Goal: Task Accomplishment & Management: Complete application form

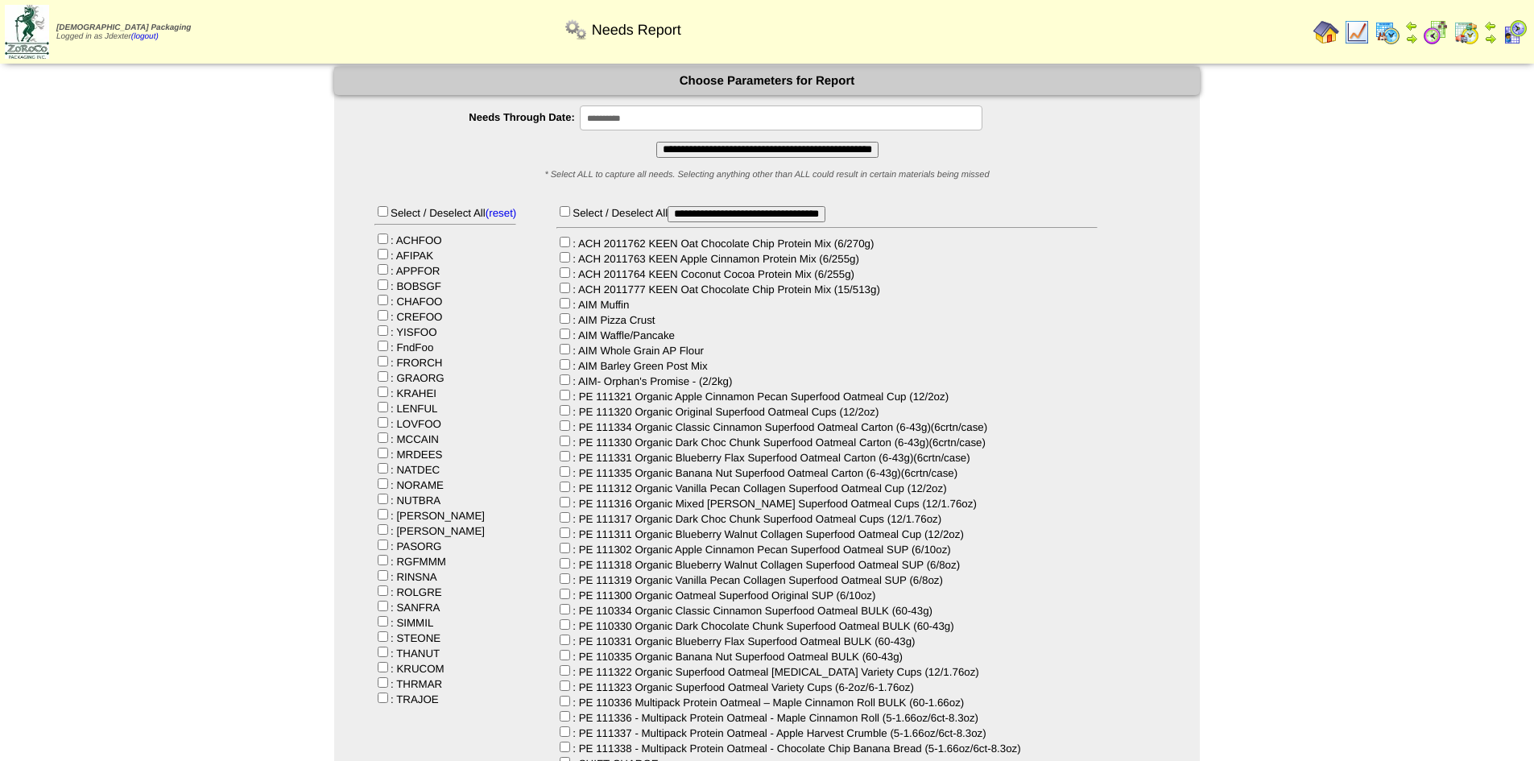
click at [754, 153] on input "**********" at bounding box center [767, 150] width 222 height 16
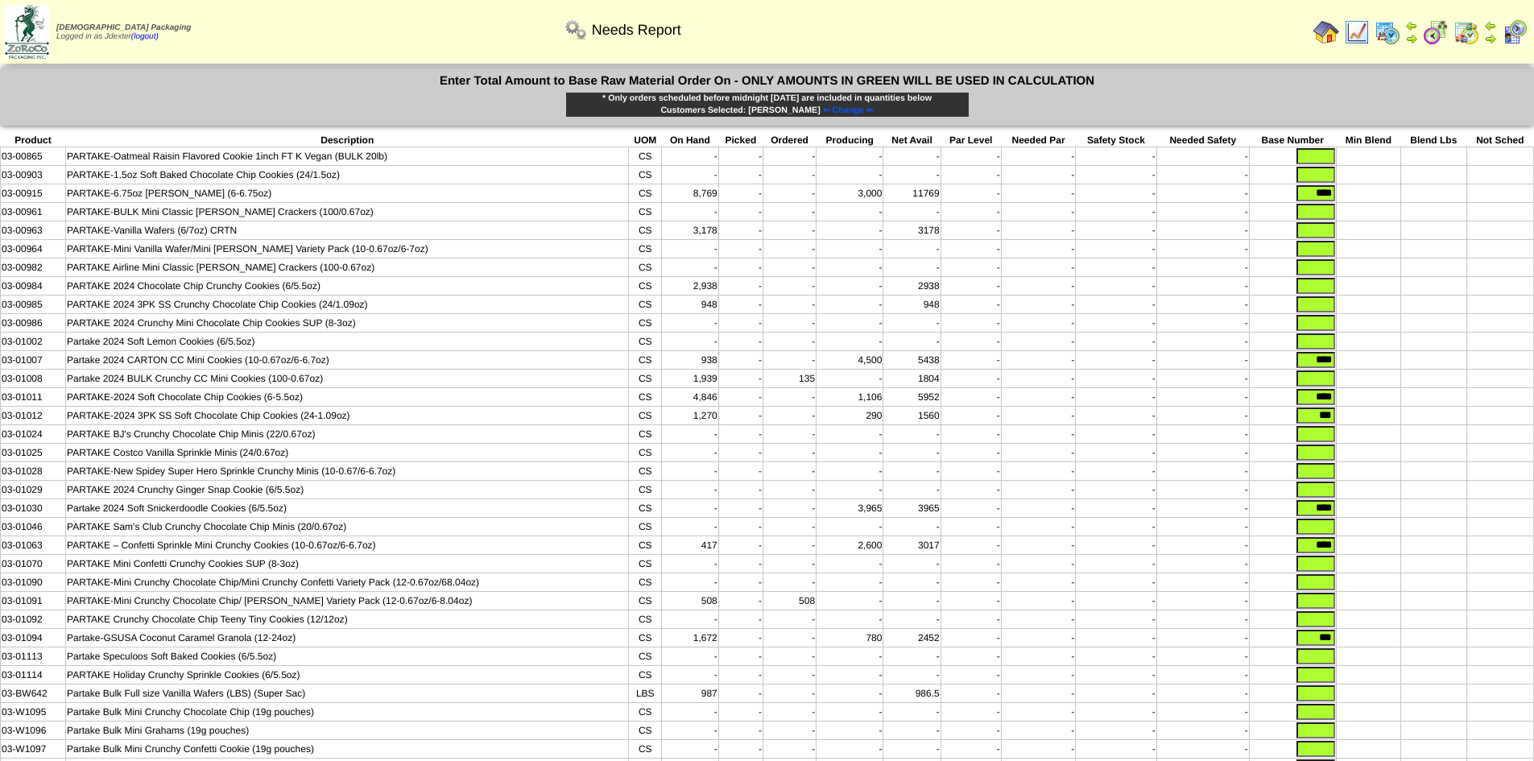
drag, startPoint x: 1302, startPoint y: 196, endPoint x: 1406, endPoint y: 209, distance: 104.7
click at [1406, 209] on tbody "Product Description UOM On Hand Picked Ordered Producing Net Avail Par Level Ne…" at bounding box center [768, 456] width 1534 height 644
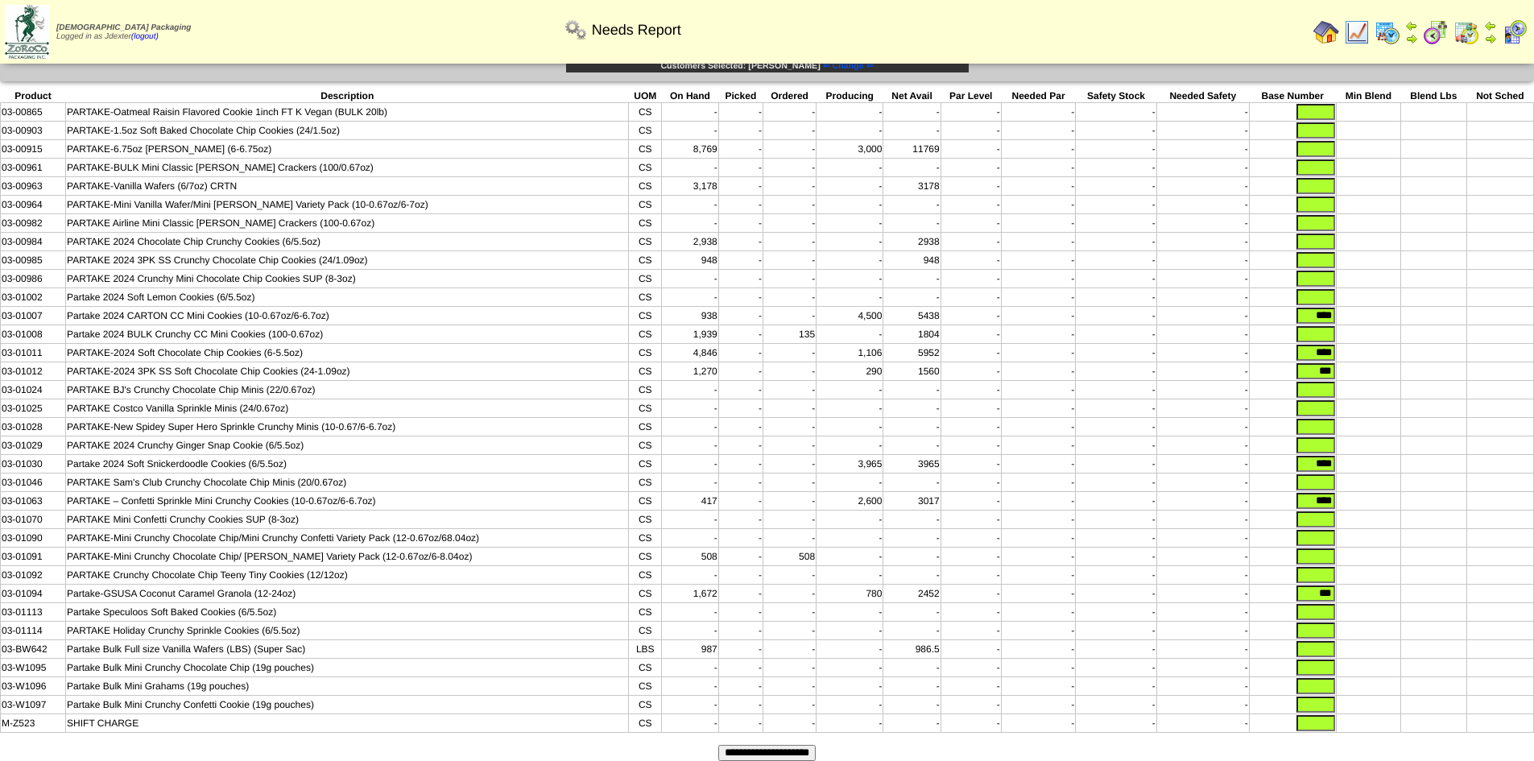
scroll to position [81, 0]
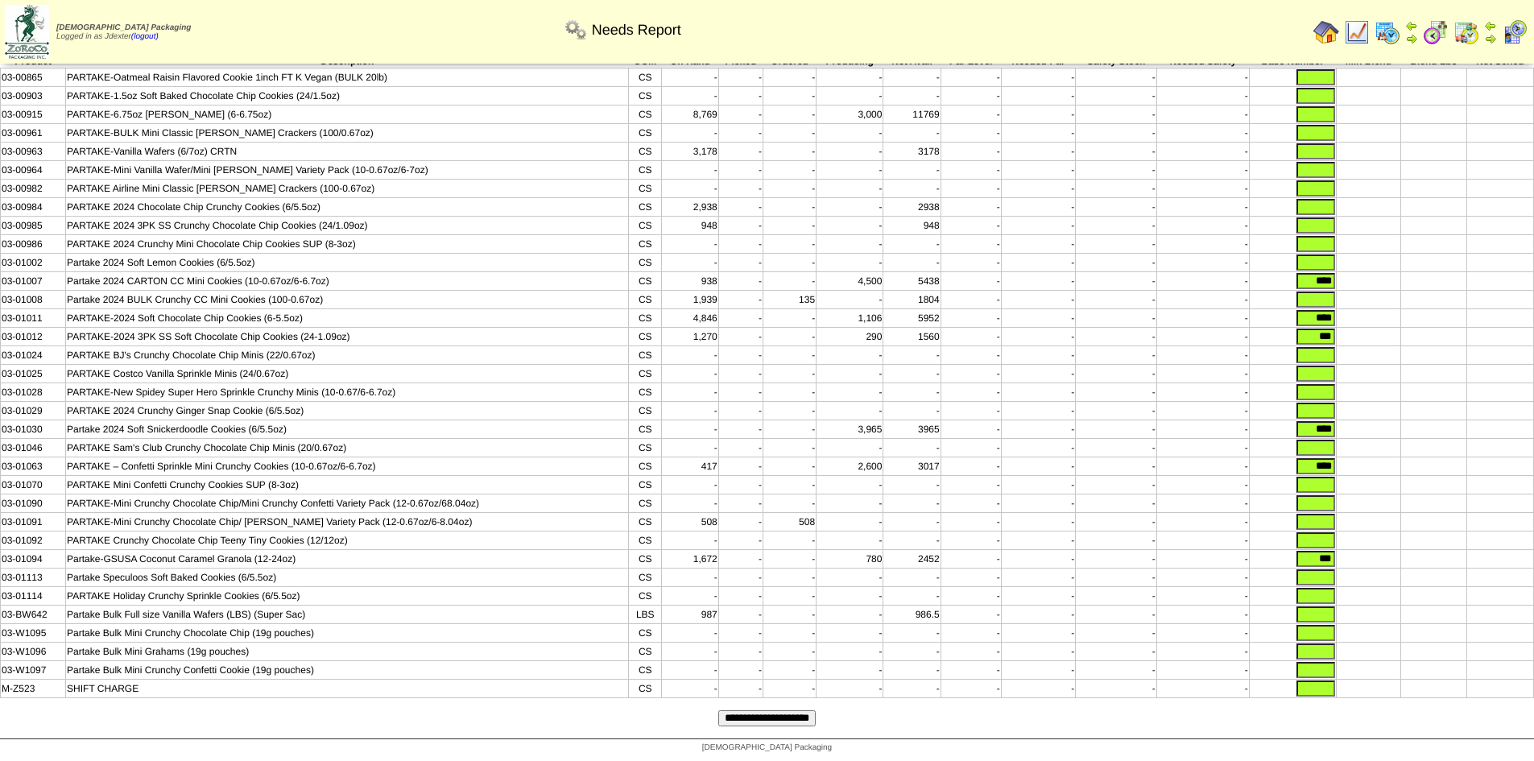
drag, startPoint x: 1304, startPoint y: 287, endPoint x: 1366, endPoint y: 286, distance: 62.0
click at [1366, 286] on tr "03-01007 Partake 2024 CARTON CC Mini Cookies (10-0.67oz/6-6.7oz) CS 938 - - 4,5…" at bounding box center [768, 281] width 1534 height 19
drag, startPoint x: 1307, startPoint y: 325, endPoint x: 1368, endPoint y: 326, distance: 60.4
click at [1368, 326] on tr "03-01011 PARTAKE-2024 Soft Chocolate Chip Cookies (6-5.5oz) CS 4,846 - - 1,106 …" at bounding box center [768, 318] width 1534 height 19
drag, startPoint x: 1317, startPoint y: 349, endPoint x: 1348, endPoint y: 349, distance: 31.4
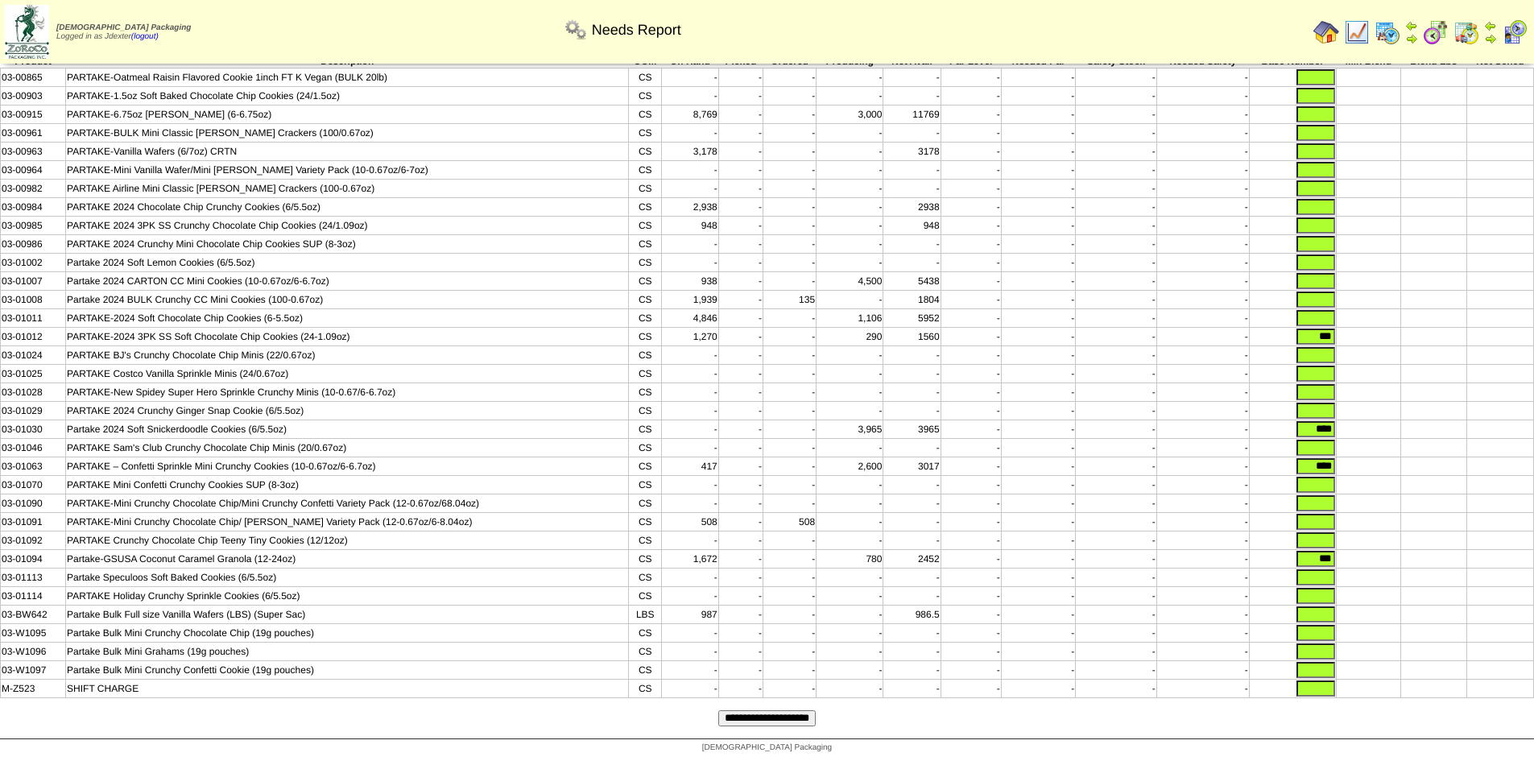
click at [1348, 346] on tr "03-01012 PARTAKE-2024 3PK SS Soft Chocolate Chip Cookies (24-1.09oz) CS 1,270 -…" at bounding box center [768, 337] width 1534 height 19
drag, startPoint x: 1307, startPoint y: 446, endPoint x: 1349, endPoint y: 446, distance: 42.7
click at [1349, 439] on tr "03-01030 Partake 2024 Soft Snickerdoodle Cookies (6/5.5oz) CS - - - 3,965 3965 …" at bounding box center [768, 429] width 1534 height 19
drag, startPoint x: 1302, startPoint y: 483, endPoint x: 1340, endPoint y: 485, distance: 37.9
click at [1340, 476] on tr "03-01063 PARTAKE – Confetti Sprinkle Mini Crunchy Cookies (10-0.67oz/6-6.7oz) C…" at bounding box center [768, 467] width 1534 height 19
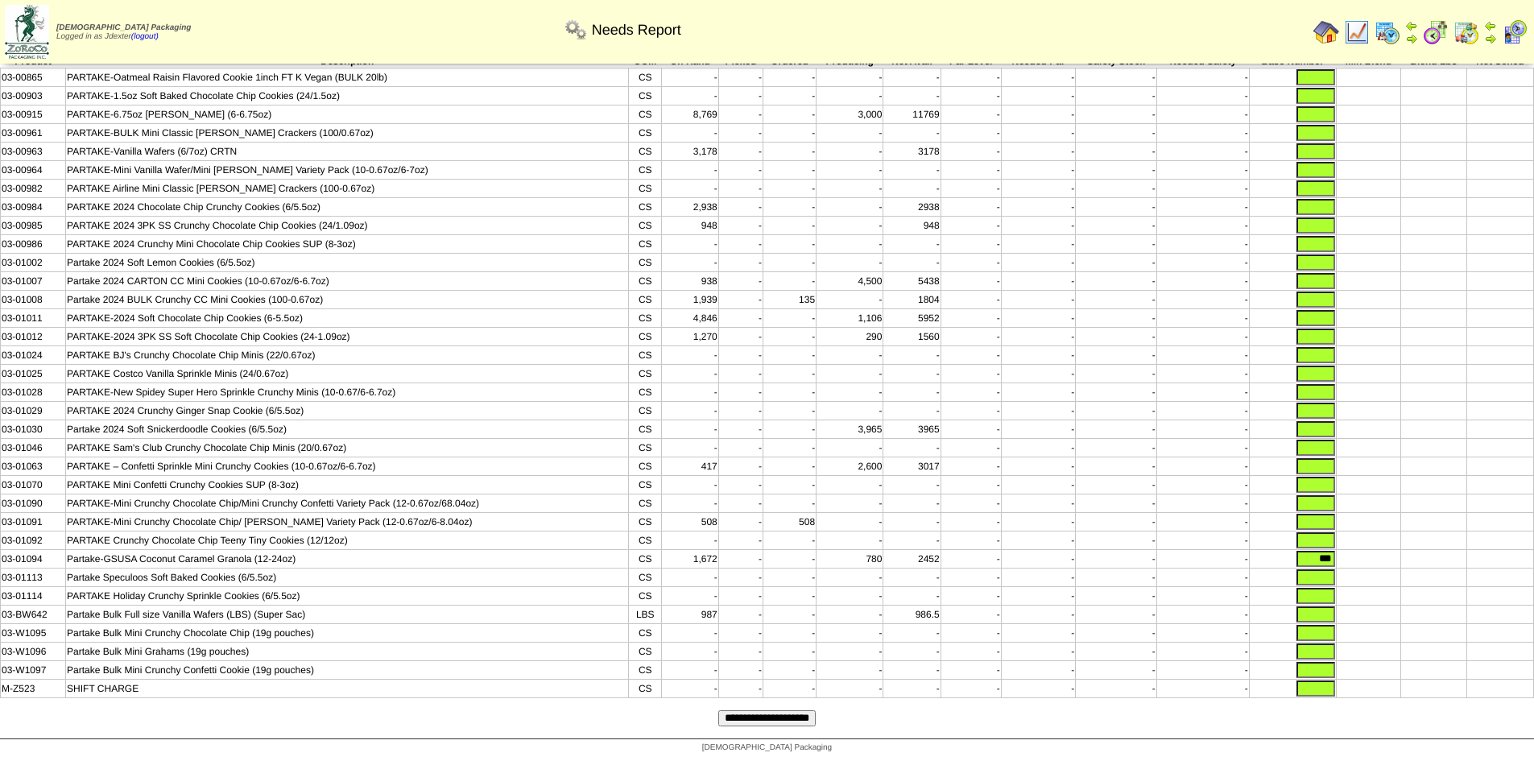
drag, startPoint x: 1315, startPoint y: 580, endPoint x: 1361, endPoint y: 580, distance: 46.7
click at [1361, 569] on tr "03-01094 Partake-GSUSA Coconut Caramel Granola (12-24oz) CS 1,672 - - 780 2452 …" at bounding box center [768, 559] width 1534 height 19
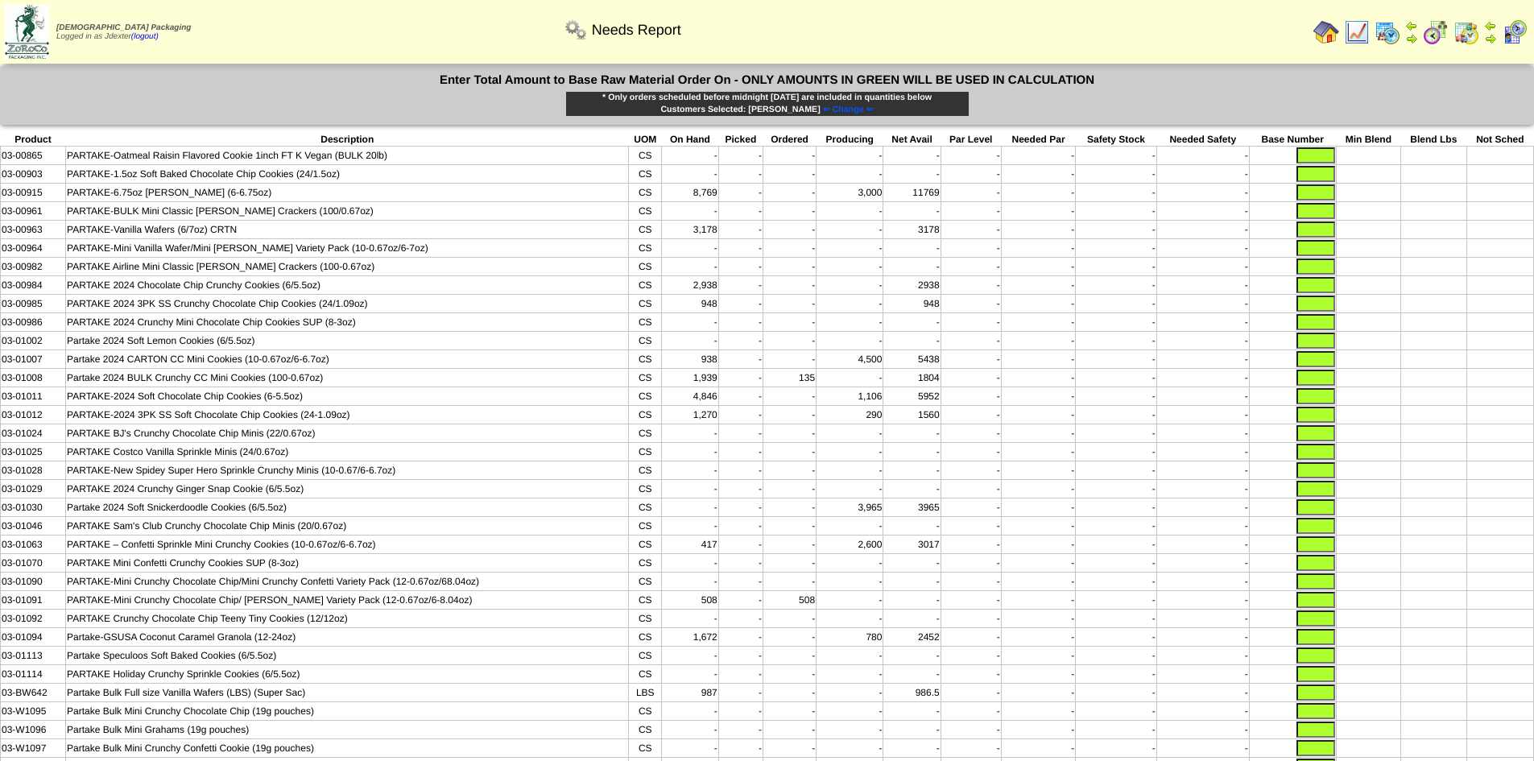
scroll to position [0, 0]
click at [1304, 307] on input "text" at bounding box center [1316, 304] width 39 height 16
type input "****"
click at [1312, 290] on input "text" at bounding box center [1316, 286] width 39 height 16
type input "****"
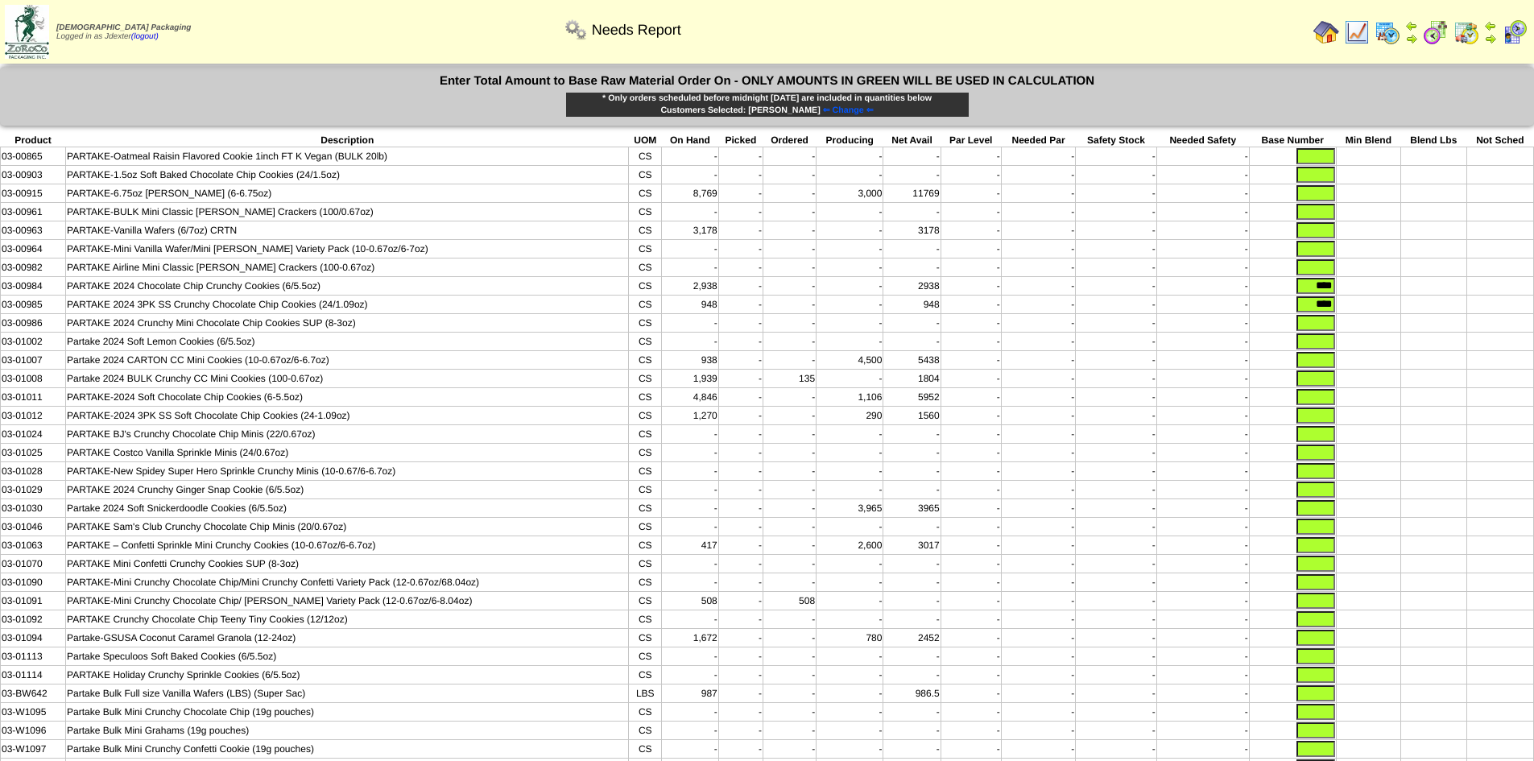
click at [1327, 498] on input "text" at bounding box center [1316, 490] width 39 height 16
type input "****"
click at [1327, 421] on input "text" at bounding box center [1316, 416] width 39 height 16
type input "***"
click at [1319, 405] on input "text" at bounding box center [1316, 397] width 39 height 16
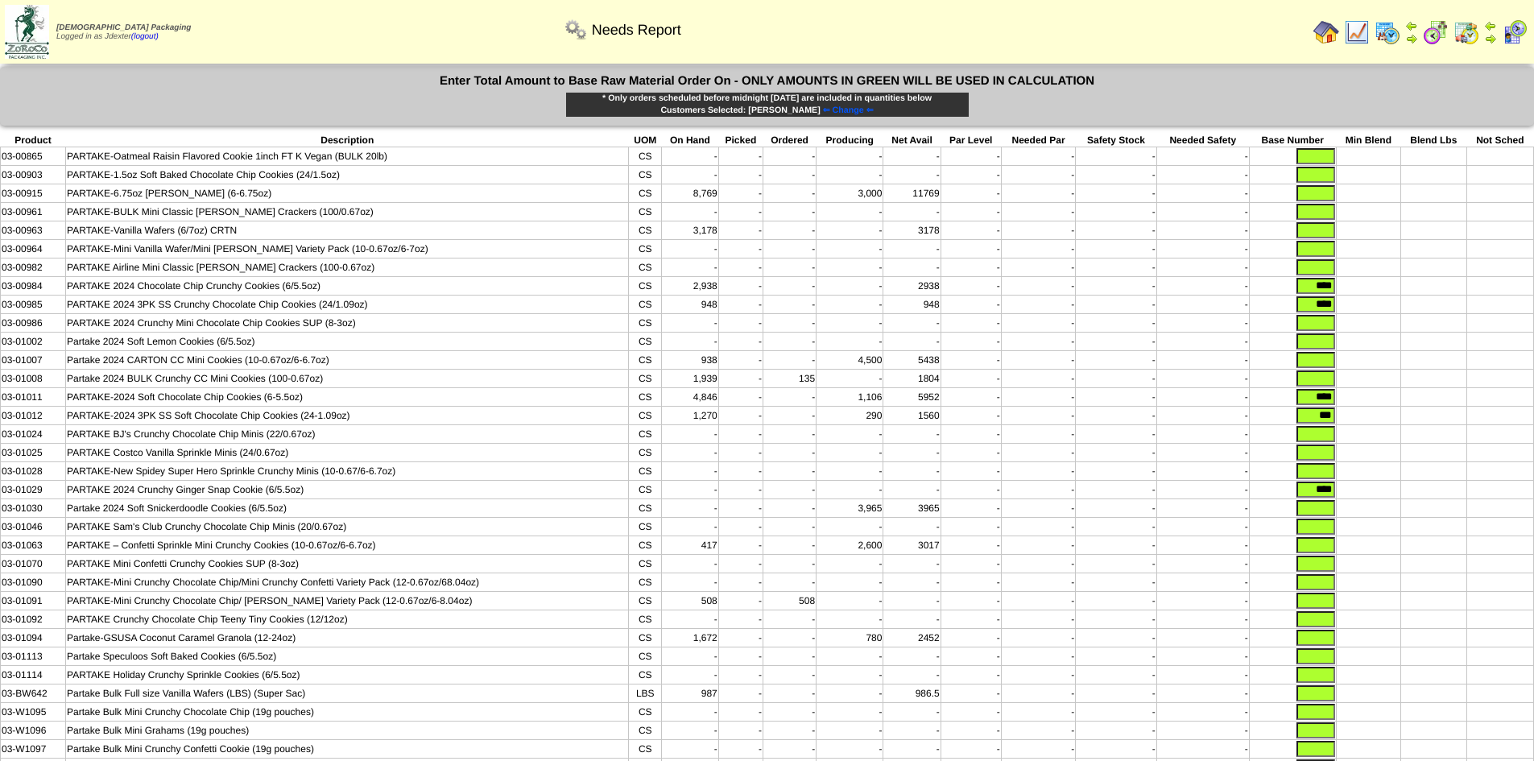
type input "****"
click at [1313, 350] on input "text" at bounding box center [1316, 341] width 39 height 16
type input "****"
click at [1323, 516] on input "text" at bounding box center [1316, 508] width 39 height 16
type input "****"
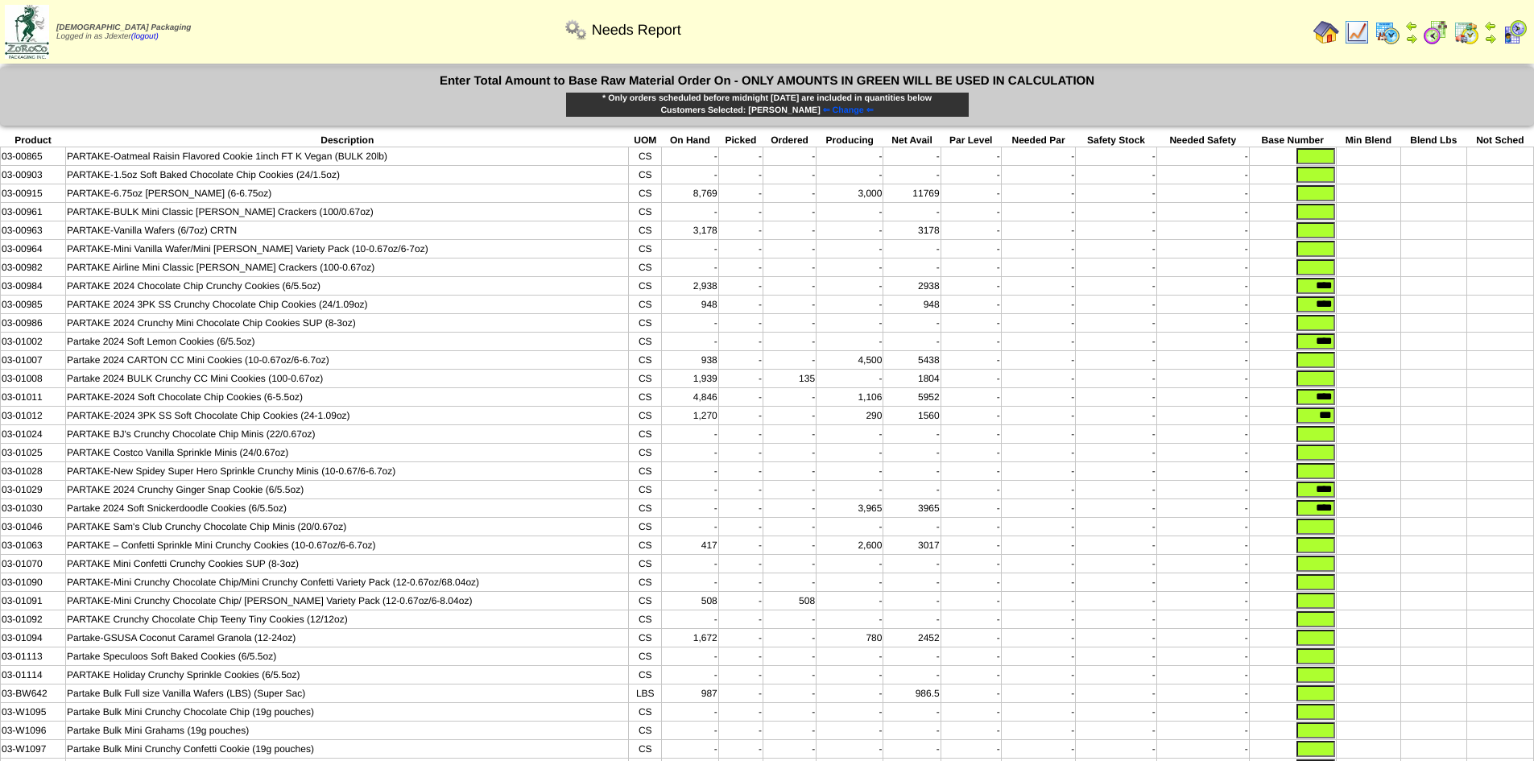
click at [1308, 196] on input "text" at bounding box center [1316, 193] width 39 height 16
type input "****"
click at [1305, 230] on input "text" at bounding box center [1316, 230] width 39 height 16
type input "**"
click at [1315, 366] on input "text" at bounding box center [1316, 360] width 39 height 16
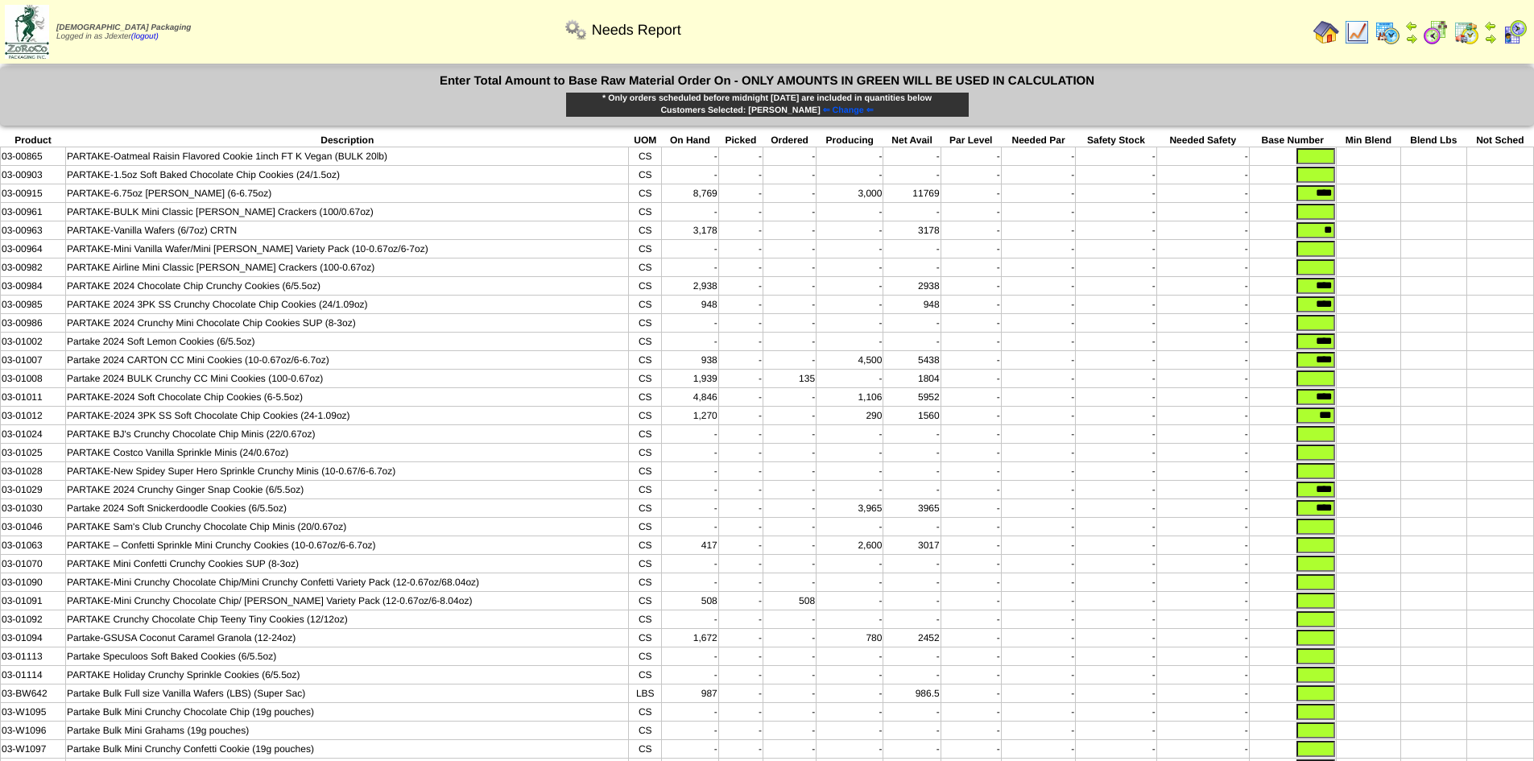
type input "****"
click at [1308, 553] on input "text" at bounding box center [1316, 545] width 39 height 16
type input "****"
click at [1325, 387] on input "text" at bounding box center [1316, 379] width 39 height 16
type input "****"
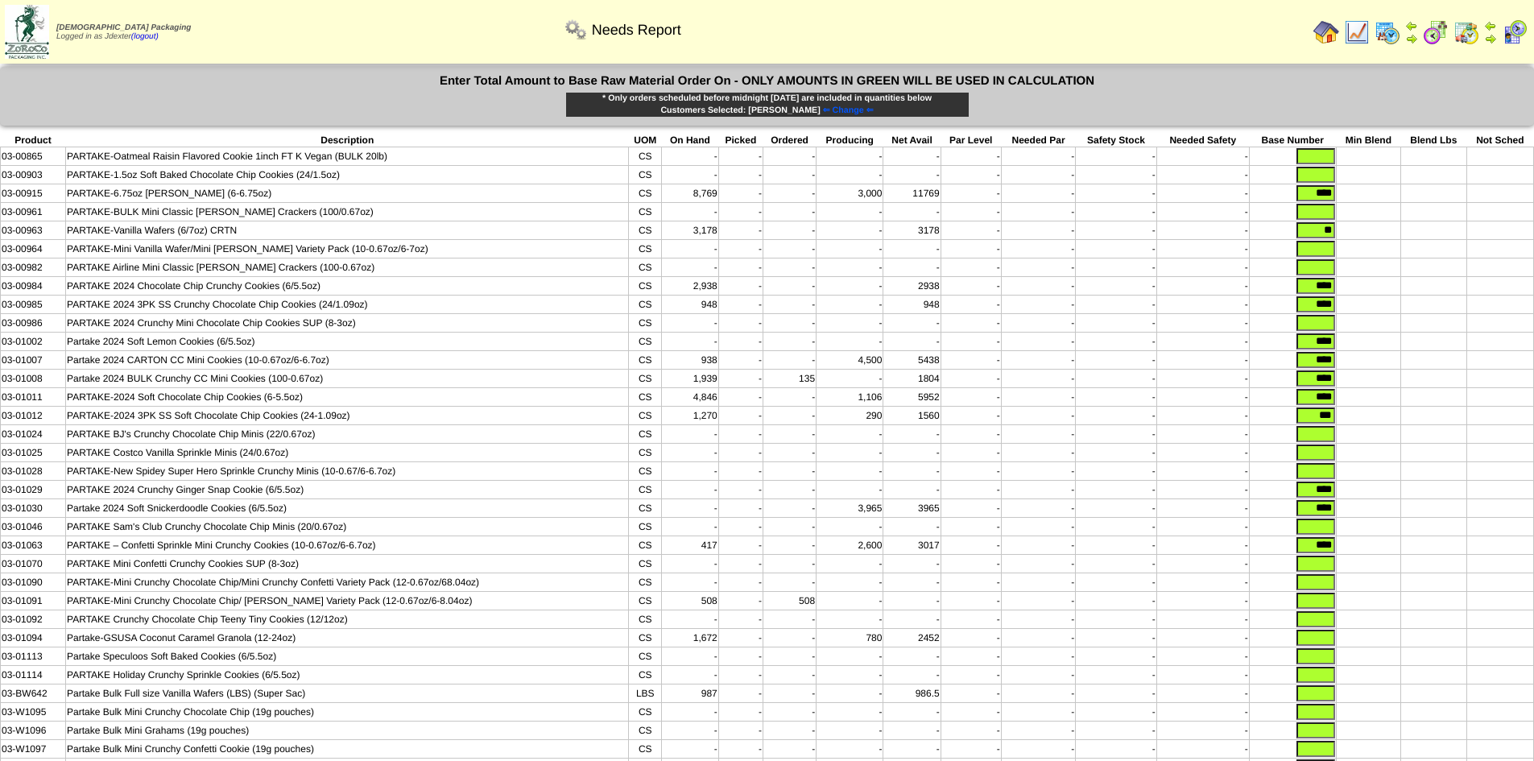
click at [1305, 627] on input "text" at bounding box center [1316, 619] width 39 height 16
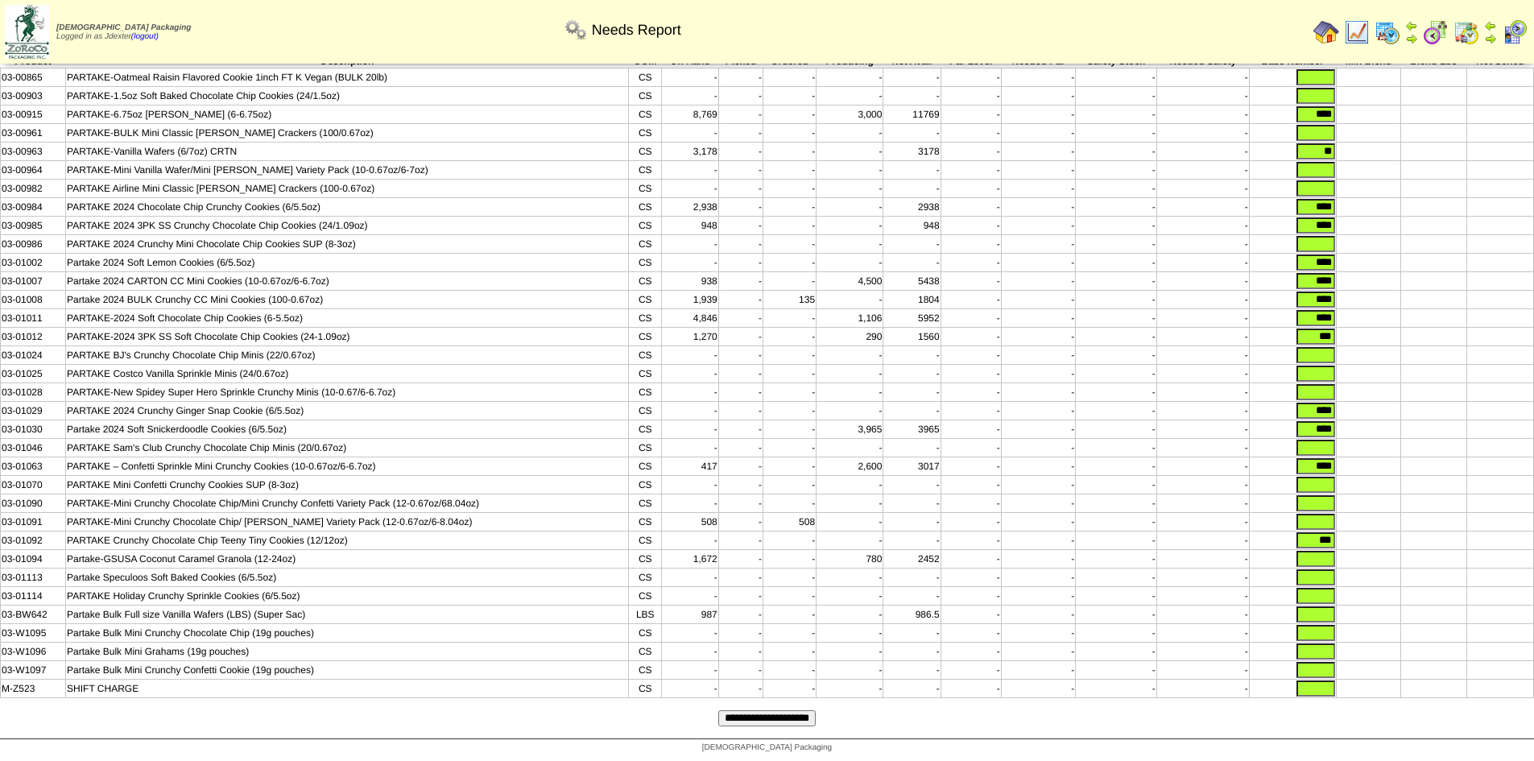
type input "***"
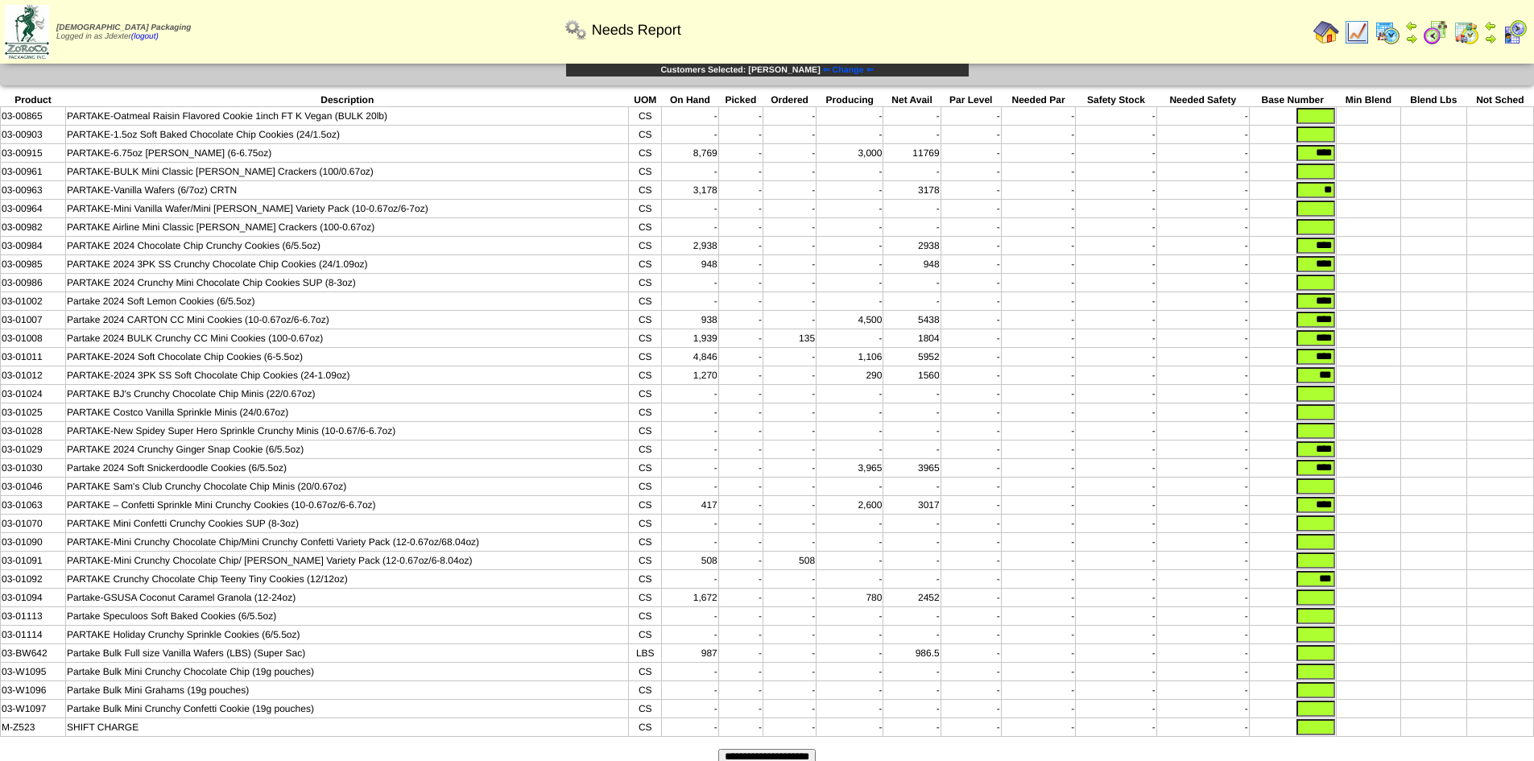
scroll to position [0, 0]
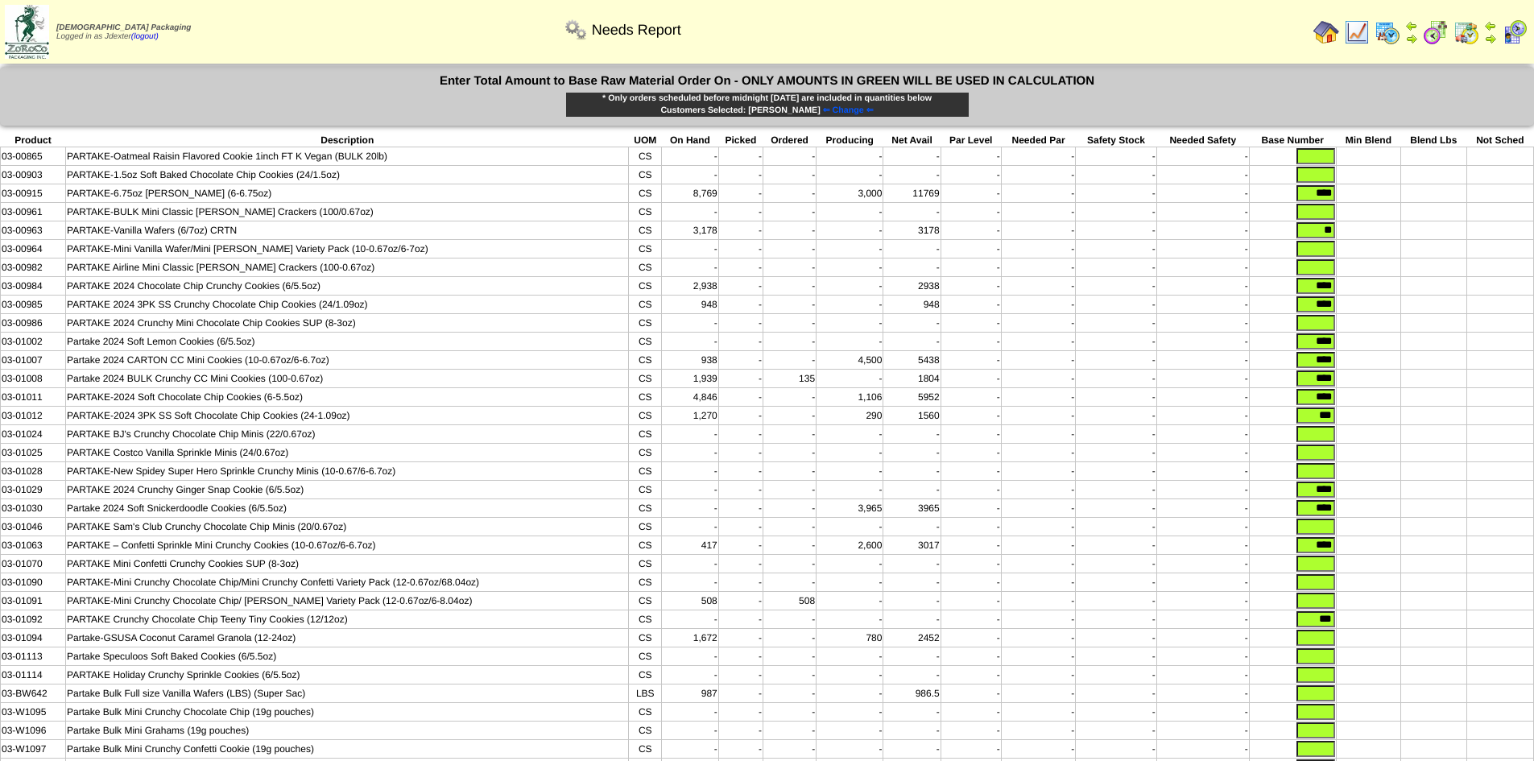
click at [1298, 178] on input "text" at bounding box center [1316, 175] width 39 height 16
type input "****"
click at [1360, 224] on td at bounding box center [1368, 231] width 65 height 19
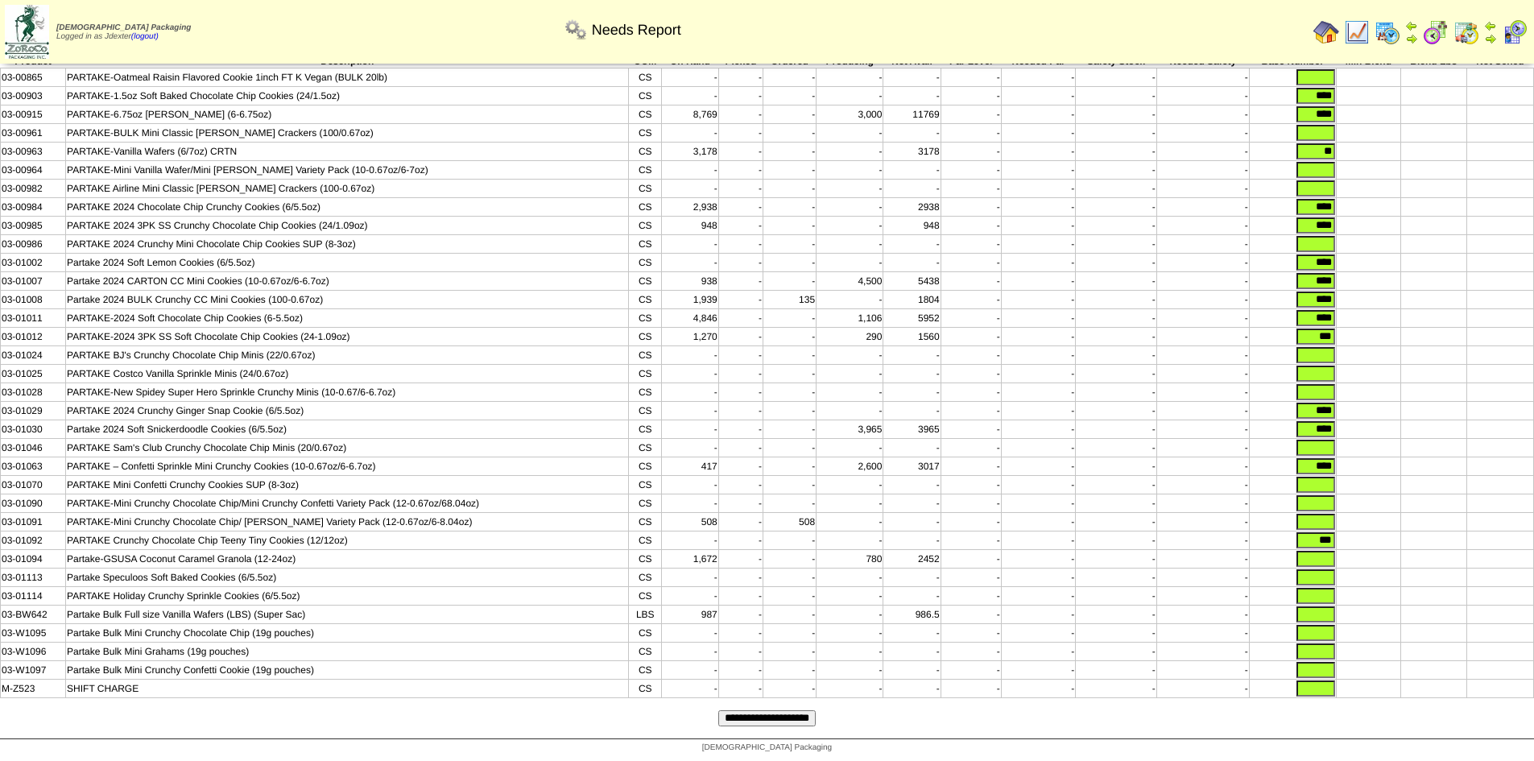
scroll to position [107, 0]
click at [1327, 684] on input "text" at bounding box center [1316, 689] width 39 height 16
click at [1326, 667] on input "text" at bounding box center [1316, 670] width 39 height 16
click at [1328, 668] on input "text" at bounding box center [1316, 670] width 39 height 16
click at [1369, 680] on td at bounding box center [1368, 689] width 65 height 19
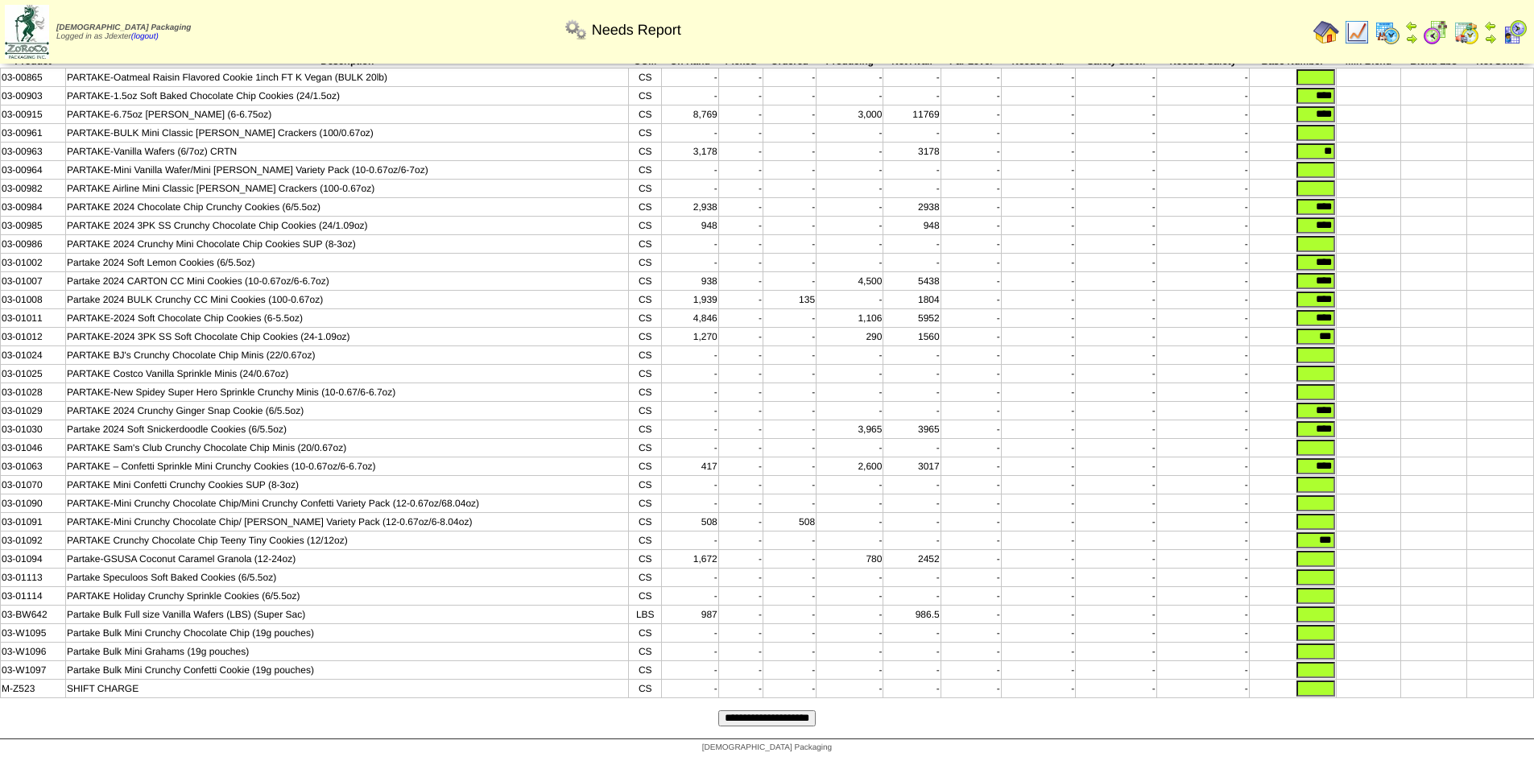
click at [1332, 692] on input "text" at bounding box center [1316, 689] width 39 height 16
click at [1328, 690] on input "text" at bounding box center [1316, 689] width 39 height 16
type input "*"
click at [1322, 672] on input "text" at bounding box center [1316, 670] width 39 height 16
type input "**"
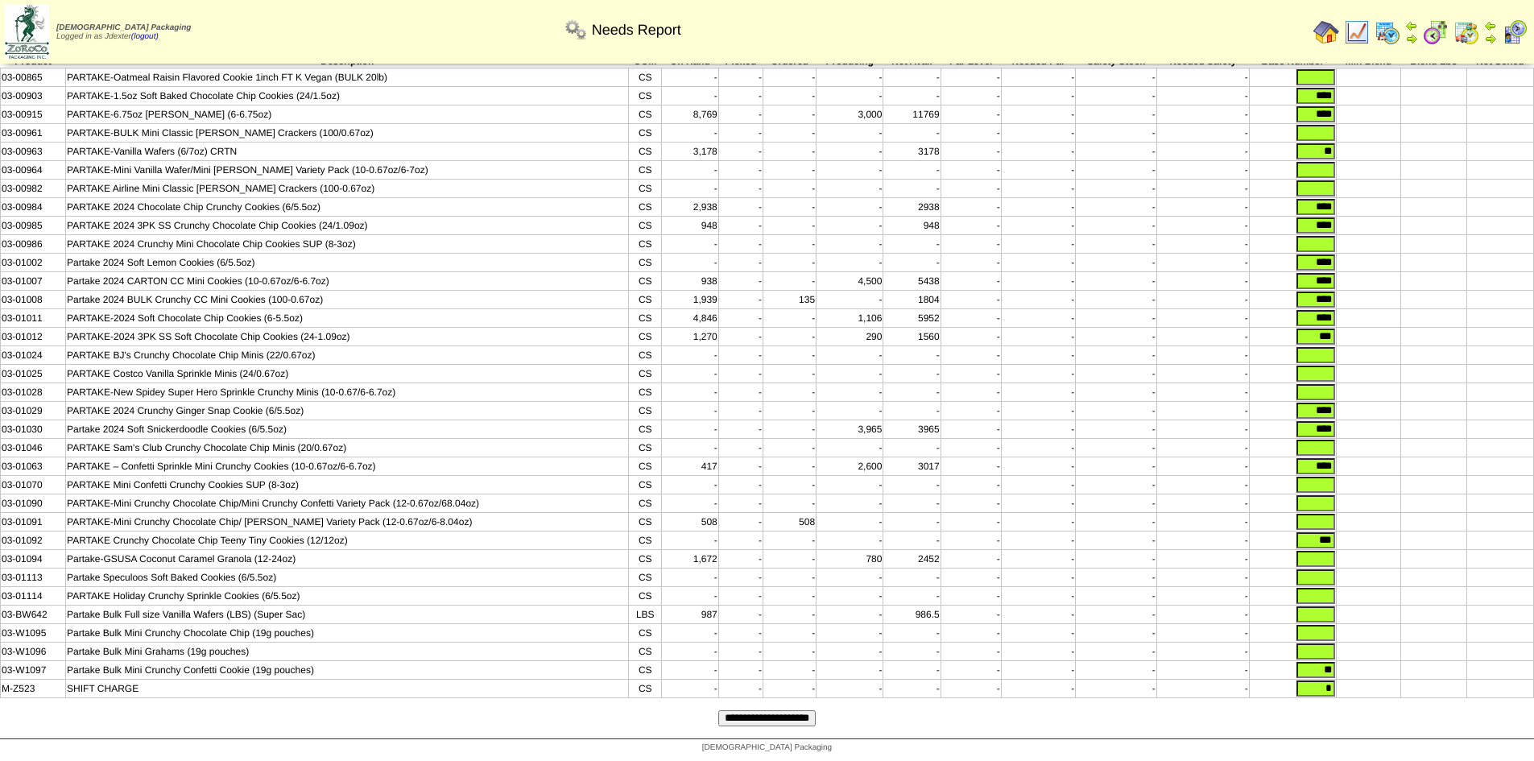
click at [1323, 652] on input "text" at bounding box center [1316, 652] width 39 height 16
type input "*"
click at [1324, 664] on input "**" at bounding box center [1316, 670] width 39 height 16
type input "*"
click at [1323, 681] on input "*" at bounding box center [1316, 689] width 39 height 16
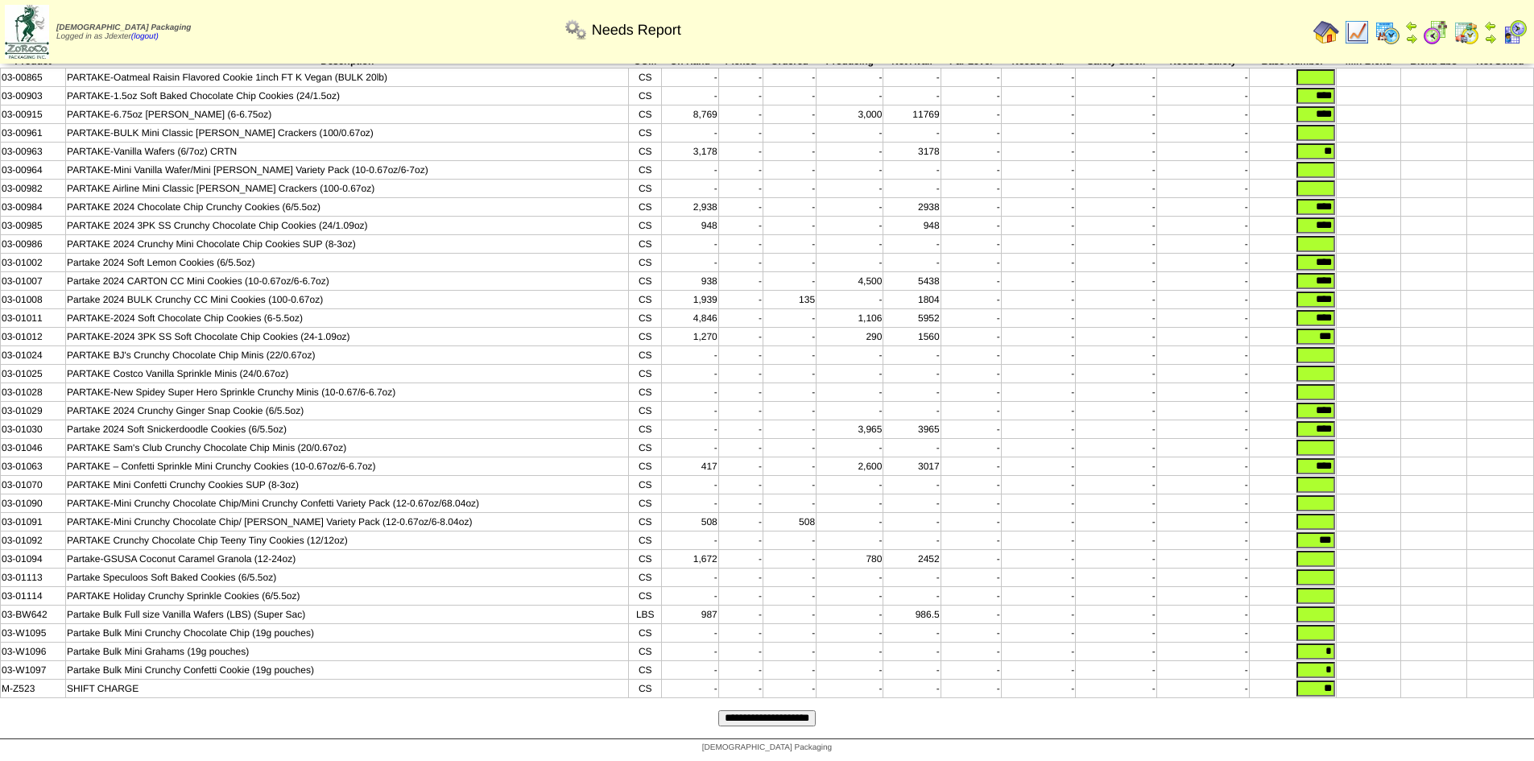
type input "**"
click at [1321, 627] on input "text" at bounding box center [1316, 633] width 39 height 16
type input "*"
click at [1324, 608] on input "text" at bounding box center [1316, 615] width 39 height 16
type input "*"
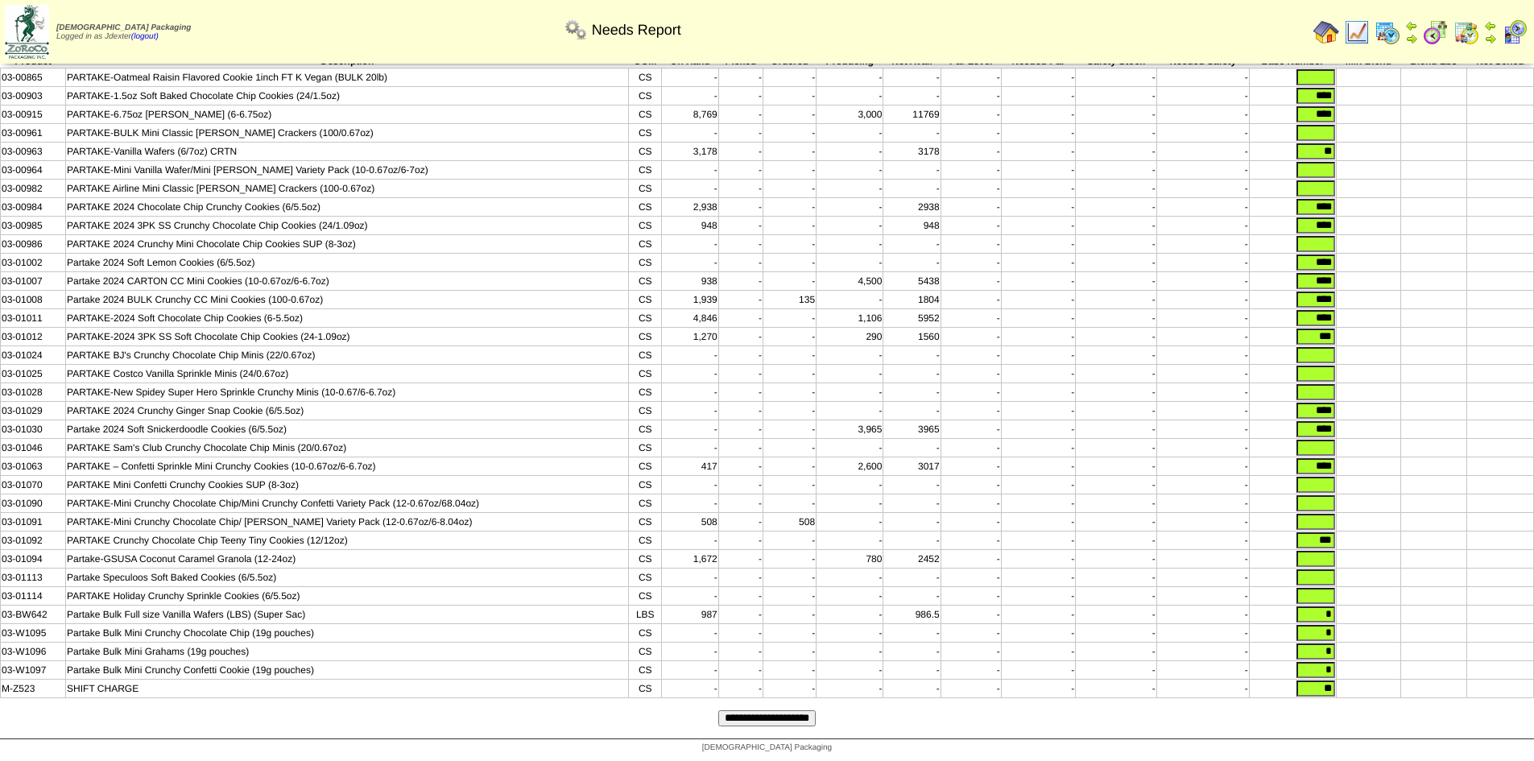
click at [1325, 593] on input "text" at bounding box center [1316, 596] width 39 height 16
type input "*"
click at [1320, 576] on input "text" at bounding box center [1316, 577] width 39 height 16
type input "*"
click at [1323, 556] on input "text" at bounding box center [1316, 559] width 39 height 16
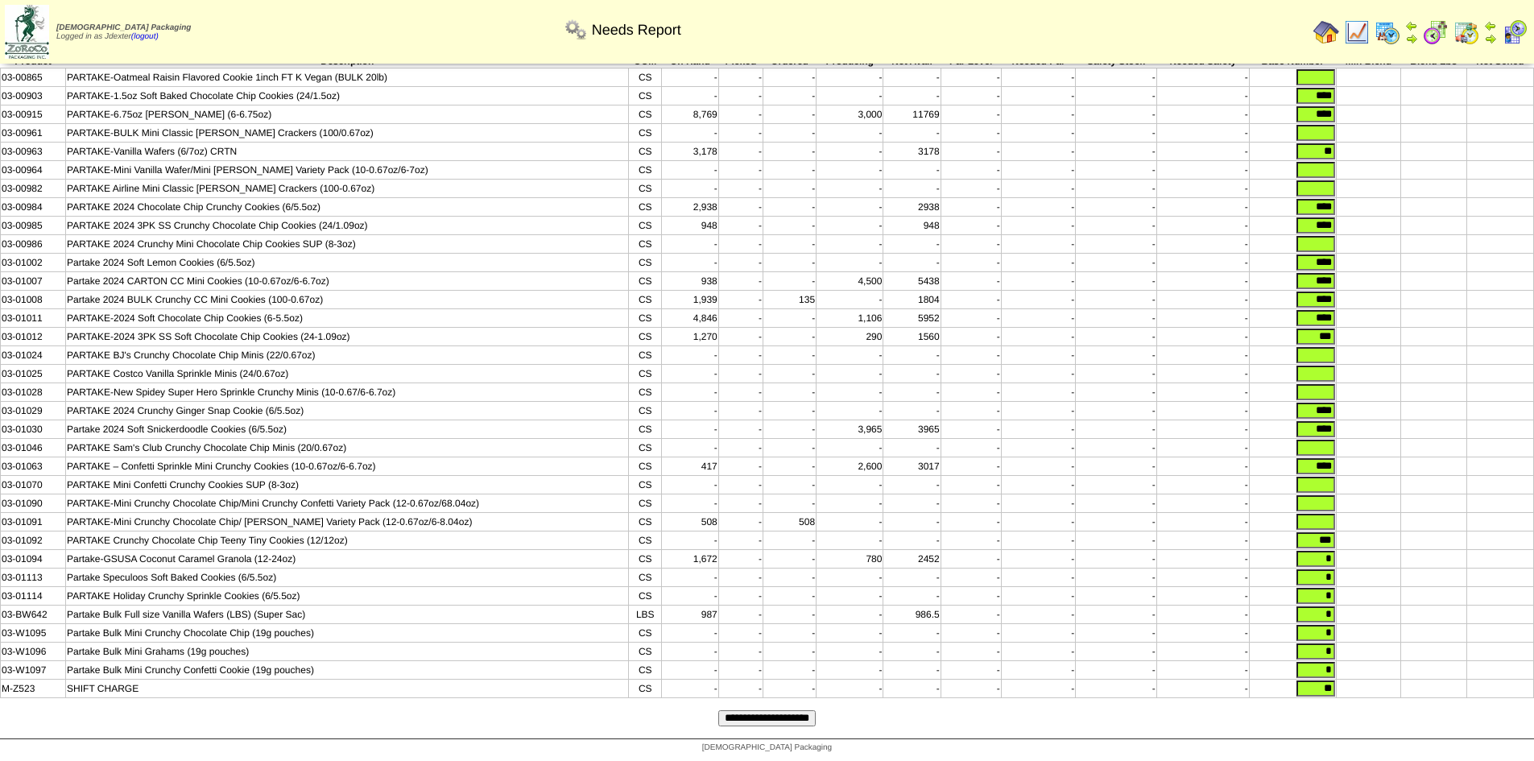
type input "*"
click at [1325, 514] on input "text" at bounding box center [1316, 522] width 39 height 16
type input "*"
click at [1327, 495] on input "text" at bounding box center [1316, 503] width 39 height 16
type input "*"
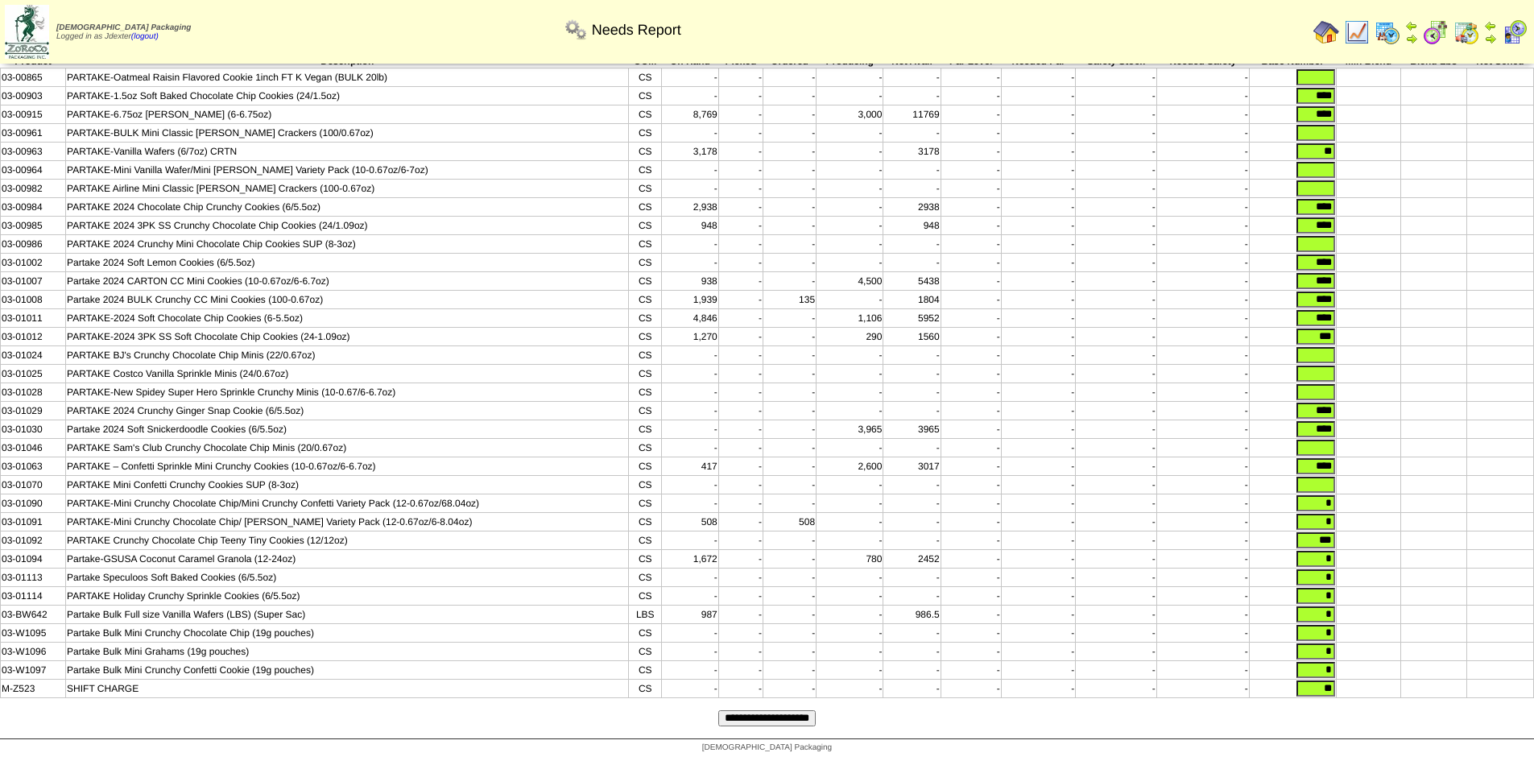
click at [1328, 477] on input "text" at bounding box center [1316, 485] width 39 height 16
type input "*"
click at [1331, 440] on input "text" at bounding box center [1316, 448] width 39 height 16
type input "*"
click at [1330, 384] on input "text" at bounding box center [1316, 392] width 39 height 16
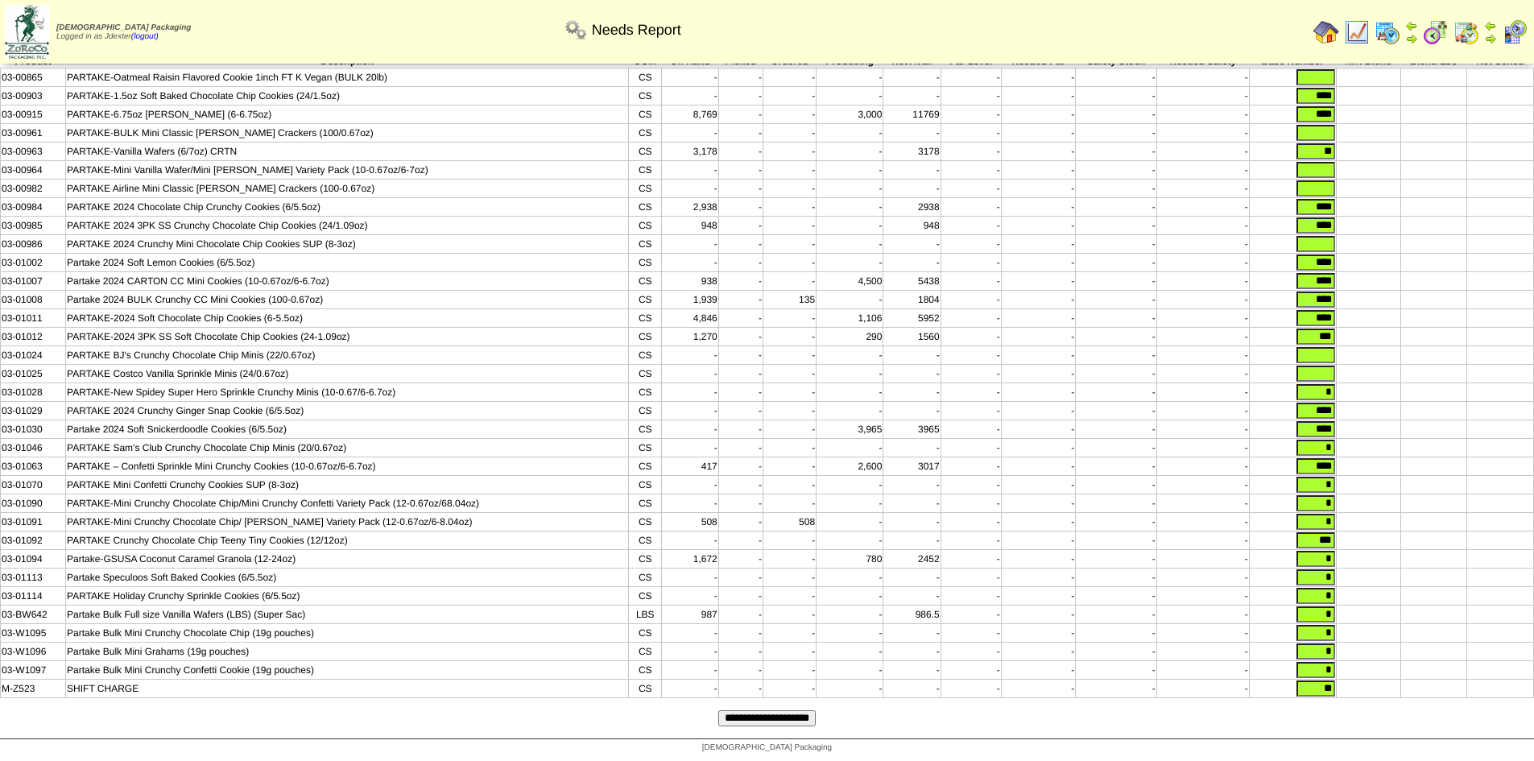
type input "*"
click at [1327, 366] on input "text" at bounding box center [1316, 374] width 39 height 16
type input "*"
click at [1329, 347] on input "text" at bounding box center [1316, 355] width 39 height 16
type input "*"
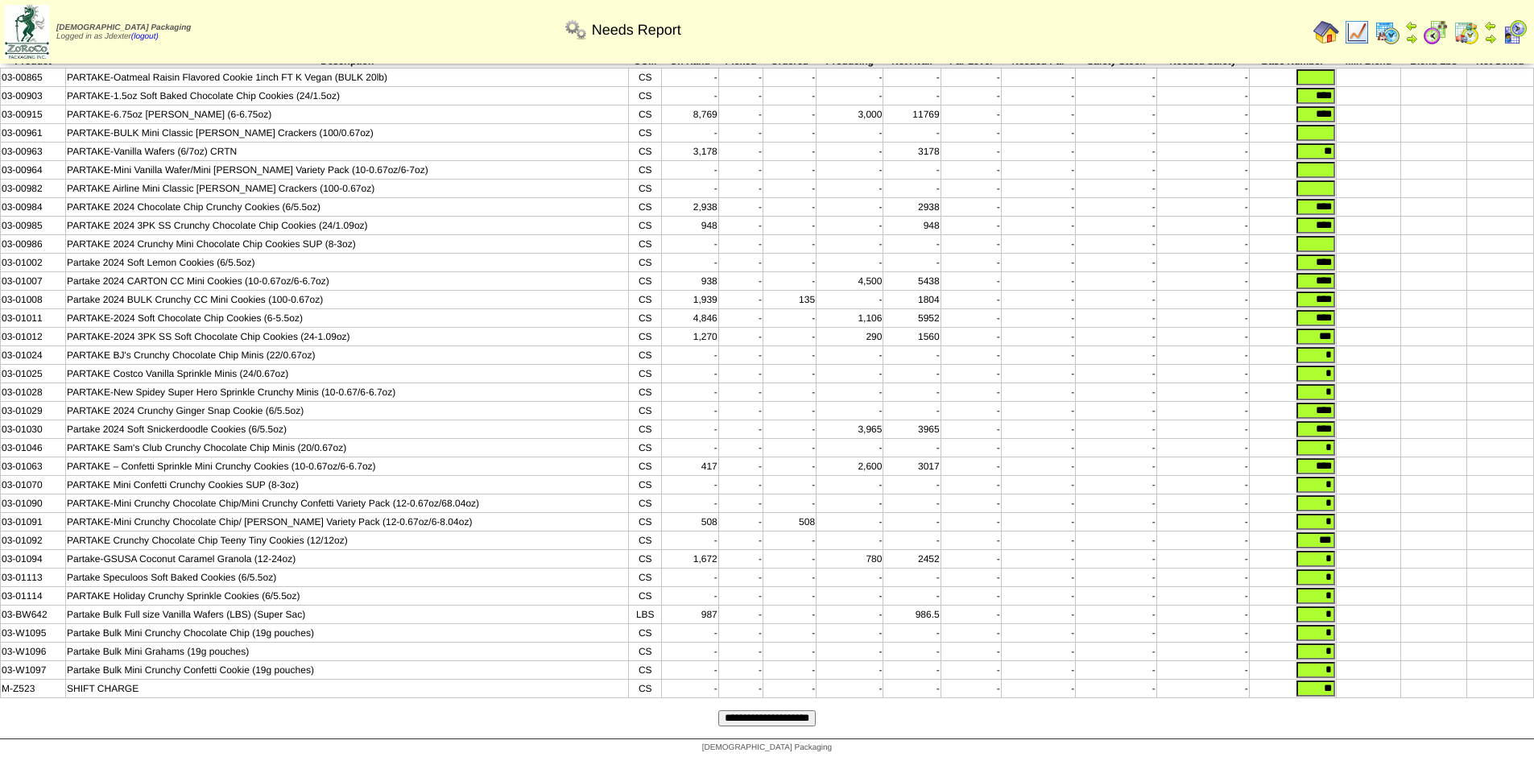
click at [1320, 236] on input "text" at bounding box center [1316, 244] width 39 height 16
type input "*"
click at [1330, 180] on input "text" at bounding box center [1316, 188] width 39 height 16
type input "*"
click at [1324, 162] on input "text" at bounding box center [1316, 170] width 39 height 16
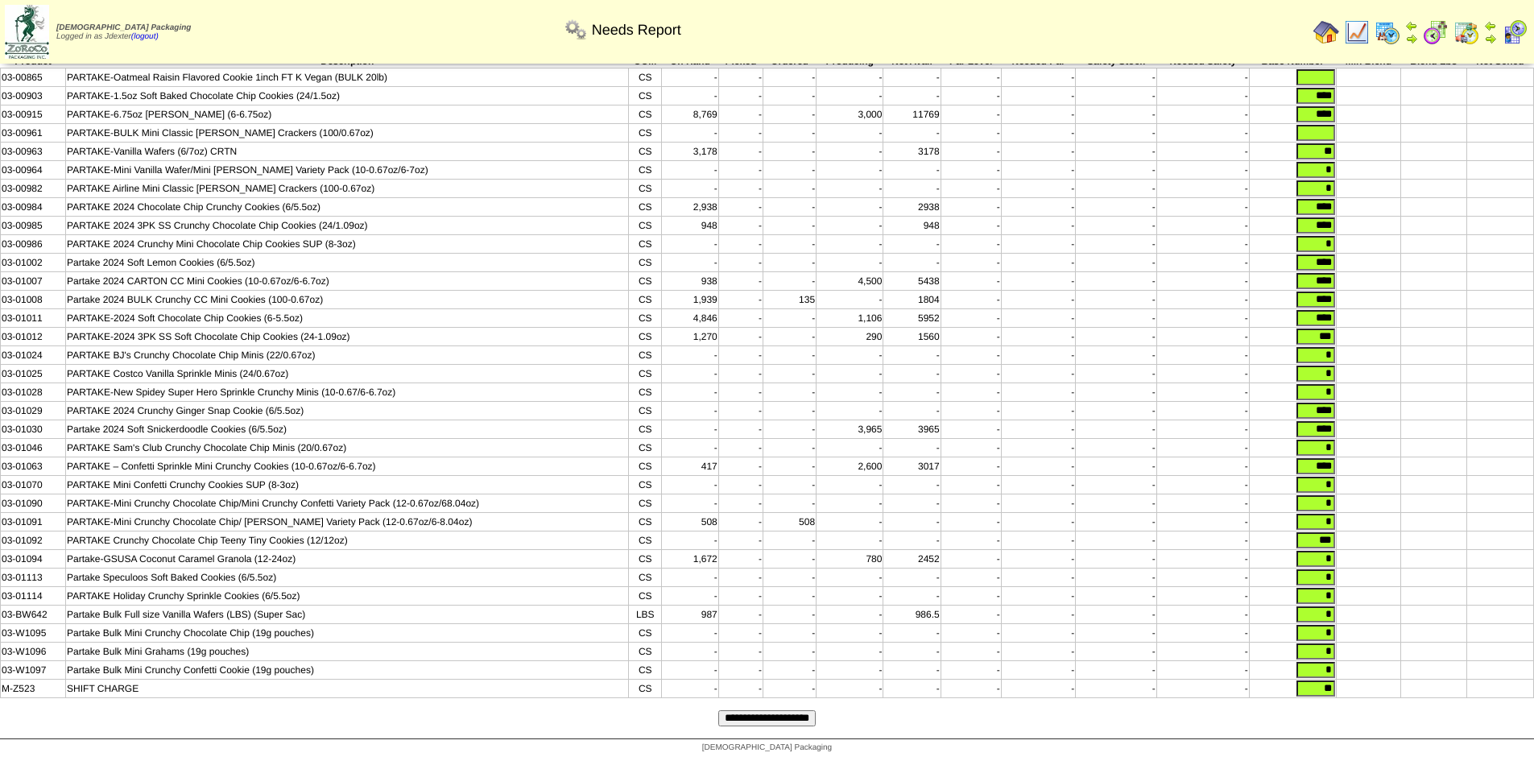
type input "*"
click at [1324, 125] on input "text" at bounding box center [1316, 133] width 39 height 16
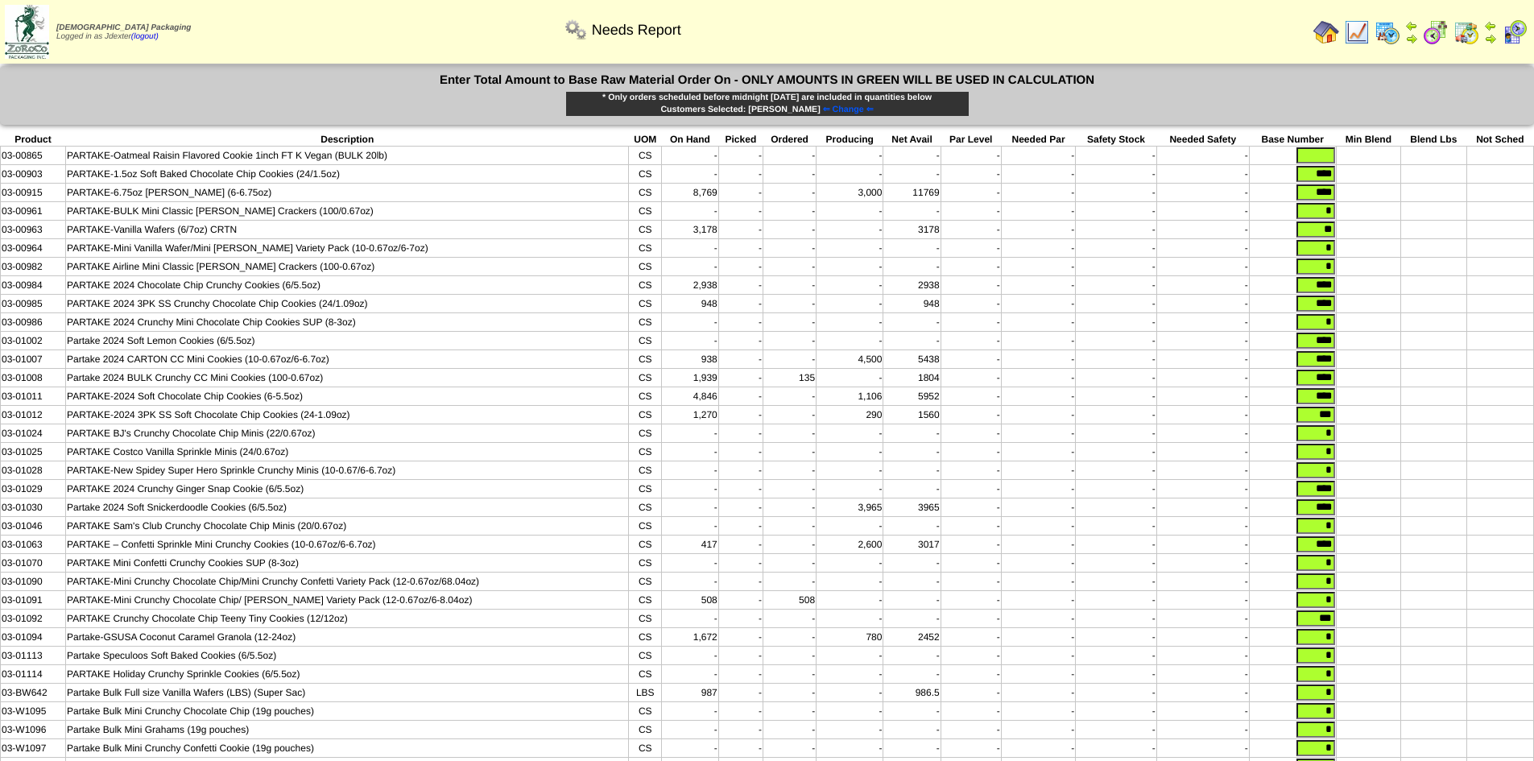
scroll to position [0, 0]
type input "*"
click at [1325, 155] on input "text" at bounding box center [1316, 156] width 39 height 16
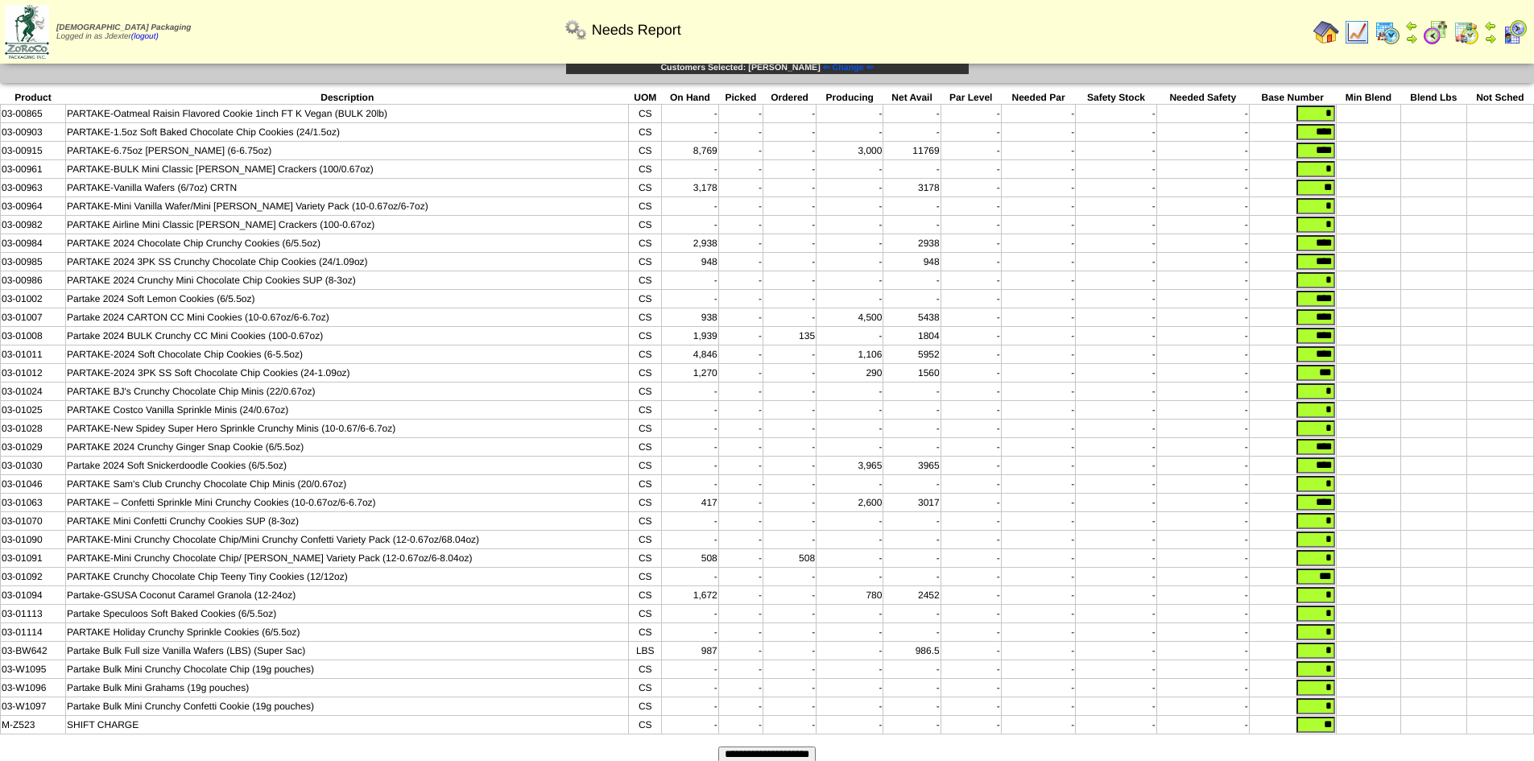
scroll to position [107, 0]
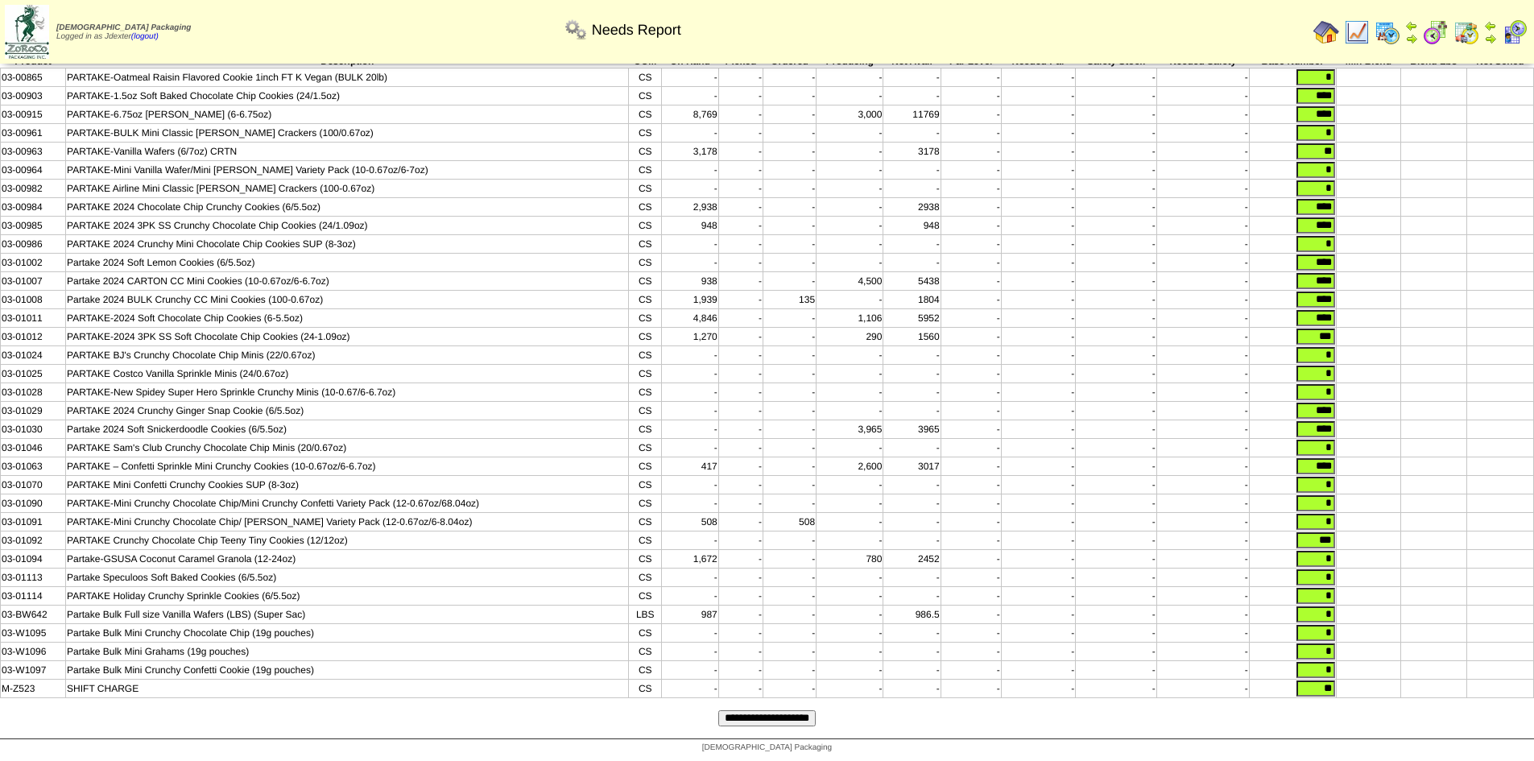
type input "*"
click at [1323, 688] on input "**" at bounding box center [1316, 689] width 39 height 16
type input "*"
click at [780, 713] on input "**********" at bounding box center [766, 718] width 97 height 16
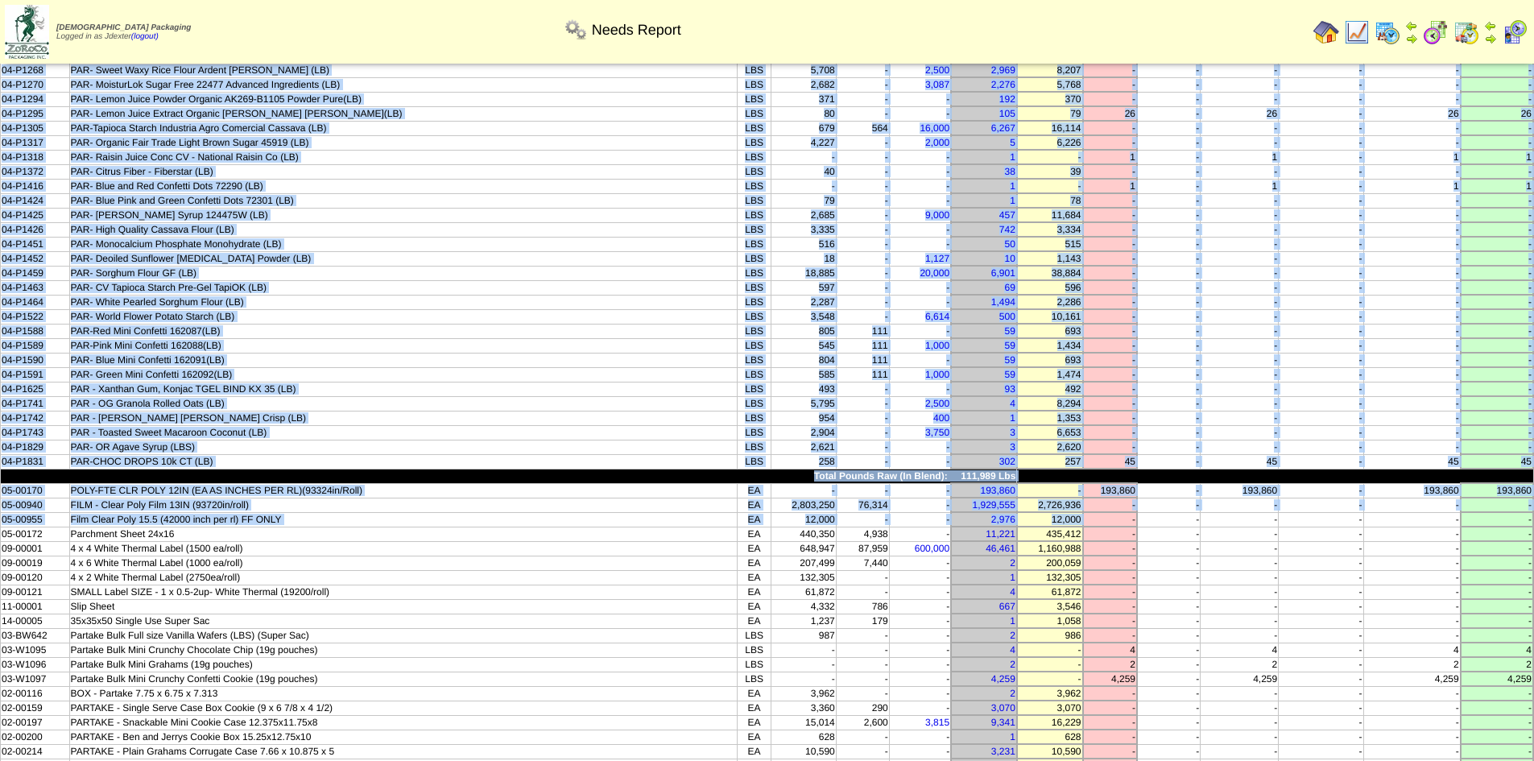
scroll to position [403, 0]
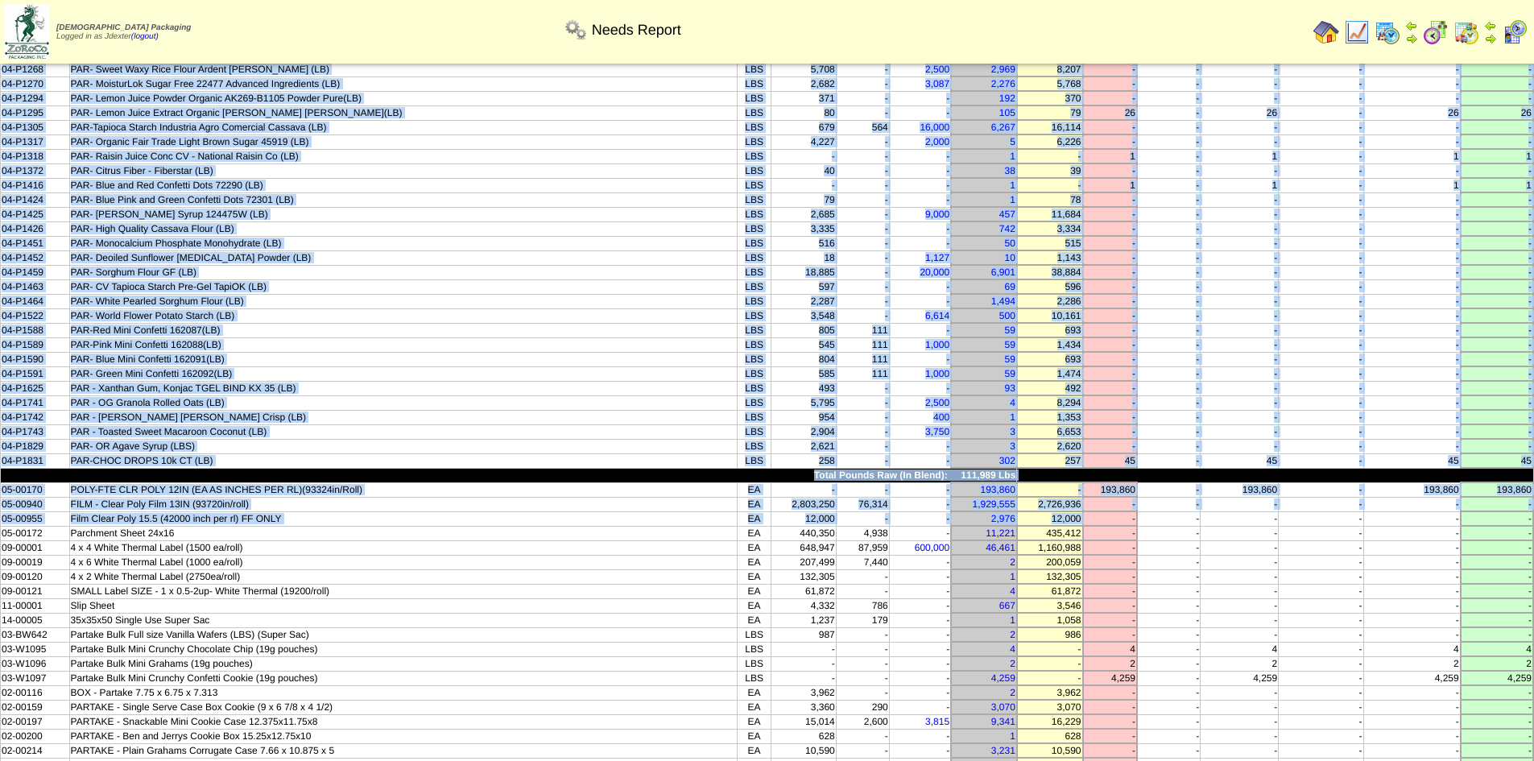
drag, startPoint x: 12, startPoint y: 106, endPoint x: 1534, endPoint y: 459, distance: 1562.7
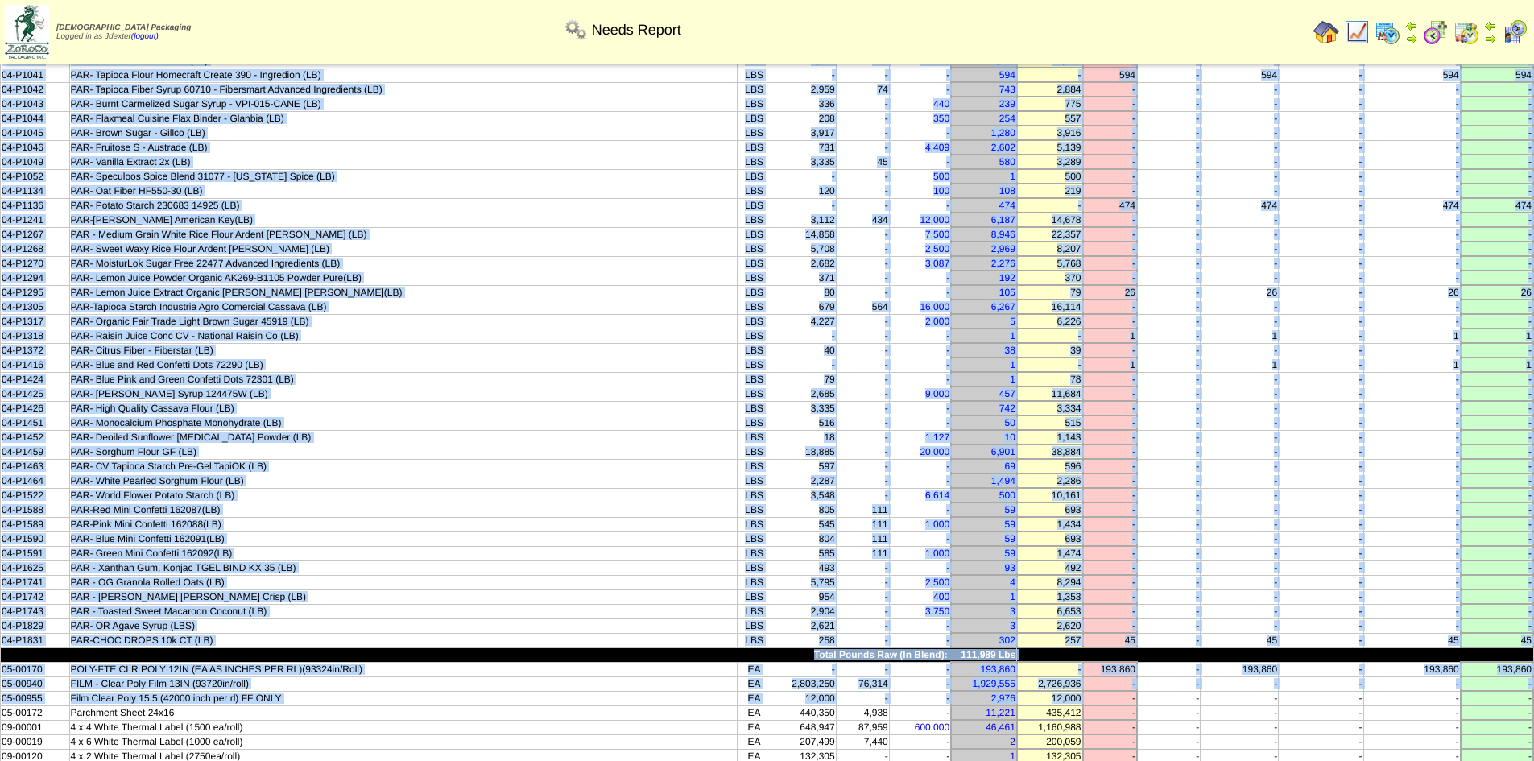
scroll to position [0, 0]
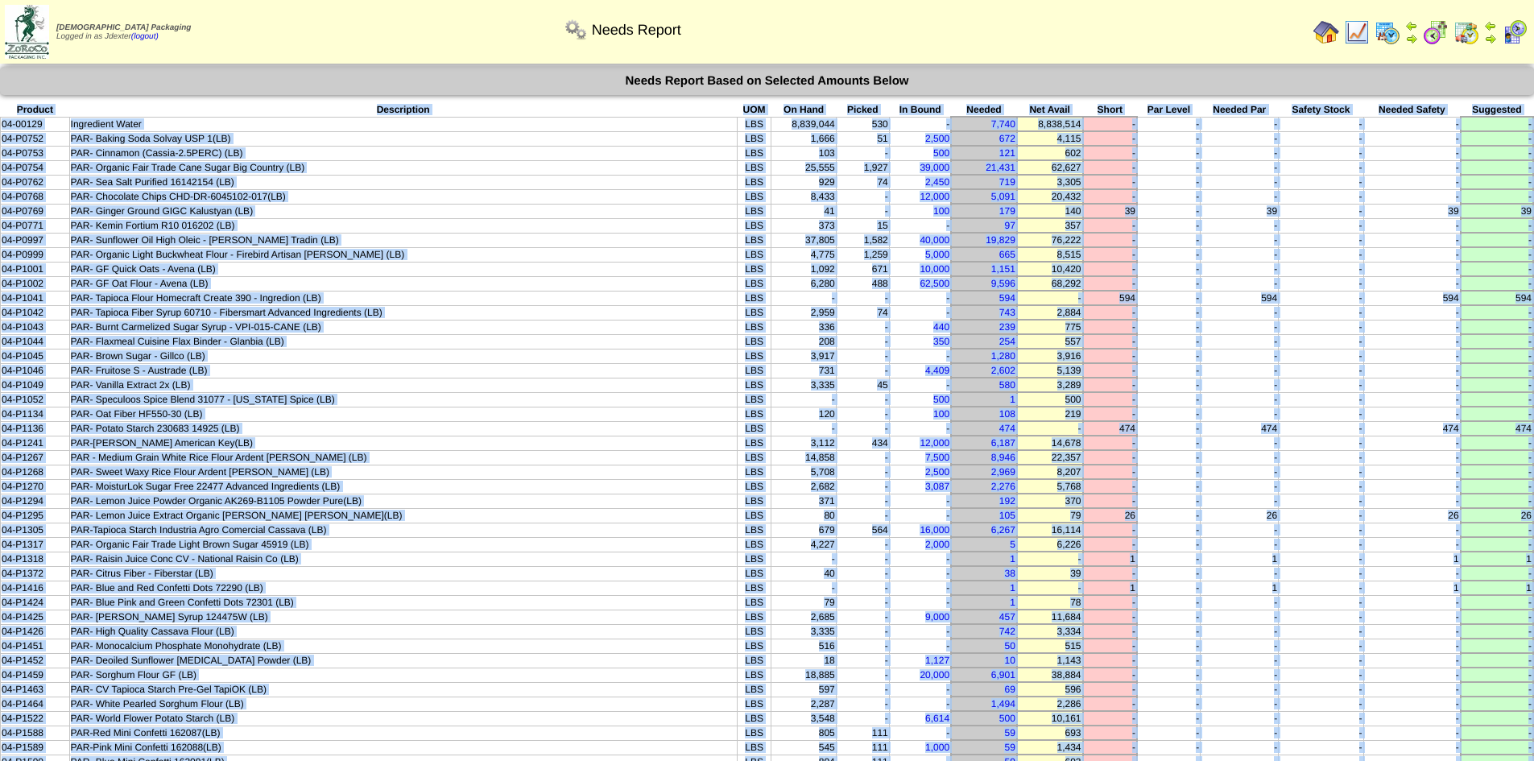
copy tbody "Product Description UOM On Hand Picked In Bound Needed Net Avail Short Par Leve…"
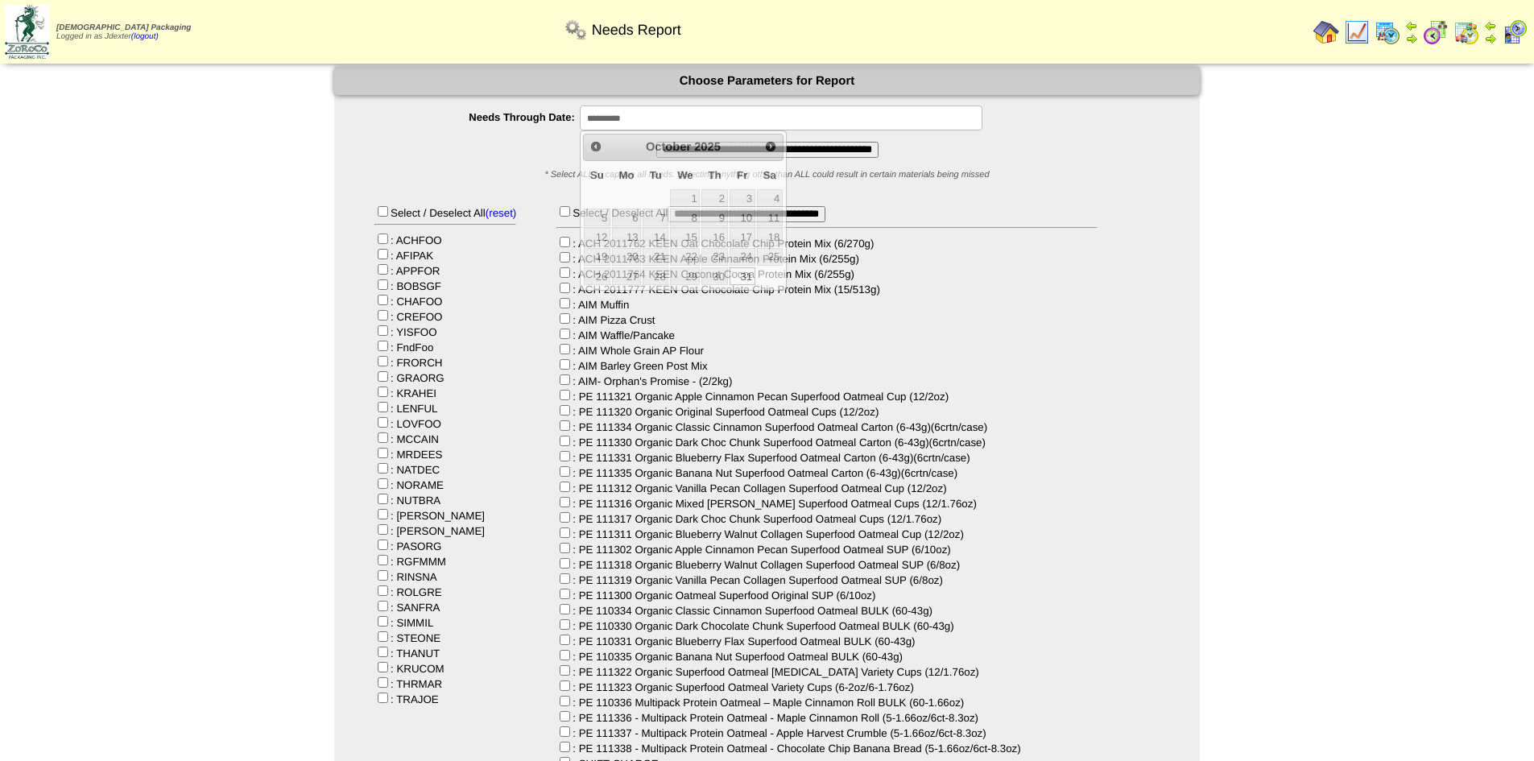
click at [694, 120] on input "**********" at bounding box center [781, 118] width 403 height 25
click at [772, 147] on span "Next" at bounding box center [770, 146] width 13 height 13
click at [599, 301] on link "30" at bounding box center [597, 296] width 27 height 18
type input "**********"
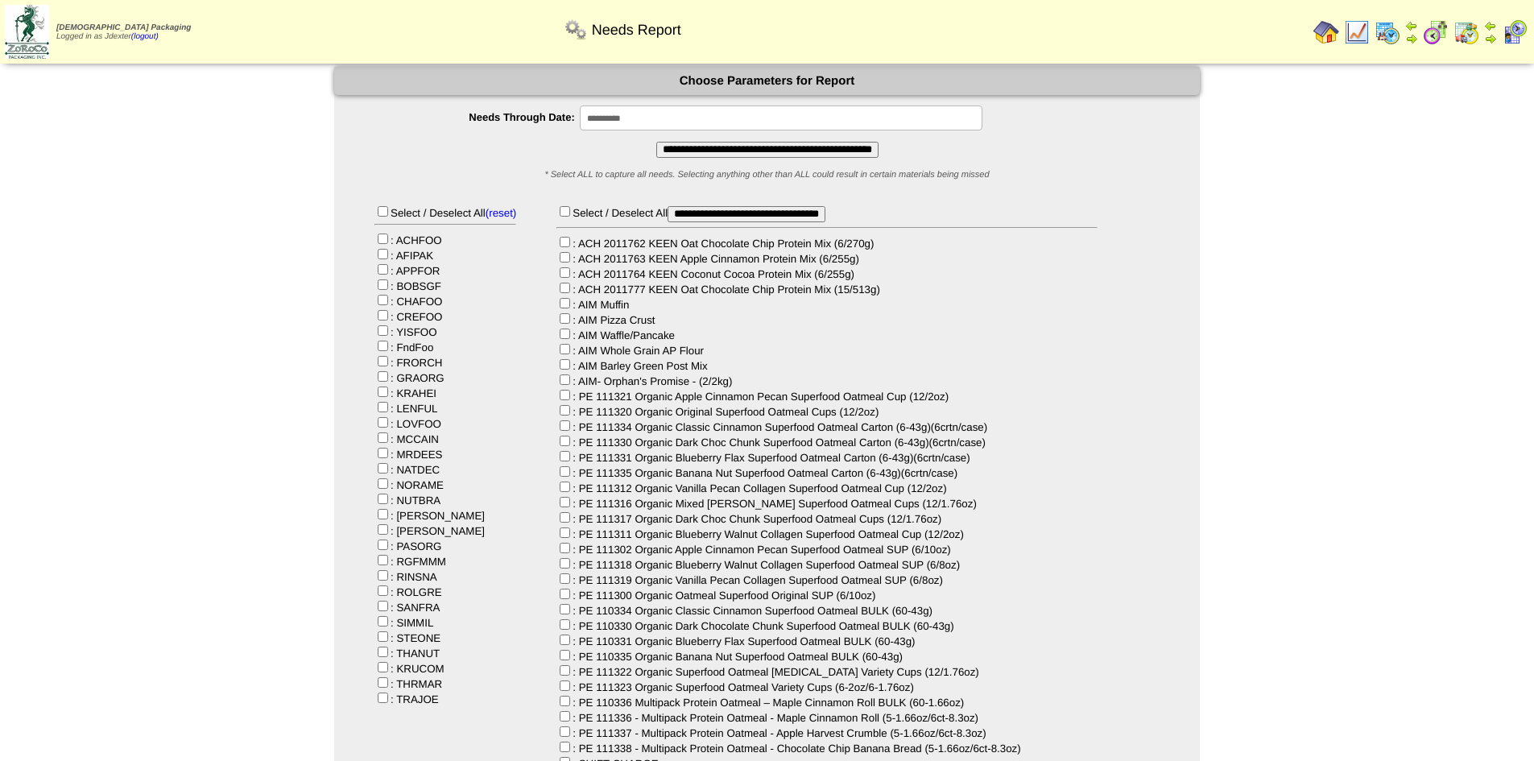
click at [713, 152] on input "**********" at bounding box center [767, 150] width 222 height 16
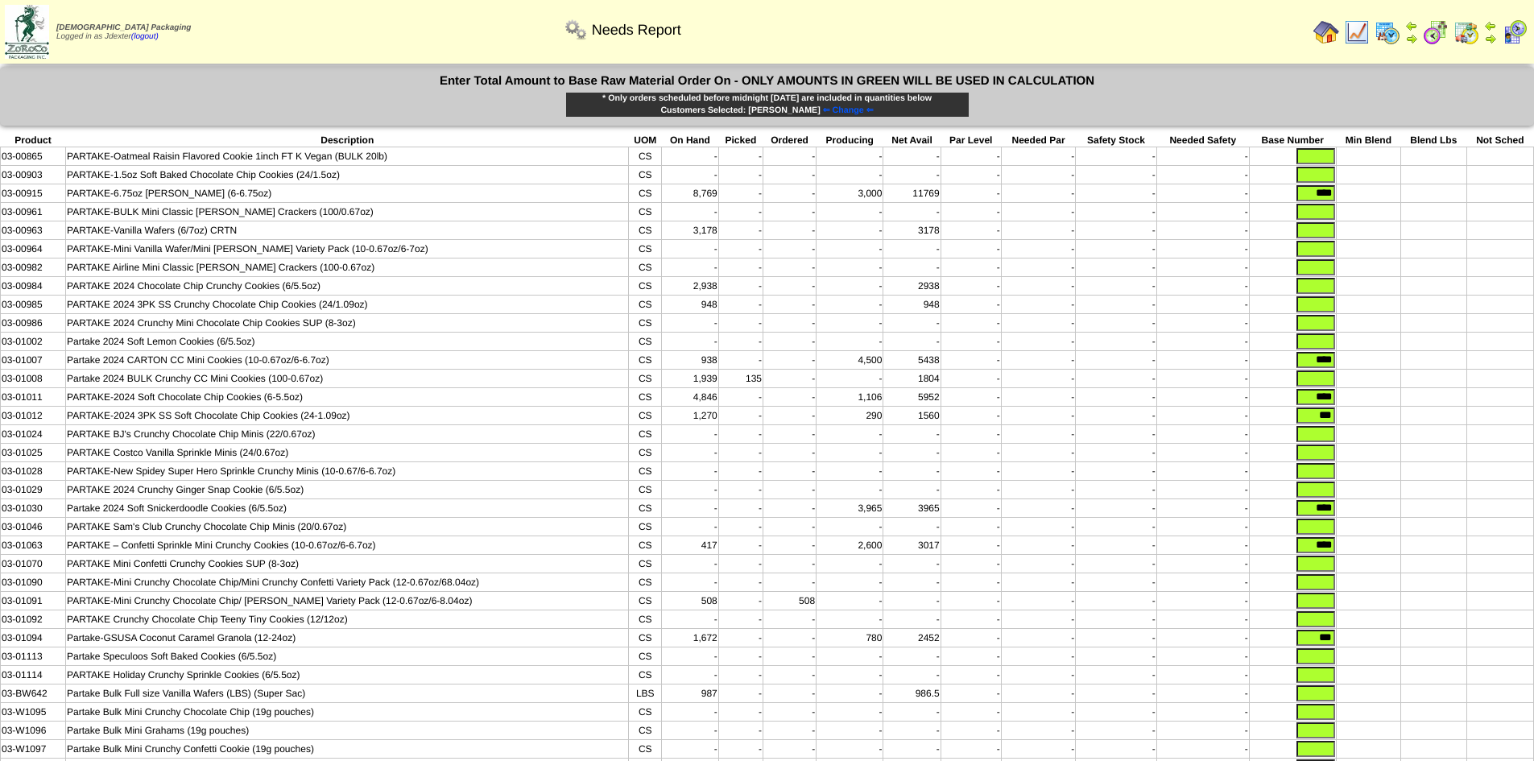
drag, startPoint x: 1307, startPoint y: 193, endPoint x: 1359, endPoint y: 190, distance: 51.7
click at [1359, 190] on tr "03-00915 PARTAKE-6.75oz Graham Cracker (6-6.75oz) CS 8,769 - - 3,000 11769 - - …" at bounding box center [768, 193] width 1534 height 19
drag, startPoint x: 1338, startPoint y: 371, endPoint x: 1359, endPoint y: 371, distance: 20.9
click at [1359, 370] on tr "03-01007 Partake 2024 CARTON CC Mini Cookies (10-0.67oz/6-6.7oz) CS 938 - - 4,5…" at bounding box center [768, 360] width 1534 height 19
drag, startPoint x: 1307, startPoint y: 408, endPoint x: 1380, endPoint y: 409, distance: 73.3
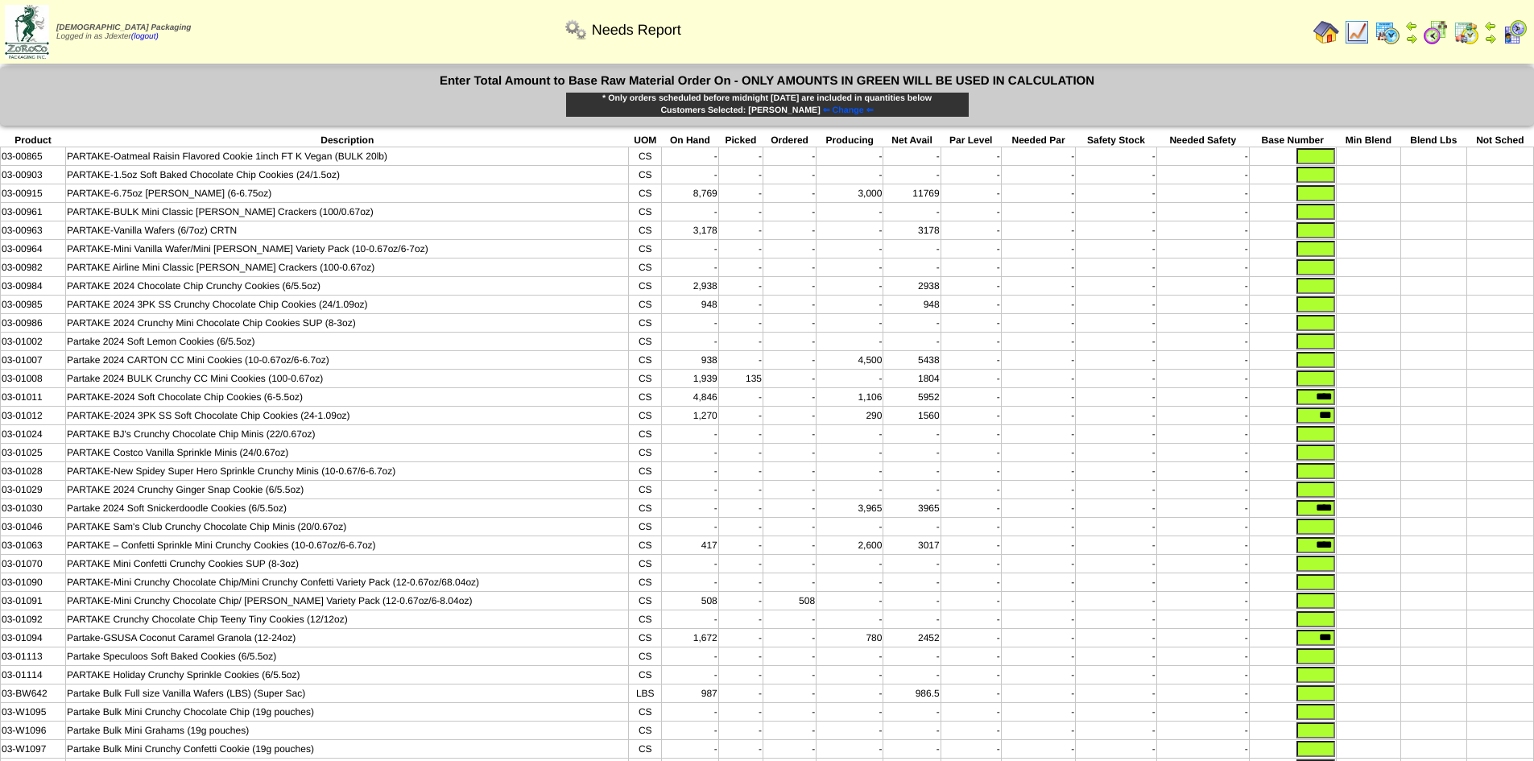
click at [1380, 407] on tr "03-01011 PARTAKE-2024 Soft Chocolate Chip Cookies (6-5.5oz) CS 4,846 - - 1,106 …" at bounding box center [768, 397] width 1534 height 19
drag, startPoint x: 1307, startPoint y: 424, endPoint x: 1373, endPoint y: 435, distance: 66.9
click at [1373, 425] on tr "03-01012 PARTAKE-2024 3PK SS Soft Chocolate Chip Cookies (24-1.09oz) CS 1,270 -…" at bounding box center [768, 416] width 1534 height 19
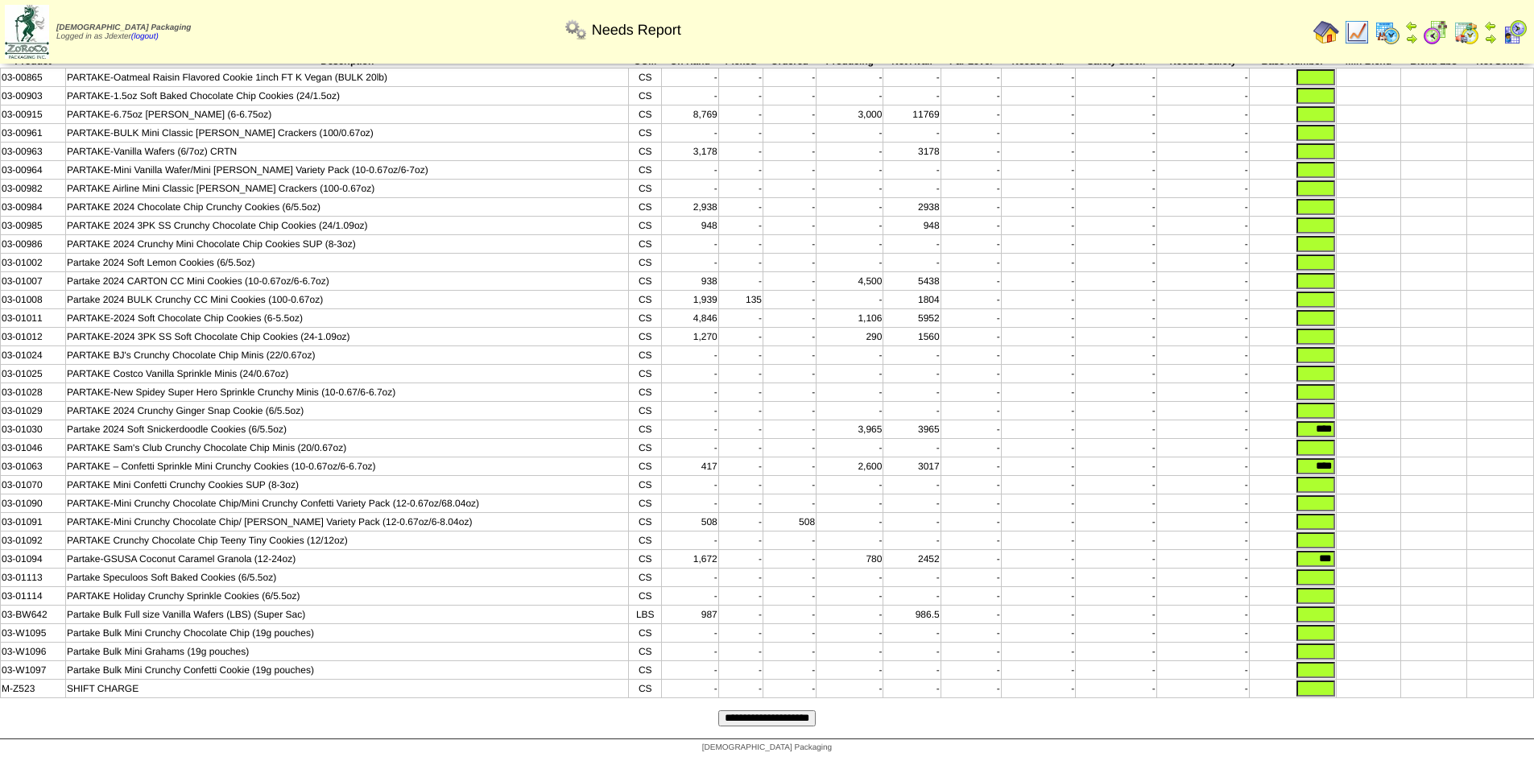
scroll to position [107, 0]
drag, startPoint x: 1309, startPoint y: 420, endPoint x: 1360, endPoint y: 417, distance: 50.8
click at [1360, 420] on tr "03-01030 Partake 2024 Soft Snickerdoodle Cookies (6/5.5oz) CS - - - 3,965 3965 …" at bounding box center [768, 429] width 1534 height 19
drag, startPoint x: 1304, startPoint y: 455, endPoint x: 1345, endPoint y: 455, distance: 41.1
click at [1345, 458] on tr "03-01063 PARTAKE – Confetti Sprinkle Mini Crunchy Cookies (10-0.67oz/6-6.7oz) C…" at bounding box center [768, 467] width 1534 height 19
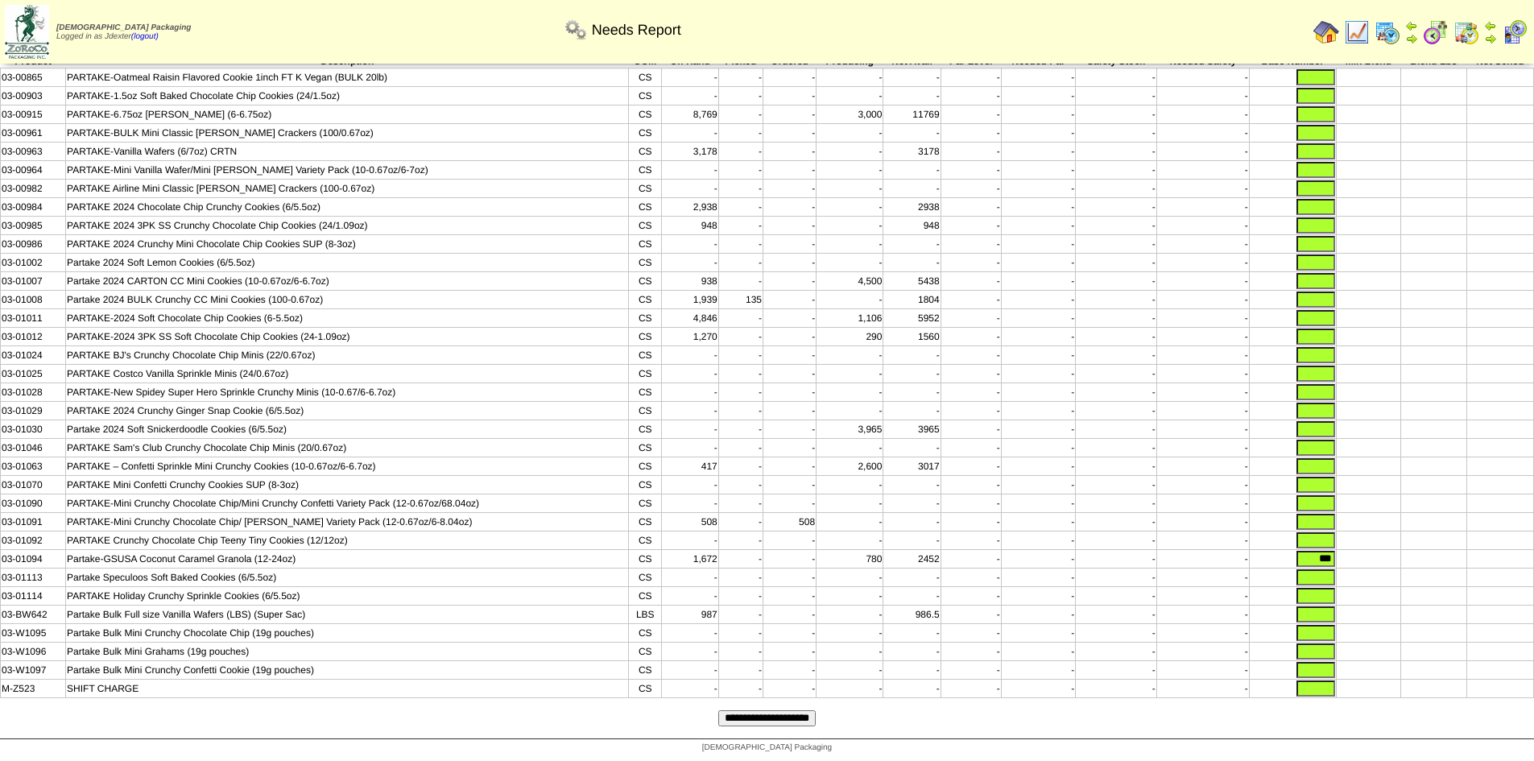
drag, startPoint x: 1312, startPoint y: 550, endPoint x: 1376, endPoint y: 554, distance: 63.8
click at [1376, 554] on tr "03-01094 Partake-GSUSA Coconut Caramel Granola (12-24oz) CS 1,672 - - 780 2452 …" at bounding box center [768, 559] width 1534 height 19
click at [1381, 554] on td at bounding box center [1368, 559] width 65 height 19
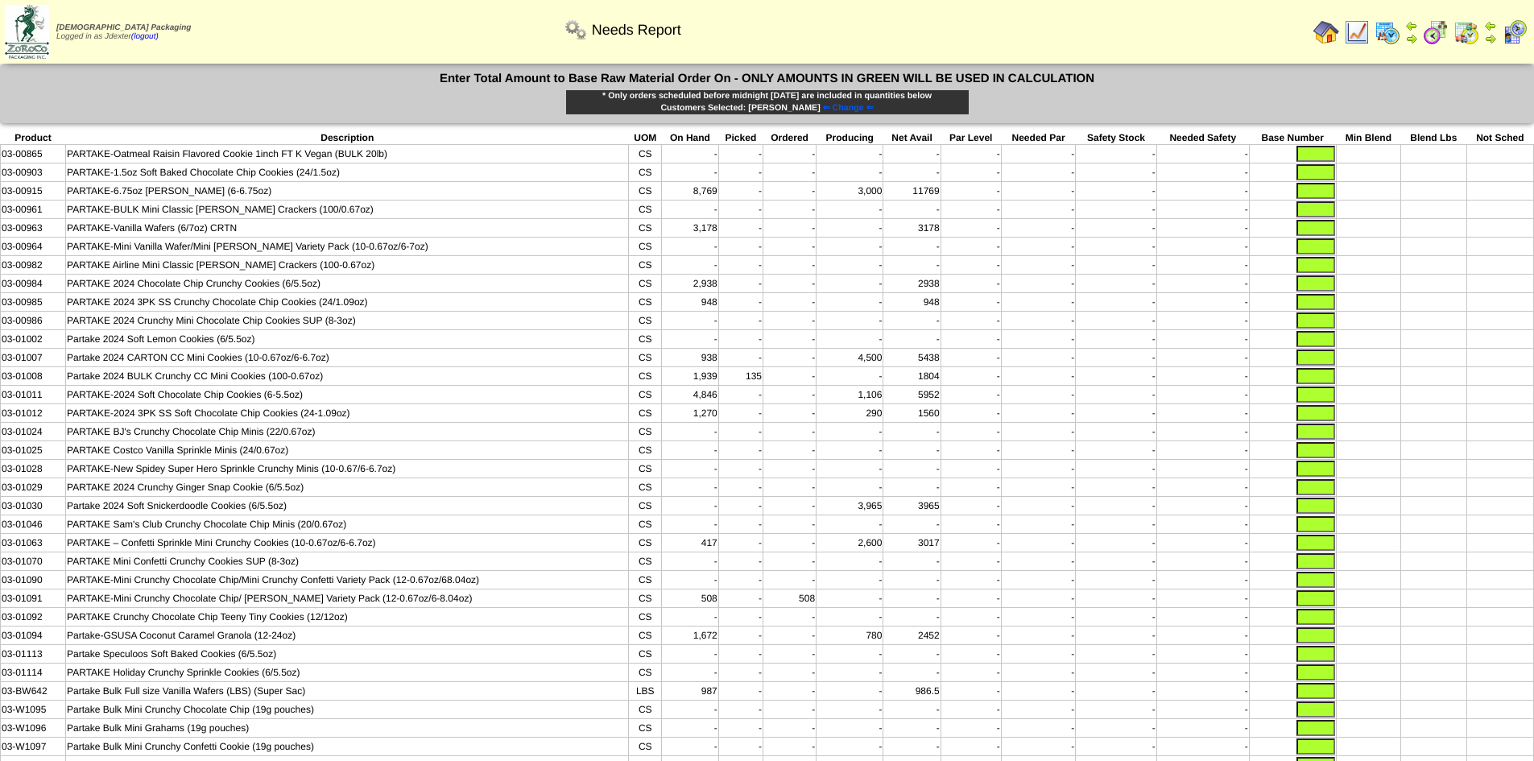
scroll to position [0, 0]
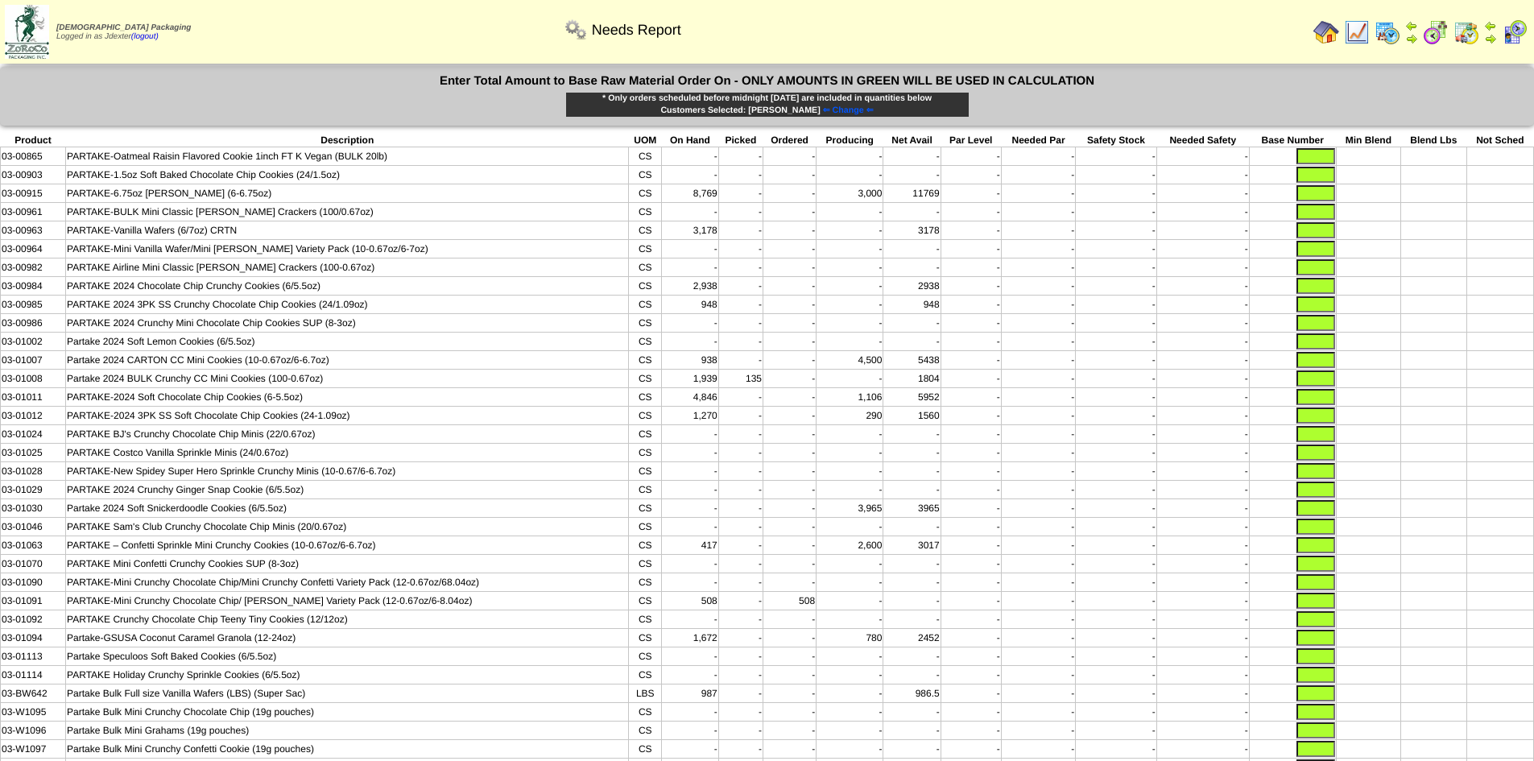
click at [1318, 313] on input "text" at bounding box center [1316, 304] width 39 height 16
type input "****"
click at [1327, 289] on input "text" at bounding box center [1316, 286] width 39 height 16
type input "****"
click at [1302, 498] on input "text" at bounding box center [1316, 490] width 39 height 16
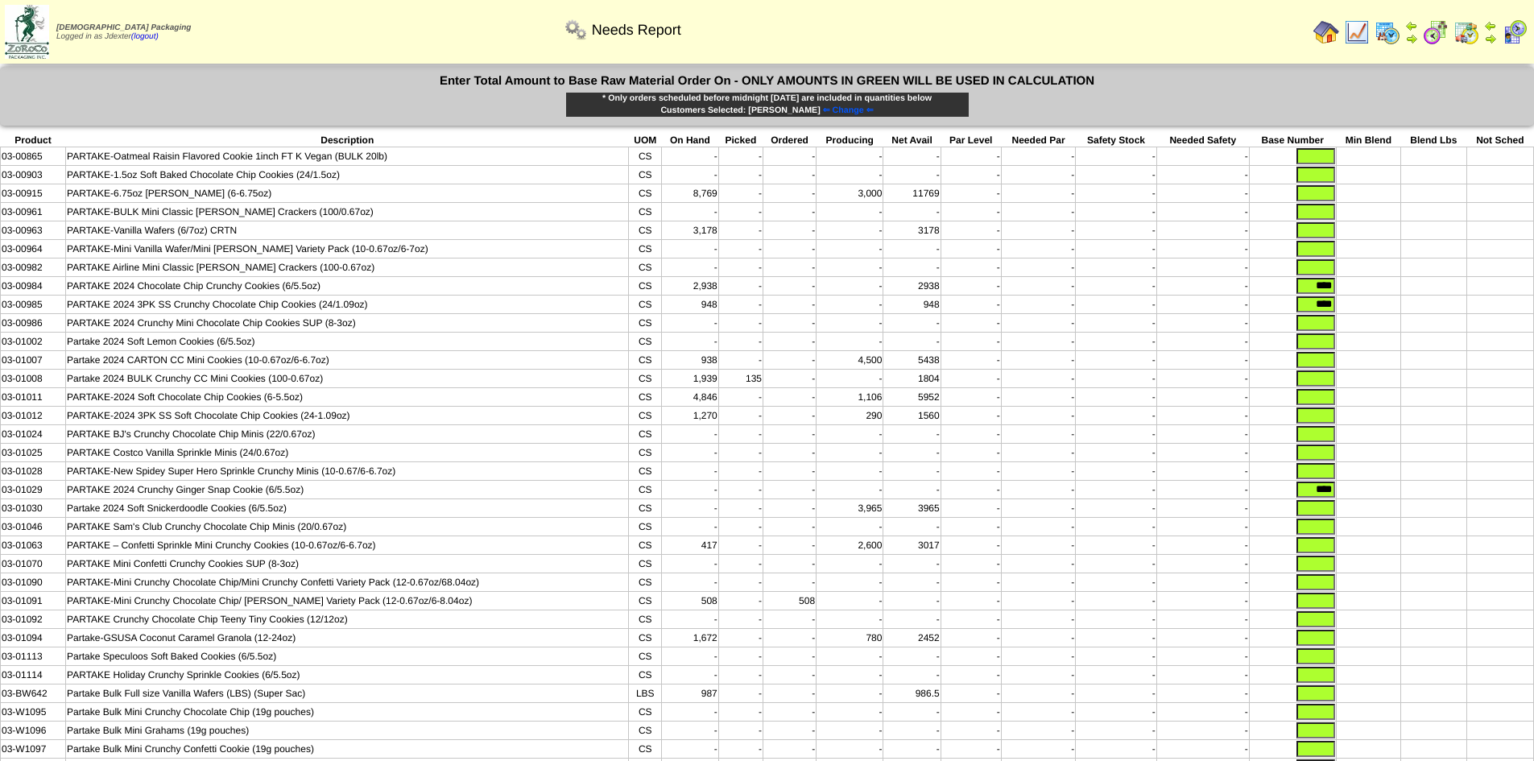
type input "****"
click at [1319, 424] on input "text" at bounding box center [1316, 416] width 39 height 16
type input "***"
click at [1327, 404] on input "text" at bounding box center [1316, 397] width 39 height 16
type input "****"
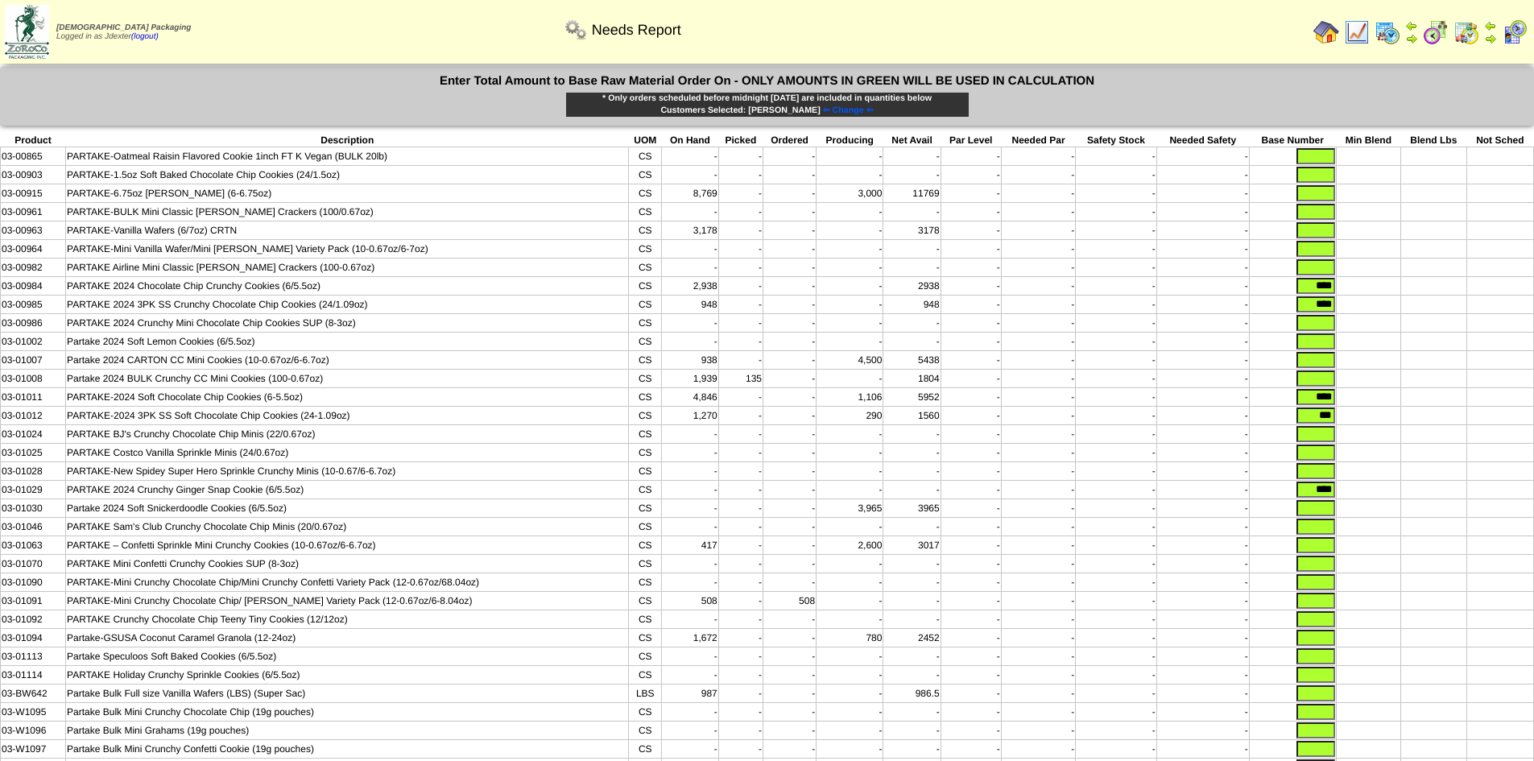
click at [1501, 407] on td at bounding box center [1500, 397] width 67 height 19
click at [1306, 346] on input "text" at bounding box center [1316, 341] width 39 height 16
type input "****"
click at [1422, 370] on td at bounding box center [1434, 360] width 65 height 19
click at [1318, 516] on input "text" at bounding box center [1316, 508] width 39 height 16
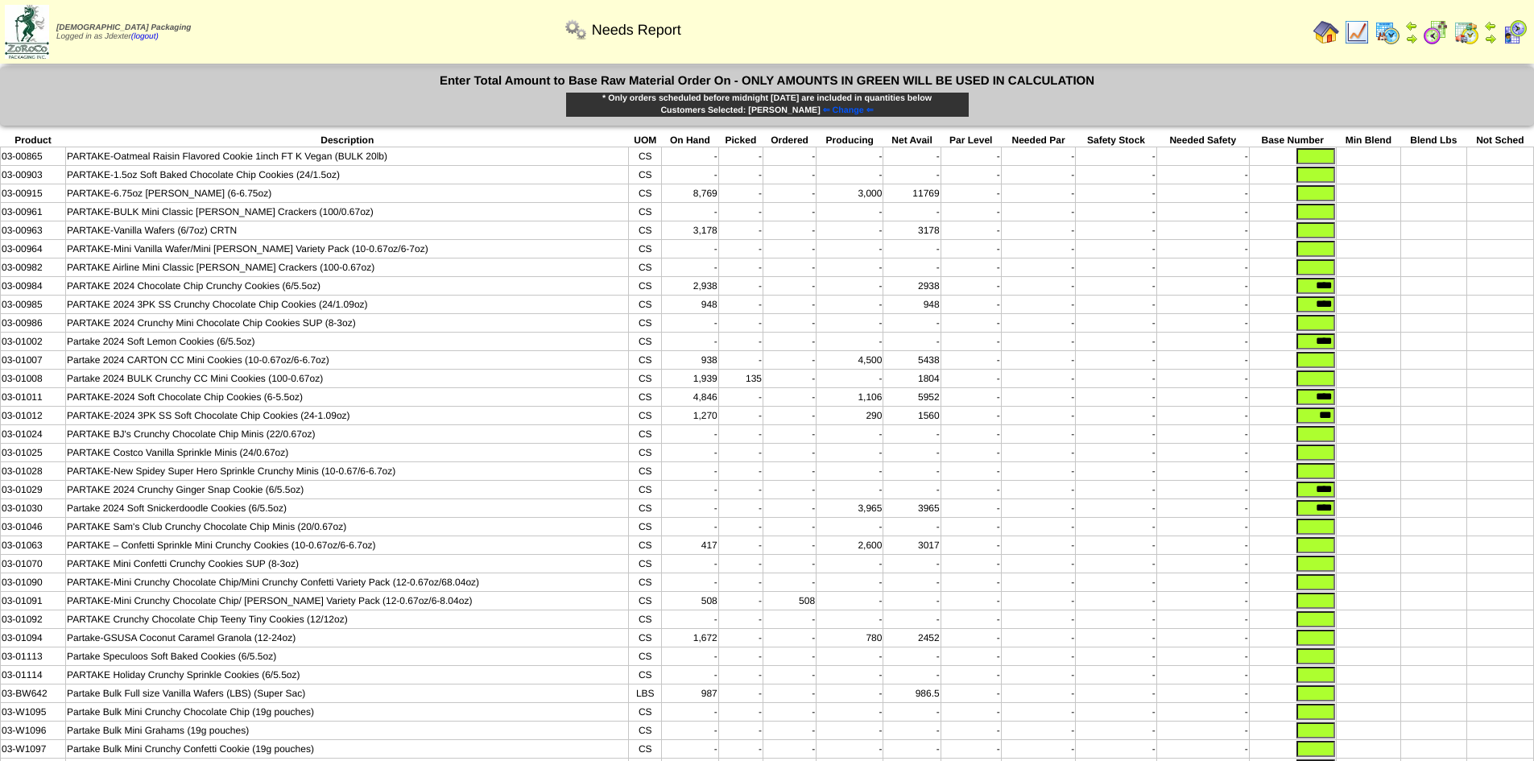
type input "****"
click at [1311, 197] on input "text" at bounding box center [1316, 193] width 39 height 16
type input "****"
click at [1327, 233] on input "text" at bounding box center [1316, 230] width 39 height 16
type input "**"
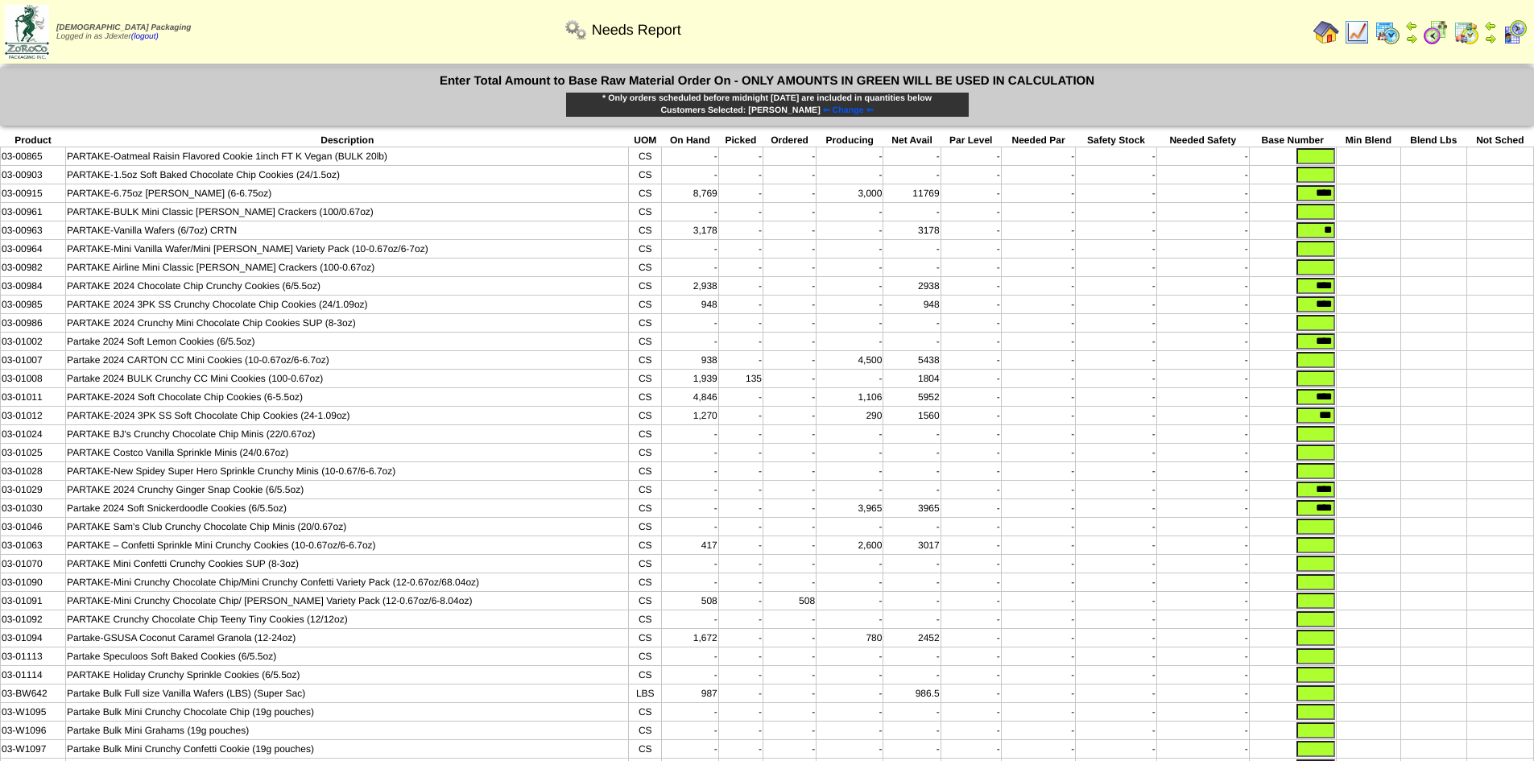
click at [1308, 368] on input "text" at bounding box center [1316, 360] width 39 height 16
type input "****"
click at [1309, 553] on input "text" at bounding box center [1316, 545] width 39 height 16
type input "****"
click at [1328, 387] on input "text" at bounding box center [1316, 379] width 39 height 16
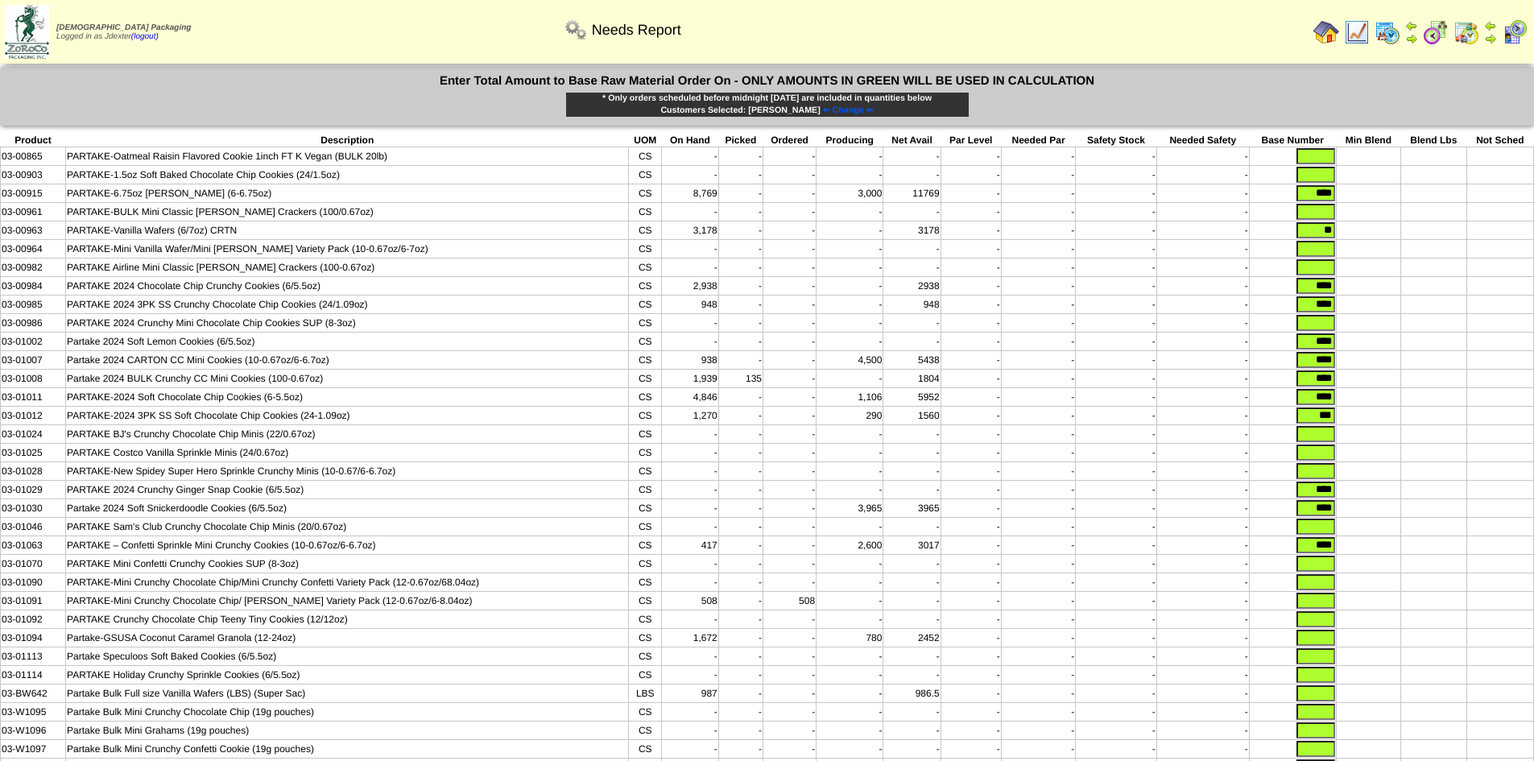
type input "****"
click at [1315, 627] on input "text" at bounding box center [1316, 619] width 39 height 16
type input "***"
click at [1307, 176] on input "text" at bounding box center [1316, 175] width 39 height 16
type input "****"
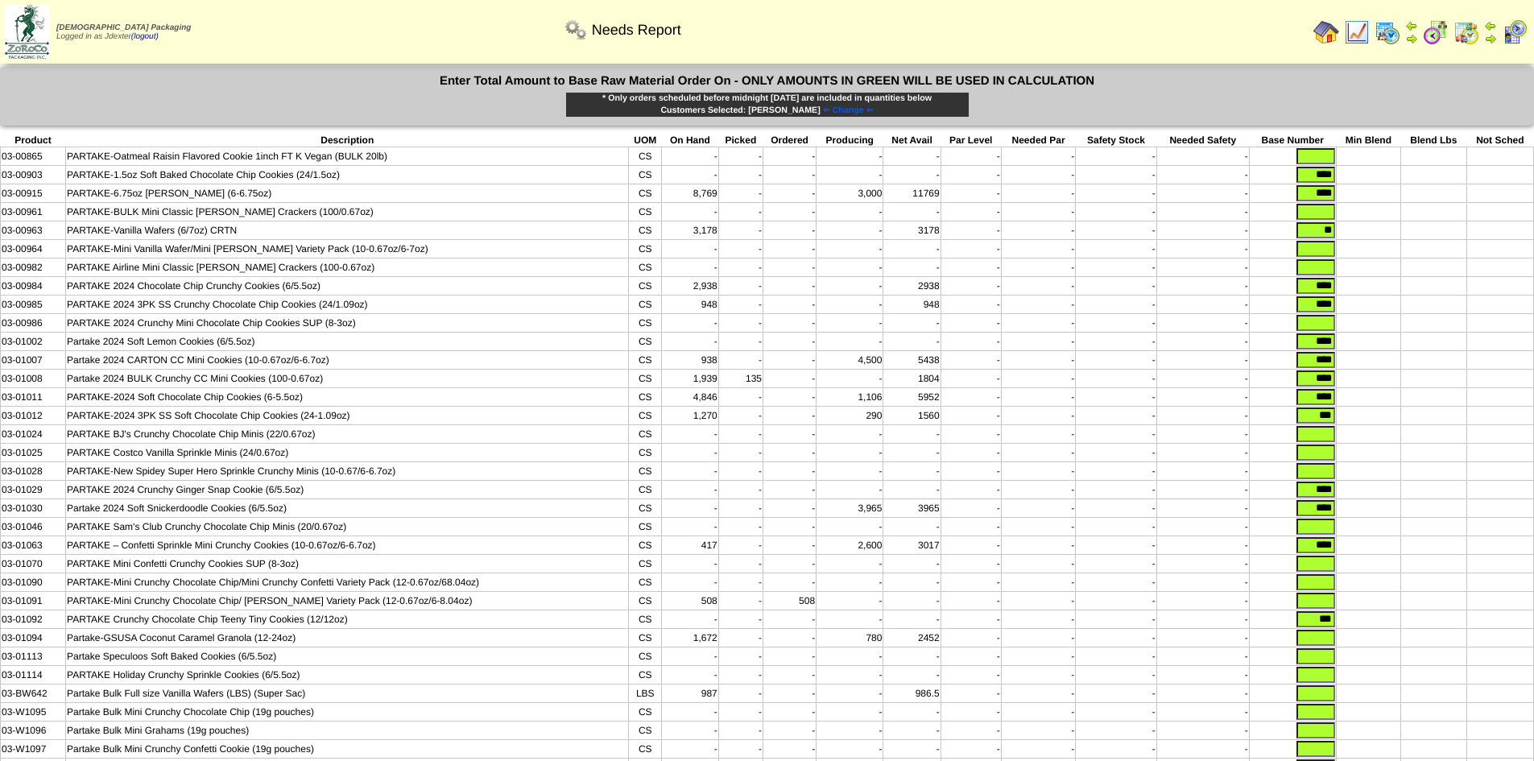
click at [1415, 348] on td at bounding box center [1434, 342] width 65 height 19
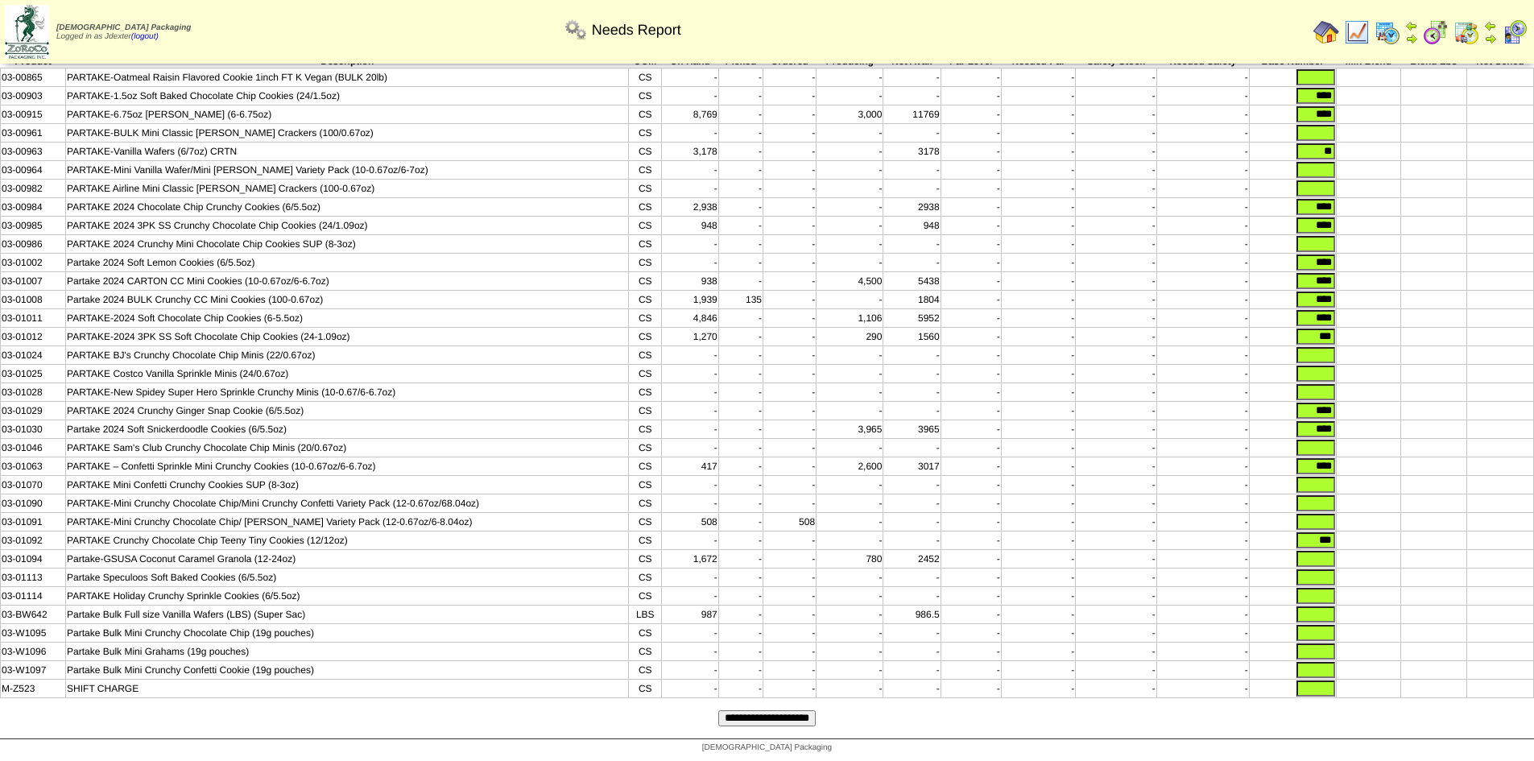
scroll to position [107, 0]
drag, startPoint x: 1329, startPoint y: 685, endPoint x: 1331, endPoint y: 694, distance: 8.4
click at [1331, 694] on input "text" at bounding box center [1316, 689] width 39 height 16
type input "*"
click at [1321, 671] on input "text" at bounding box center [1316, 670] width 39 height 16
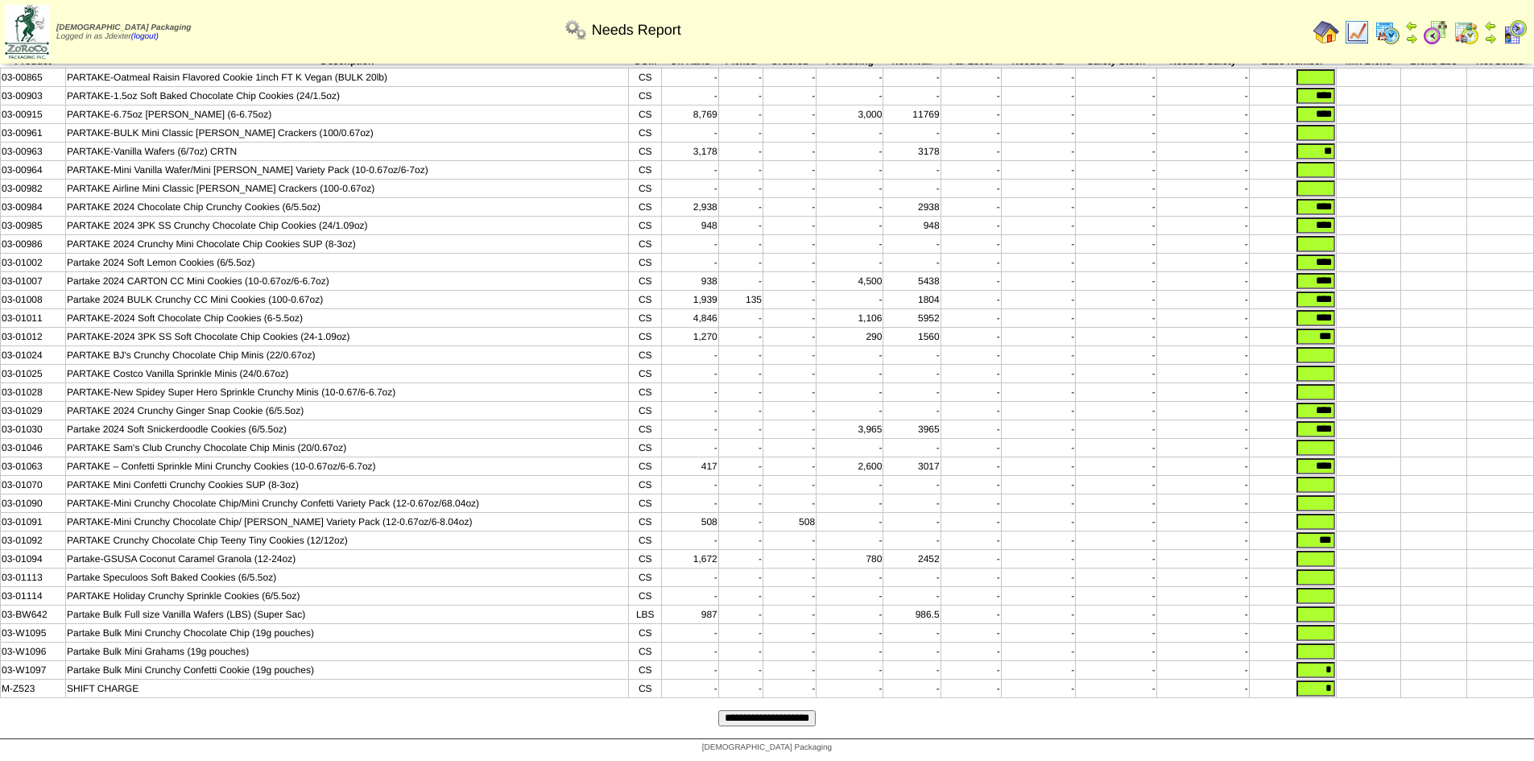
type input "*"
click at [1319, 647] on input "text" at bounding box center [1316, 652] width 39 height 16
type input "*"
click at [1323, 627] on input "text" at bounding box center [1316, 633] width 39 height 16
type input "*"
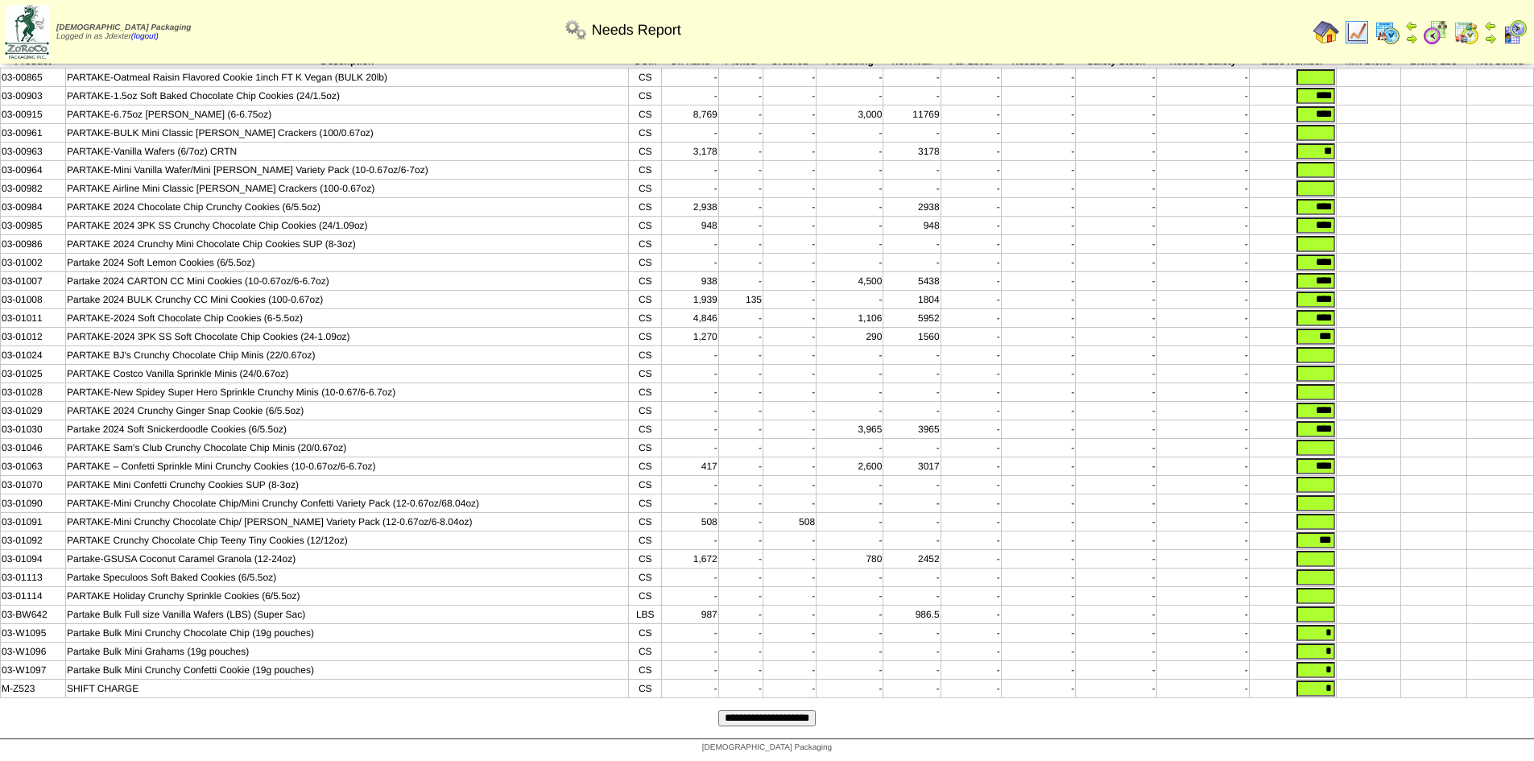
click at [1316, 607] on input "text" at bounding box center [1316, 615] width 39 height 16
type input "*"
click at [1323, 594] on input "text" at bounding box center [1316, 596] width 39 height 16
type input "*"
click at [1322, 574] on input "text" at bounding box center [1316, 577] width 39 height 16
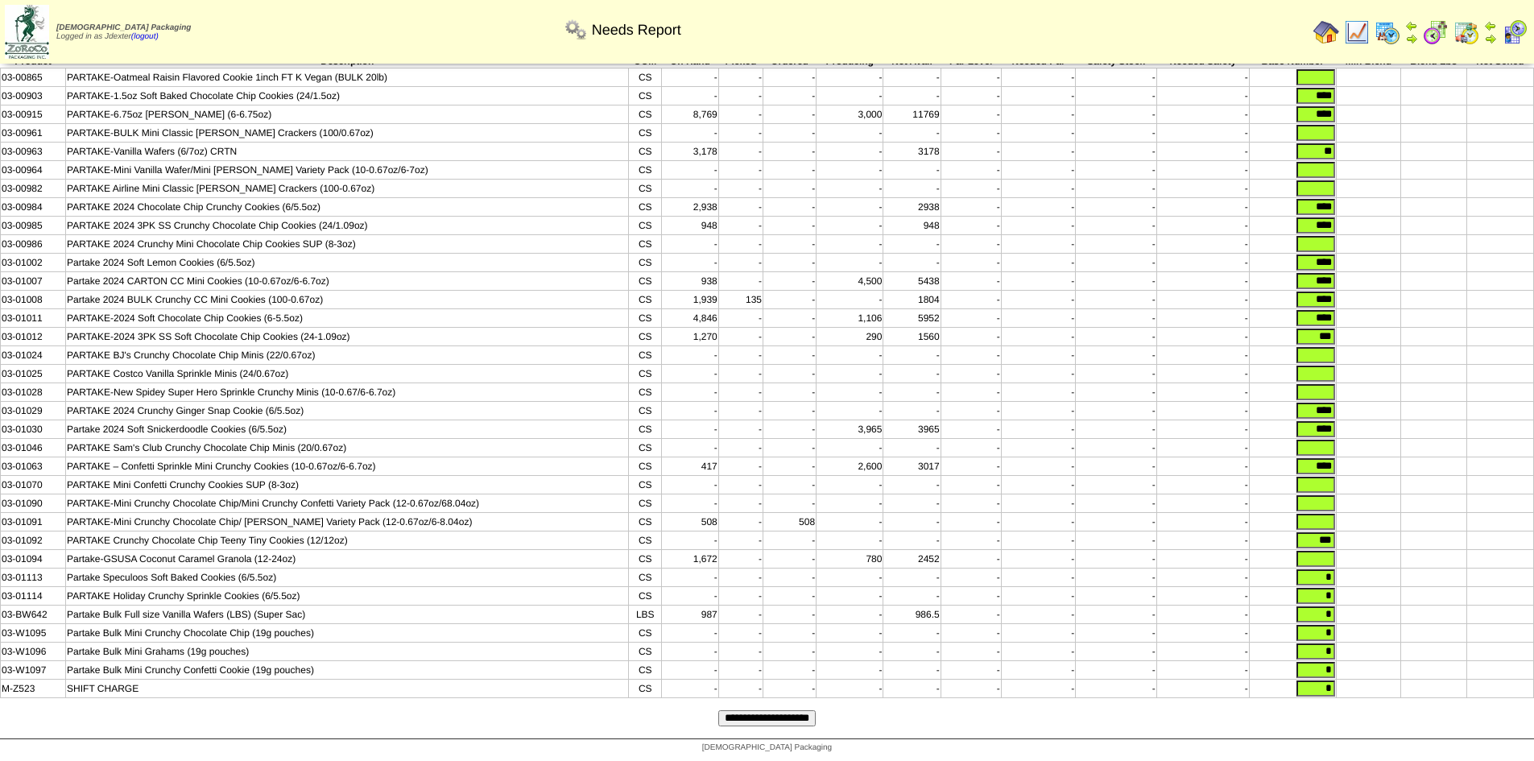
type input "*"
click at [1327, 555] on input "text" at bounding box center [1316, 559] width 39 height 16
type input "*"
click at [1322, 514] on input "text" at bounding box center [1316, 522] width 39 height 16
type input "*"
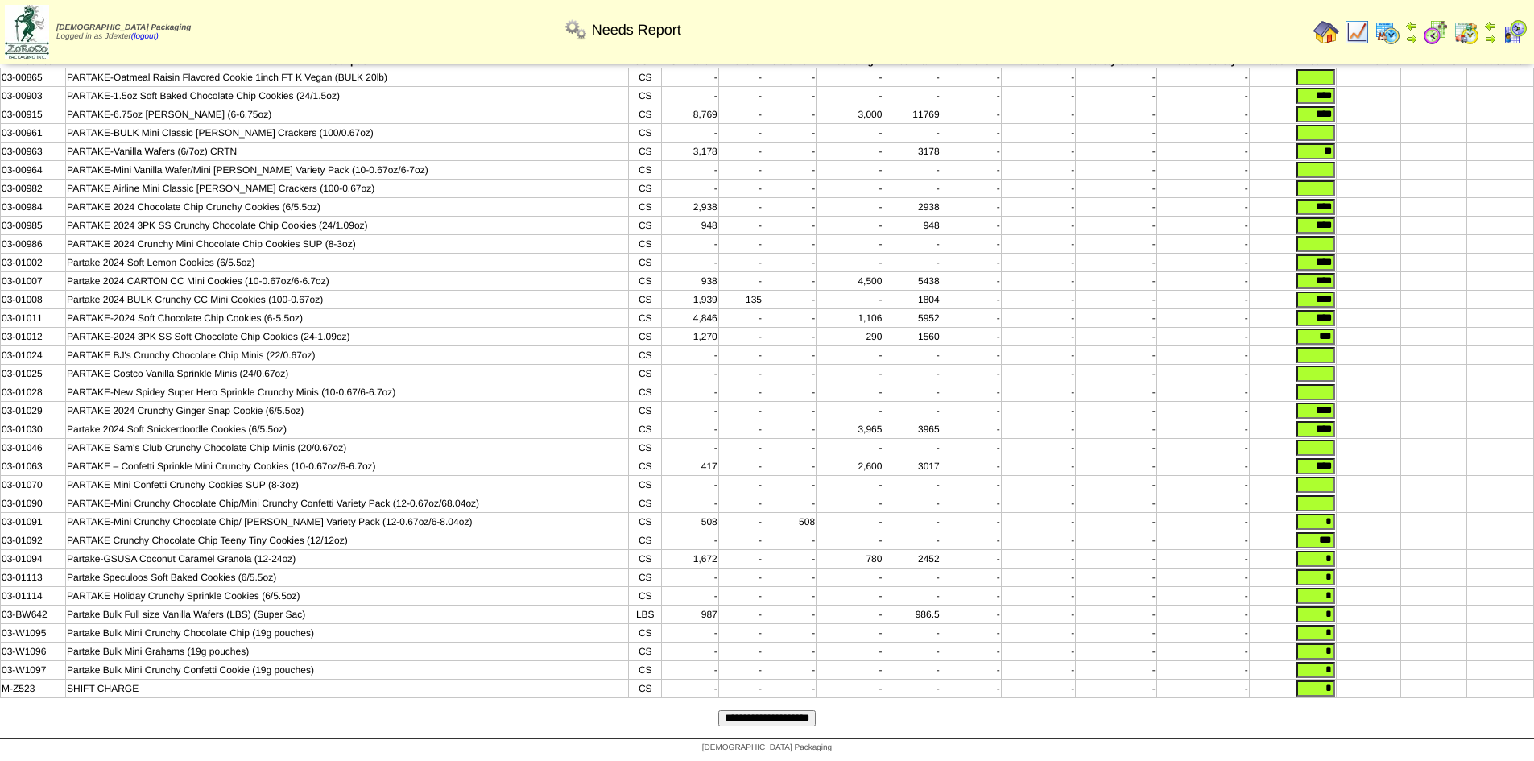
click at [1318, 495] on input "text" at bounding box center [1316, 503] width 39 height 16
type input "*"
click at [1323, 478] on input "text" at bounding box center [1316, 485] width 39 height 16
type input "*"
click at [1328, 440] on input "text" at bounding box center [1316, 448] width 39 height 16
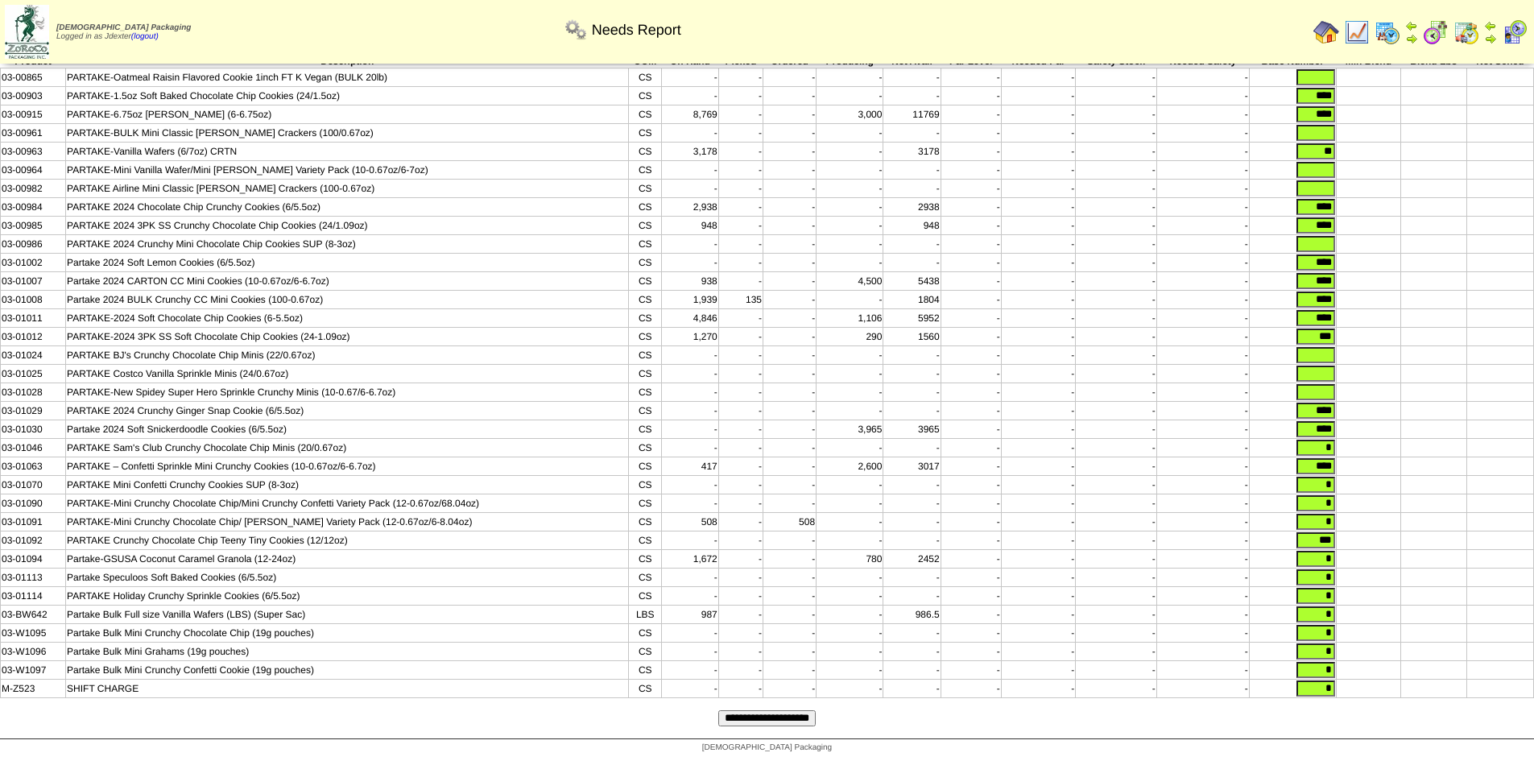
type input "*"
click at [1326, 384] on input "text" at bounding box center [1316, 392] width 39 height 16
type input "*"
click at [1331, 366] on input "text" at bounding box center [1316, 374] width 39 height 16
type input "*"
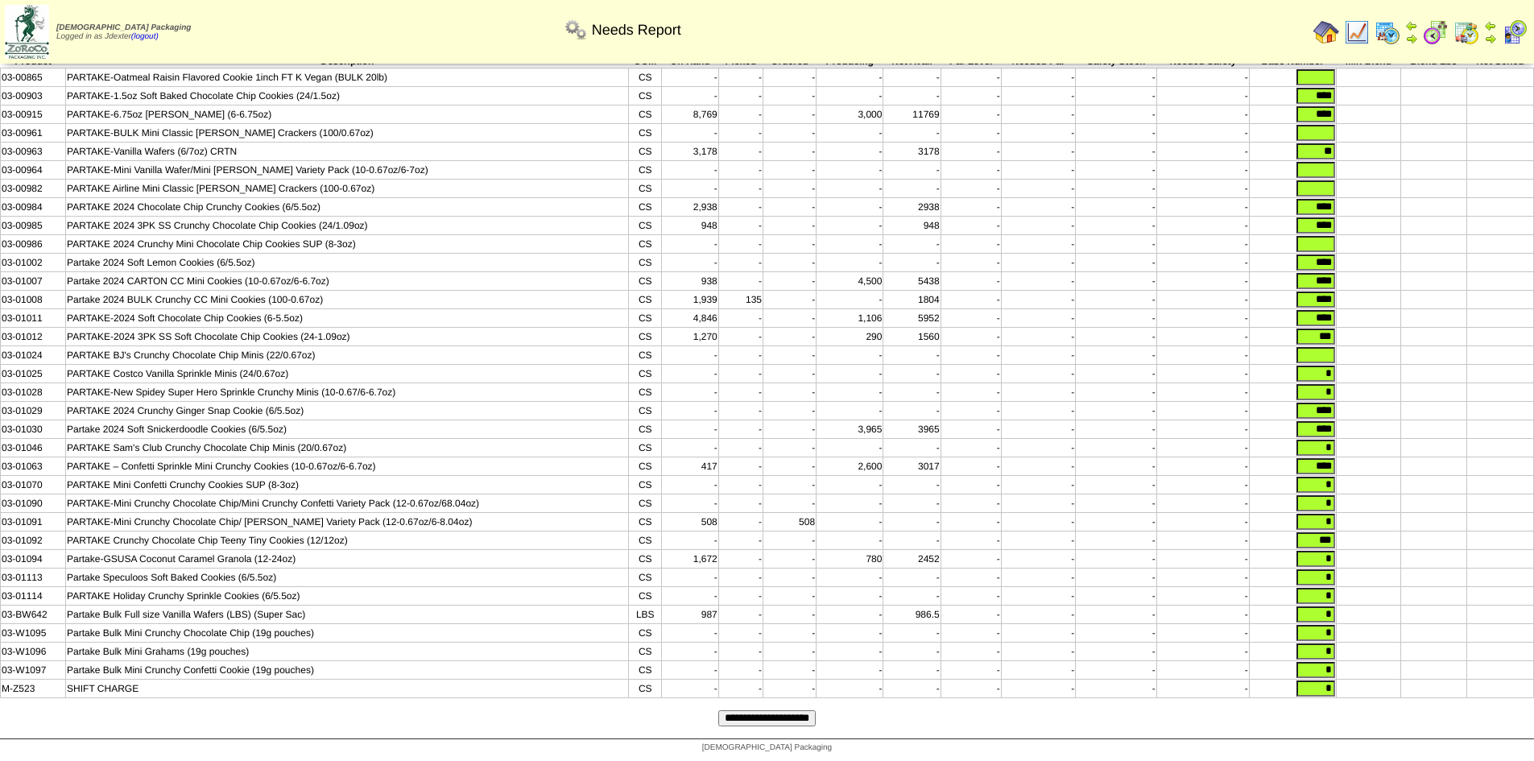
click at [1330, 347] on input "text" at bounding box center [1316, 355] width 39 height 16
type input "*"
click at [1326, 236] on input "text" at bounding box center [1316, 244] width 39 height 16
type input "*"
click at [1313, 180] on input "text" at bounding box center [1316, 188] width 39 height 16
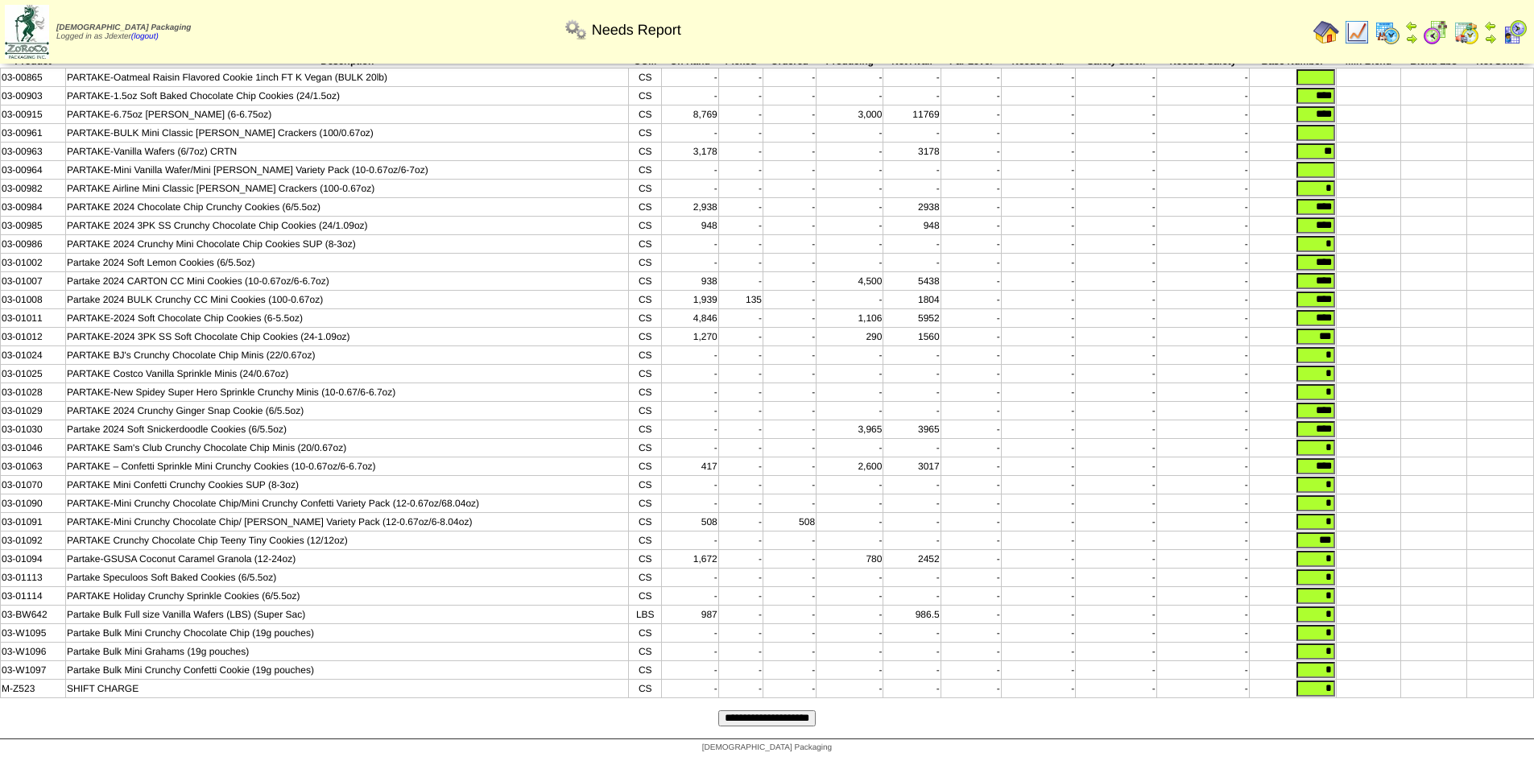
type input "*"
click at [1325, 162] on input "text" at bounding box center [1316, 170] width 39 height 16
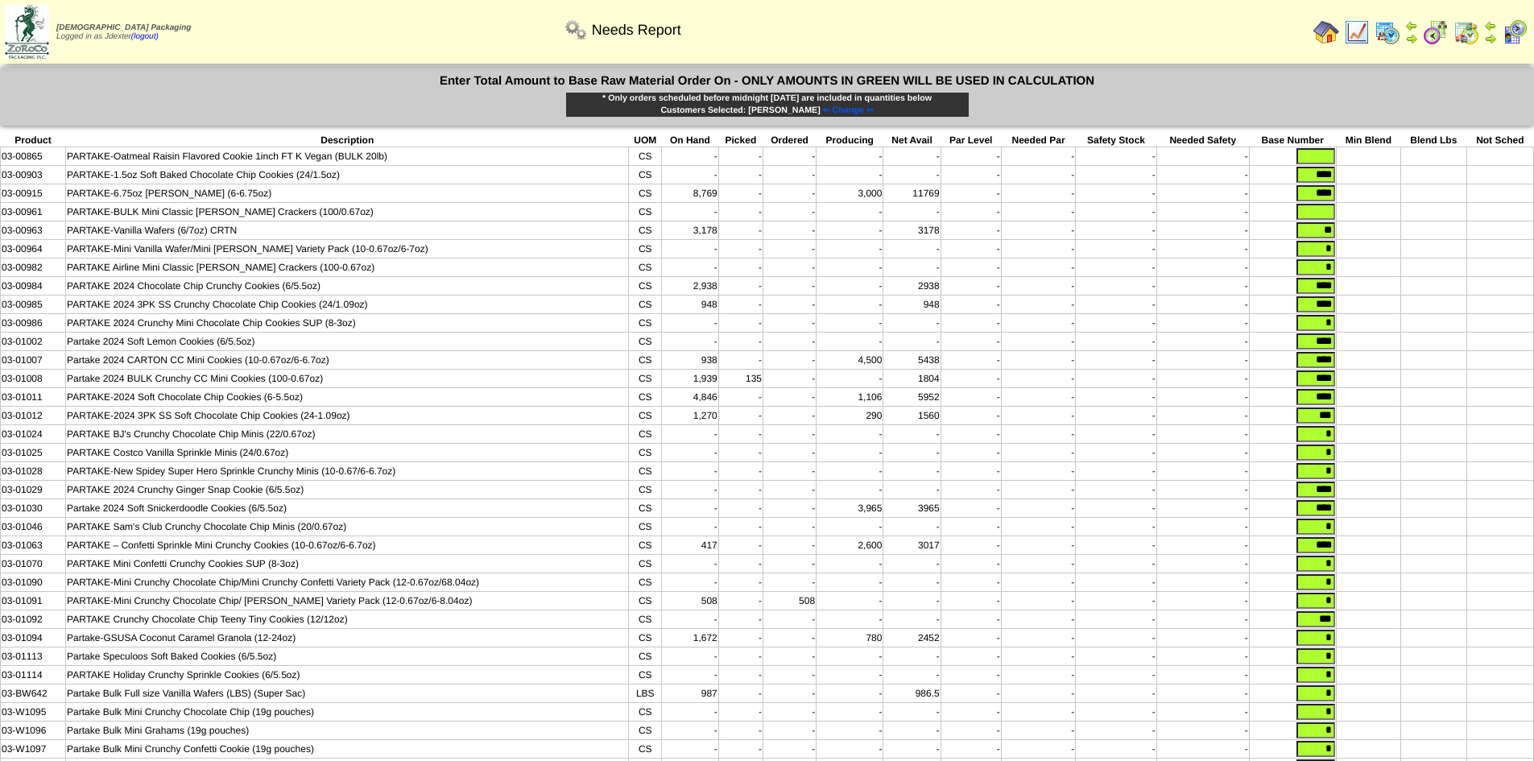
type input "*"
click at [1327, 217] on input "text" at bounding box center [1316, 212] width 39 height 16
type input "*"
click at [1330, 156] on input "text" at bounding box center [1316, 156] width 39 height 16
type input "*"
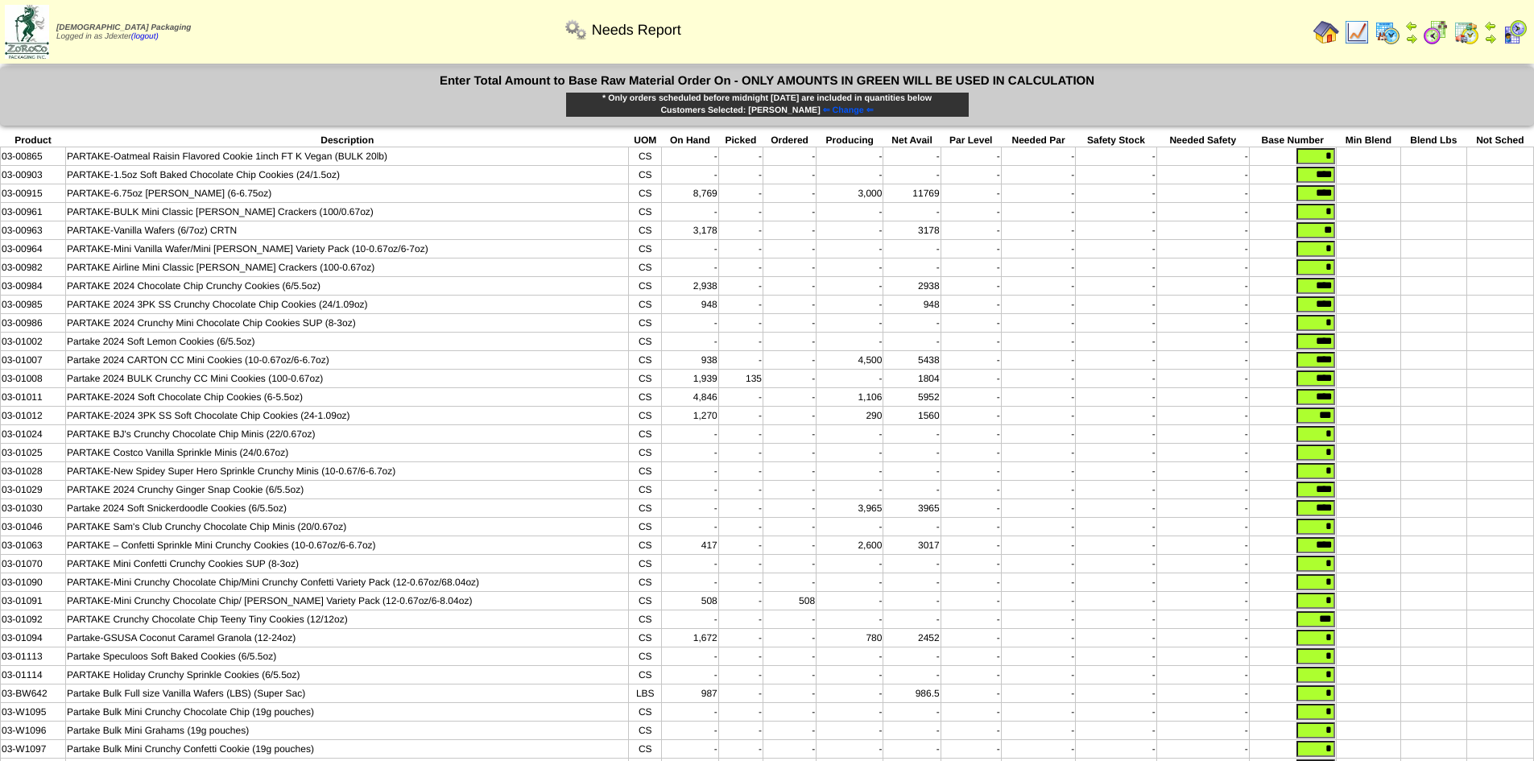
click at [1414, 224] on td at bounding box center [1434, 231] width 65 height 19
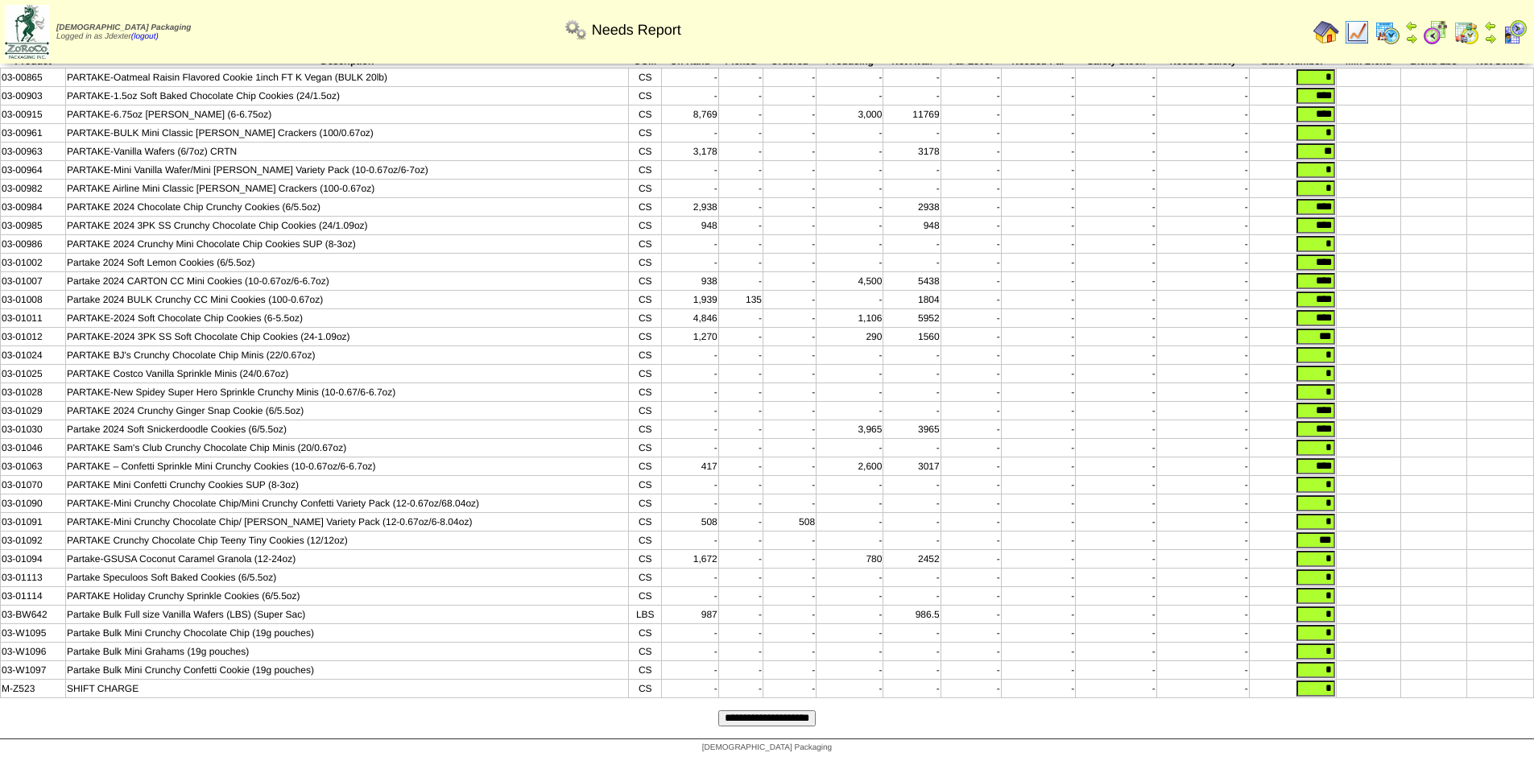
click at [797, 711] on input "**********" at bounding box center [766, 718] width 97 height 16
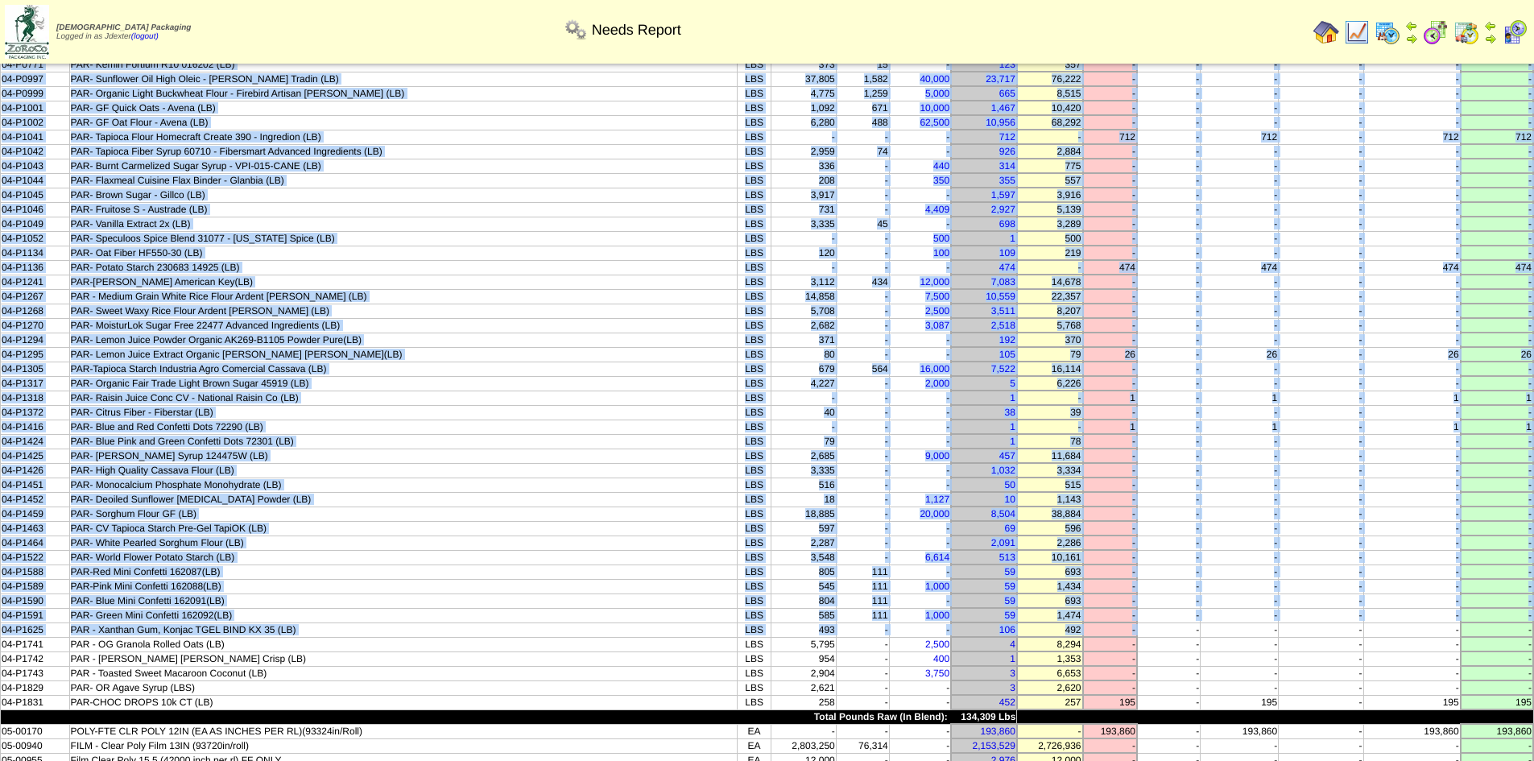
scroll to position [242, 0]
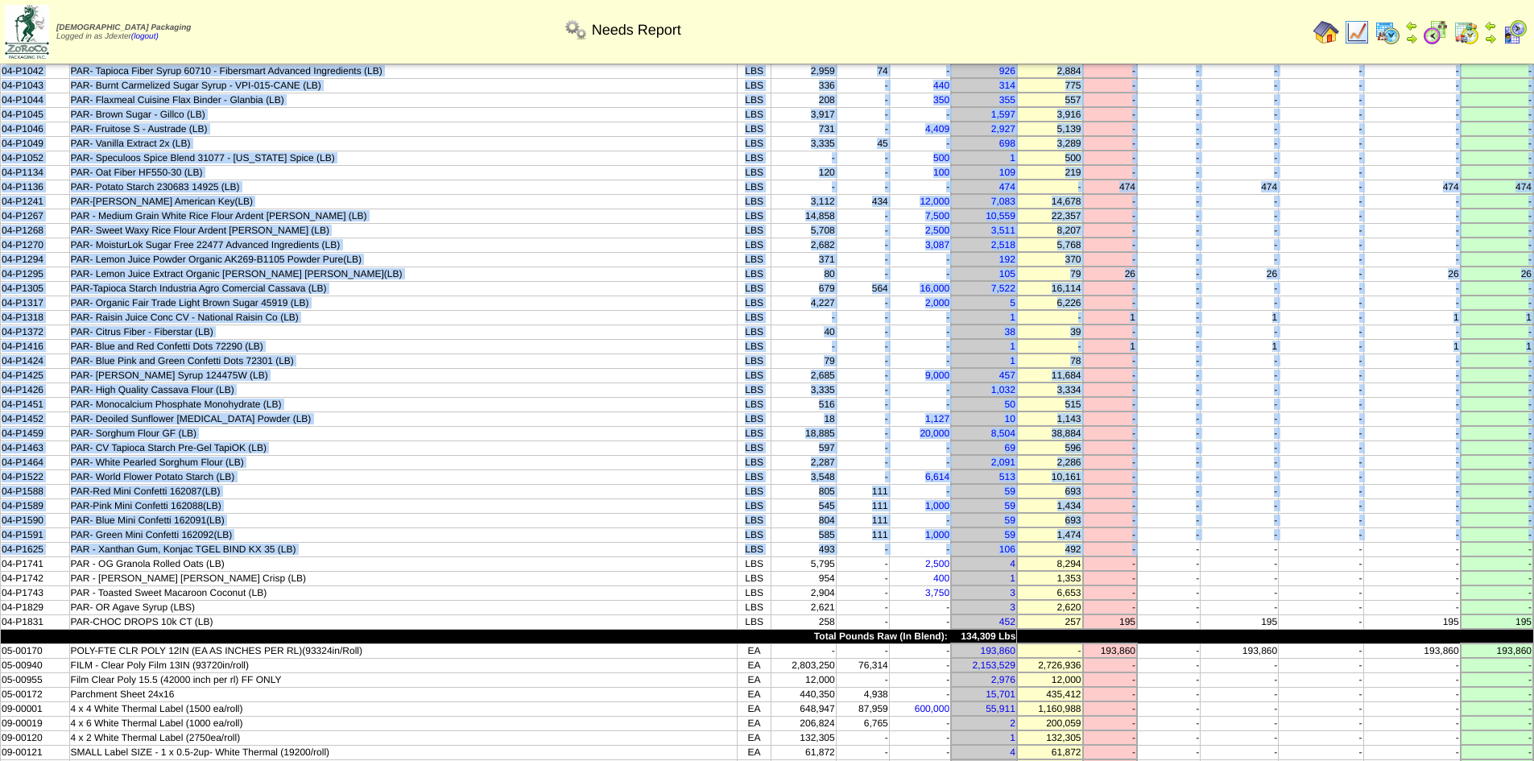
drag, startPoint x: 20, startPoint y: 106, endPoint x: 1533, endPoint y: 620, distance: 1597.6
click at [1533, 620] on tbody "Product Description UOM On Hand Picked In Bound Needed Net Avail Short Par Leve…" at bounding box center [768, 752] width 1534 height 1783
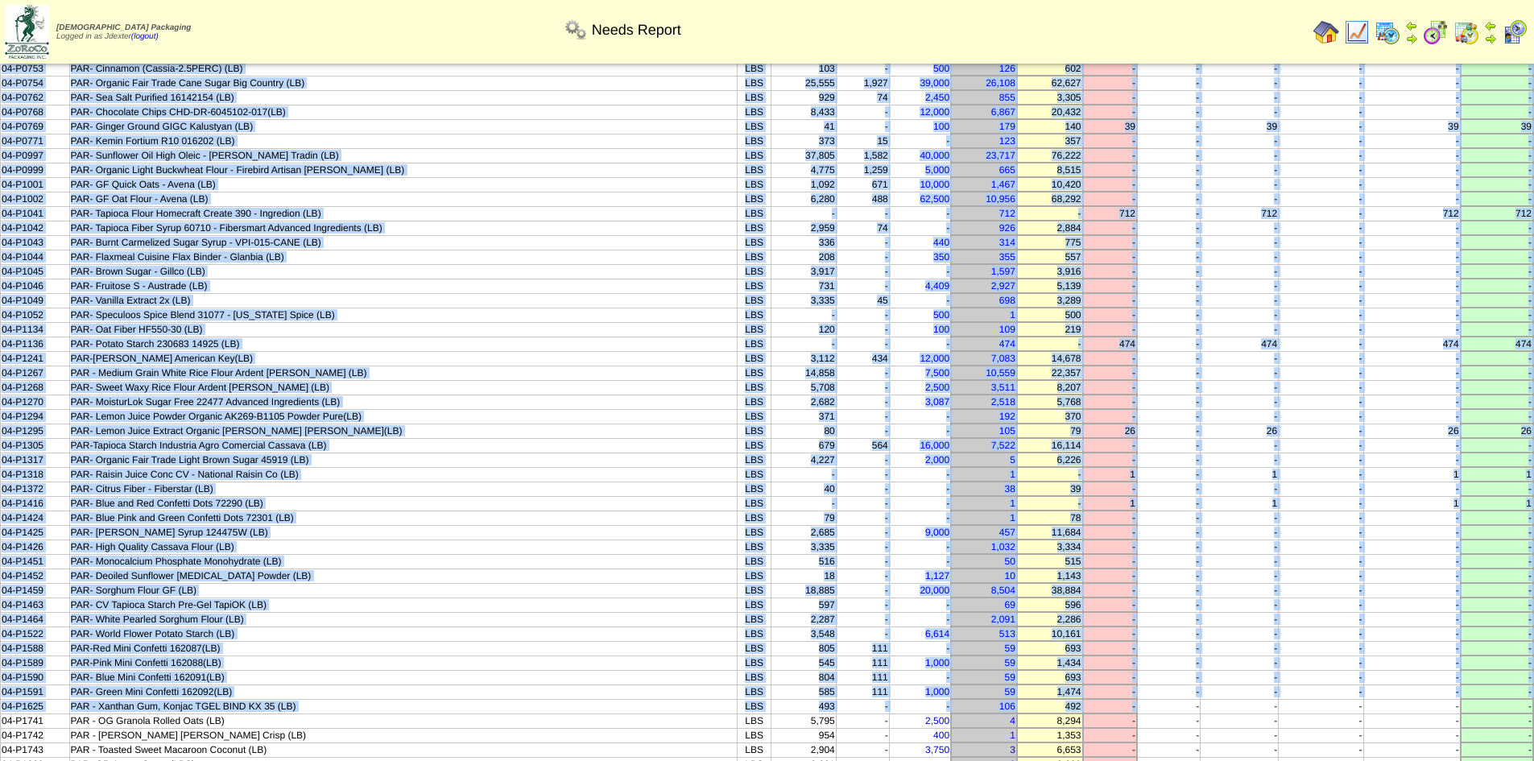
scroll to position [0, 0]
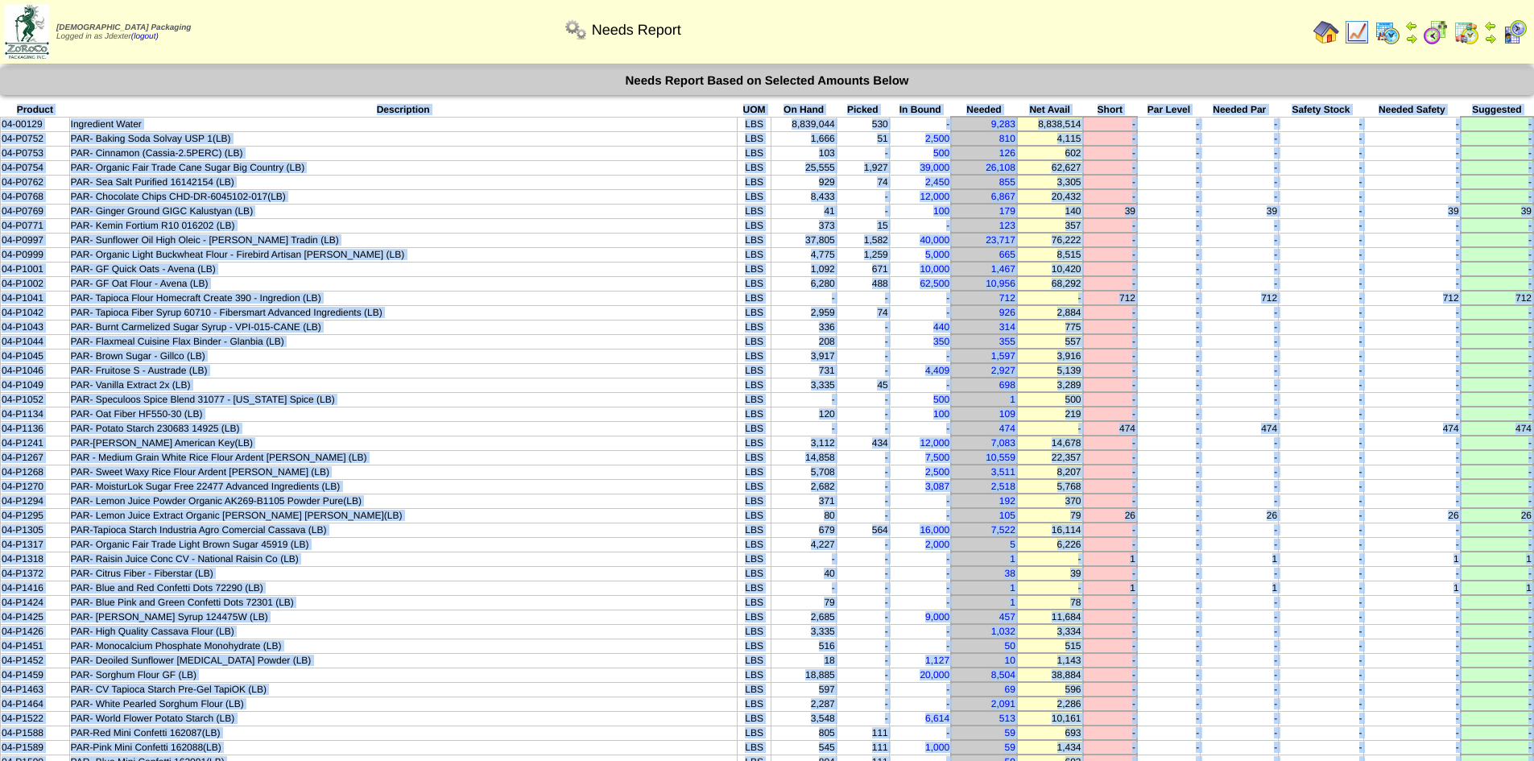
copy tbody "Product Description UOM On Hand Picked In Bound Needed Net Avail Short Par Leve…"
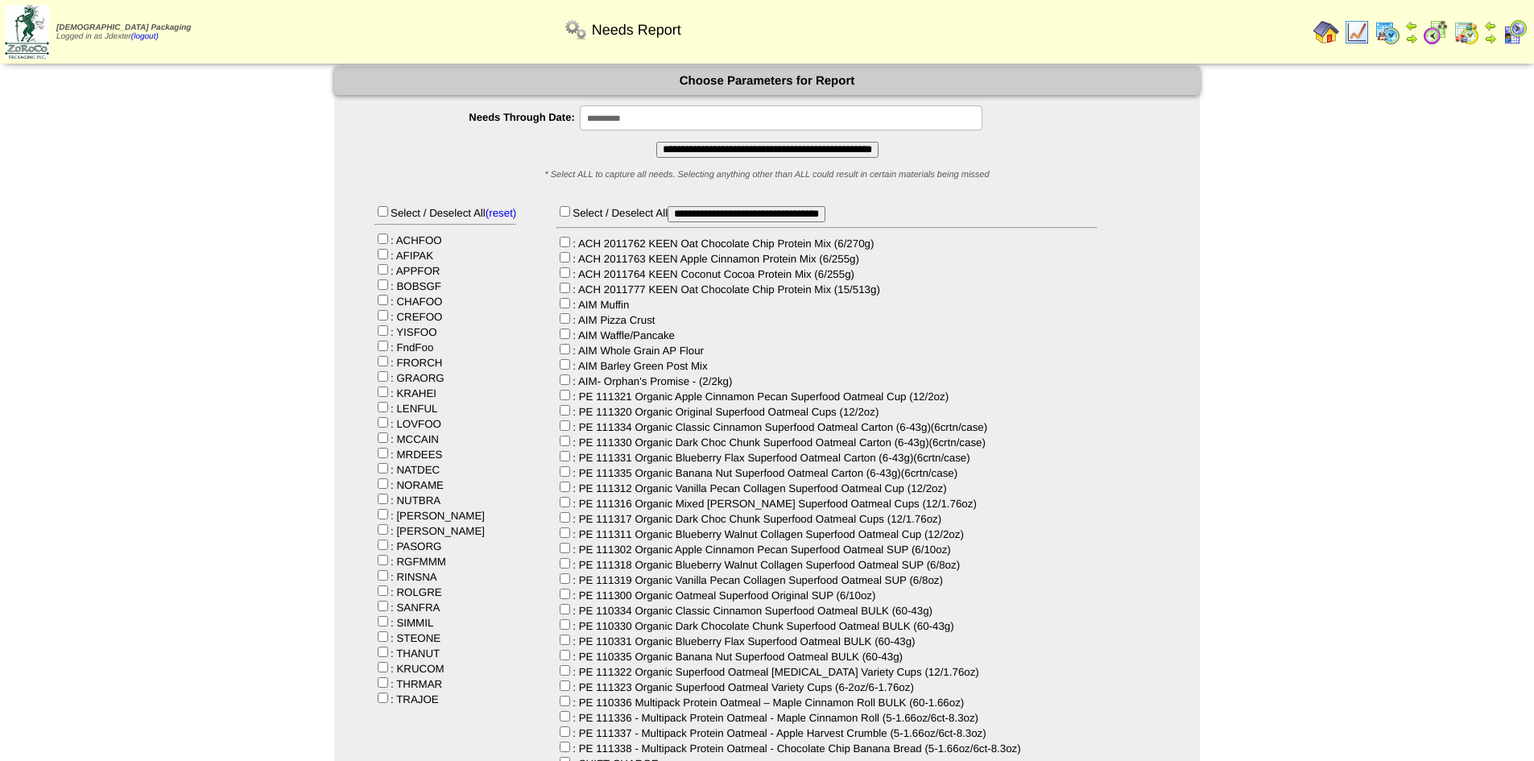
click at [640, 115] on input "**********" at bounding box center [781, 118] width 403 height 25
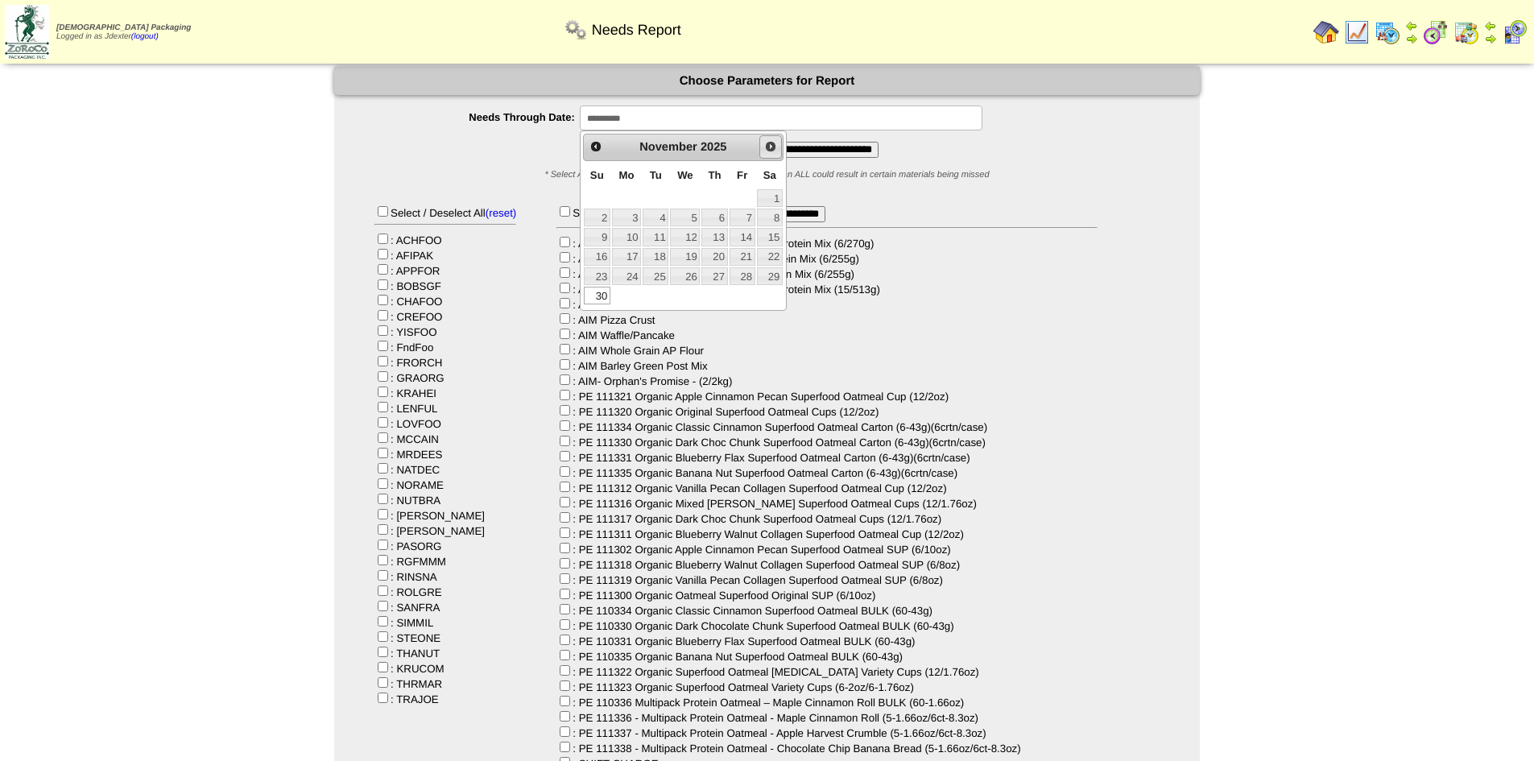
click at [766, 146] on span "Next" at bounding box center [770, 146] width 13 height 13
click at [691, 279] on link "31" at bounding box center [685, 276] width 30 height 18
type input "**********"
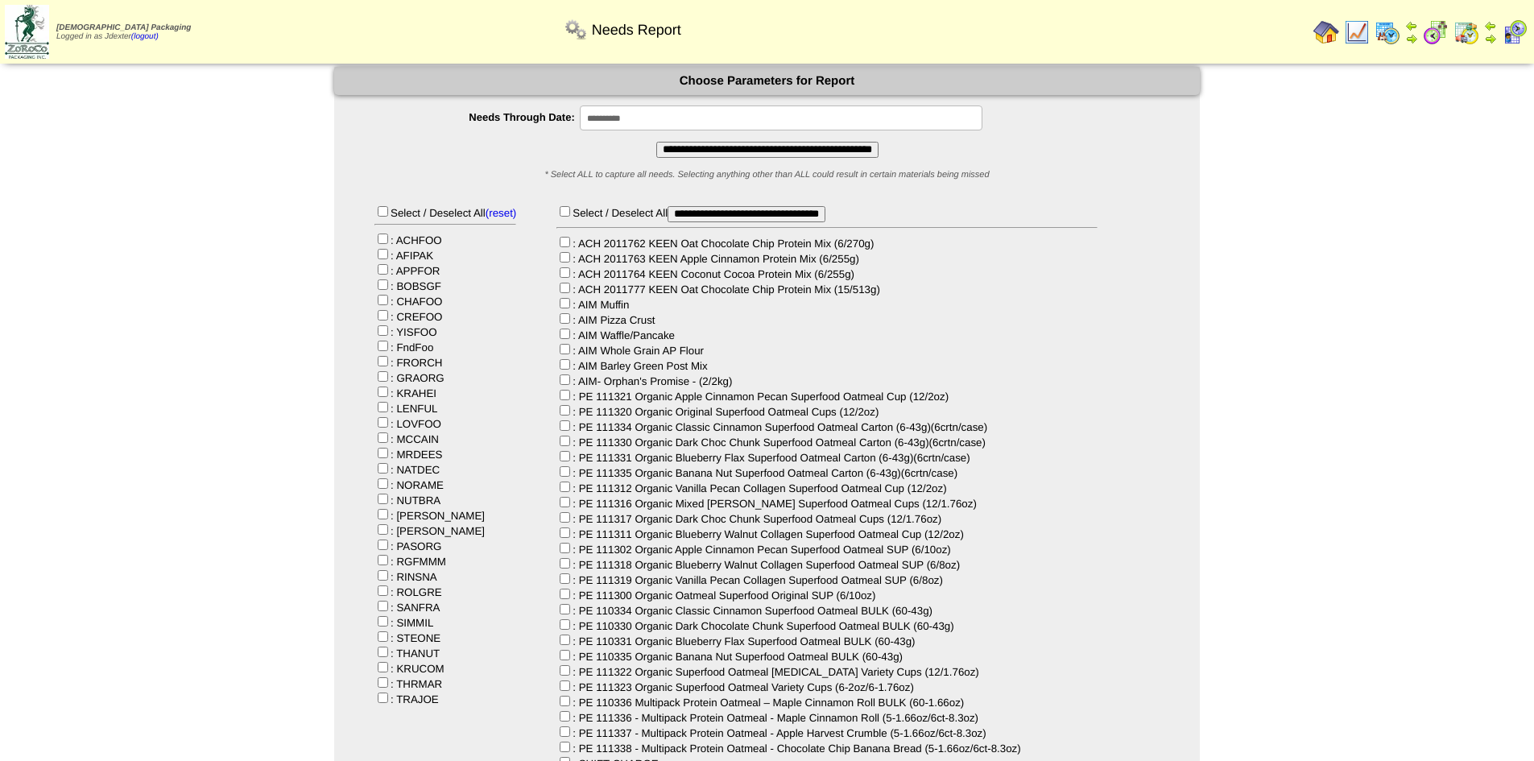
click at [735, 151] on input "**********" at bounding box center [767, 150] width 222 height 16
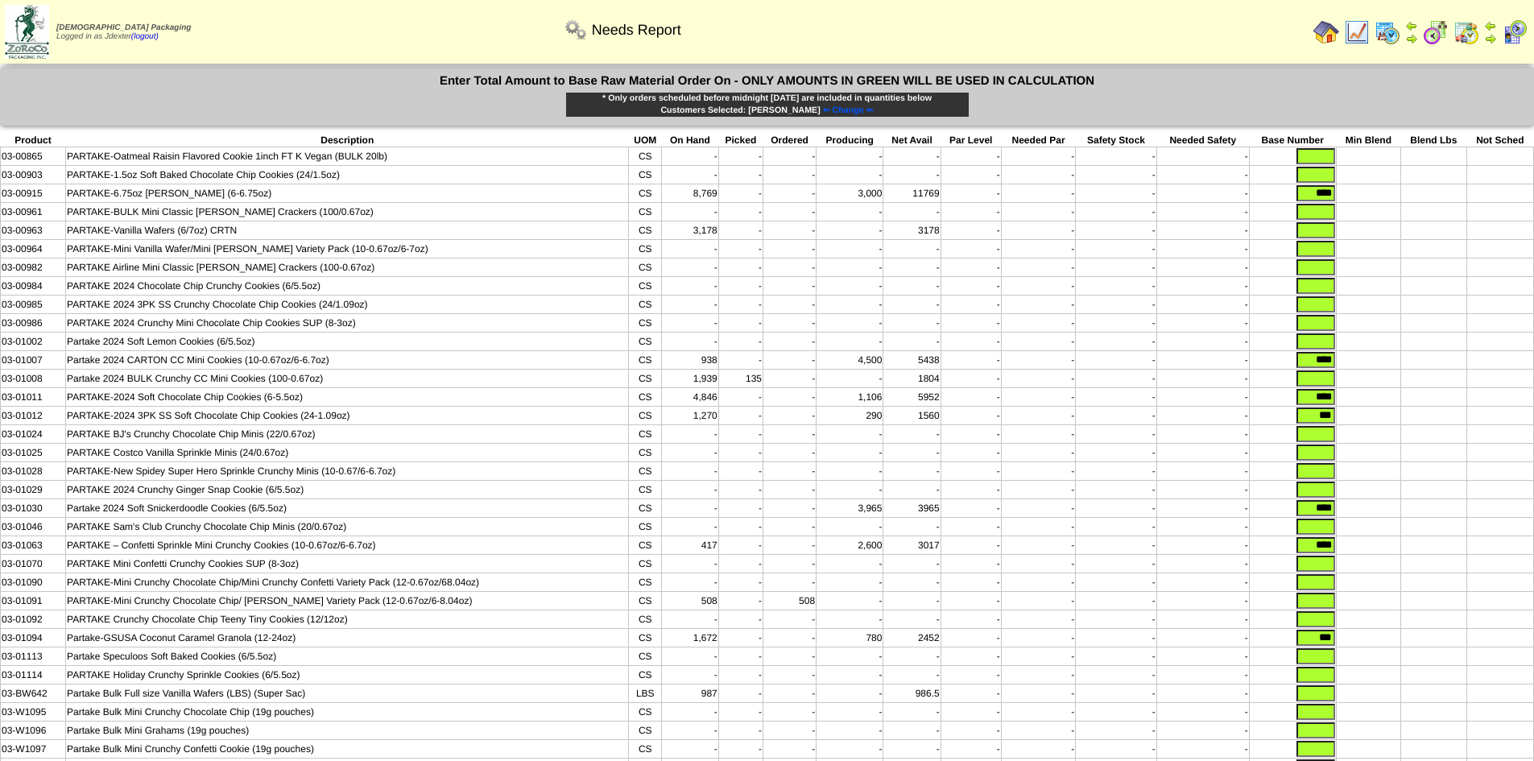
drag, startPoint x: 1298, startPoint y: 194, endPoint x: 1371, endPoint y: 193, distance: 72.5
click at [1371, 193] on tr "03-00915 PARTAKE-6.75oz [PERSON_NAME] (6-6.75oz) CS 8,769 - - 3,000 11769 - - -…" at bounding box center [768, 193] width 1534 height 19
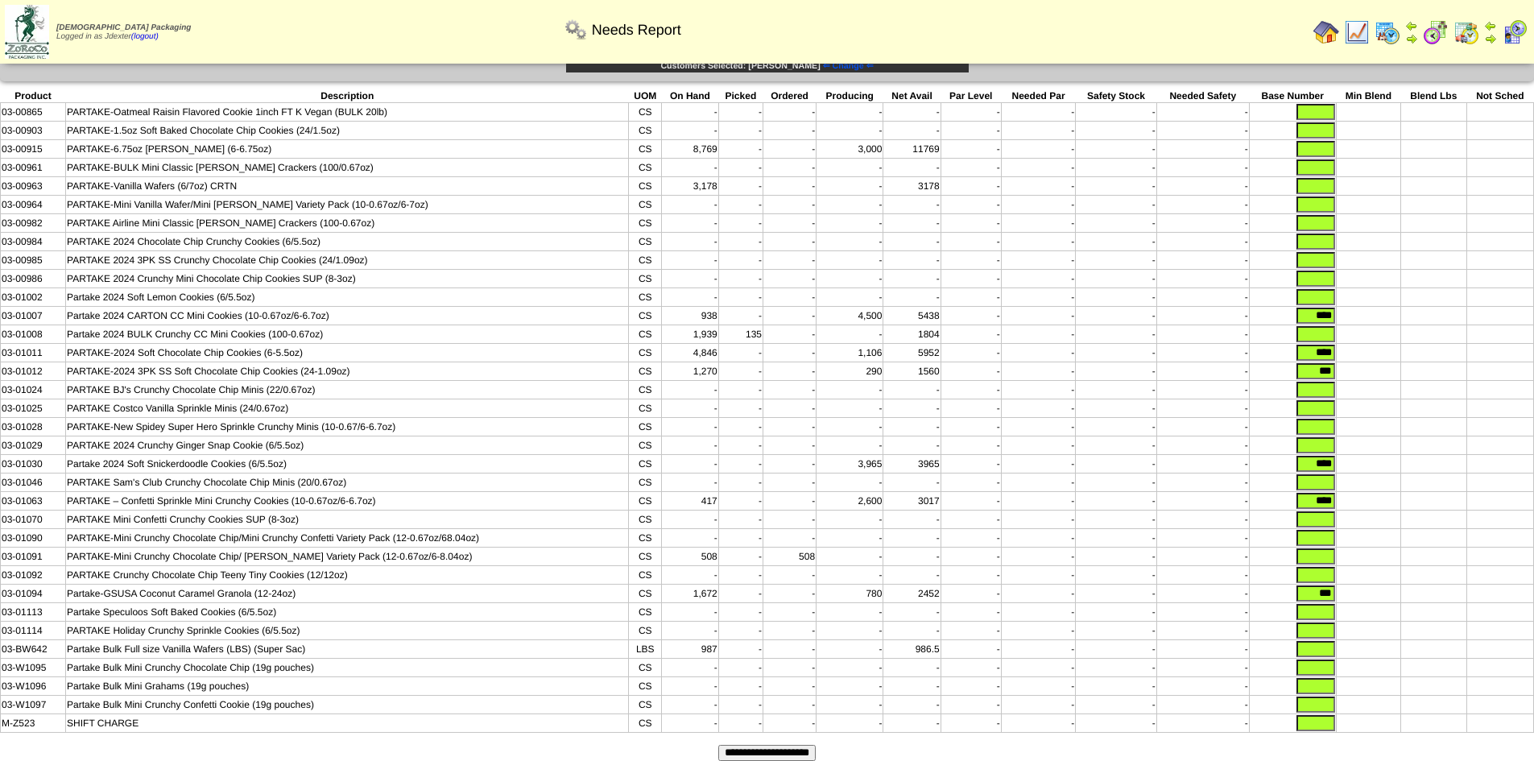
scroll to position [81, 0]
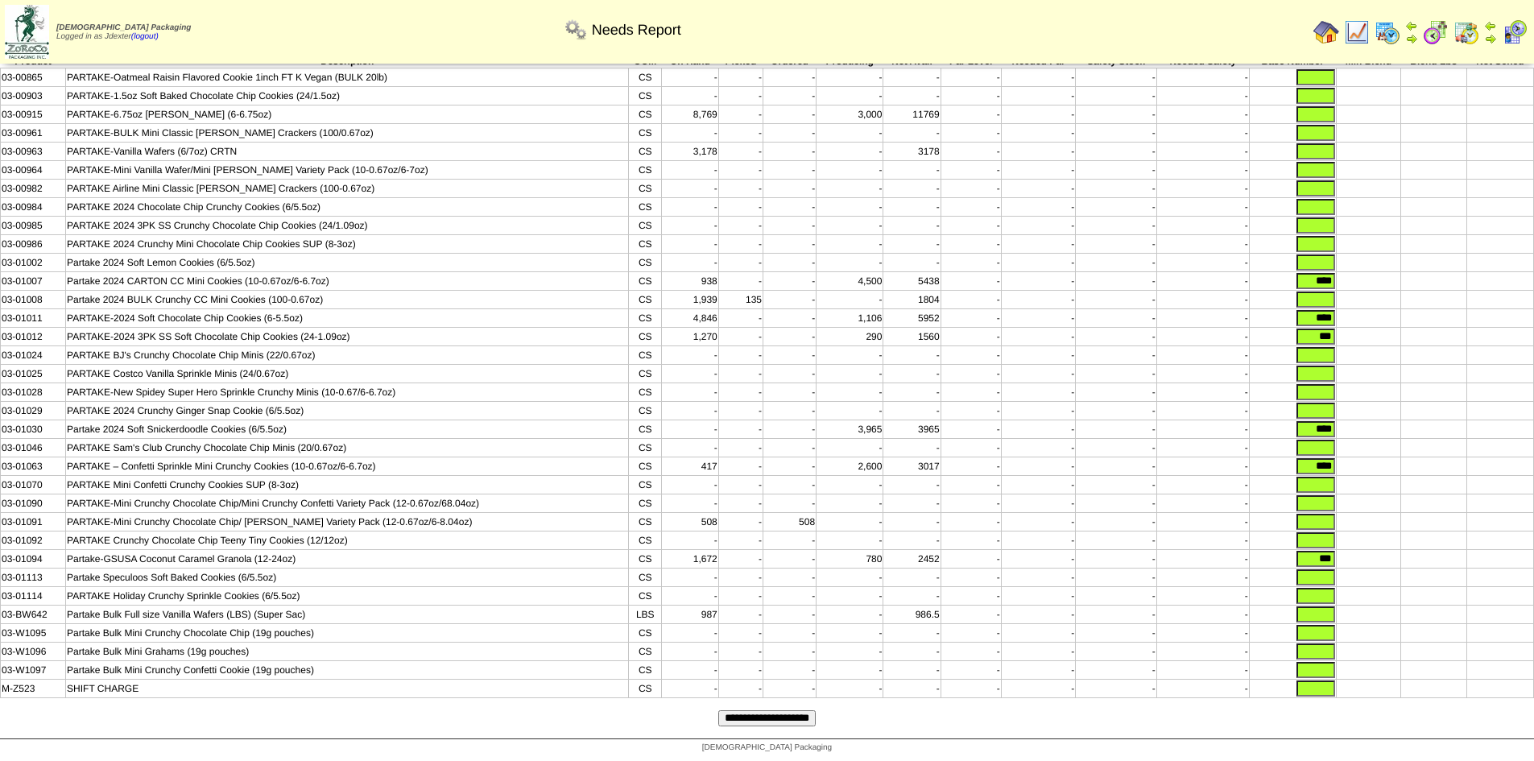
drag, startPoint x: 1298, startPoint y: 287, endPoint x: 1366, endPoint y: 287, distance: 68.5
click at [1366, 287] on tr "03-01007 Partake 2024 CARTON CC Mini Cookies (10-0.67oz/6-6.7oz) CS 938 - - 4,5…" at bounding box center [768, 281] width 1534 height 19
drag, startPoint x: 1300, startPoint y: 326, endPoint x: 1340, endPoint y: 330, distance: 40.5
click at [1341, 328] on tr "03-01011 PARTAKE-2024 Soft Chocolate Chip Cookies (6-5.5oz) CS 4,846 - - 1,106 …" at bounding box center [768, 318] width 1534 height 19
drag, startPoint x: 1308, startPoint y: 352, endPoint x: 1356, endPoint y: 353, distance: 48.3
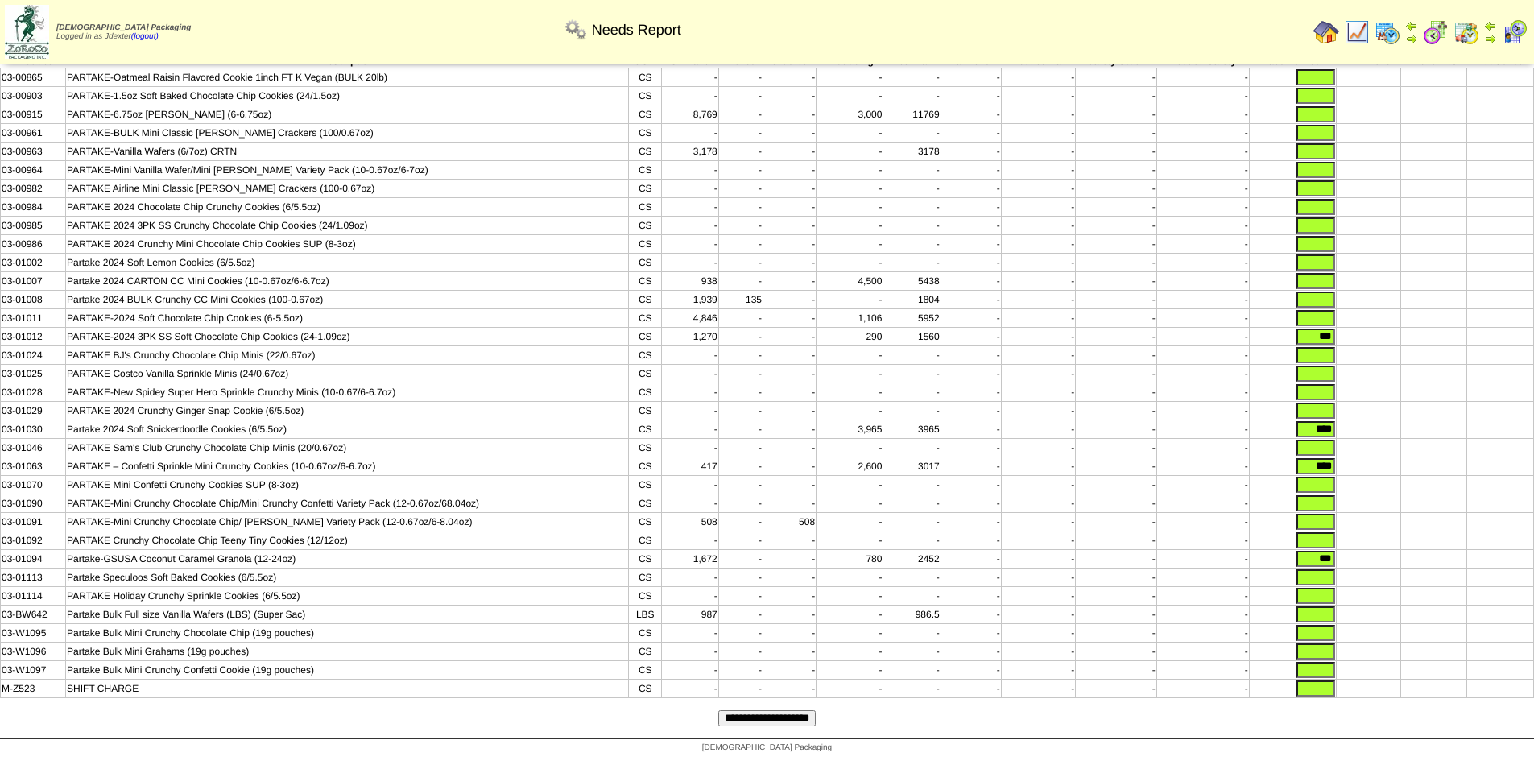
click at [1360, 346] on tr "03-01012 PARTAKE-2024 3PK SS Soft Chocolate Chip Cookies (24-1.09oz) CS 1,270 -…" at bounding box center [768, 337] width 1534 height 19
drag, startPoint x: 1317, startPoint y: 444, endPoint x: 1349, endPoint y: 449, distance: 32.6
click at [1349, 439] on tr "03-01030 Partake 2024 Soft Snickerdoodle Cookies (6/5.5oz) CS - - - 3,965 3965 …" at bounding box center [768, 429] width 1534 height 19
drag, startPoint x: 1306, startPoint y: 481, endPoint x: 1351, endPoint y: 485, distance: 45.3
click at [1350, 476] on tr "03-01063 PARTAKE – Confetti Sprinkle Mini Crunchy Cookies (10-0.67oz/6-6.7oz) C…" at bounding box center [768, 467] width 1534 height 19
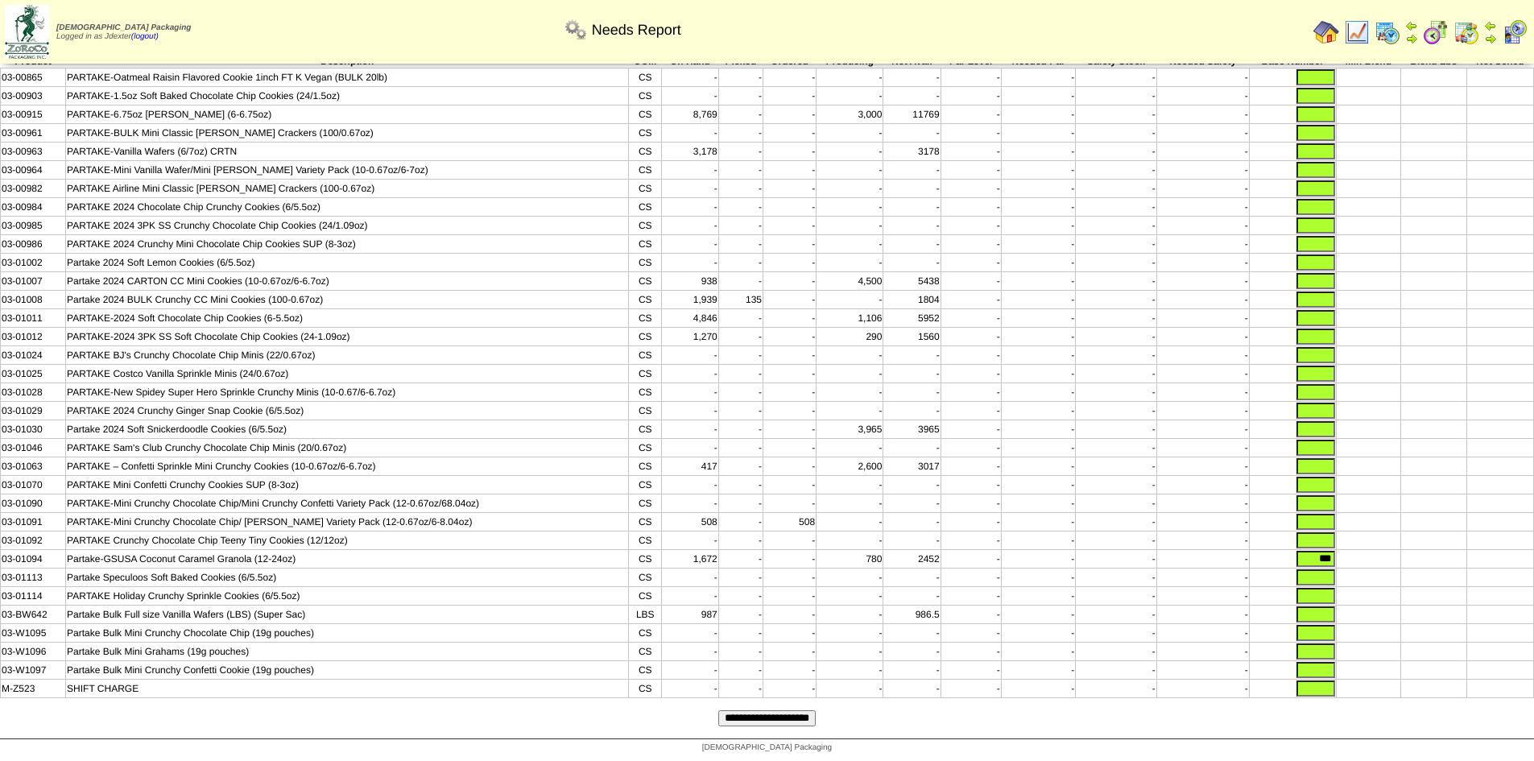
drag, startPoint x: 1314, startPoint y: 579, endPoint x: 1351, endPoint y: 581, distance: 37.1
click at [1351, 569] on tr "03-01094 Partake-GSUSA Coconut Caramel Granola (12-24oz) CS 1,672 - - 780 2452 …" at bounding box center [768, 559] width 1534 height 19
click at [1377, 550] on td at bounding box center [1368, 541] width 65 height 19
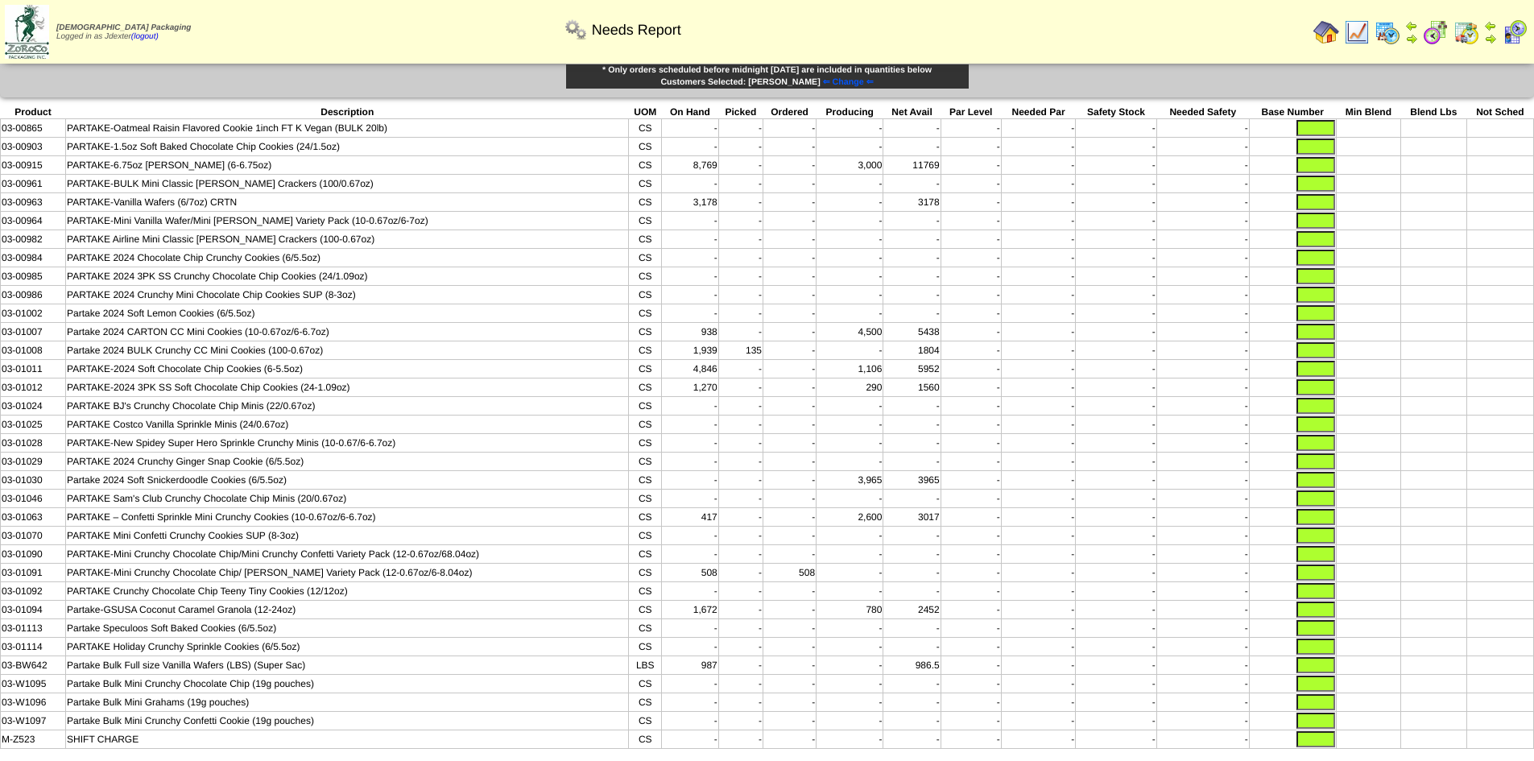
scroll to position [0, 0]
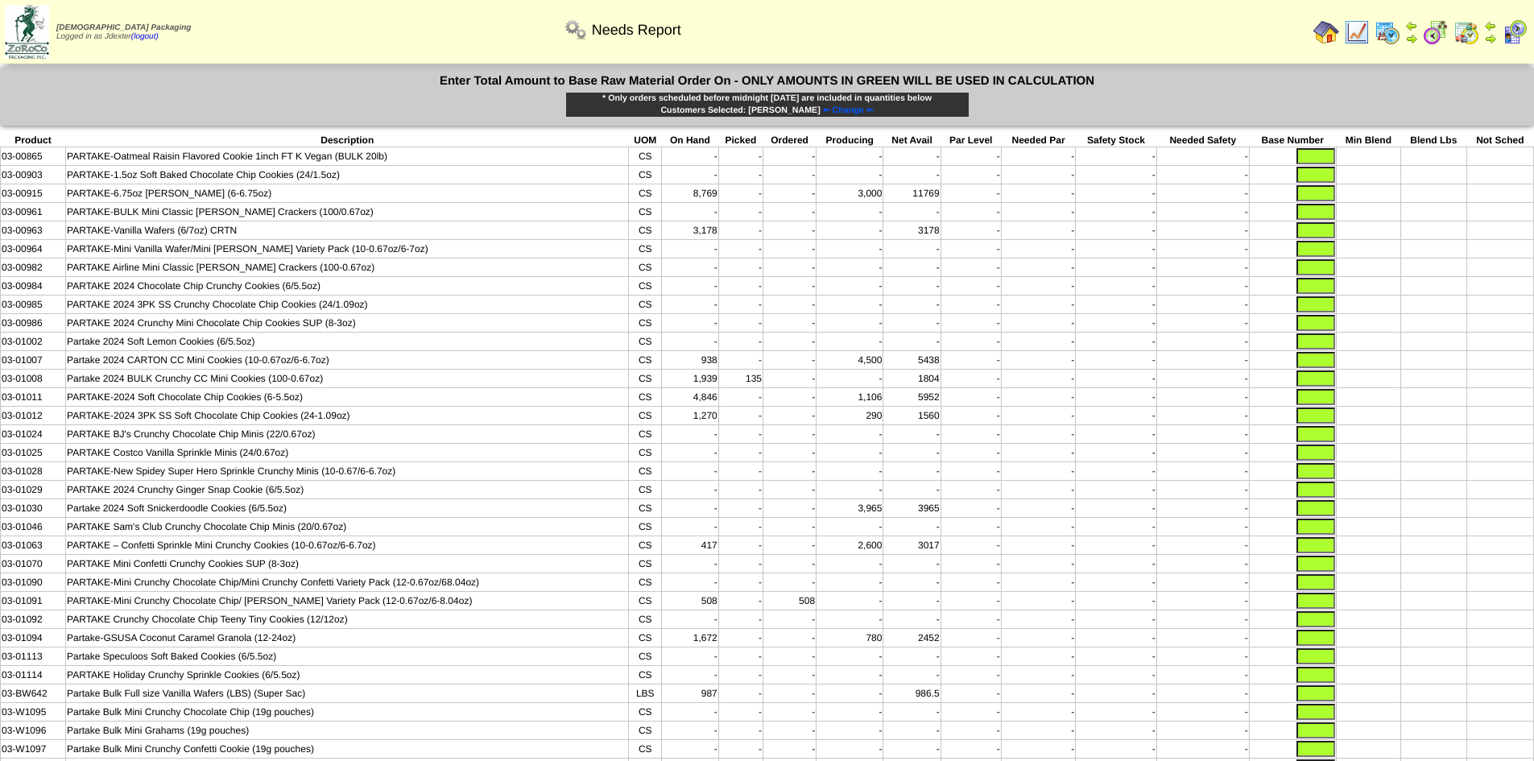
click at [1304, 313] on input "text" at bounding box center [1316, 304] width 39 height 16
type input "****"
click at [1309, 294] on input "text" at bounding box center [1316, 286] width 39 height 16
type input "*****"
click at [1313, 498] on input "text" at bounding box center [1316, 490] width 39 height 16
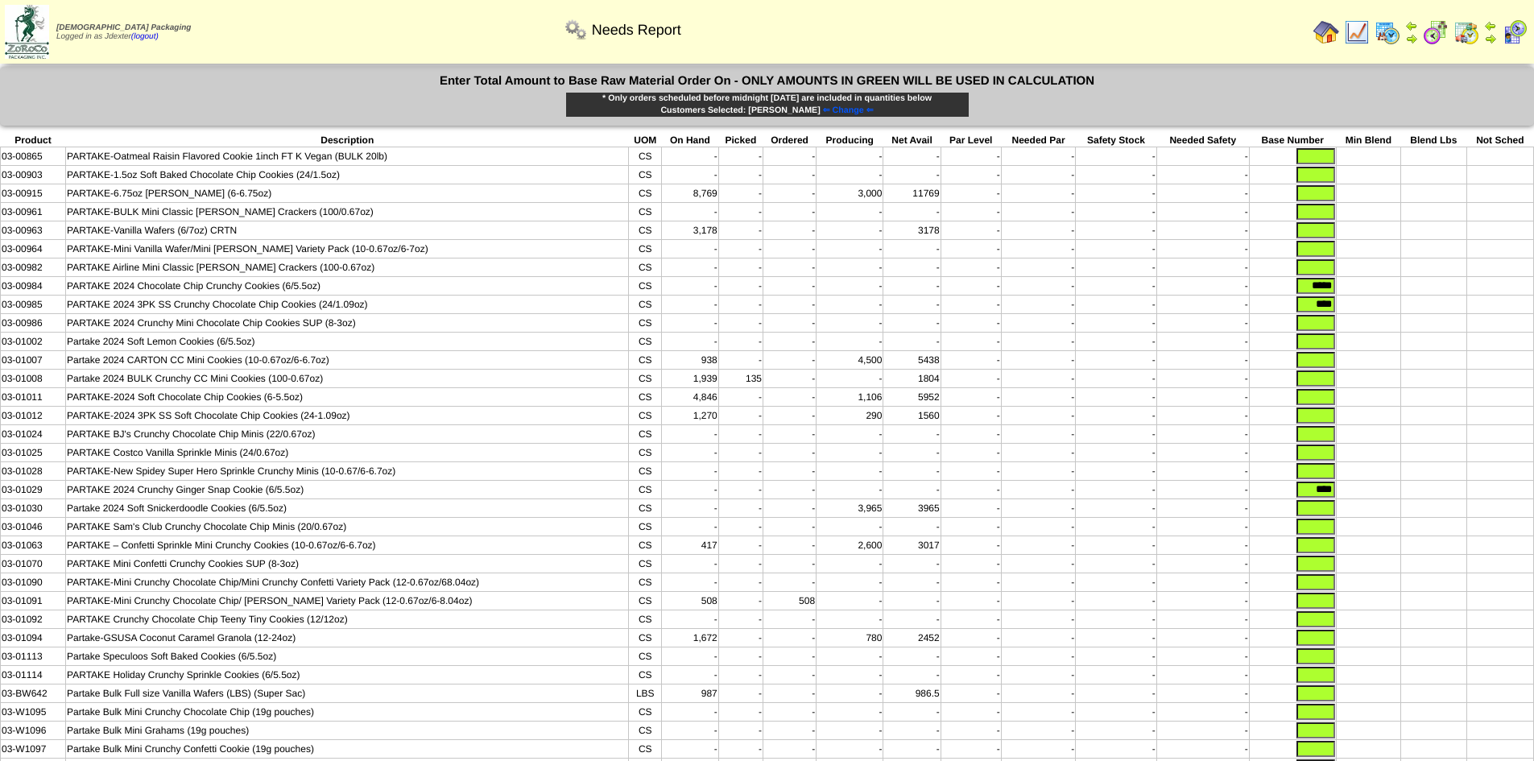
type input "****"
click at [1331, 424] on input "text" at bounding box center [1316, 416] width 39 height 16
type input "****"
click at [1315, 405] on input "text" at bounding box center [1316, 397] width 39 height 16
type input "****"
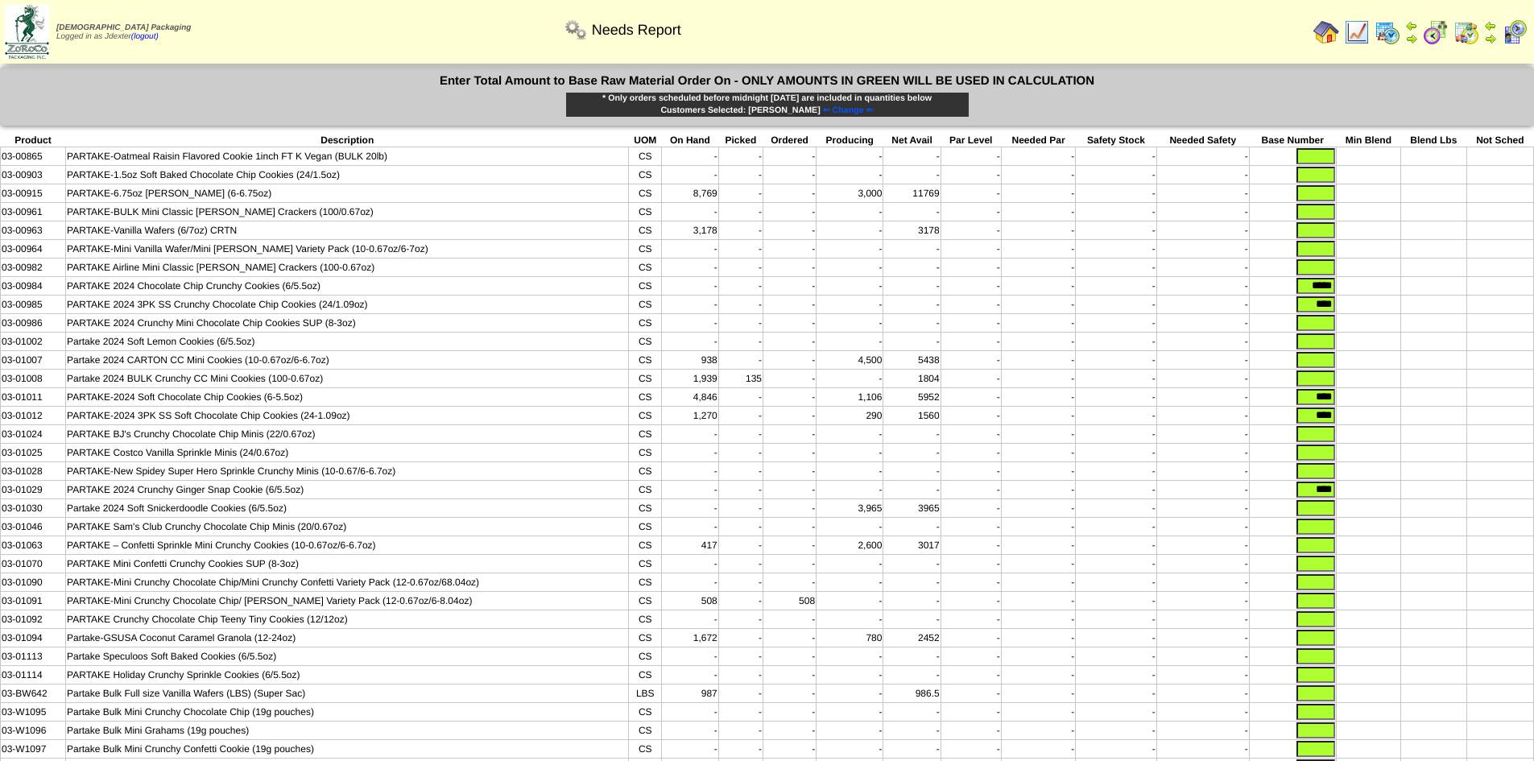
click at [1315, 346] on input "text" at bounding box center [1316, 341] width 39 height 16
type input "*****"
click at [1312, 516] on input "text" at bounding box center [1316, 508] width 39 height 16
type input "****"
click at [1311, 195] on input "text" at bounding box center [1316, 193] width 39 height 16
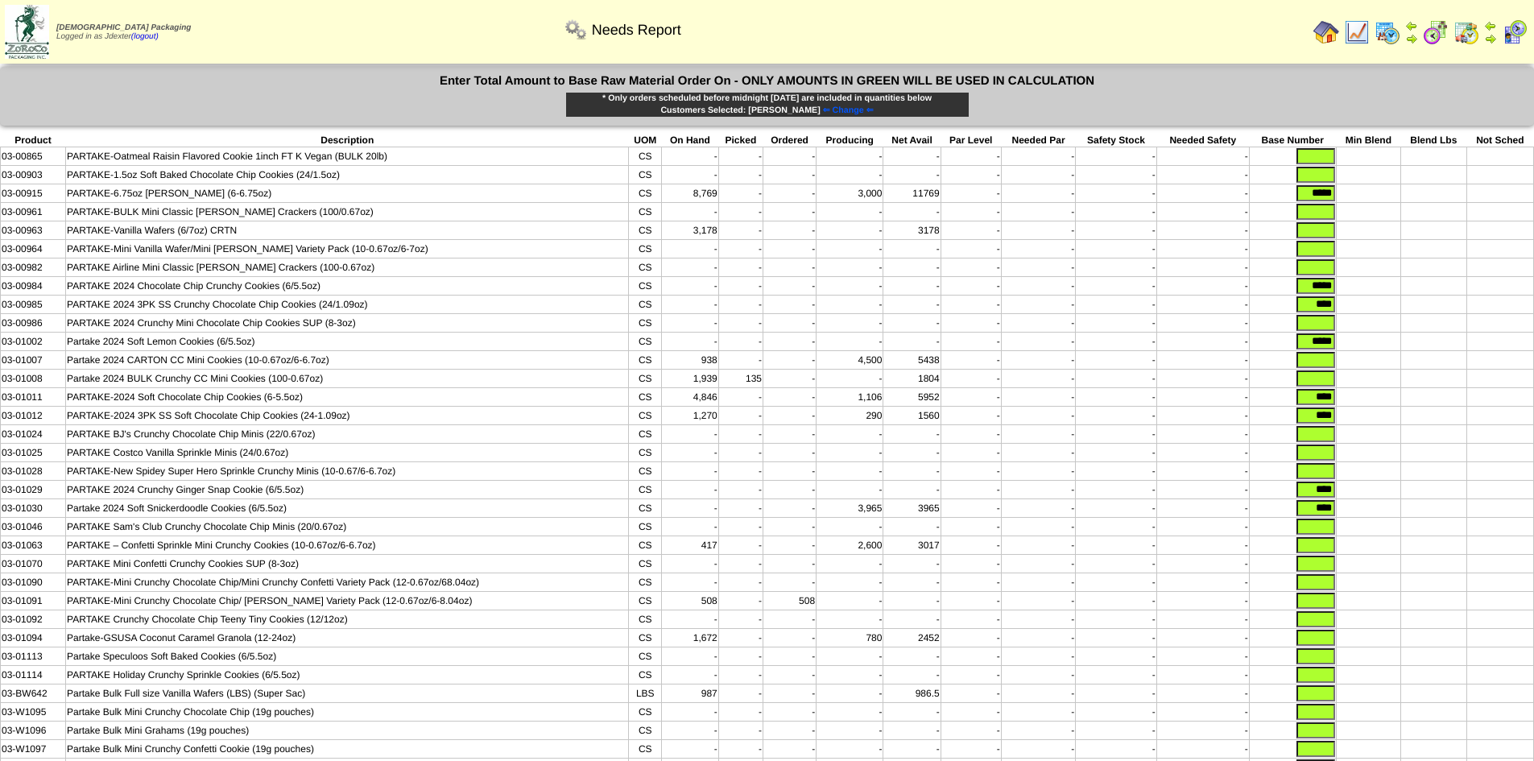
type input "*****"
click at [1304, 232] on input "text" at bounding box center [1316, 230] width 39 height 16
type input "****"
click at [1333, 368] on input "text" at bounding box center [1316, 360] width 39 height 16
type input "****"
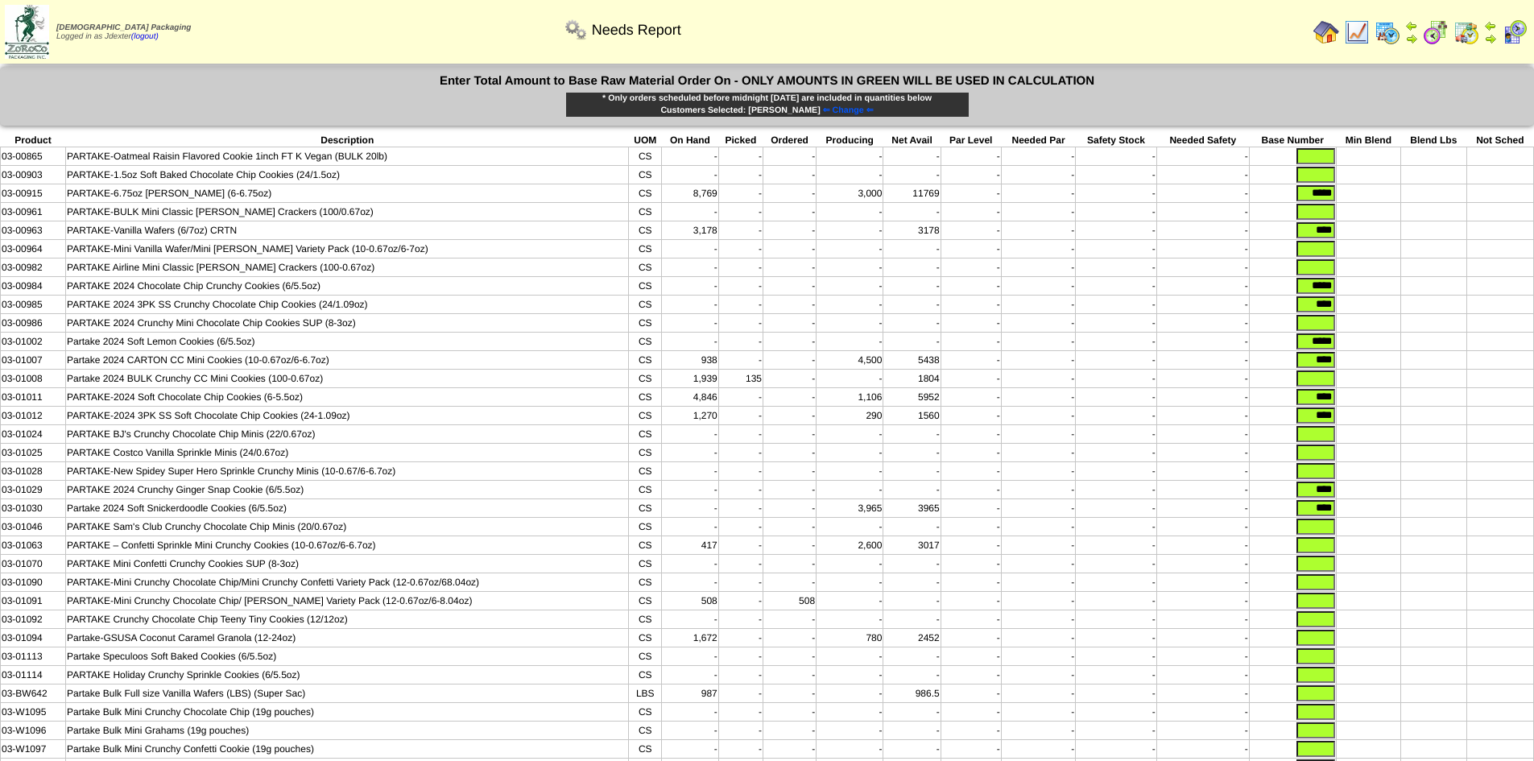
click at [1316, 553] on input "text" at bounding box center [1316, 545] width 39 height 16
type input "****"
click at [1311, 572] on input "text" at bounding box center [1316, 564] width 39 height 16
type input "****"
click at [1303, 257] on input "text" at bounding box center [1316, 249] width 39 height 16
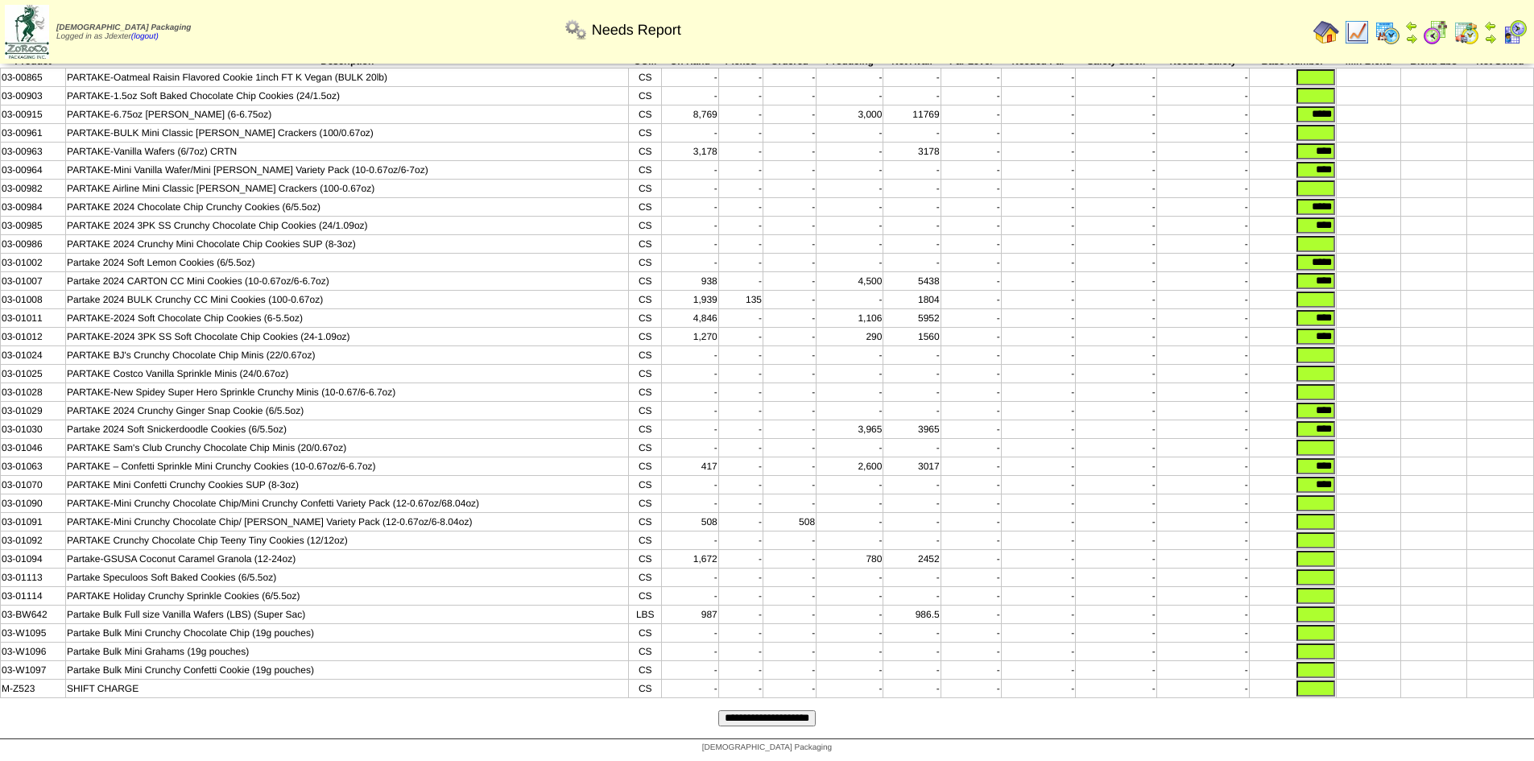
scroll to position [107, 0]
type input "****"
click at [1306, 665] on input "text" at bounding box center [1316, 670] width 39 height 16
type input "****"
click at [1320, 644] on input "text" at bounding box center [1316, 652] width 39 height 16
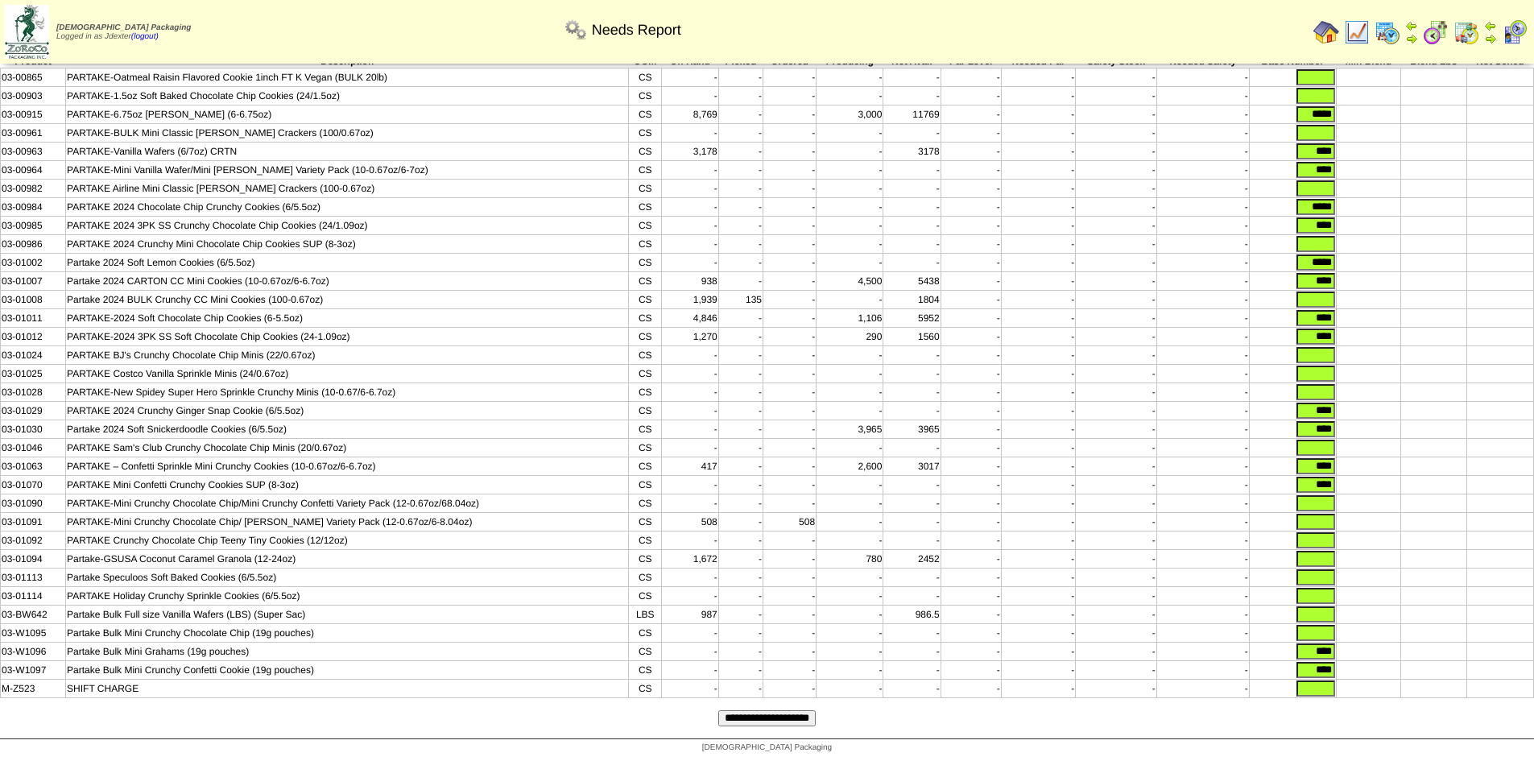
type input "****"
click at [1316, 630] on input "text" at bounding box center [1316, 633] width 39 height 16
type input "****"
click at [1315, 688] on input "text" at bounding box center [1316, 689] width 39 height 16
type input "*"
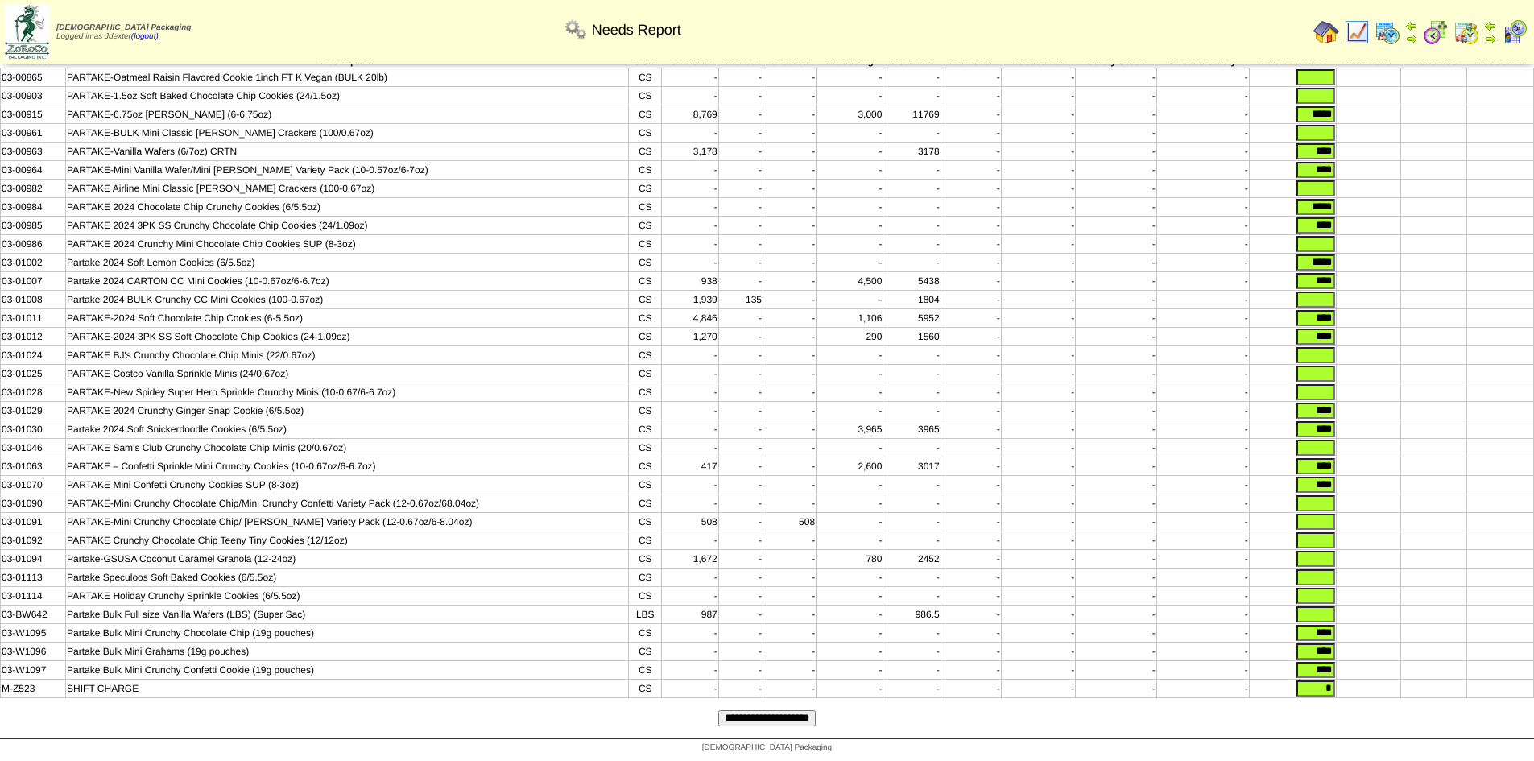
click at [1324, 612] on input "text" at bounding box center [1316, 615] width 39 height 16
type input "*"
click at [1323, 592] on input "text" at bounding box center [1316, 596] width 39 height 16
type input "*"
click at [1319, 571] on input "text" at bounding box center [1316, 577] width 39 height 16
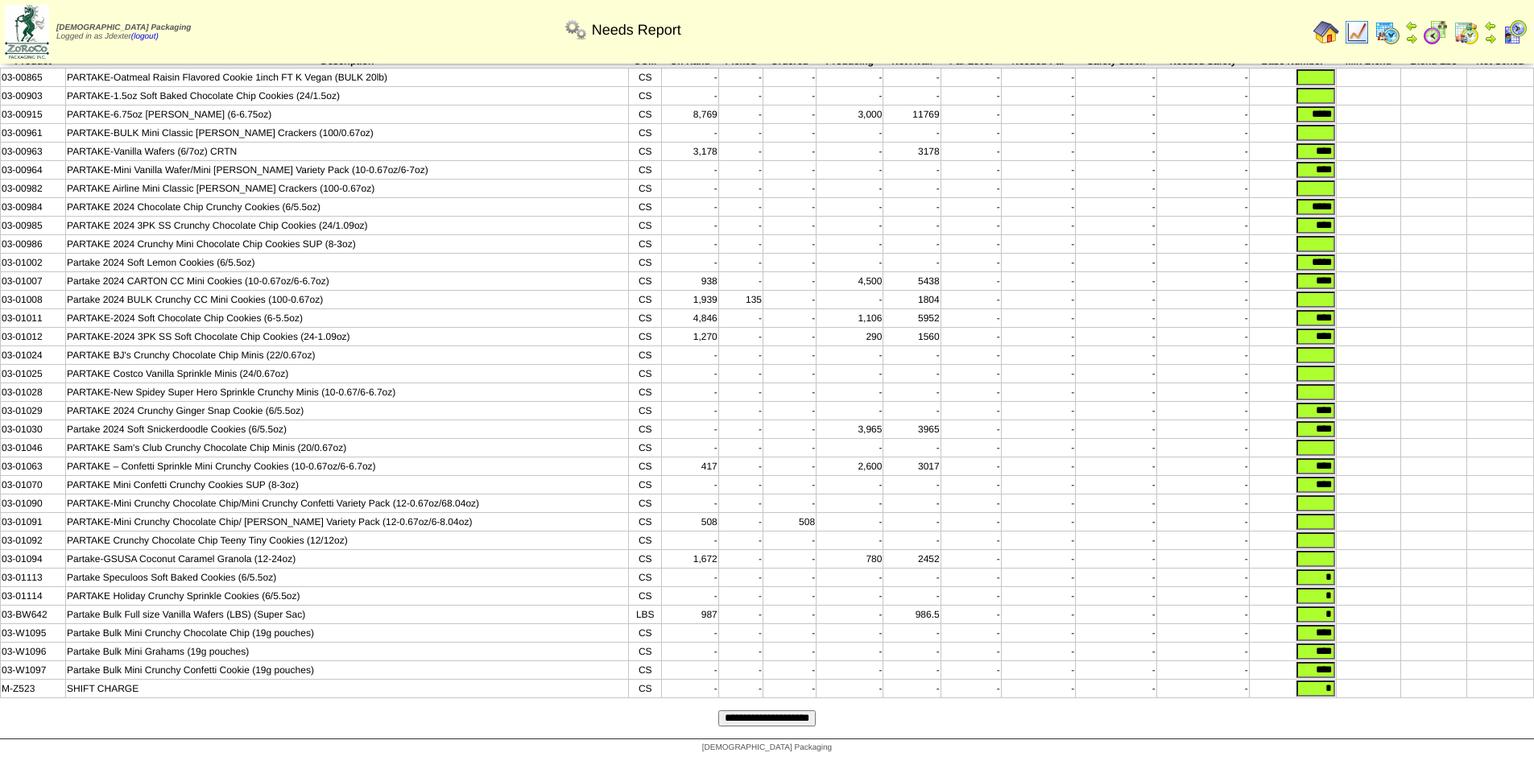
type input "*"
click at [1323, 560] on input "text" at bounding box center [1316, 559] width 39 height 16
type input "*"
click at [1327, 535] on input "text" at bounding box center [1316, 540] width 39 height 16
type input "*"
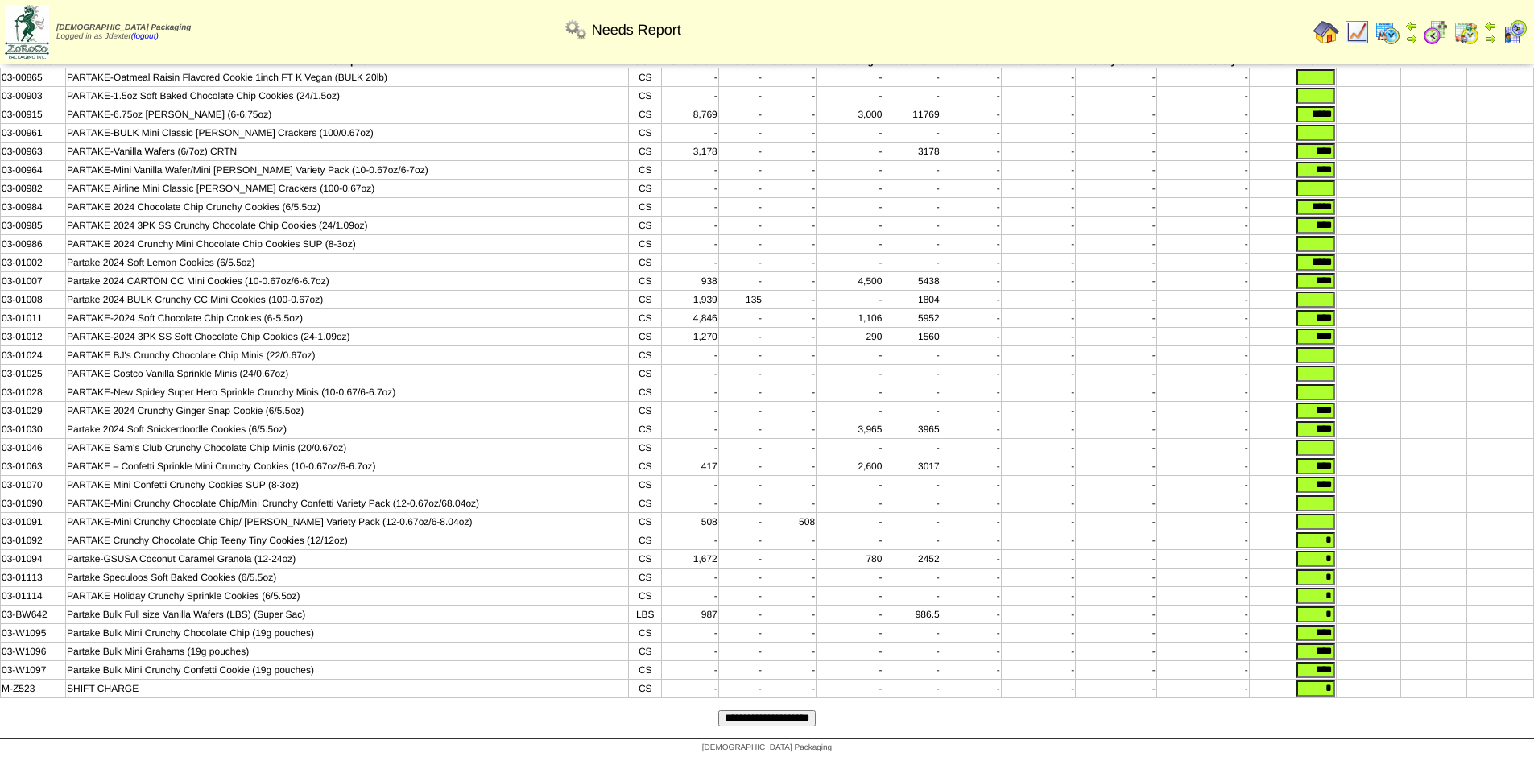
click at [1327, 516] on input "text" at bounding box center [1316, 522] width 39 height 16
type input "*"
click at [1327, 495] on input "text" at bounding box center [1316, 503] width 39 height 16
type input "*"
click at [1321, 440] on input "text" at bounding box center [1316, 448] width 39 height 16
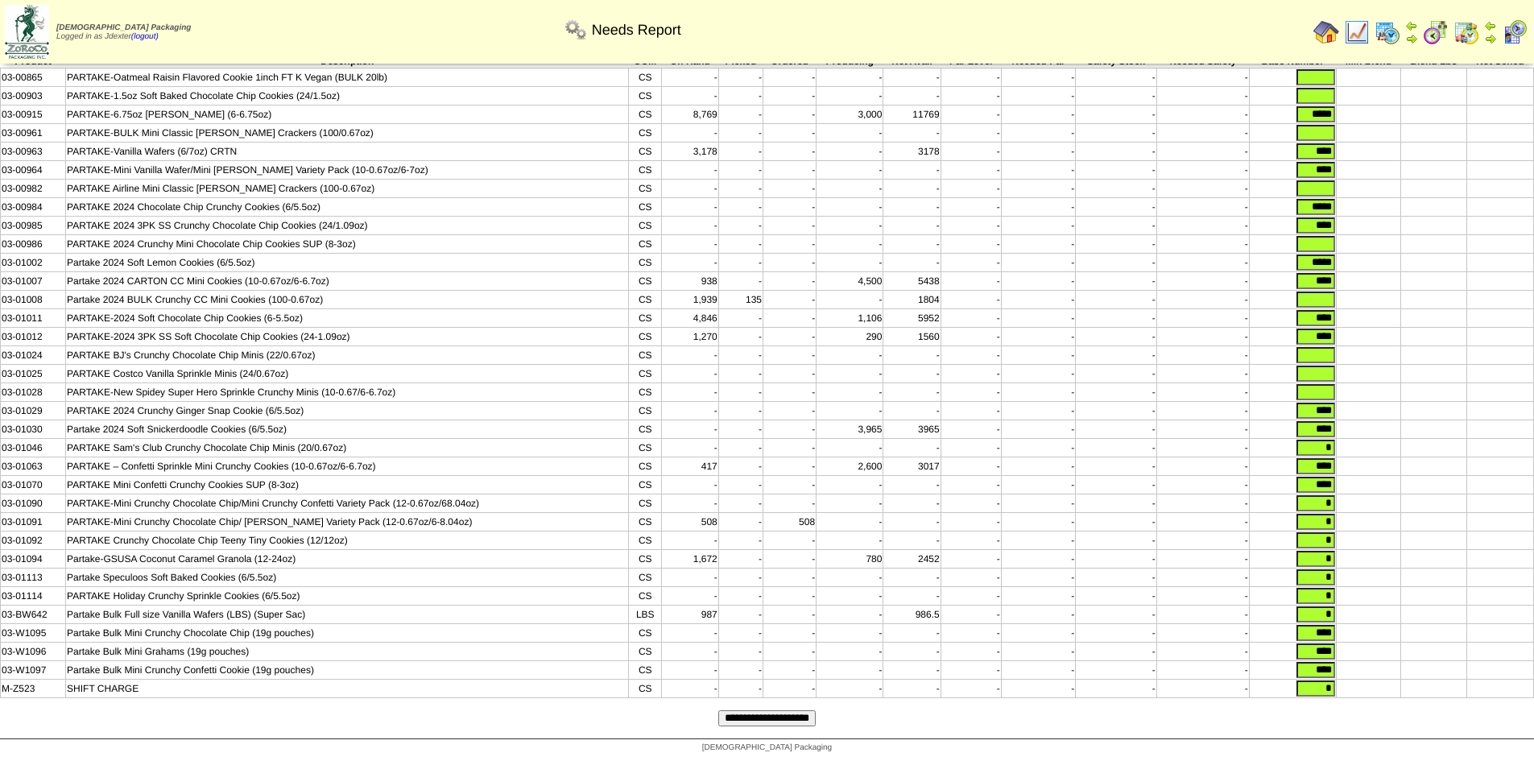
type input "*"
click at [1323, 384] on input "text" at bounding box center [1316, 392] width 39 height 16
type input "*"
click at [1326, 366] on input "text" at bounding box center [1316, 374] width 39 height 16
type input "*"
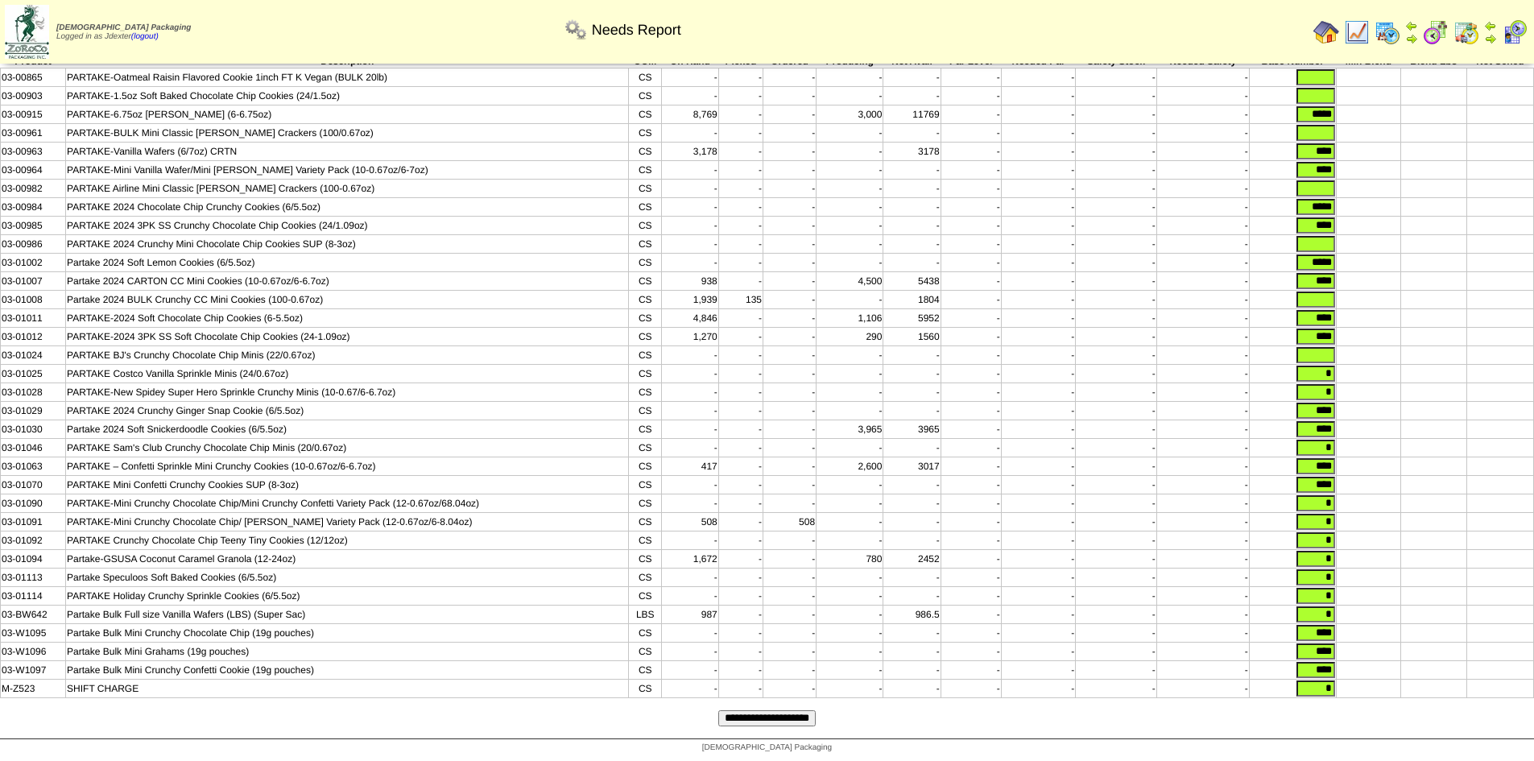
click at [1320, 347] on input "text" at bounding box center [1316, 355] width 39 height 16
type input "*"
click at [1330, 292] on input "text" at bounding box center [1316, 300] width 39 height 16
type input "*"
click at [1327, 236] on input "text" at bounding box center [1316, 244] width 39 height 16
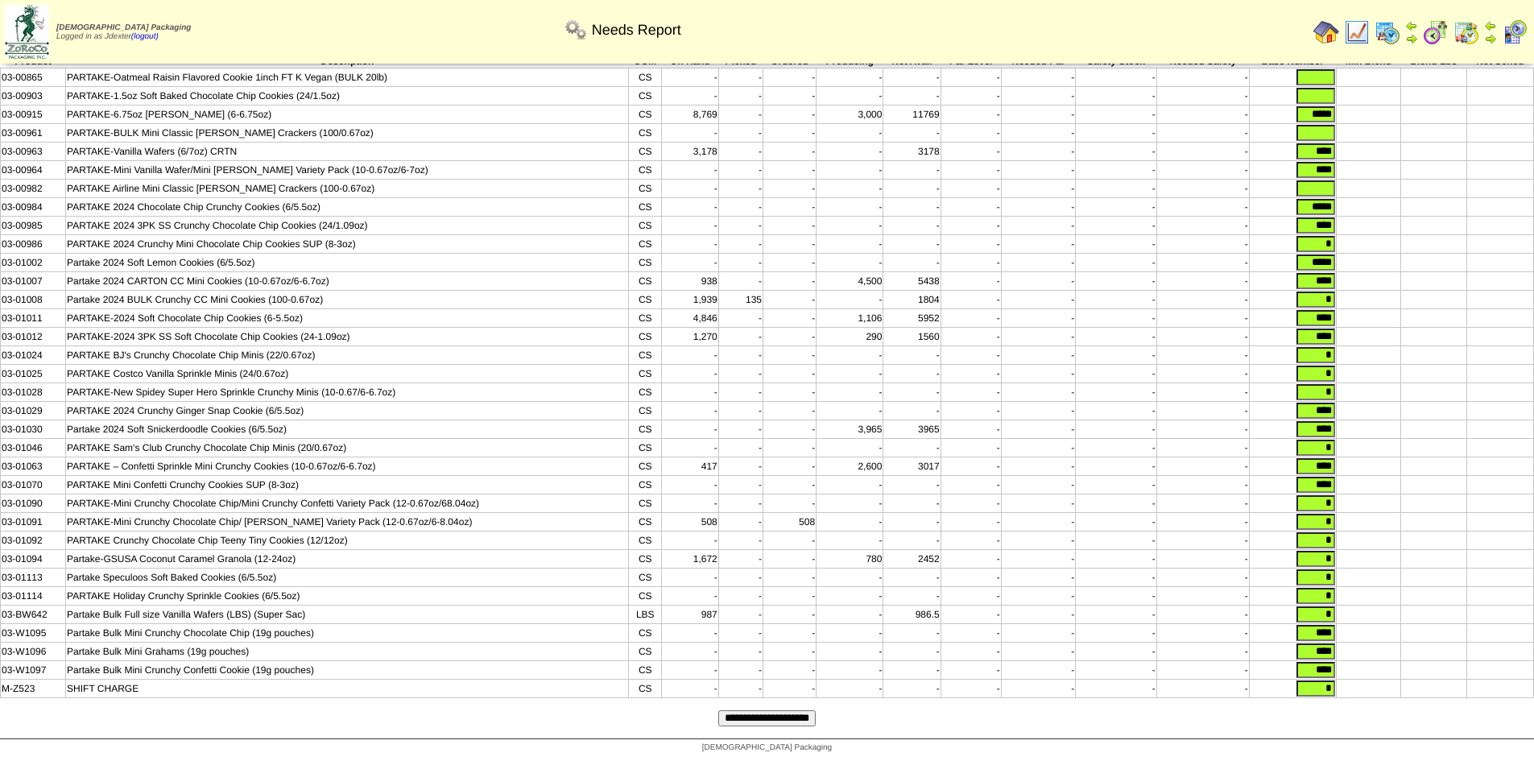
type input "*"
click at [1327, 180] on input "text" at bounding box center [1316, 188] width 39 height 16
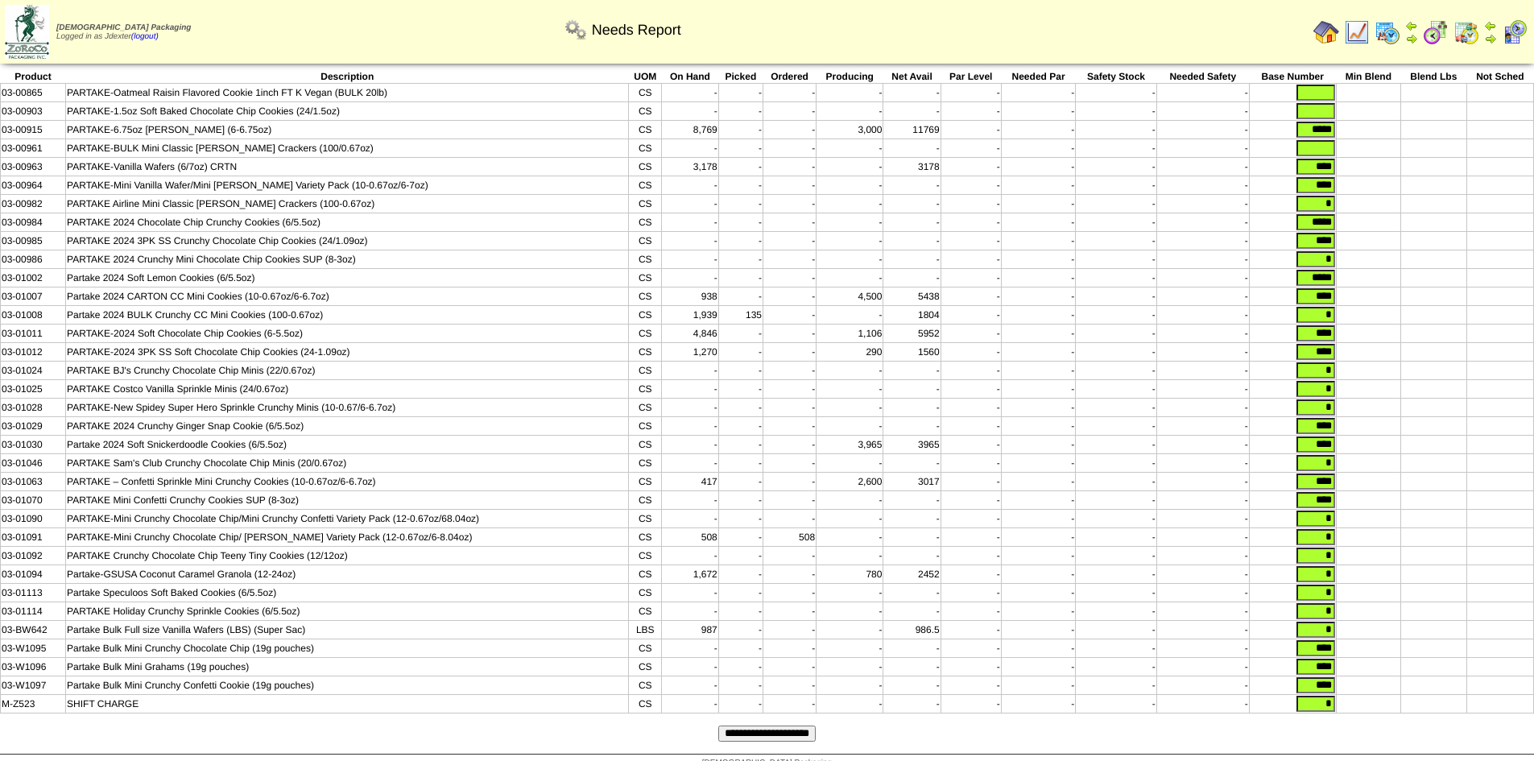
scroll to position [0, 0]
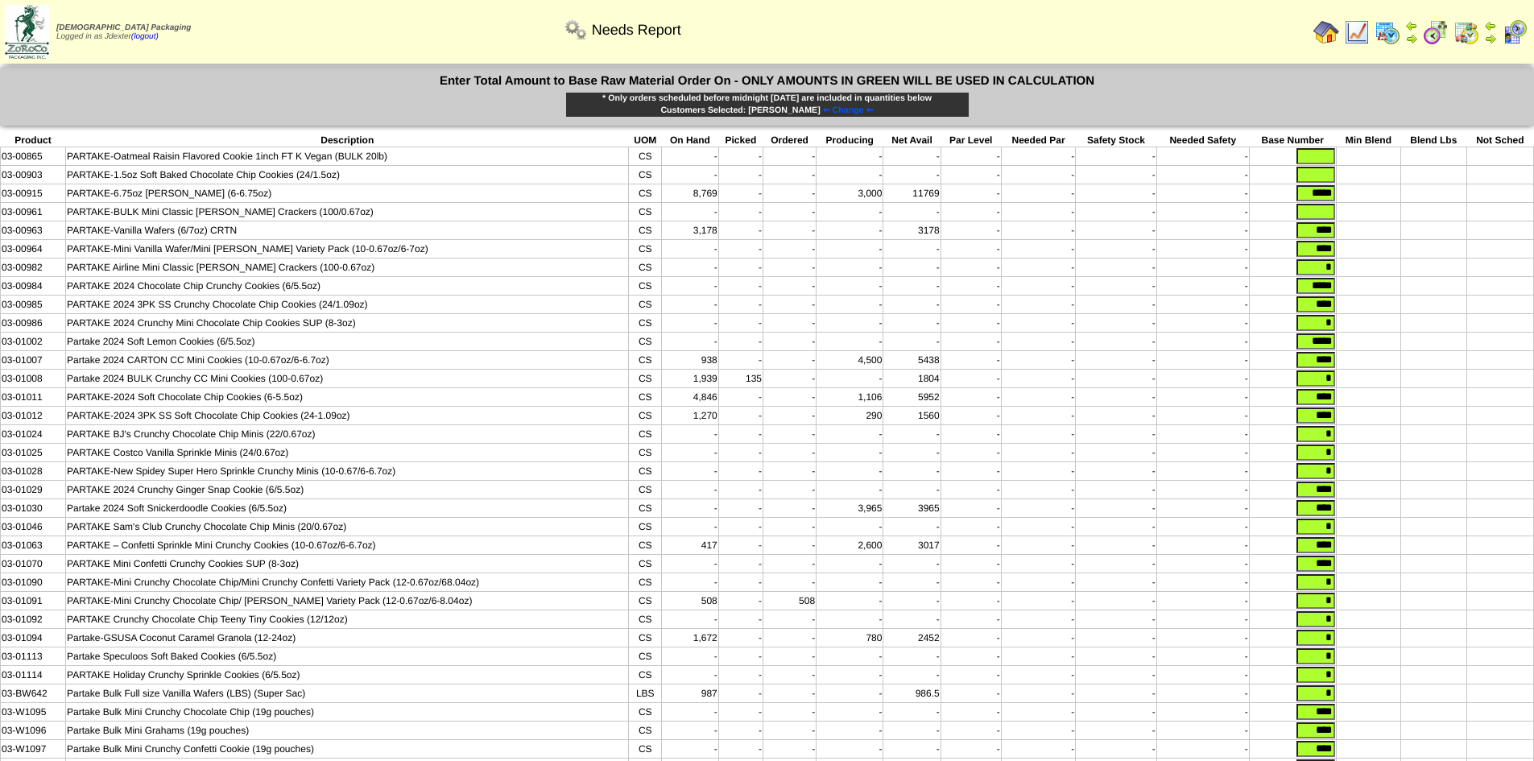
type input "*"
click at [1322, 214] on input "text" at bounding box center [1316, 212] width 39 height 16
type input "*"
click at [1323, 172] on input "text" at bounding box center [1316, 175] width 39 height 16
type input "*"
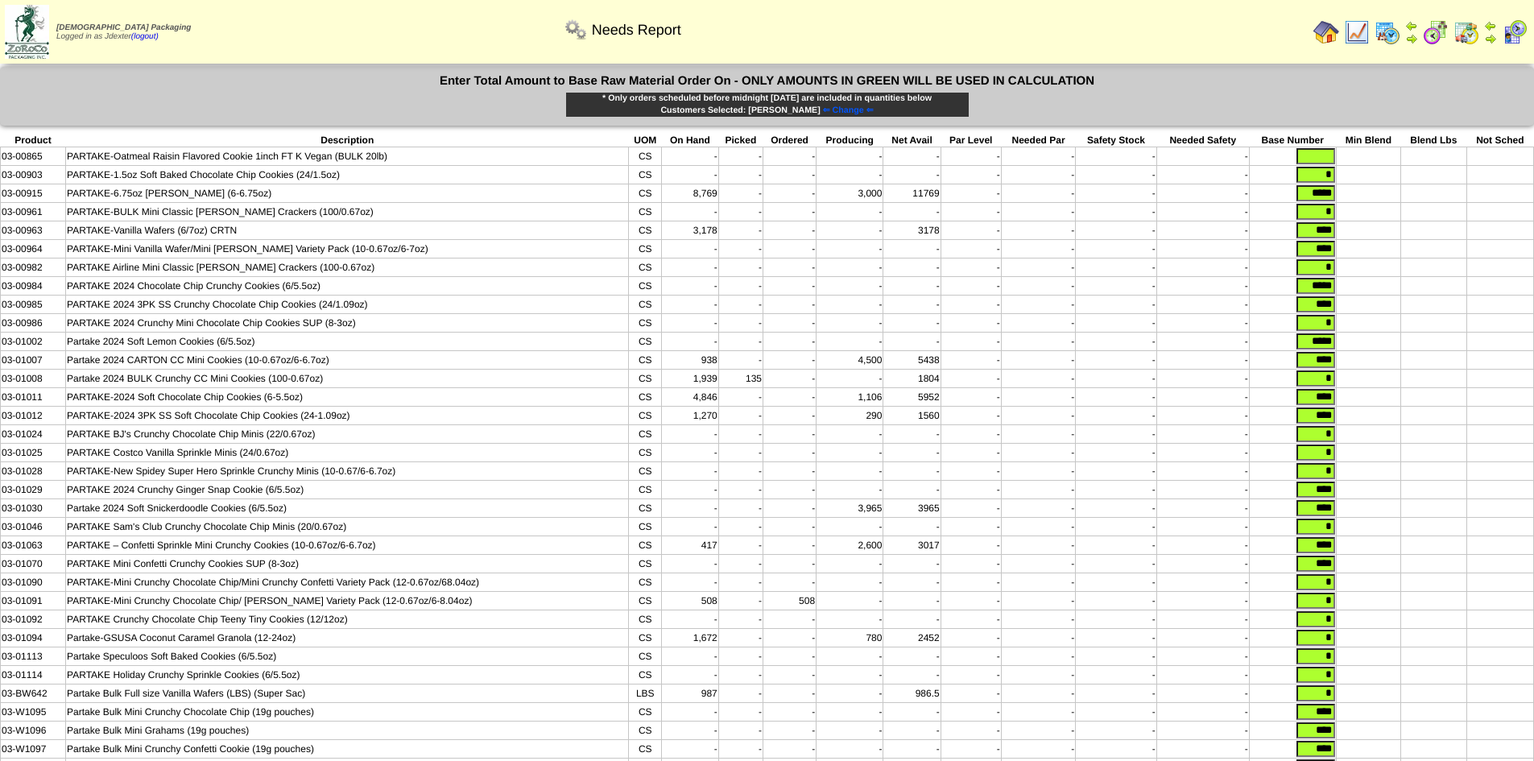
click at [1323, 155] on input "text" at bounding box center [1316, 156] width 39 height 16
type input "*"
click at [1398, 185] on td at bounding box center [1368, 193] width 65 height 19
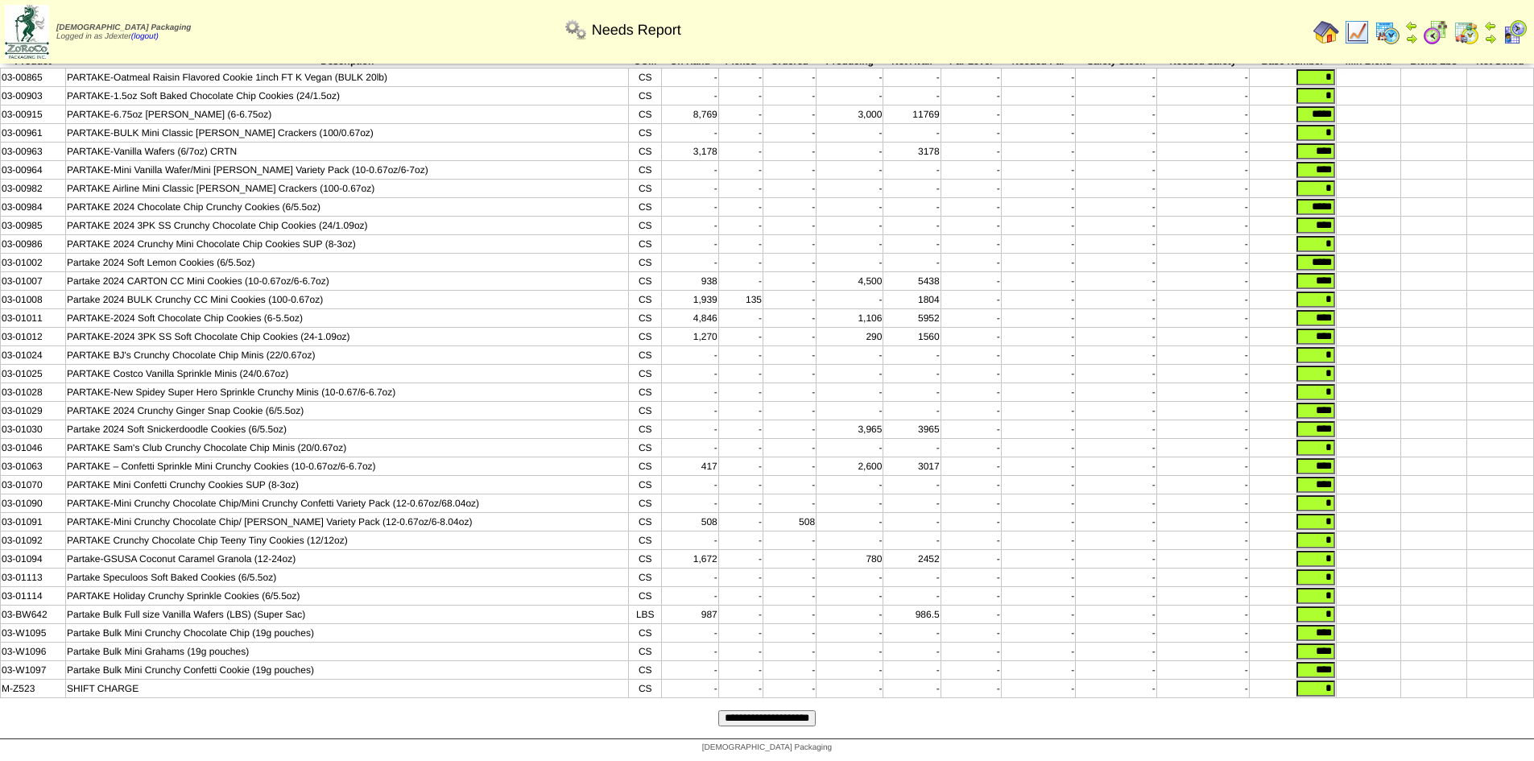
scroll to position [107, 0]
click at [777, 714] on input "**********" at bounding box center [766, 718] width 97 height 16
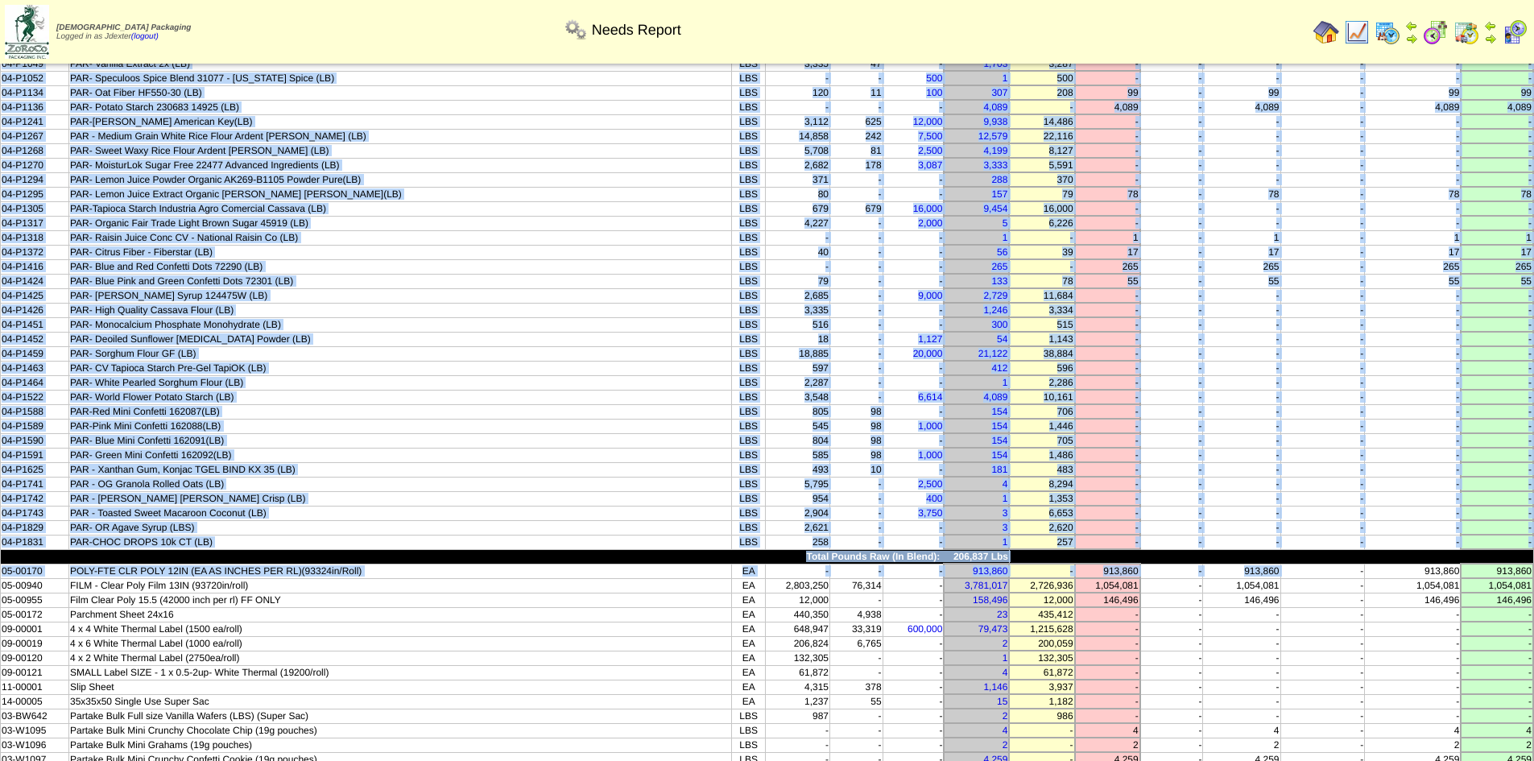
scroll to position [322, 0]
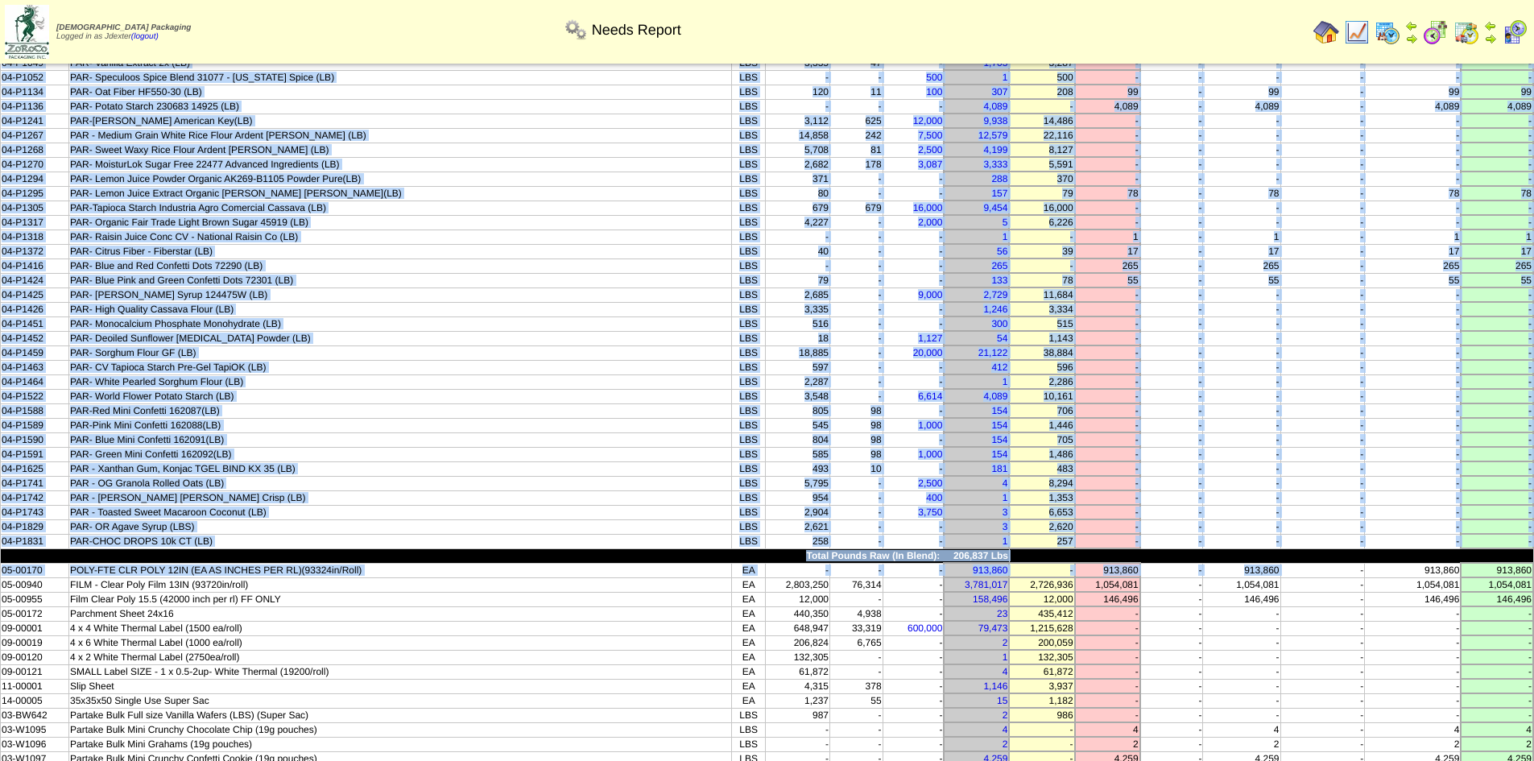
drag, startPoint x: 18, startPoint y: 107, endPoint x: 1533, endPoint y: 538, distance: 1575.2
click at [1533, 538] on tbody "Product Description UOM On Hand Picked In Bound Needed Net Avail Short Par Leve…" at bounding box center [768, 672] width 1534 height 1783
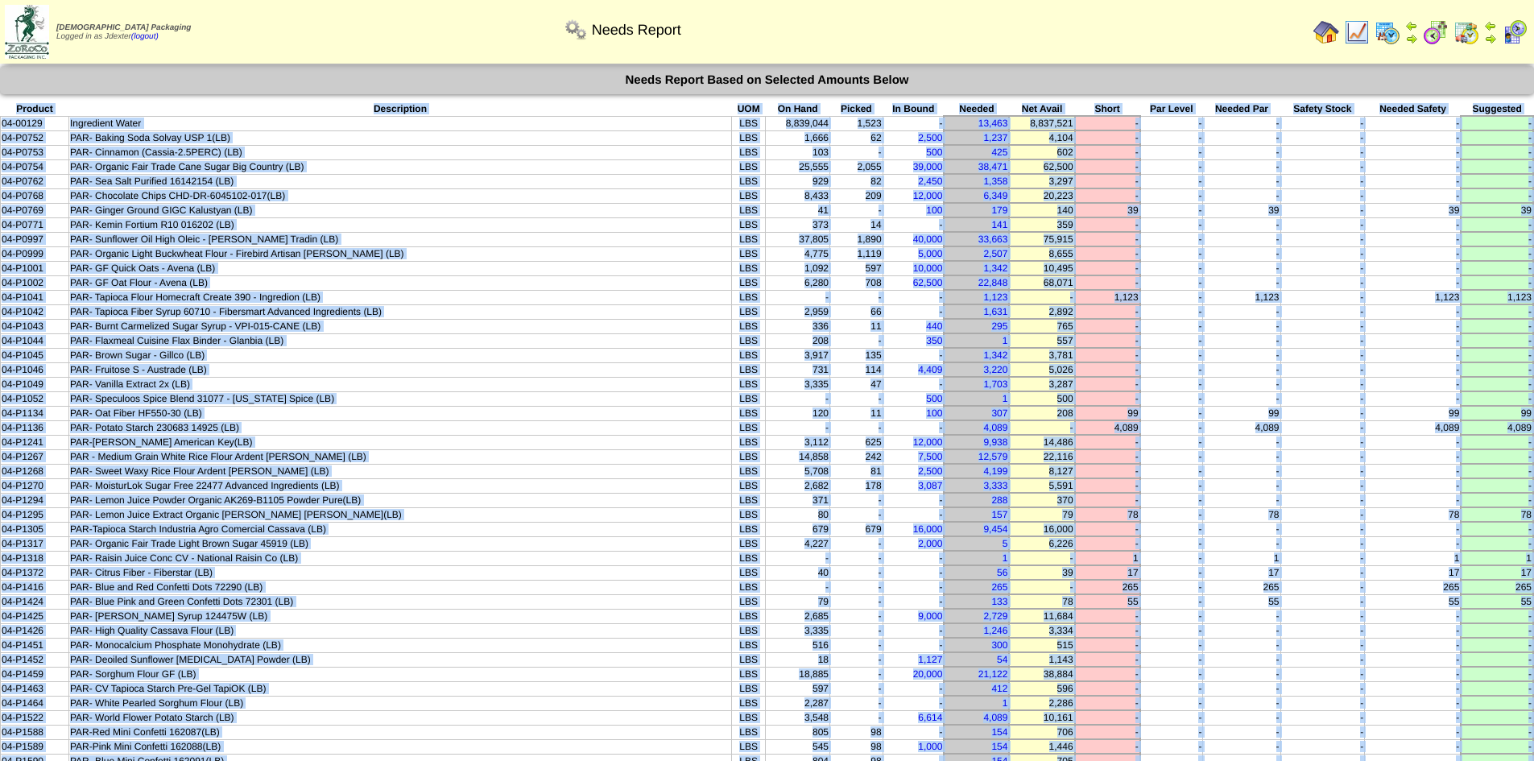
scroll to position [0, 0]
copy tbody "Product Description UOM On Hand Picked In Bound Needed Net Avail Short Par Leve…"
click at [480, 410] on td "PAR- Oat Fiber HF550-30 (LB)" at bounding box center [399, 414] width 663 height 14
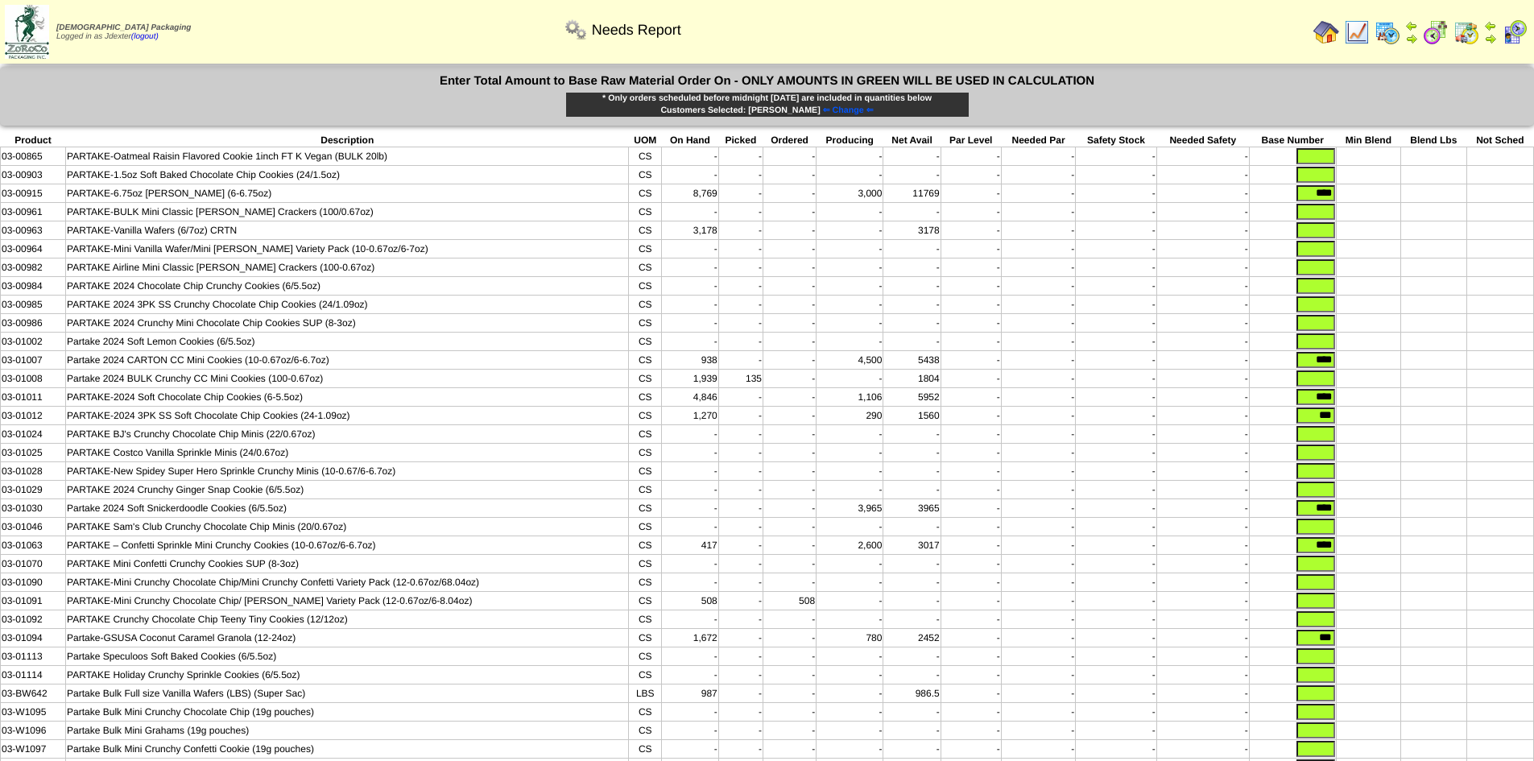
drag, startPoint x: 1304, startPoint y: 193, endPoint x: 1375, endPoint y: 197, distance: 71.0
click at [1376, 197] on tr "03-00915 PARTAKE-6.75oz [PERSON_NAME] (6-6.75oz) CS 8,769 - - 3,000 11769 - - -…" at bounding box center [768, 193] width 1534 height 19
drag, startPoint x: 1308, startPoint y: 370, endPoint x: 1352, endPoint y: 371, distance: 44.3
click at [1352, 370] on tr "03-01007 Partake 2024 CARTON CC Mini Cookies (10-0.67oz/6-6.7oz) CS 938 - - 4,5…" at bounding box center [768, 360] width 1534 height 19
drag, startPoint x: 1313, startPoint y: 410, endPoint x: 1373, endPoint y: 410, distance: 60.4
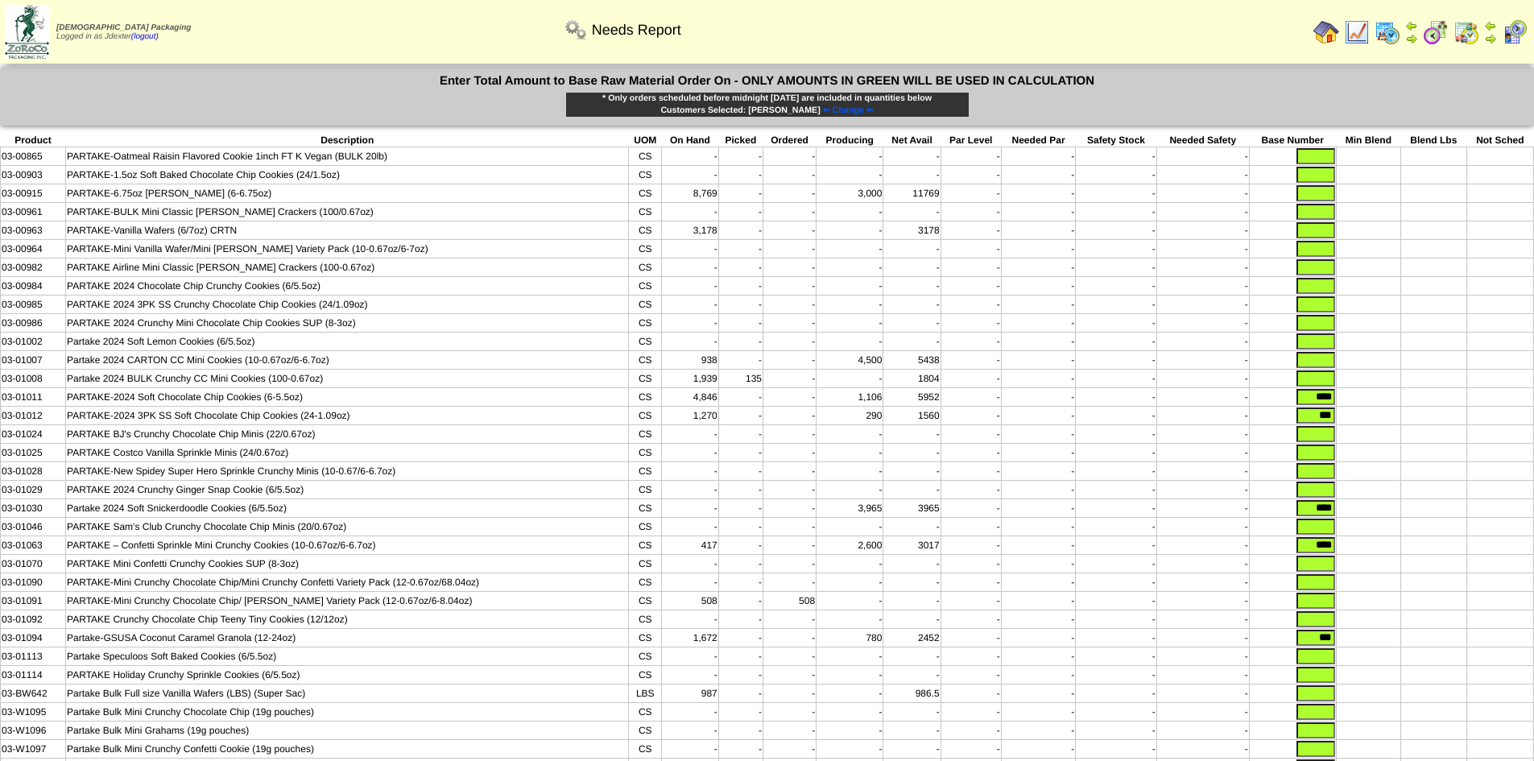
click at [1373, 407] on tr "03-01011 PARTAKE-2024 Soft Chocolate Chip Cookies (6-5.5oz) CS 4,846 - - 1,106 …" at bounding box center [768, 397] width 1534 height 19
type input "*"
drag, startPoint x: 1314, startPoint y: 404, endPoint x: 1360, endPoint y: 416, distance: 48.3
click at [1360, 407] on tr "03-01011 PARTAKE-2024 Soft Chocolate Chip Cookies (6-5.5oz) CS 4,846 - - 1,106 …" at bounding box center [768, 397] width 1534 height 19
drag, startPoint x: 1312, startPoint y: 429, endPoint x: 1346, endPoint y: 430, distance: 33.9
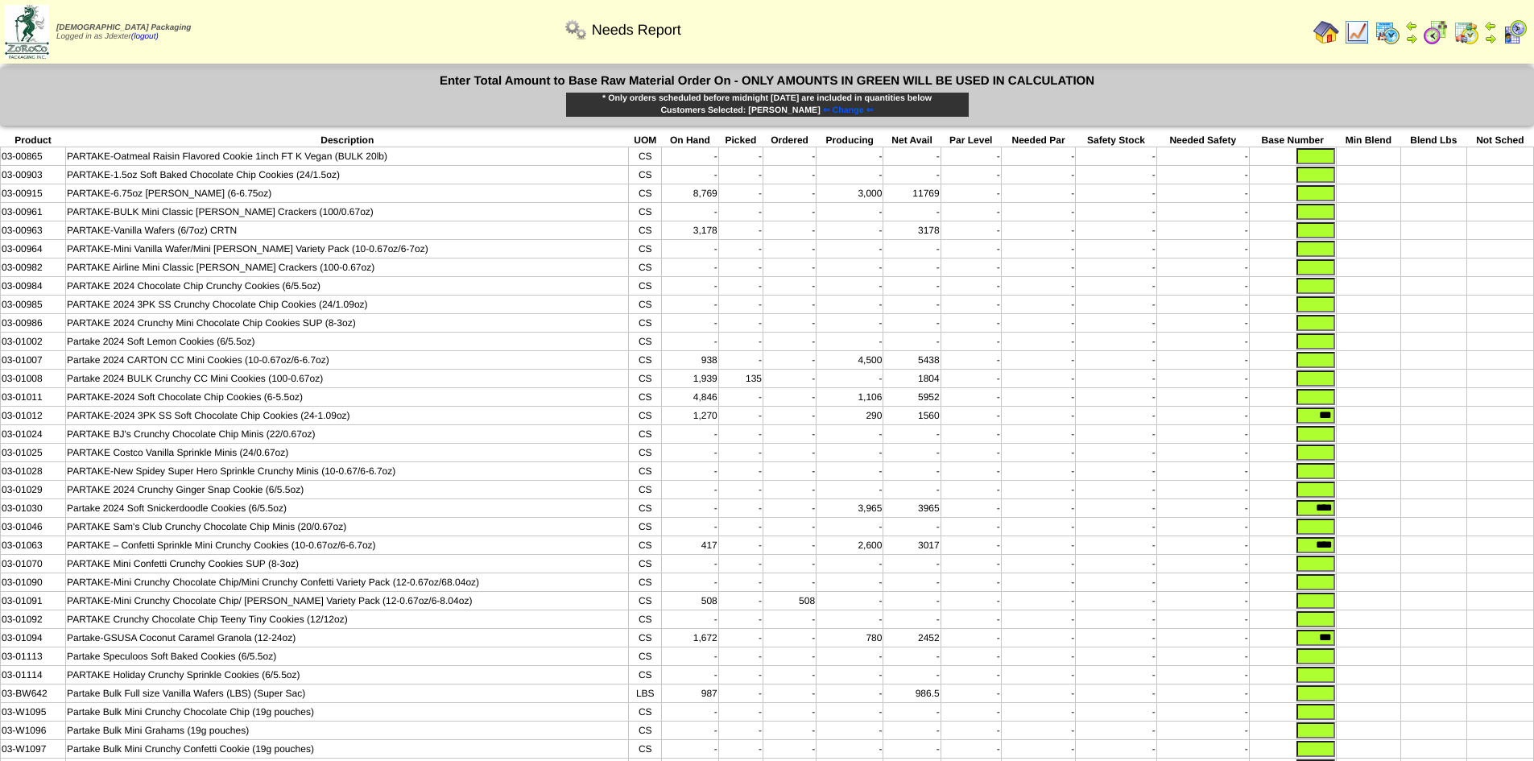
click at [1339, 425] on tr "03-01012 PARTAKE-2024 3PK SS Soft Chocolate Chip Cookies (24-1.09oz) CS 1,270 -…" at bounding box center [768, 416] width 1534 height 19
drag, startPoint x: 1301, startPoint y: 521, endPoint x: 1345, endPoint y: 525, distance: 44.5
click at [1345, 518] on tr "03-01030 Partake 2024 Soft Snickerdoodle Cookies (6/5.5oz) CS - - - 3,965 3965 …" at bounding box center [768, 508] width 1534 height 19
drag, startPoint x: 1303, startPoint y: 565, endPoint x: 1351, endPoint y: 564, distance: 47.5
click at [1351, 555] on tr "03-01063 PARTAKE – Confetti Sprinkle Mini Crunchy Cookies (10-0.67oz/6-6.7oz) C…" at bounding box center [768, 545] width 1534 height 19
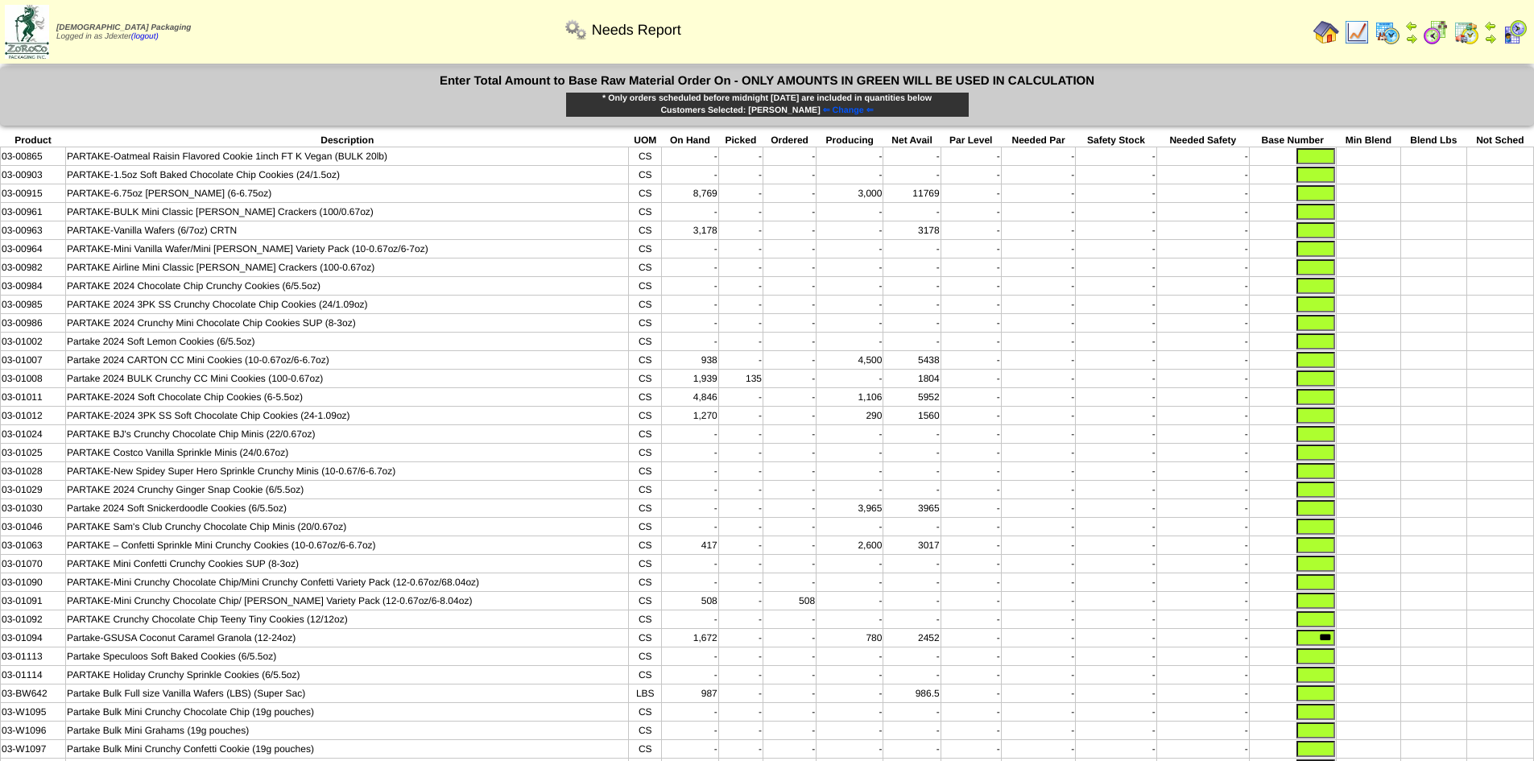
drag, startPoint x: 1307, startPoint y: 657, endPoint x: 1378, endPoint y: 659, distance: 71.7
click at [1327, 646] on input "***" at bounding box center [1316, 638] width 39 height 16
type input "*"
drag, startPoint x: 1323, startPoint y: 660, endPoint x: 1335, endPoint y: 658, distance: 13.0
click at [1335, 648] on td "*" at bounding box center [1292, 638] width 87 height 19
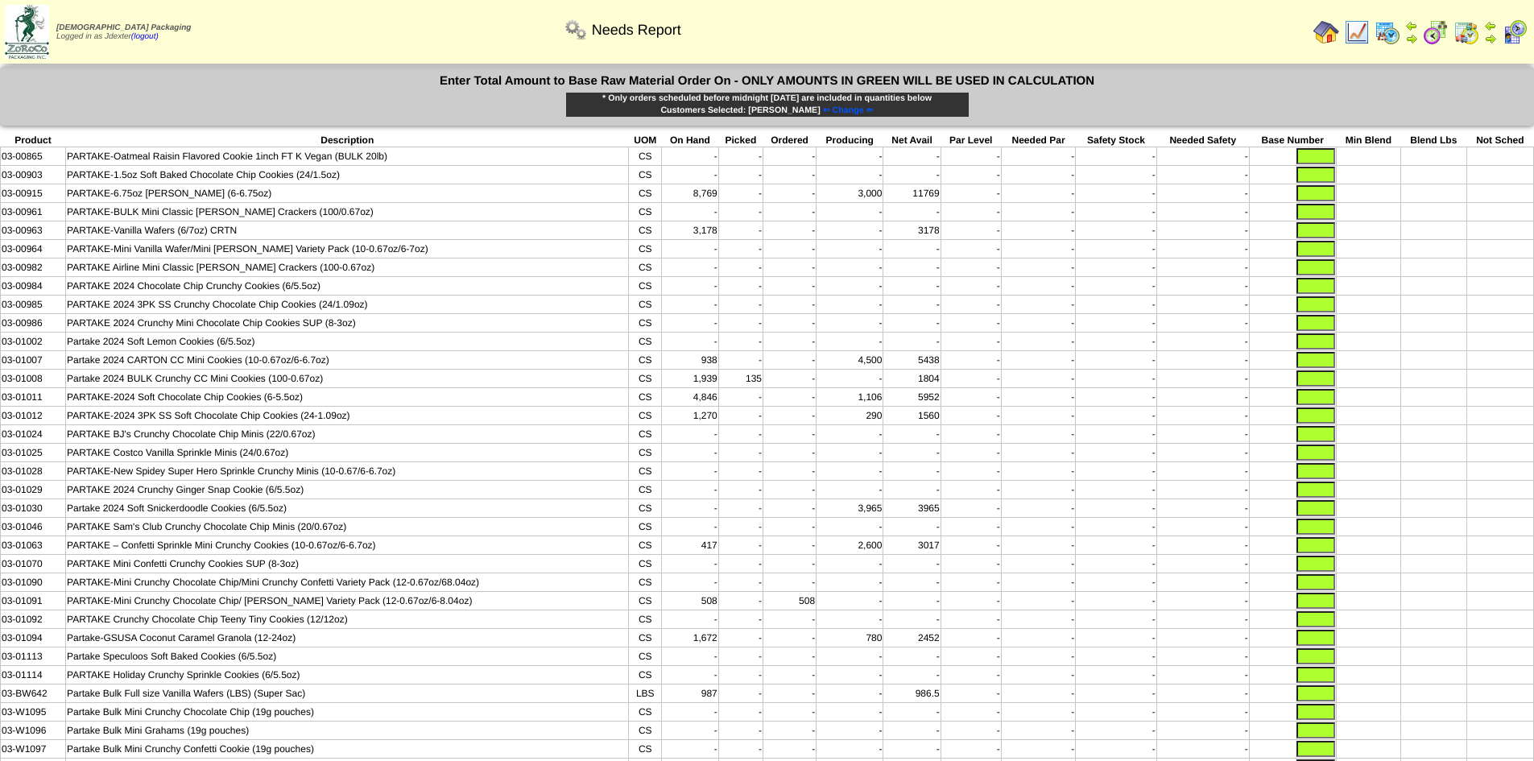
click at [1302, 308] on input "text" at bounding box center [1316, 304] width 39 height 16
type input "****"
click at [1310, 292] on input "text" at bounding box center [1316, 286] width 39 height 16
type input "*****"
click at [1310, 498] on input "text" at bounding box center [1316, 490] width 39 height 16
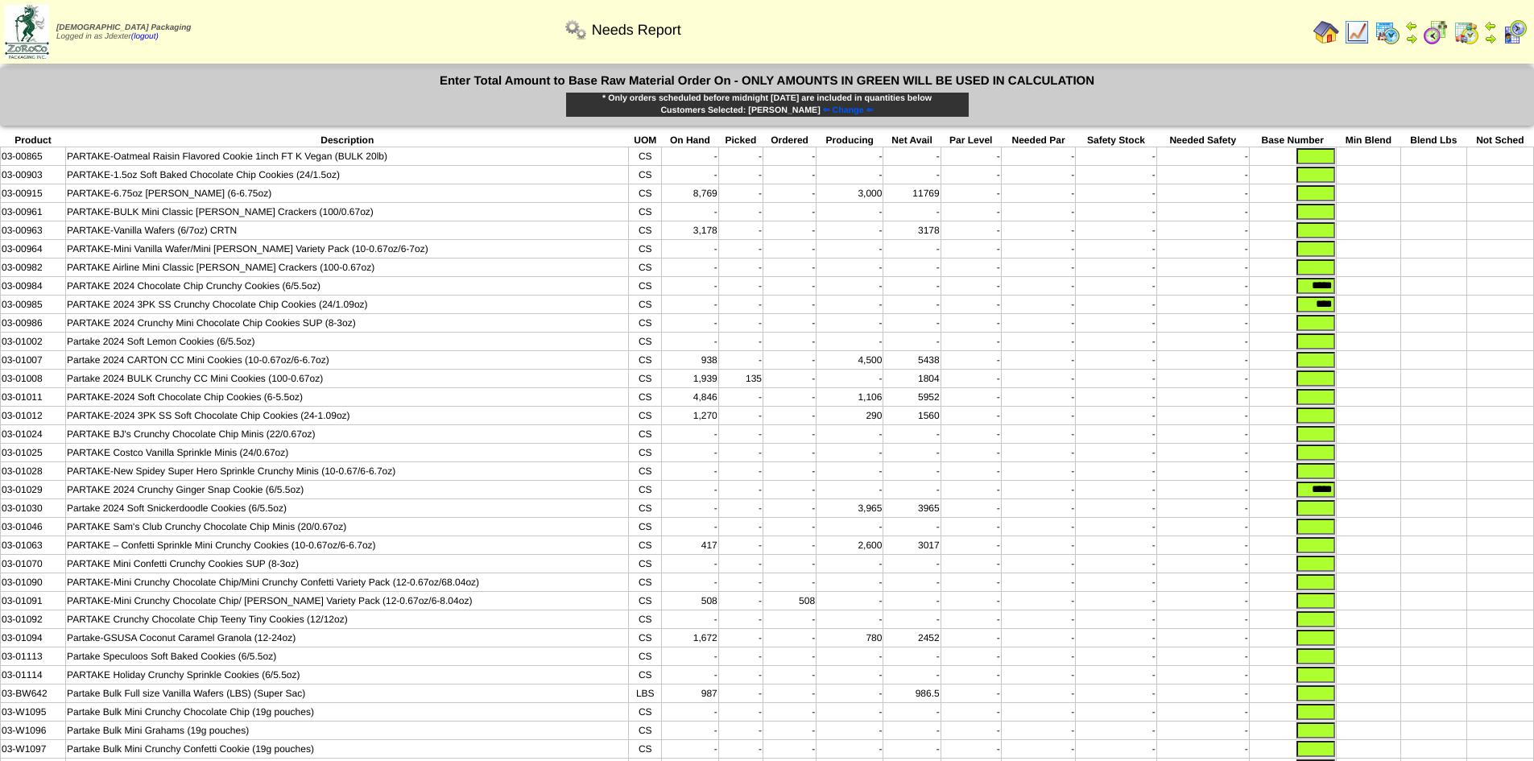
type input "*****"
click at [1397, 514] on td at bounding box center [1368, 508] width 65 height 19
click at [1325, 424] on input "text" at bounding box center [1316, 416] width 39 height 16
type input "****"
click at [1324, 405] on input "text" at bounding box center [1316, 397] width 39 height 16
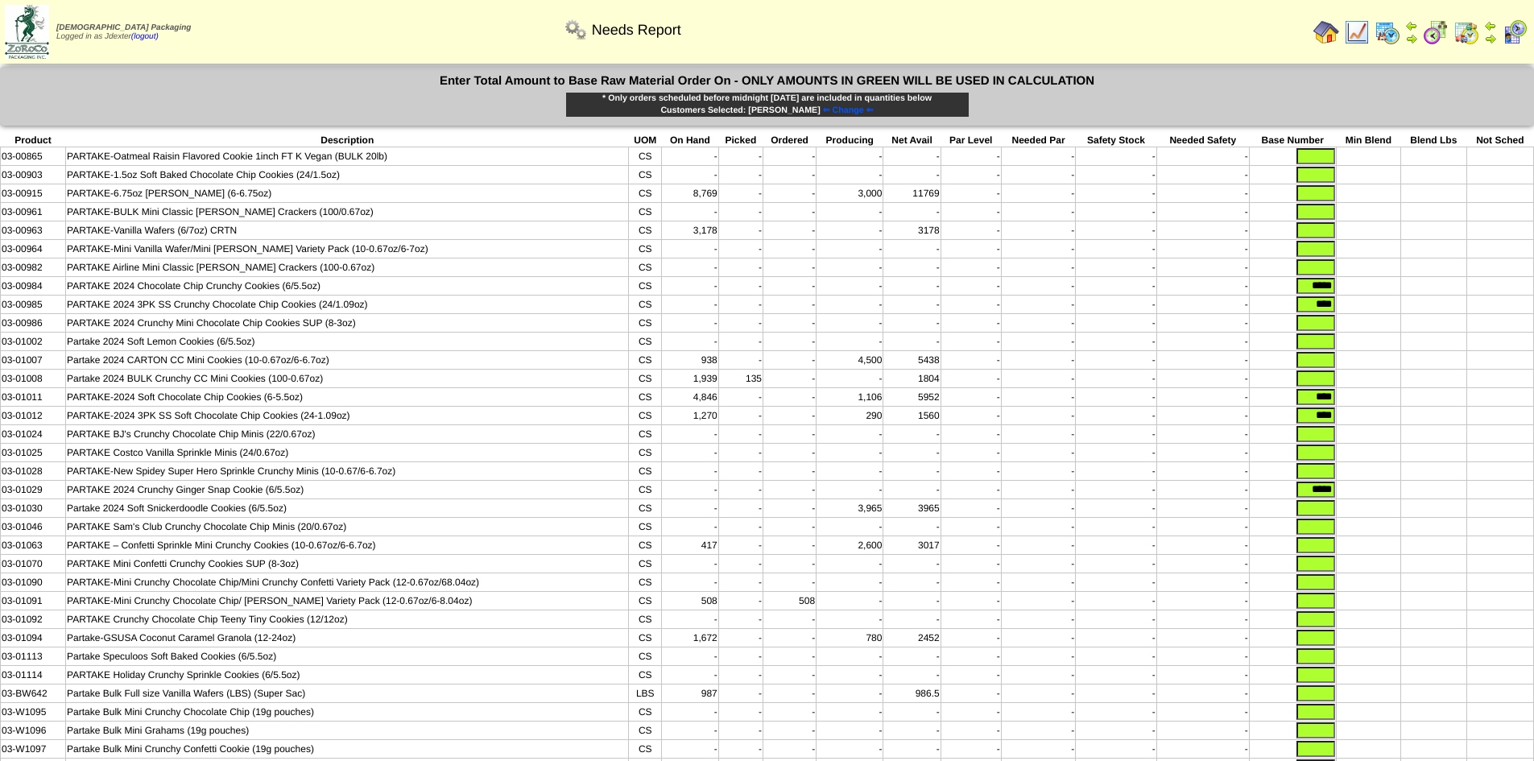
type input "****"
click at [1323, 350] on input "text" at bounding box center [1316, 341] width 39 height 16
type input "*****"
click at [1373, 367] on td at bounding box center [1368, 360] width 65 height 19
click at [1312, 516] on input "text" at bounding box center [1316, 508] width 39 height 16
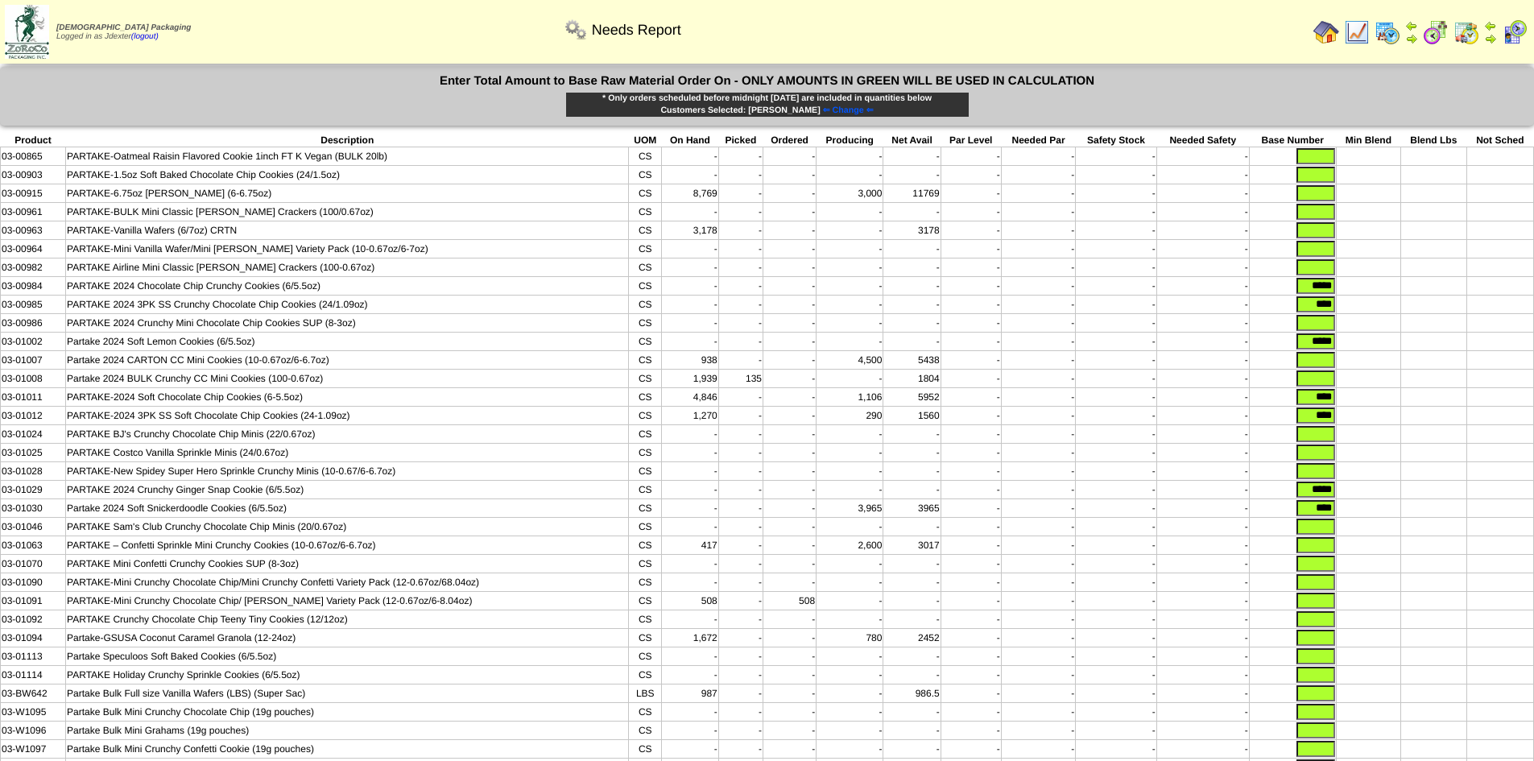
type input "****"
click at [1391, 404] on td at bounding box center [1368, 397] width 65 height 19
click at [1328, 197] on input "text" at bounding box center [1316, 193] width 39 height 16
type input "*****"
click at [1377, 251] on td at bounding box center [1368, 249] width 65 height 19
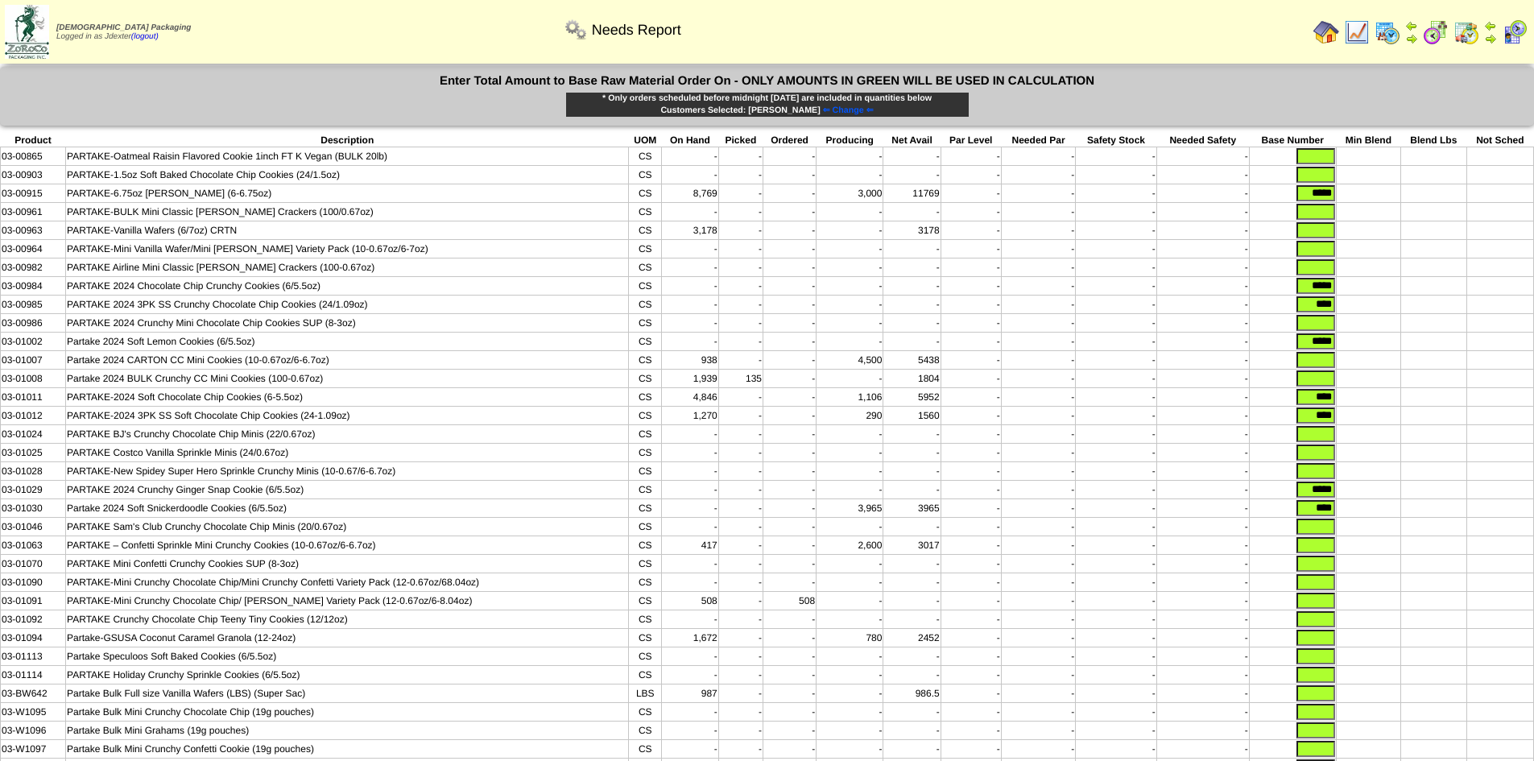
click at [1321, 237] on input "text" at bounding box center [1316, 230] width 39 height 16
type input "****"
click at [1435, 348] on td at bounding box center [1434, 342] width 65 height 19
click at [1324, 368] on input "text" at bounding box center [1316, 360] width 39 height 16
type input "****"
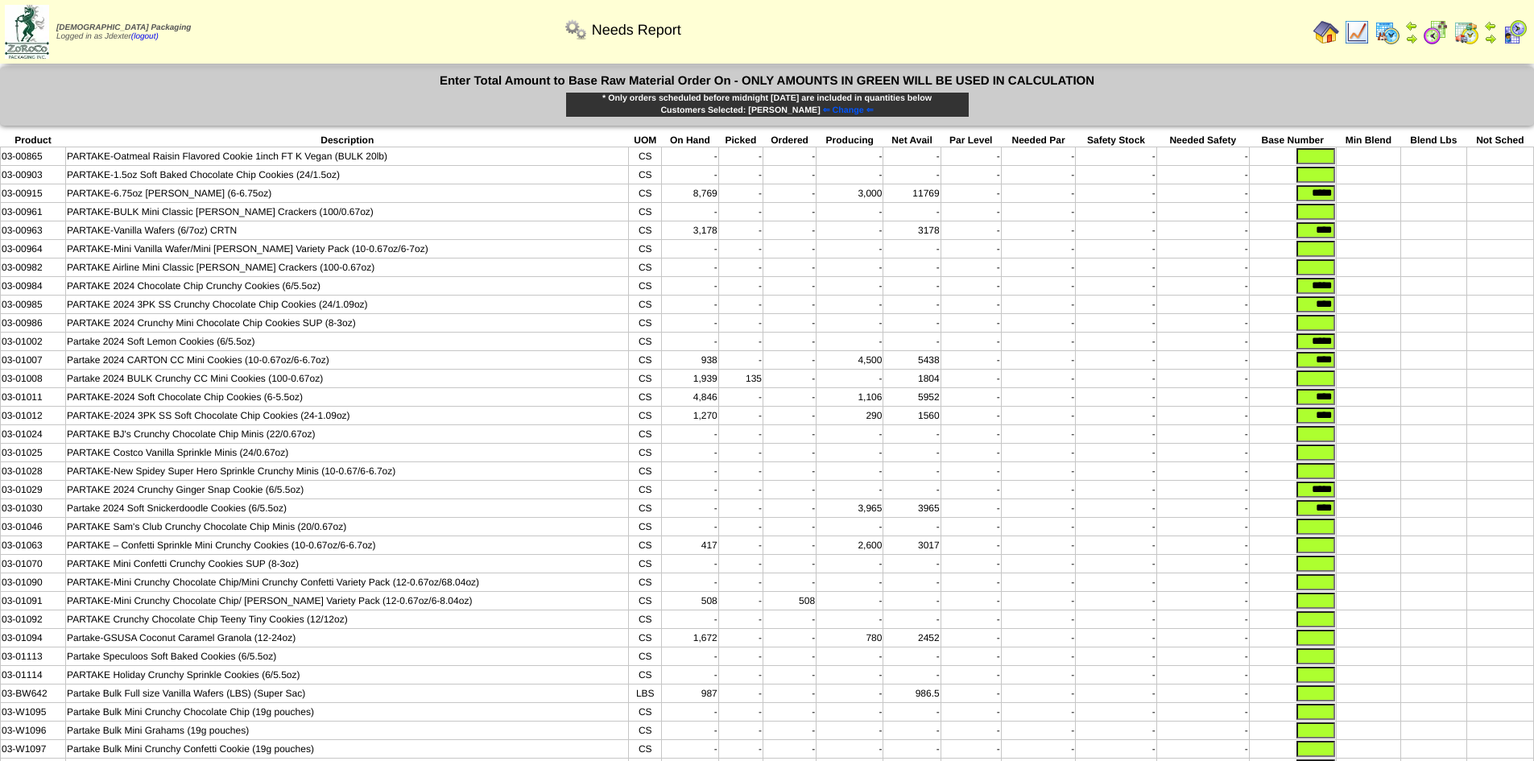
click at [1402, 388] on td at bounding box center [1434, 379] width 65 height 19
click at [1307, 553] on input "text" at bounding box center [1316, 545] width 39 height 16
type input "****"
click at [1394, 555] on td at bounding box center [1368, 545] width 65 height 19
click at [1317, 327] on input "text" at bounding box center [1316, 323] width 39 height 16
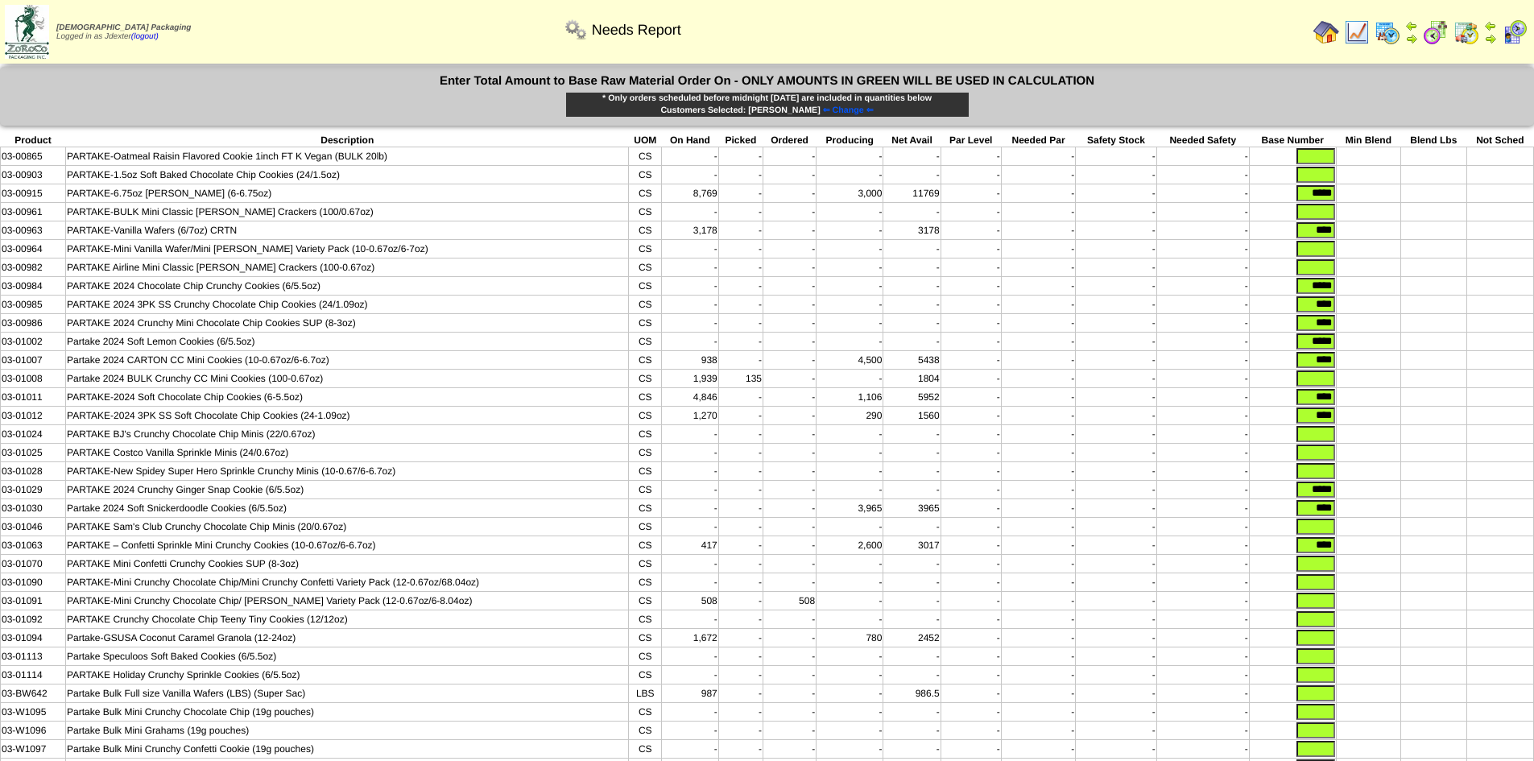
type input "****"
click at [1314, 572] on input "text" at bounding box center [1316, 564] width 39 height 16
type input "****"
click at [1309, 255] on input "text" at bounding box center [1316, 249] width 39 height 16
type input "****"
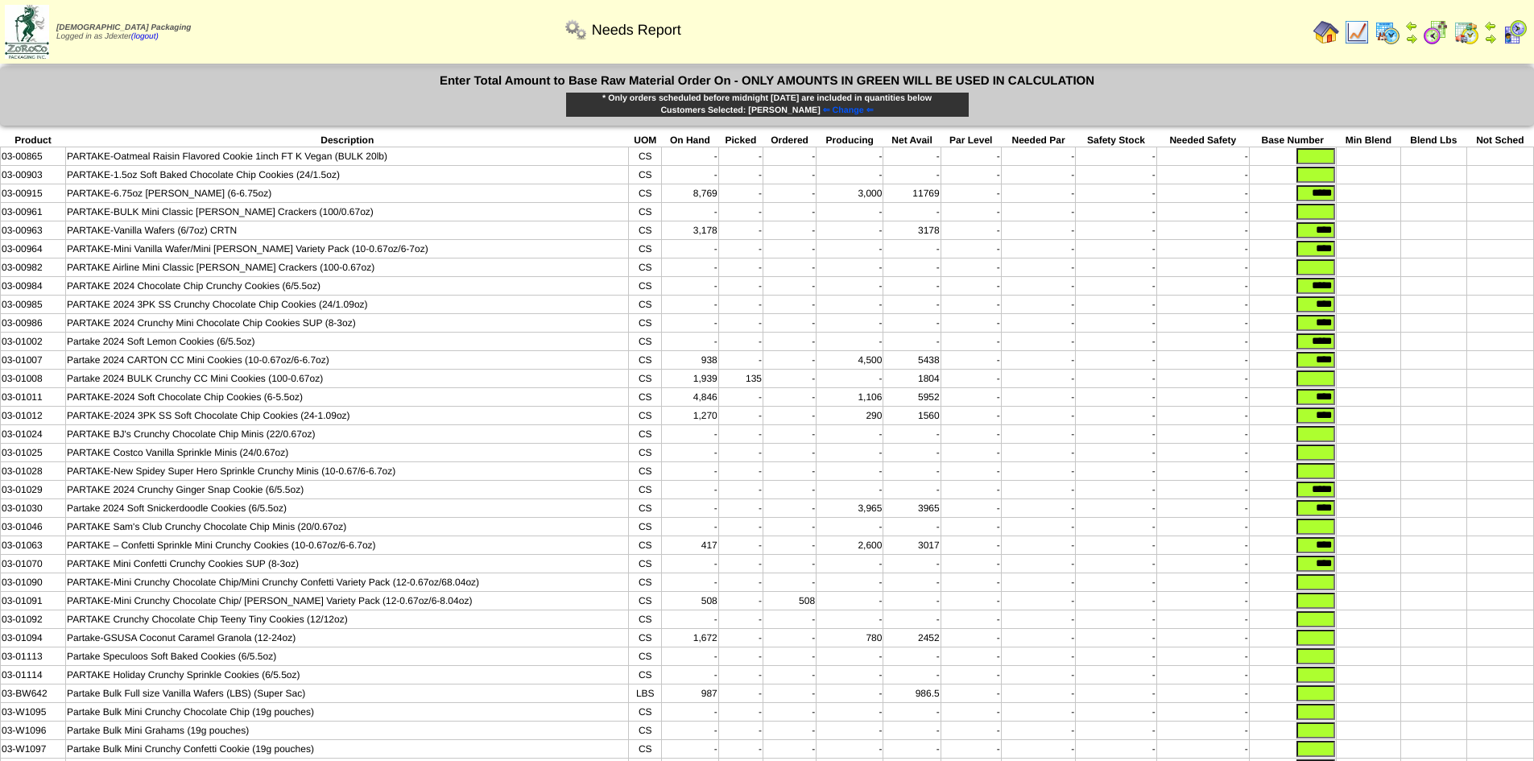
click at [1377, 405] on td at bounding box center [1368, 397] width 65 height 19
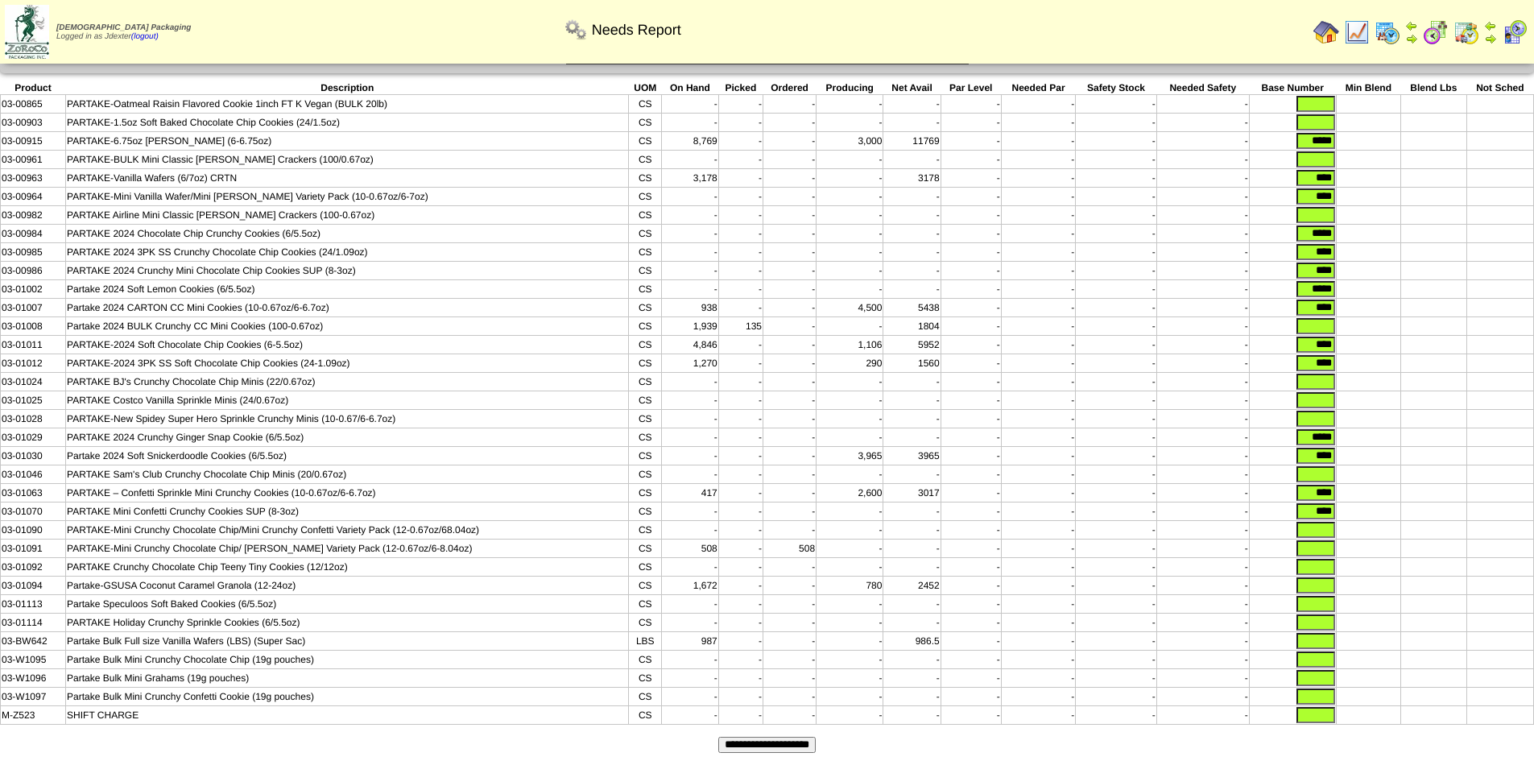
scroll to position [81, 0]
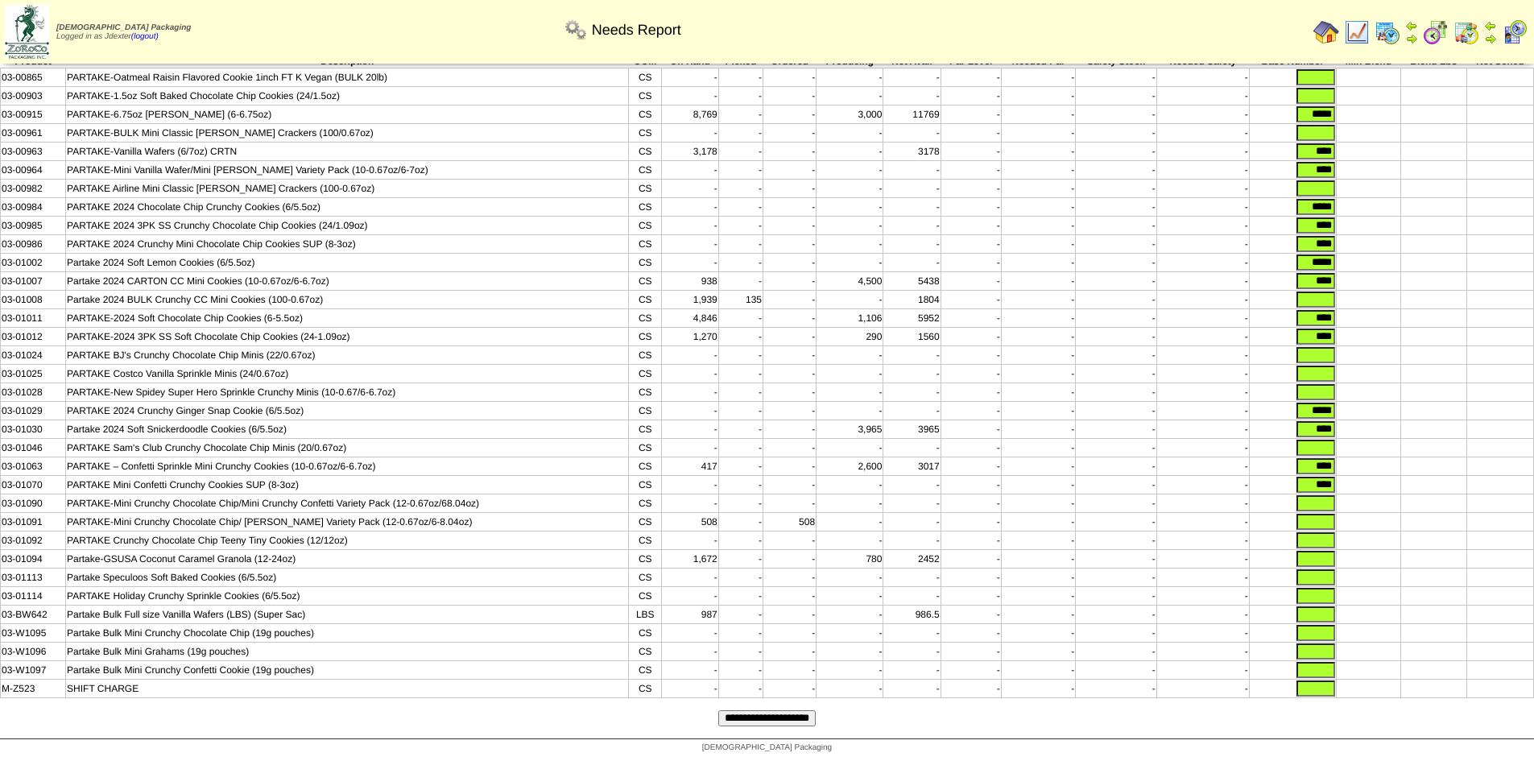
click at [1316, 511] on input "text" at bounding box center [1316, 503] width 39 height 16
type input "****"
click at [1319, 530] on input "text" at bounding box center [1316, 522] width 39 height 16
type input "***"
click at [1303, 308] on input "text" at bounding box center [1316, 300] width 39 height 16
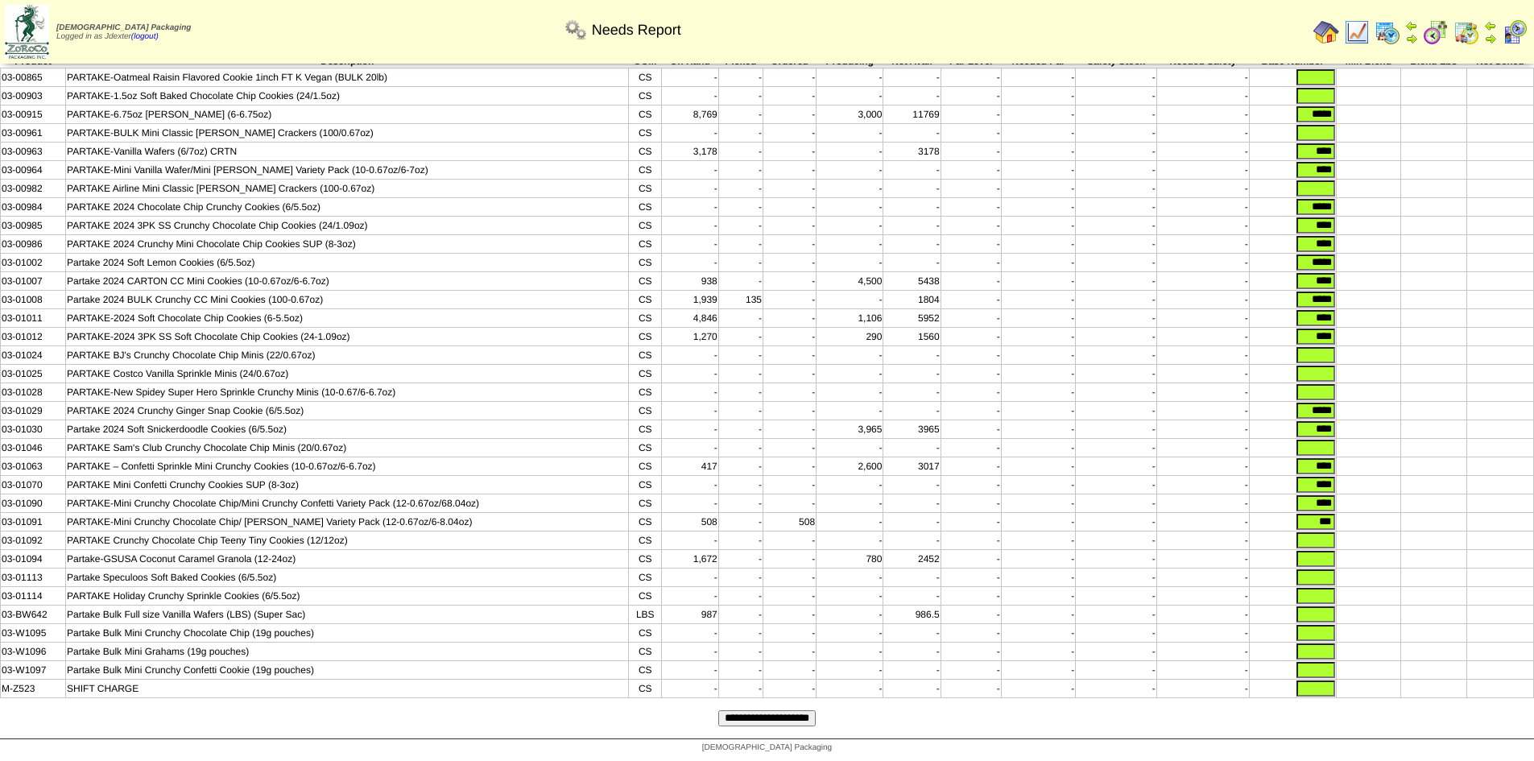
type input "*****"
click at [1316, 549] on input "text" at bounding box center [1316, 540] width 39 height 16
type input "***"
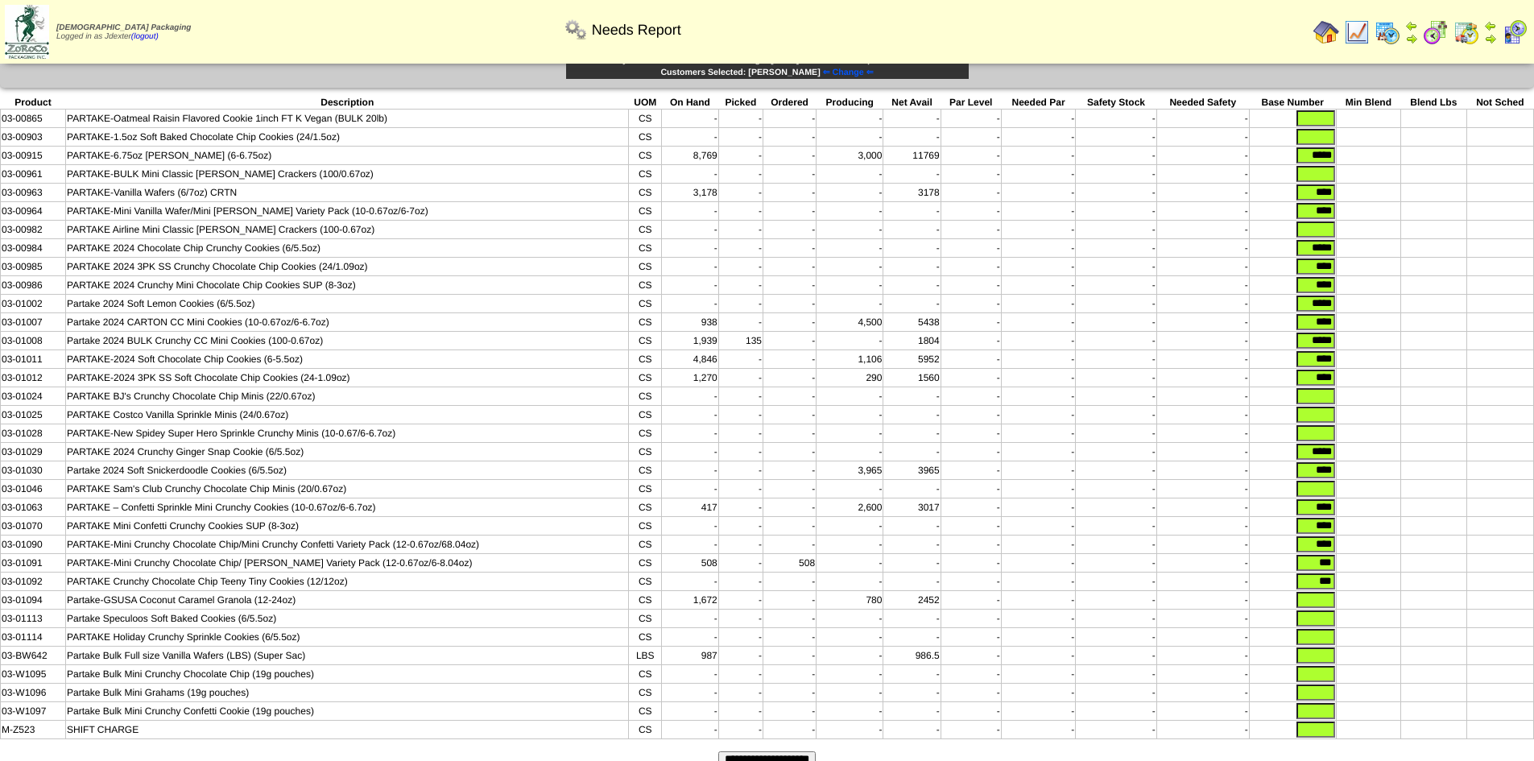
scroll to position [0, 0]
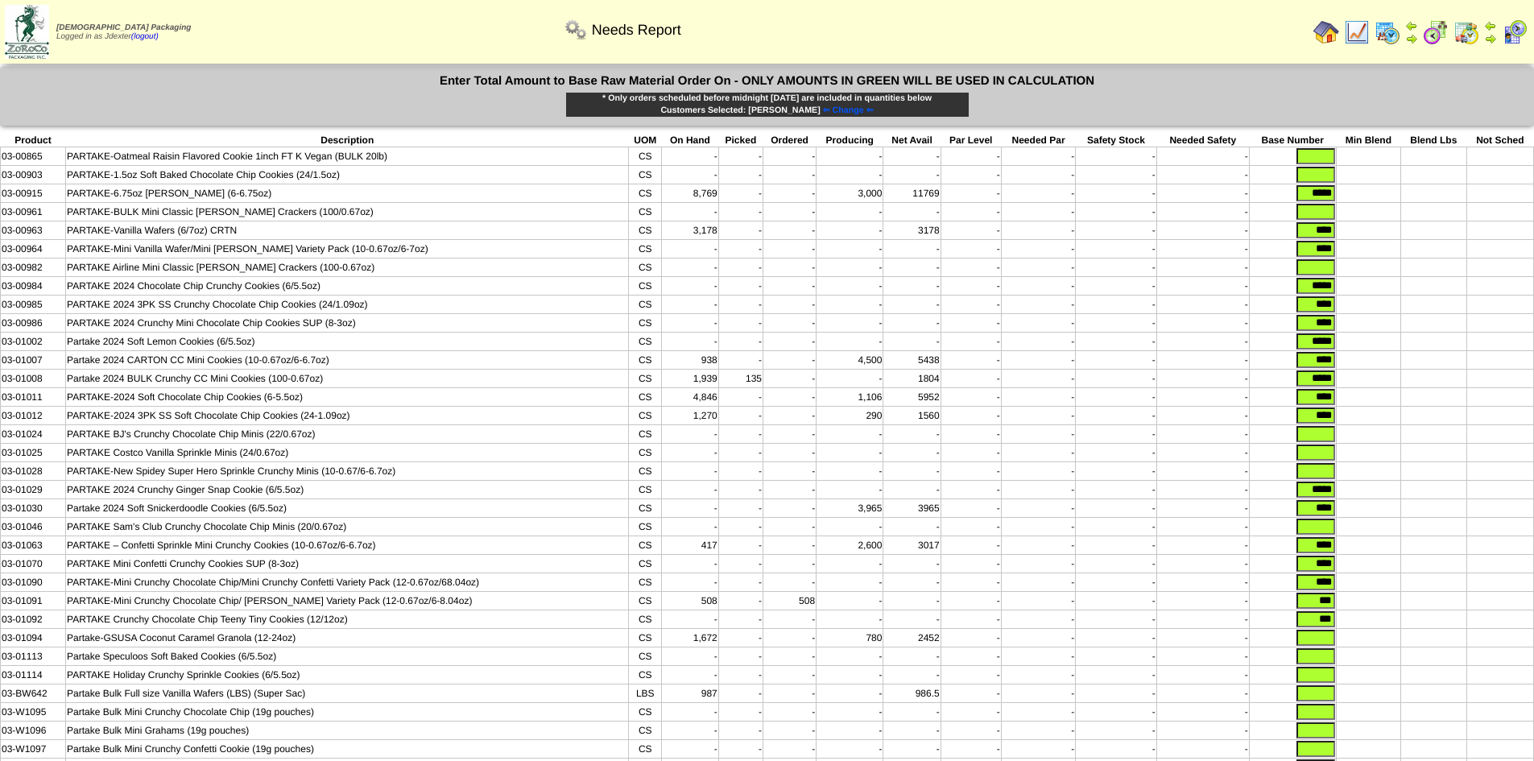
click at [1330, 174] on input "text" at bounding box center [1316, 175] width 39 height 16
type input "*****"
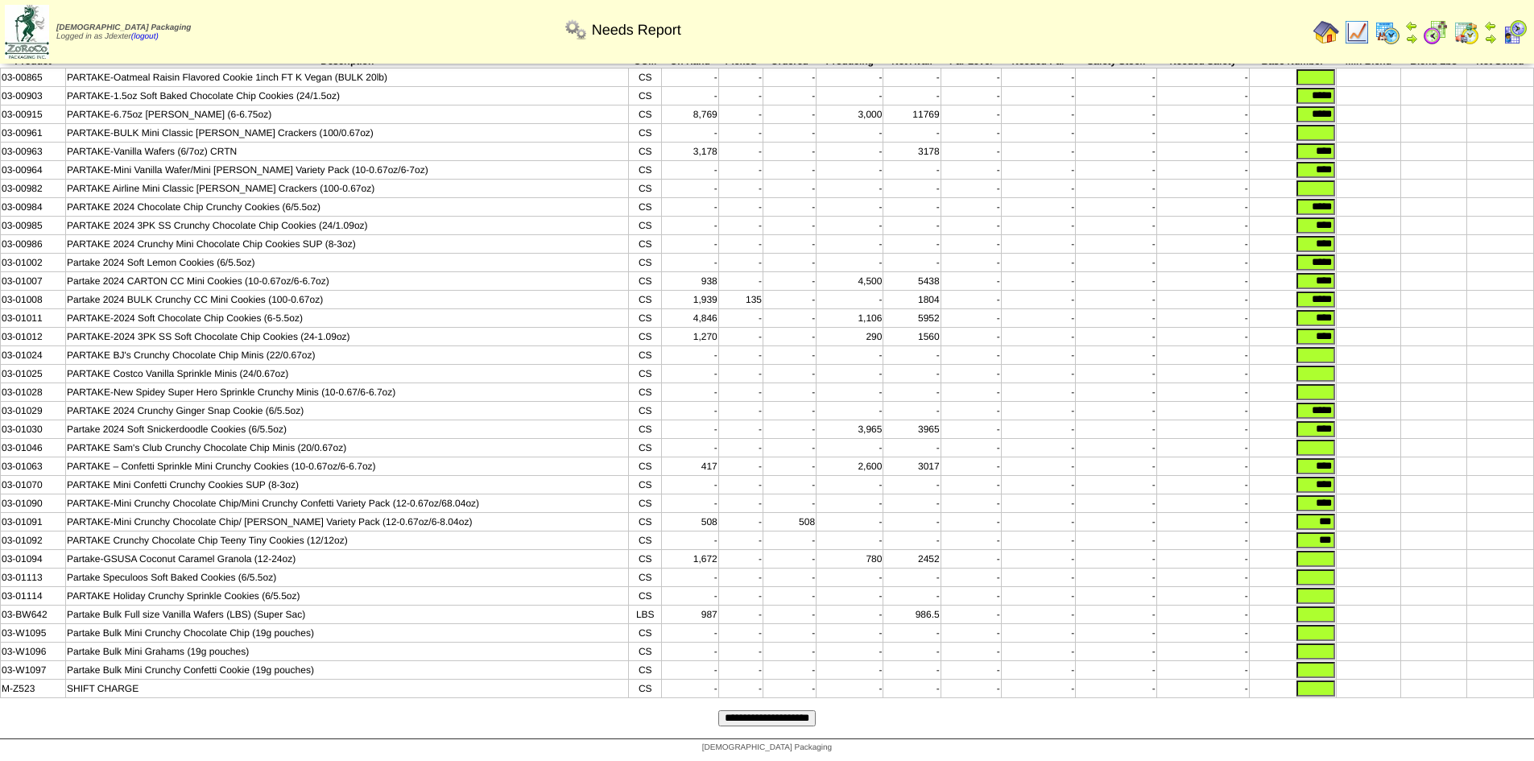
scroll to position [107, 0]
click at [1304, 628] on input "text" at bounding box center [1316, 633] width 39 height 16
type input "****"
click at [1329, 649] on input "text" at bounding box center [1316, 652] width 39 height 16
type input "****"
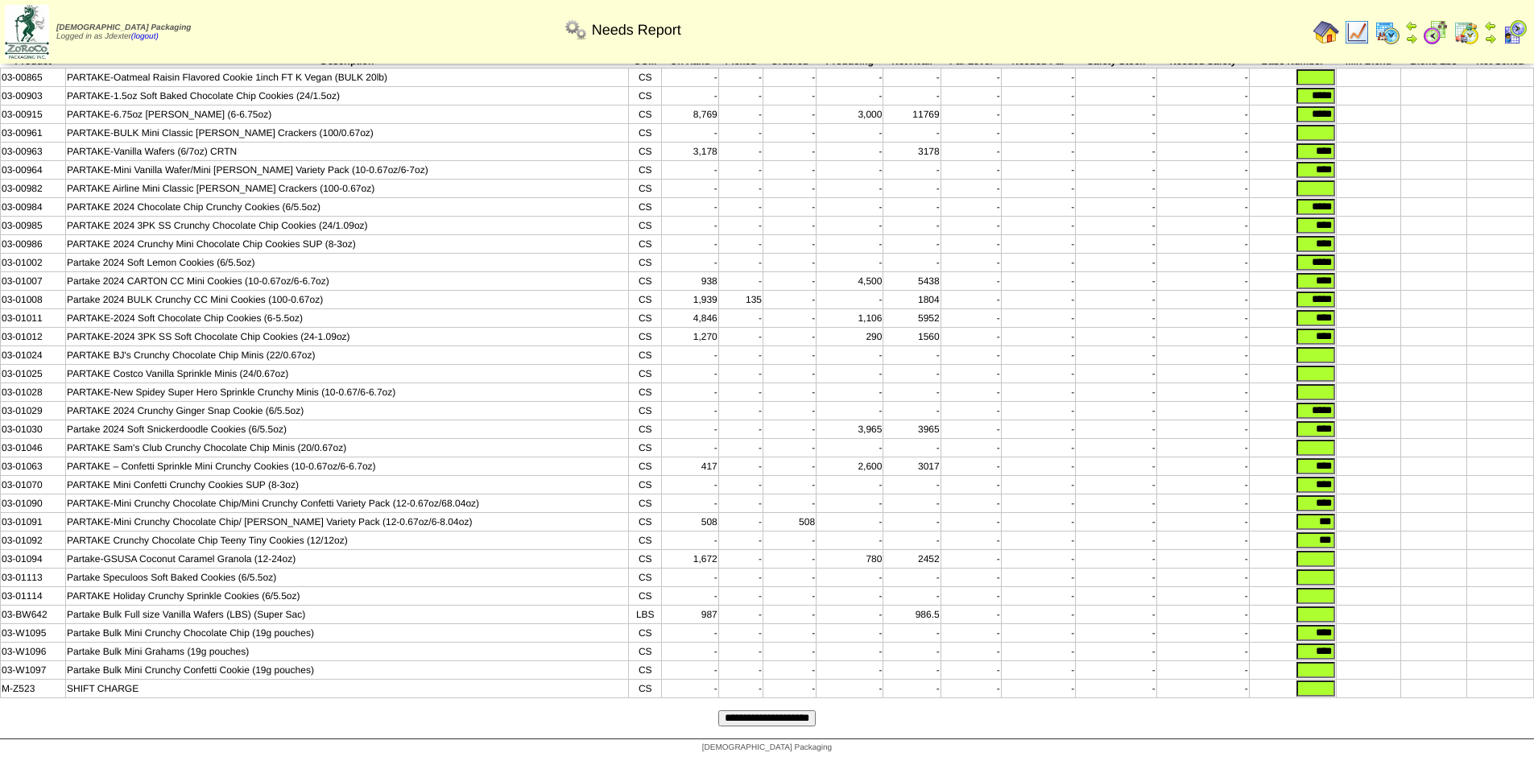
click at [1327, 672] on input "text" at bounding box center [1316, 670] width 39 height 16
type input "****"
click at [1305, 688] on input "text" at bounding box center [1316, 689] width 39 height 16
type input "*"
click at [1315, 611] on input "text" at bounding box center [1316, 615] width 39 height 16
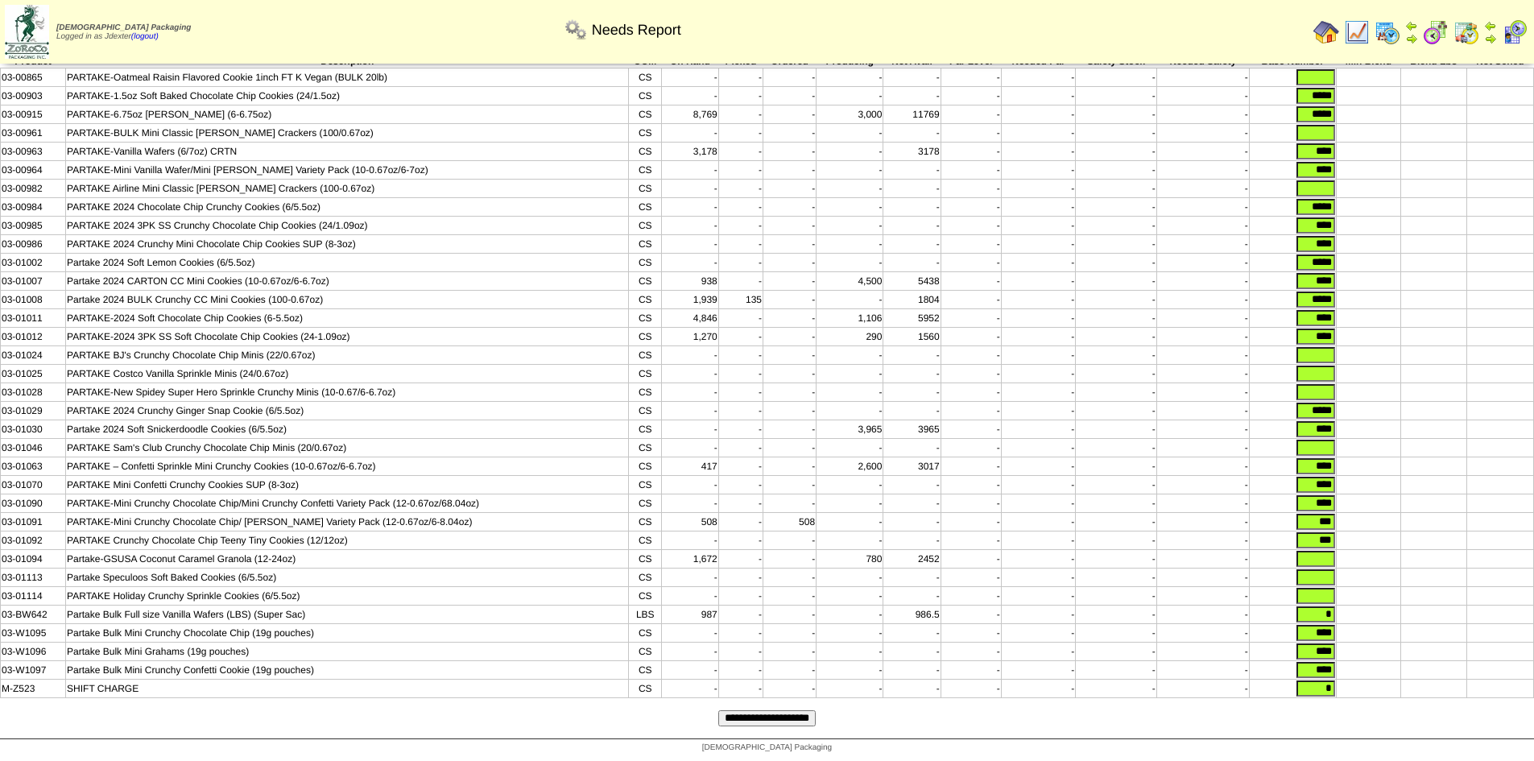
type input "*"
click at [1315, 590] on input "text" at bounding box center [1316, 596] width 39 height 16
type input "*"
click at [1313, 572] on input "text" at bounding box center [1316, 577] width 39 height 16
type input "*"
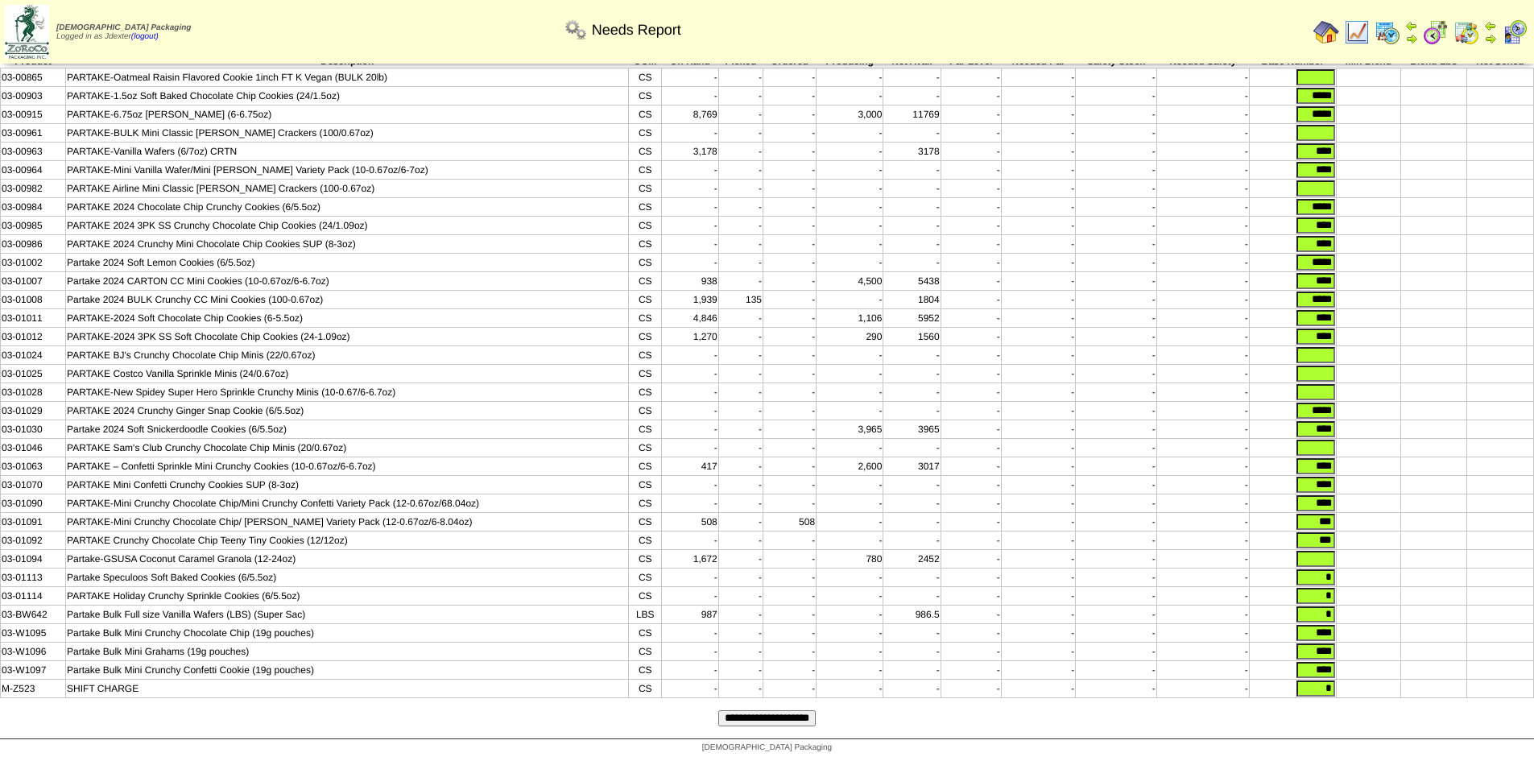
click at [1323, 556] on input "text" at bounding box center [1316, 559] width 39 height 16
type input "*"
click at [1323, 440] on input "text" at bounding box center [1316, 448] width 39 height 16
type input "*"
click at [1326, 384] on input "text" at bounding box center [1316, 392] width 39 height 16
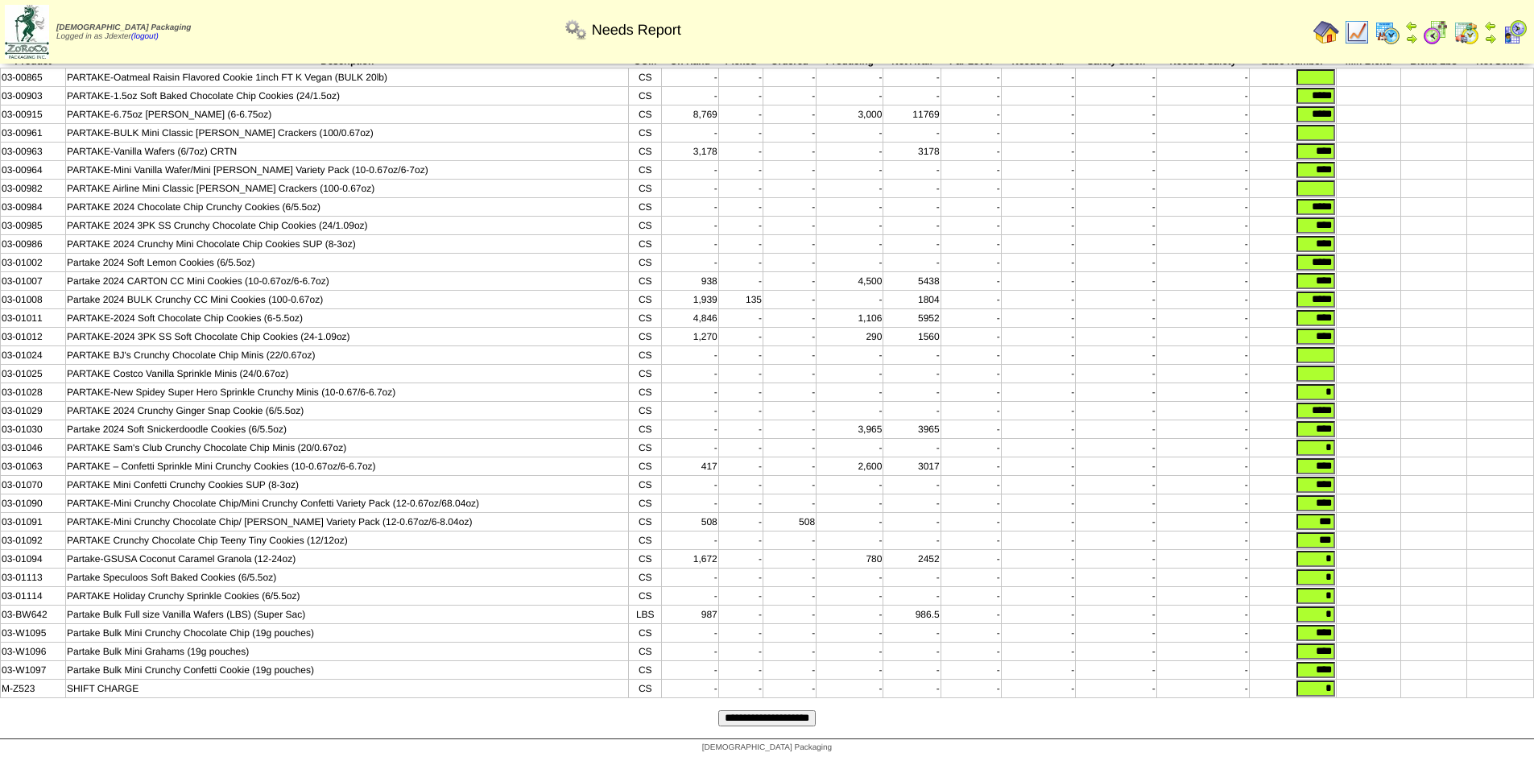
type input "*"
click at [1327, 366] on input "text" at bounding box center [1316, 374] width 39 height 16
type input "*"
click at [1323, 347] on input "text" at bounding box center [1316, 355] width 39 height 16
type input "*"
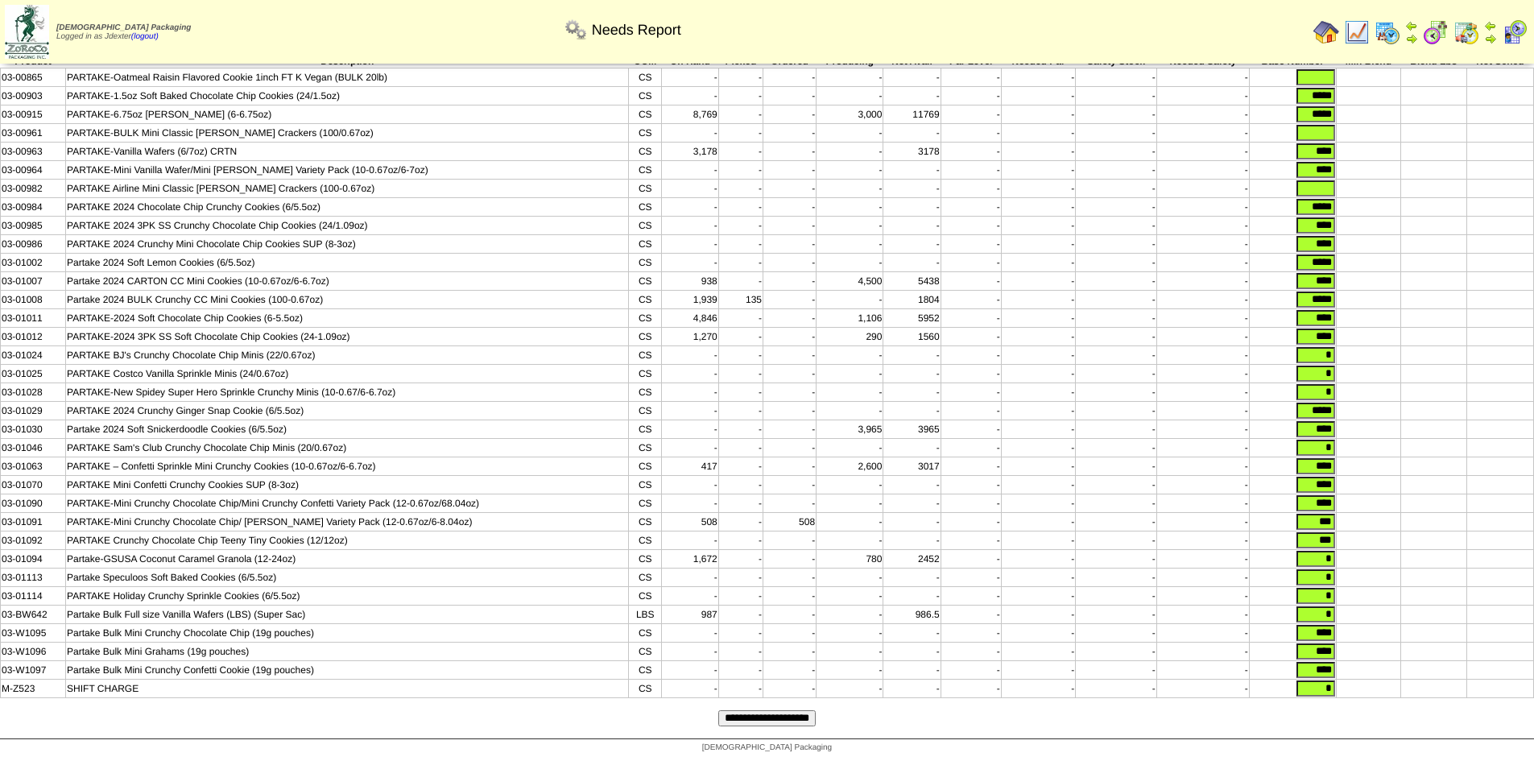
click at [1323, 180] on input "text" at bounding box center [1316, 188] width 39 height 16
type input "*"
click at [1330, 125] on input "text" at bounding box center [1316, 133] width 39 height 16
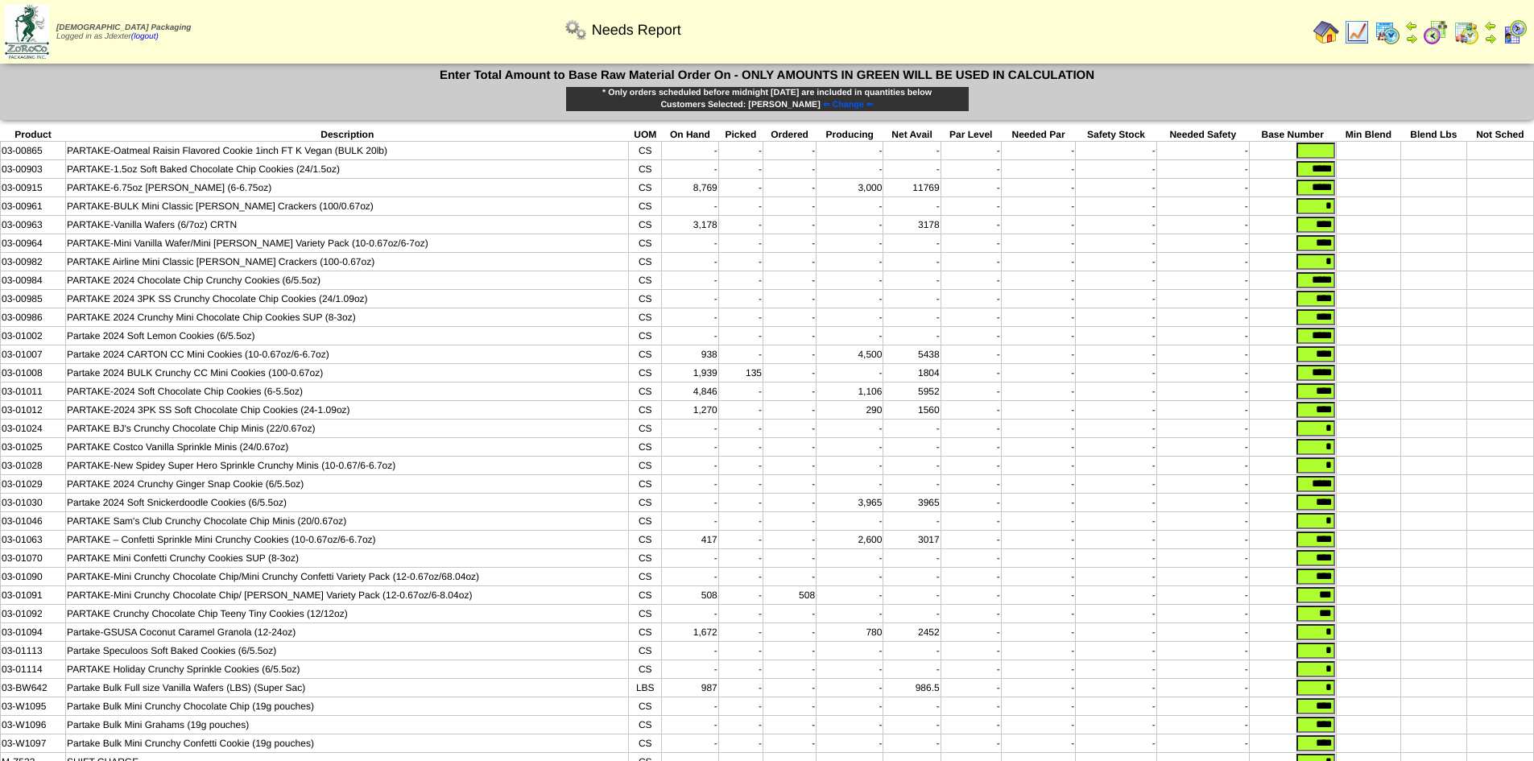
scroll to position [0, 0]
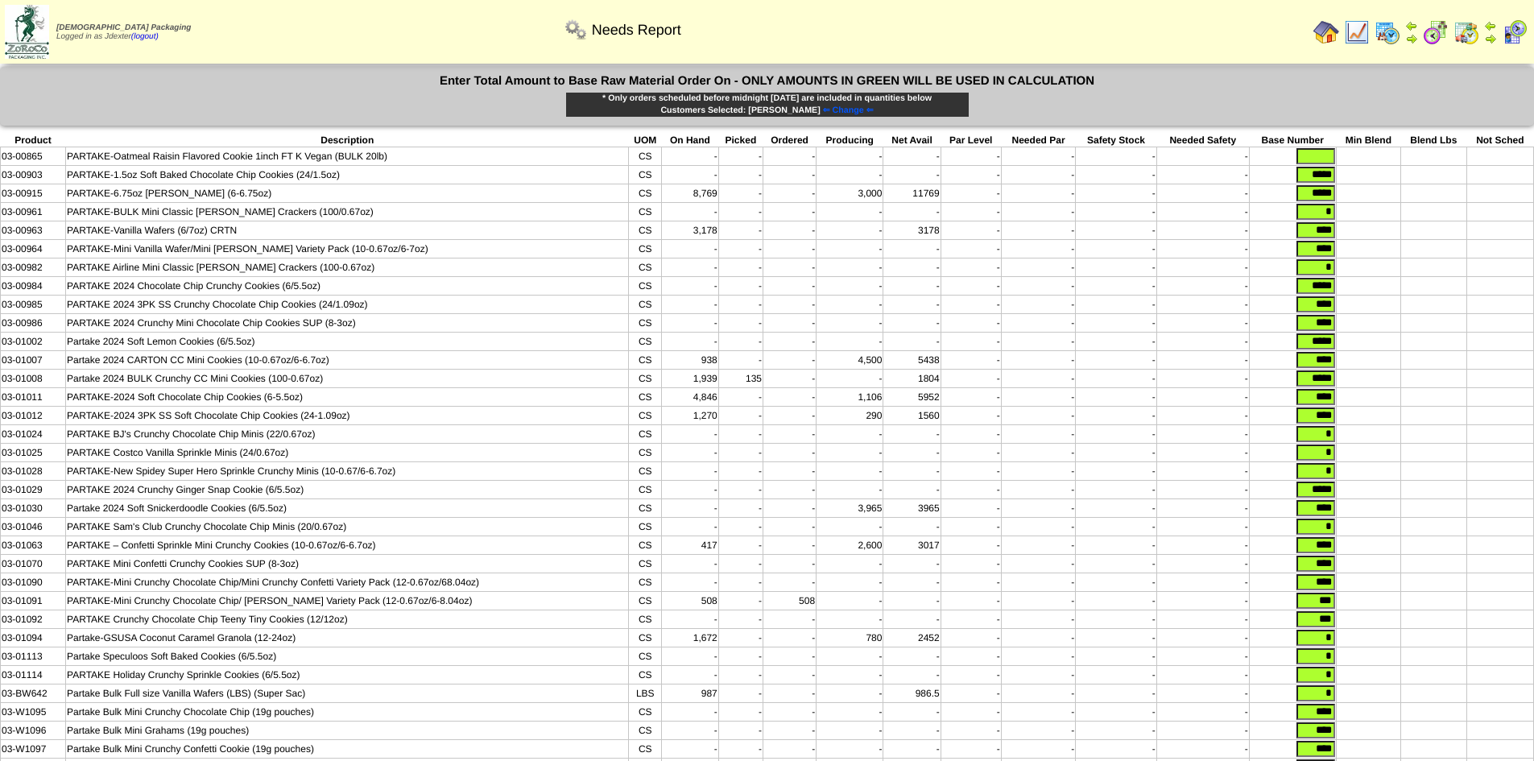
type input "*"
click at [1325, 155] on input "text" at bounding box center [1316, 156] width 39 height 16
type input "*"
click at [1414, 199] on td at bounding box center [1434, 193] width 65 height 19
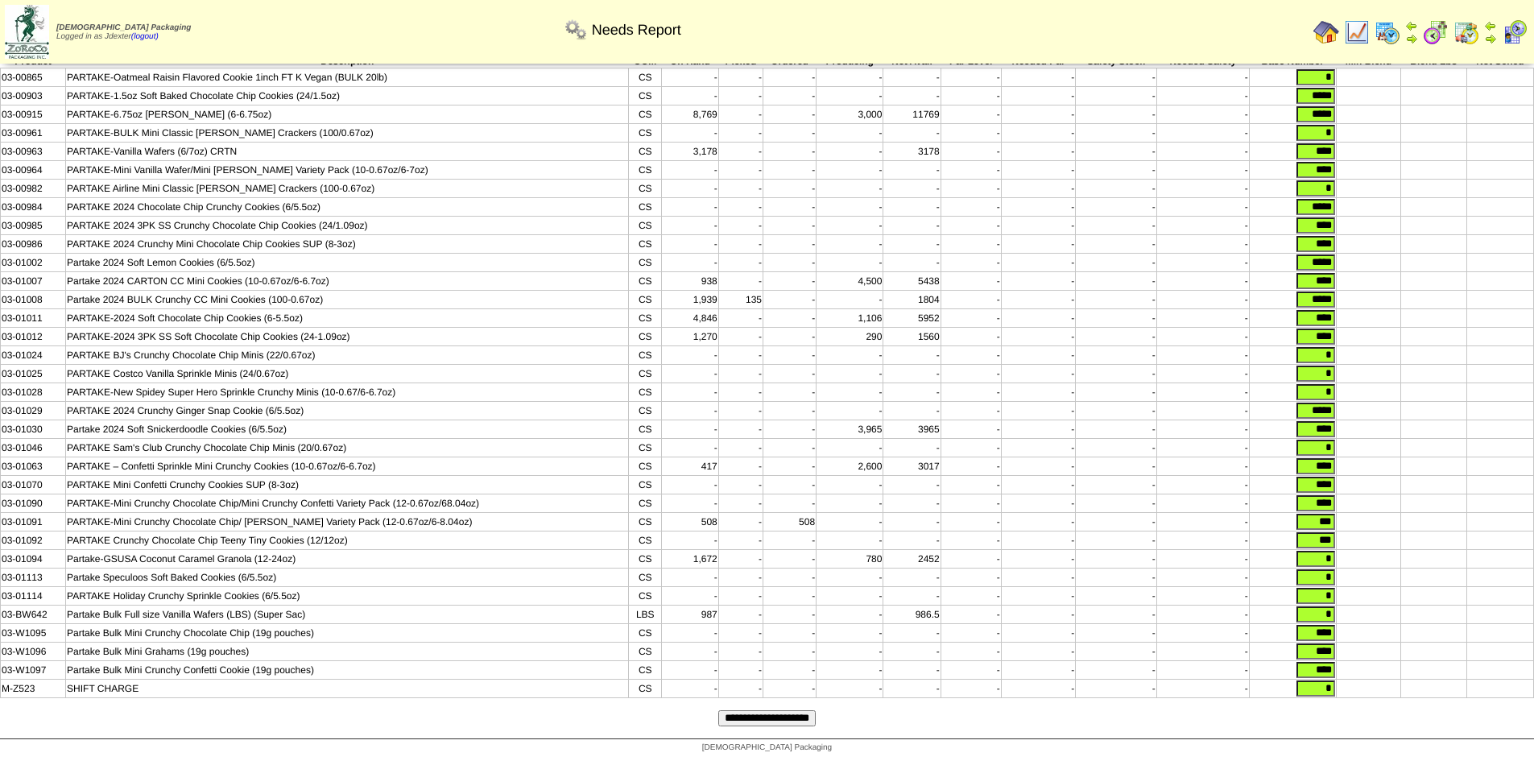
scroll to position [107, 0]
click at [745, 712] on input "**********" at bounding box center [766, 718] width 97 height 16
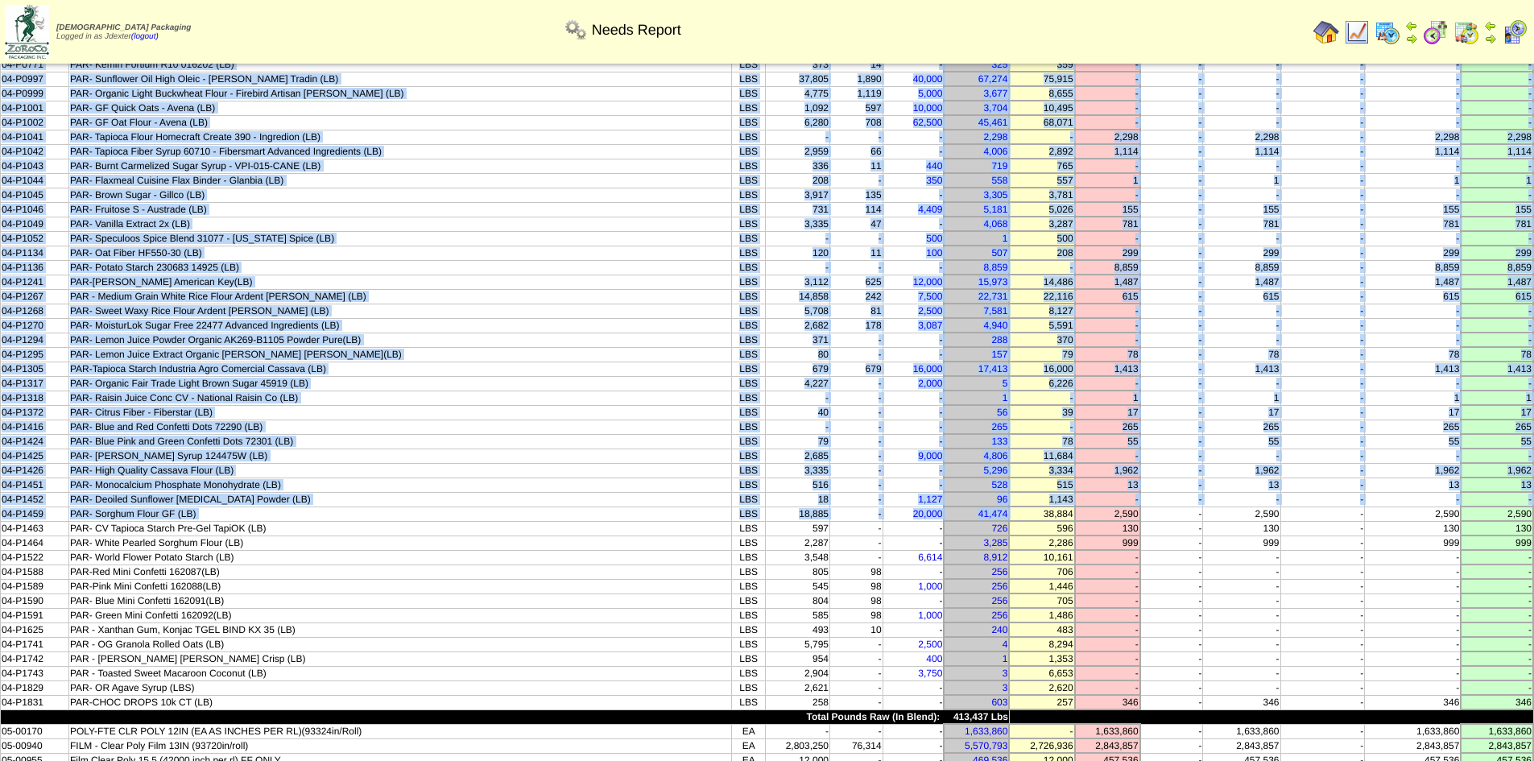
scroll to position [242, 0]
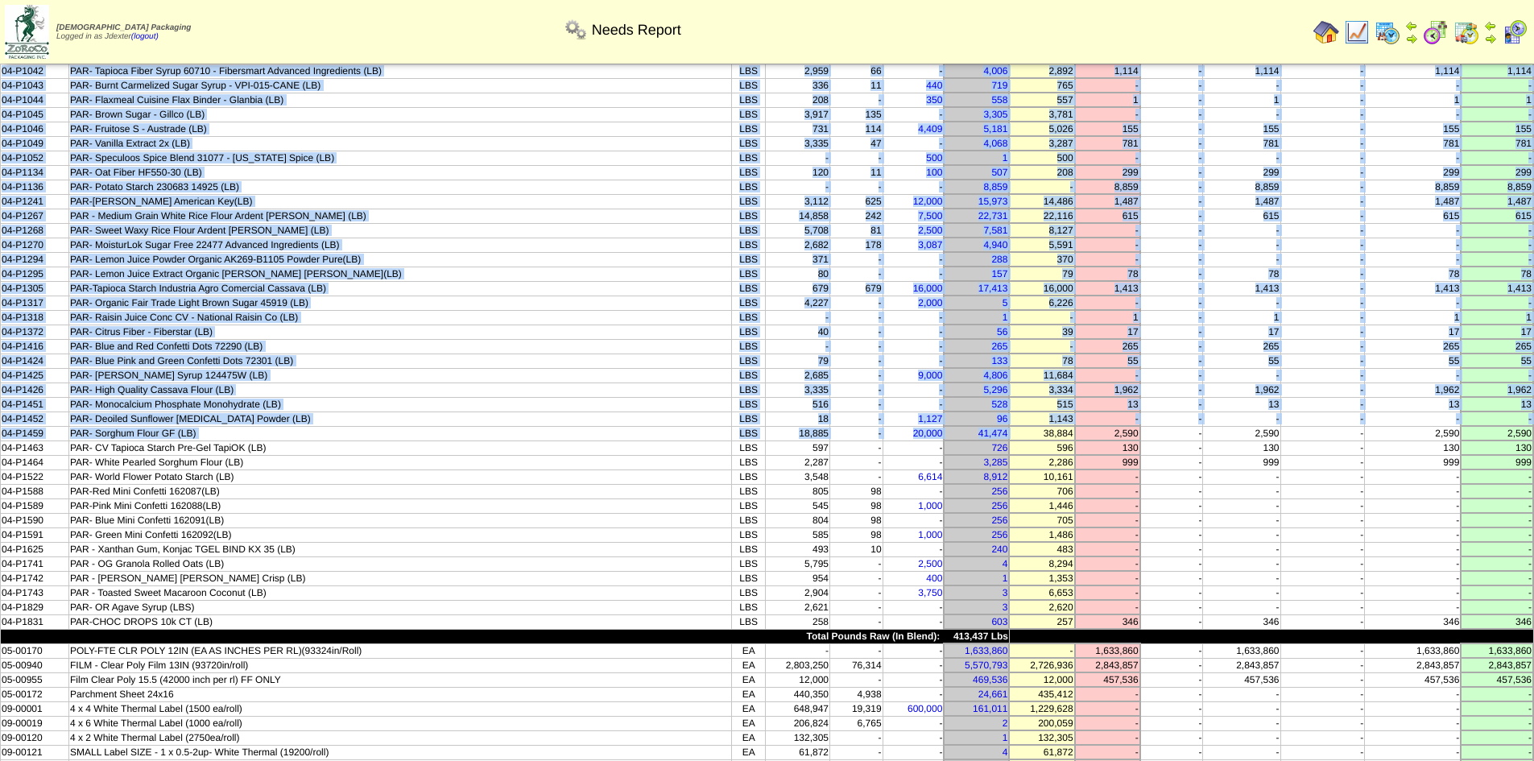
drag, startPoint x: 15, startPoint y: 109, endPoint x: 1533, endPoint y: 617, distance: 1600.4
click at [1533, 617] on tbody "Product Description UOM On Hand Picked In Bound Needed Net Avail Short Par Leve…" at bounding box center [768, 752] width 1534 height 1783
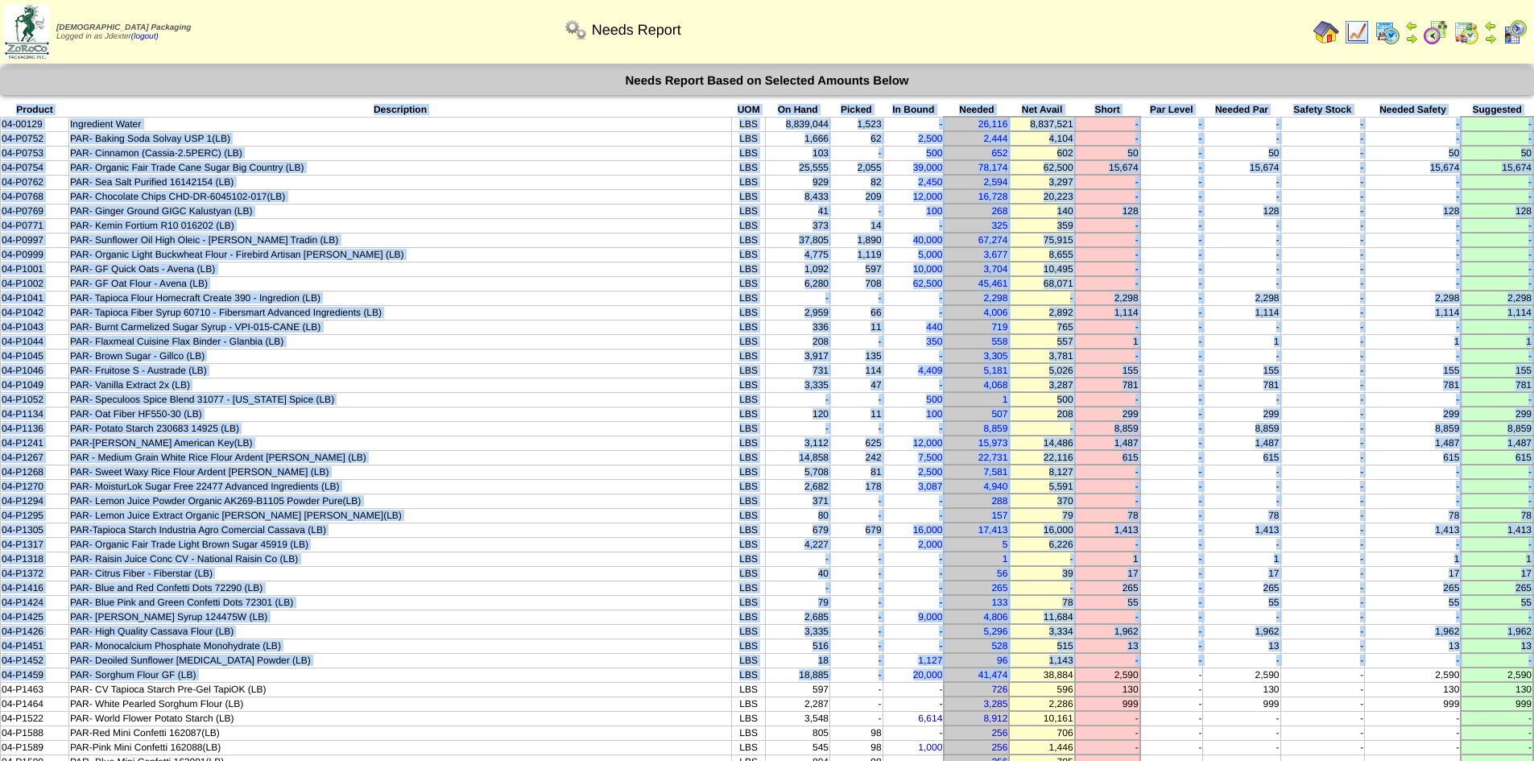
copy tbody "Product Description UOM On Hand Picked In Bound Needed Net Avail Short Par Leve…"
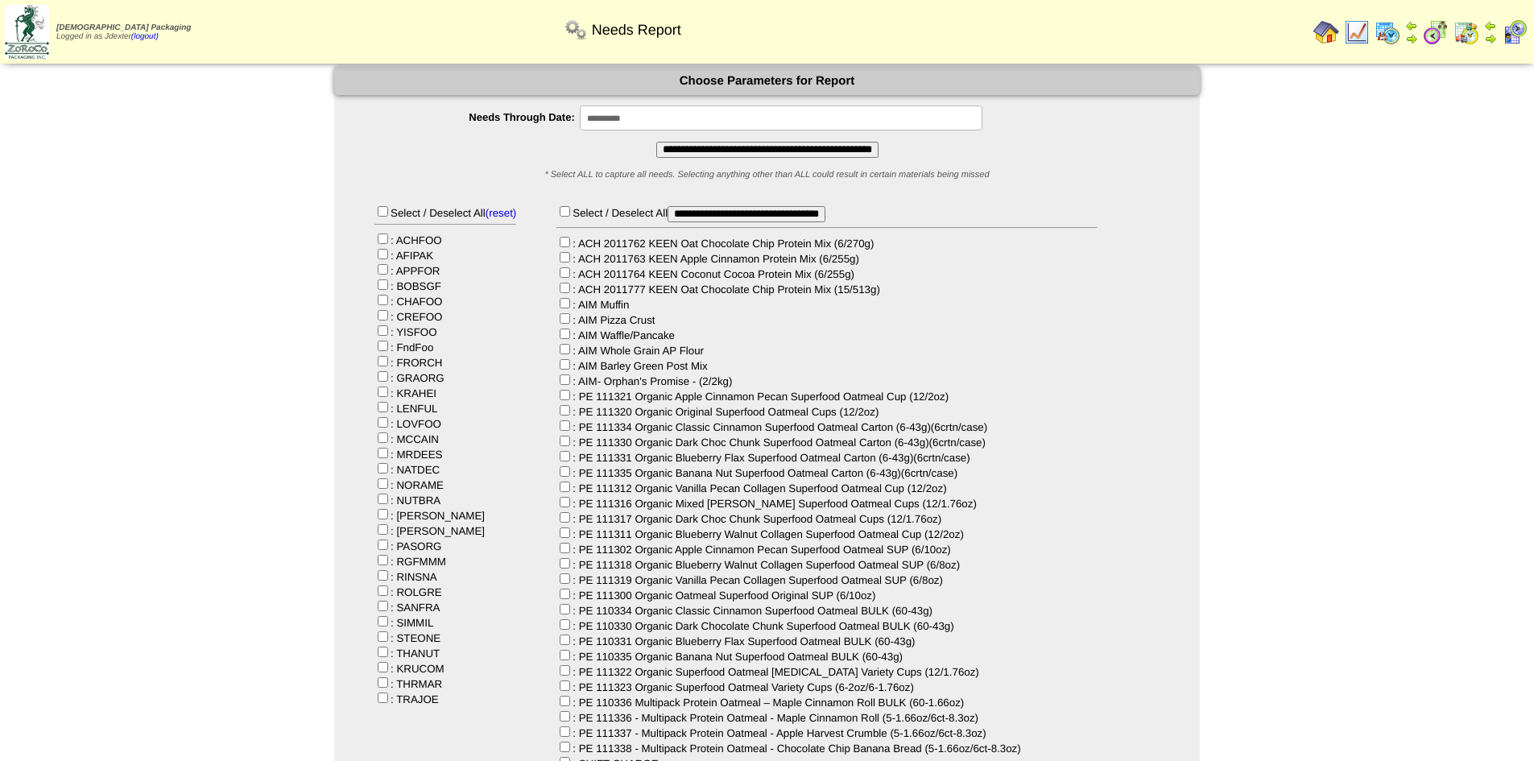
click at [673, 122] on input "**********" at bounding box center [781, 118] width 403 height 25
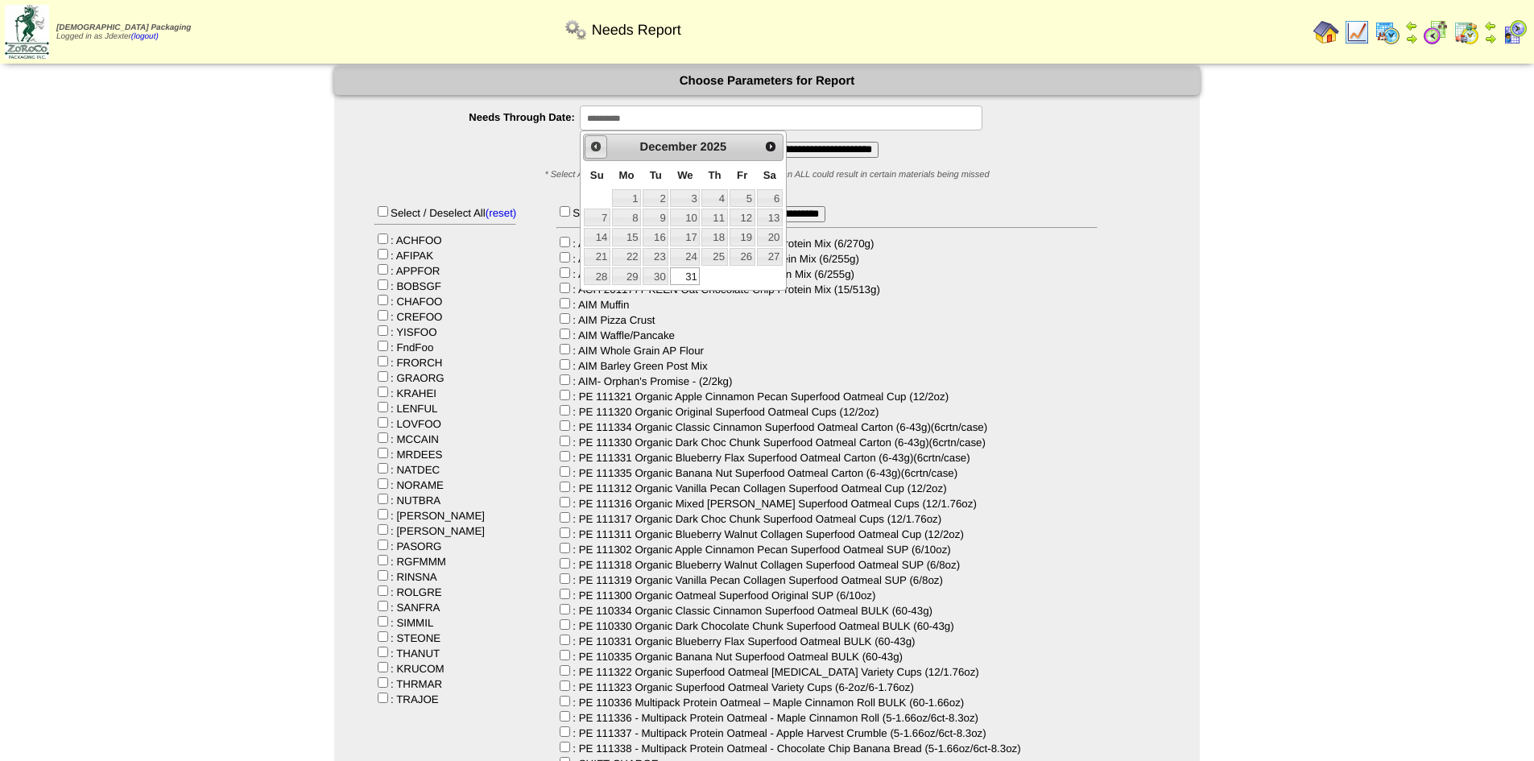
click at [597, 147] on span "Prev" at bounding box center [596, 146] width 13 height 13
click at [654, 280] on link "30" at bounding box center [656, 276] width 26 height 18
type input "**********"
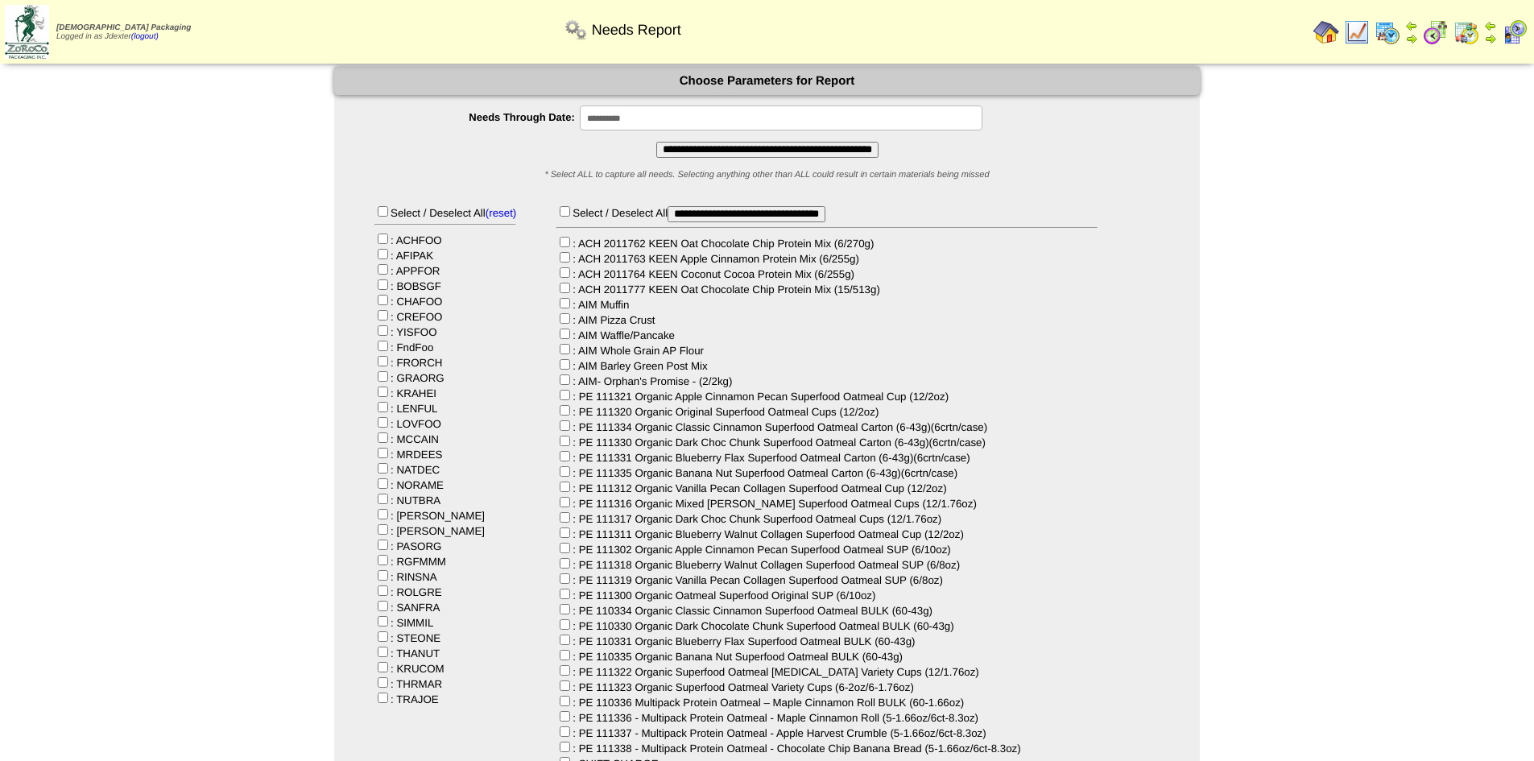
click at [735, 151] on input "**********" at bounding box center [767, 150] width 222 height 16
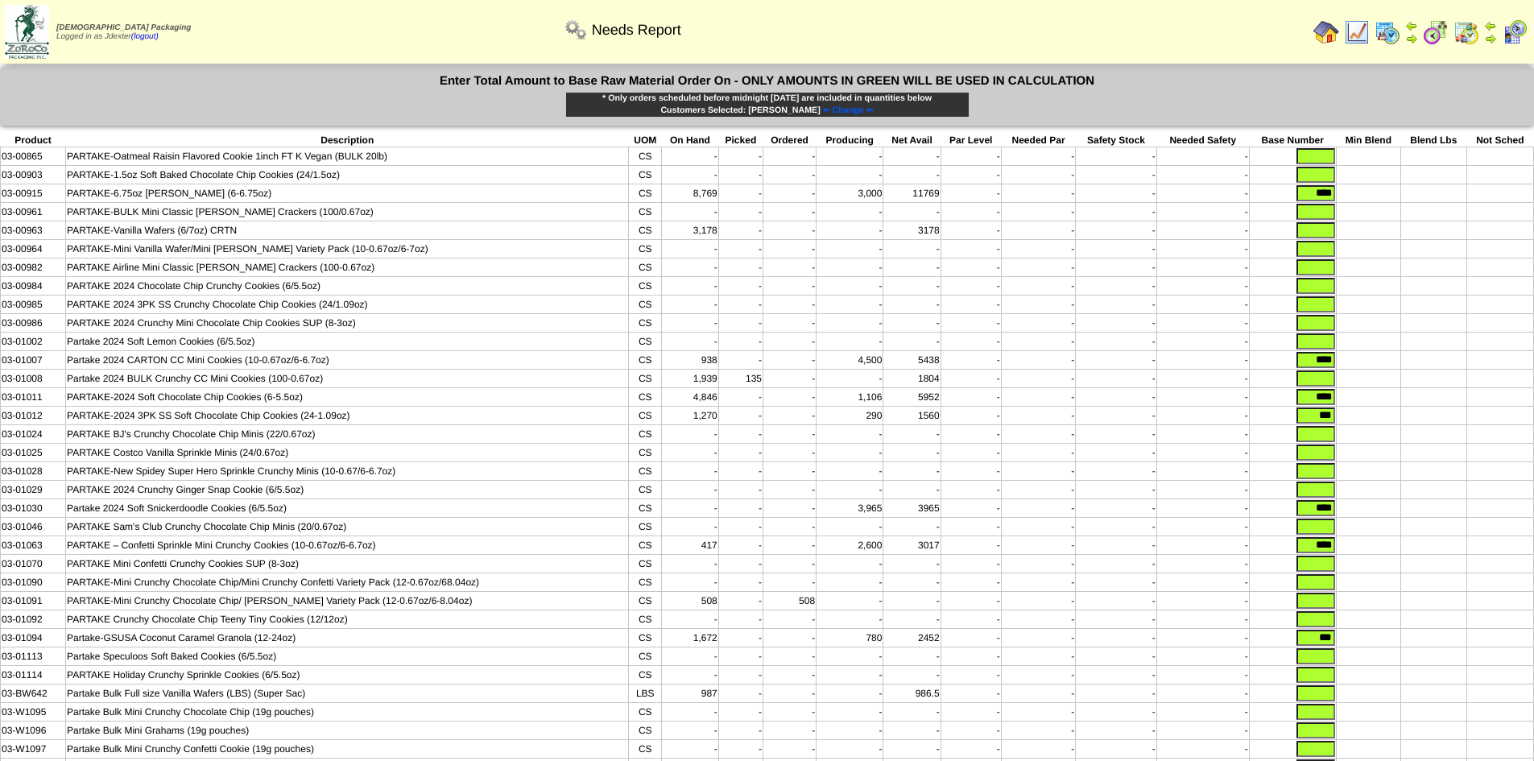
click at [1360, 244] on td at bounding box center [1368, 249] width 65 height 19
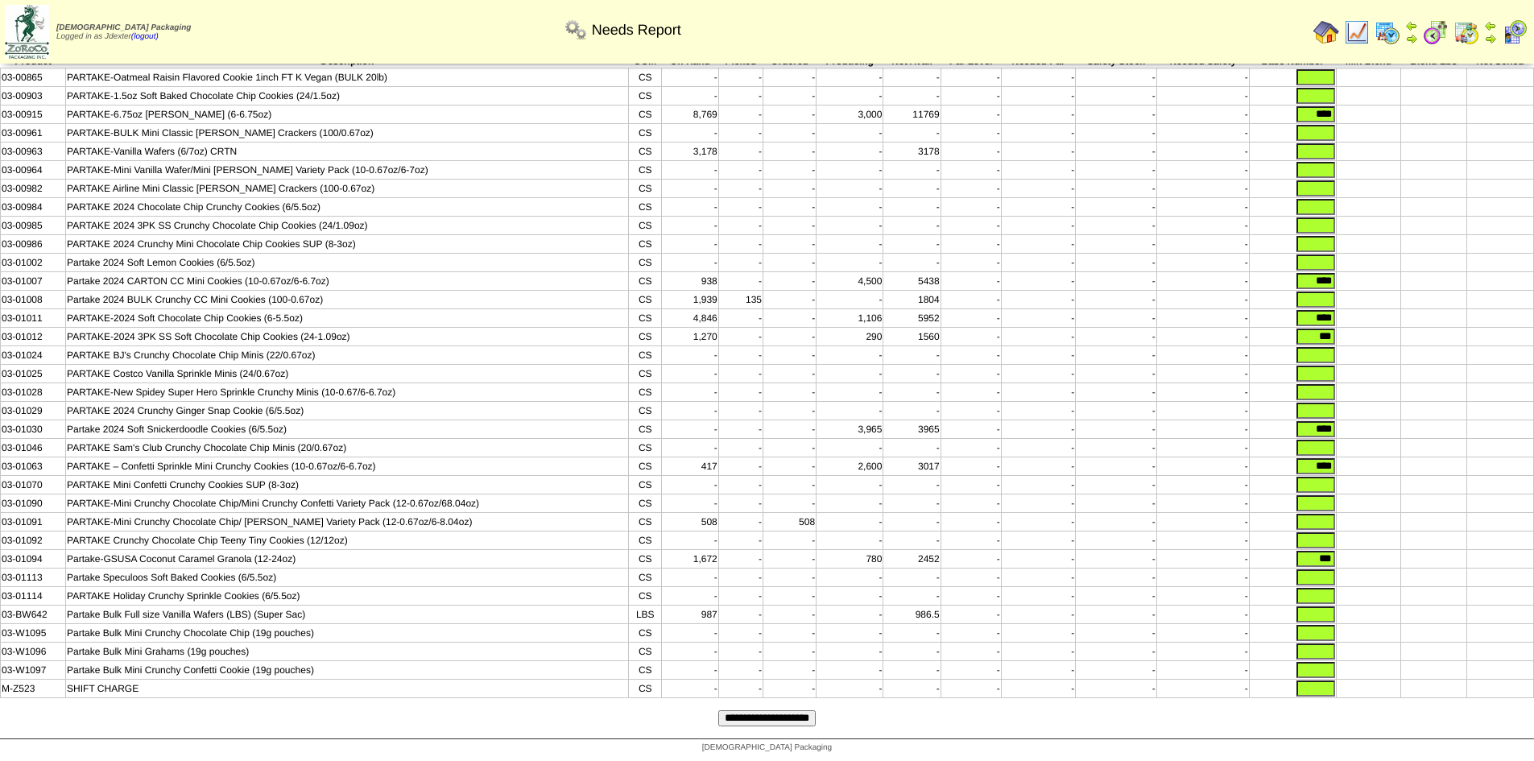
scroll to position [107, 0]
drag, startPoint x: 1304, startPoint y: 552, endPoint x: 1348, endPoint y: 546, distance: 43.9
click at [1348, 550] on tr "03-01094 Partake-GSUSA Coconut Caramel Granola (12-24oz) CS 1,672 - - 780 2452 …" at bounding box center [768, 559] width 1534 height 19
drag, startPoint x: 1303, startPoint y: 456, endPoint x: 1338, endPoint y: 458, distance: 34.7
click at [1338, 458] on tr "03-01063 PARTAKE – Confetti Sprinkle Mini Crunchy Cookies (10-0.67oz/6-6.7oz) C…" at bounding box center [768, 467] width 1534 height 19
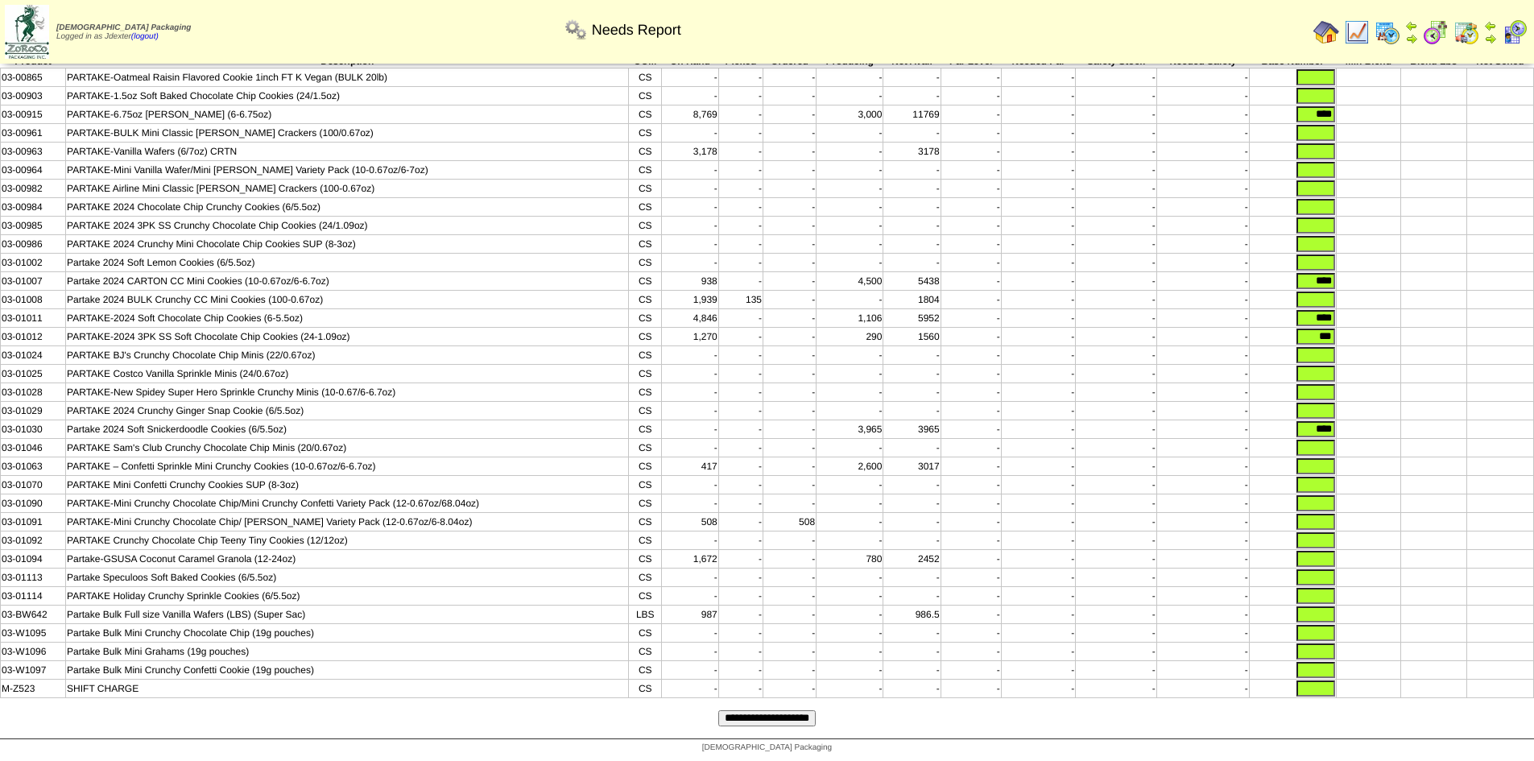
drag, startPoint x: 1308, startPoint y: 414, endPoint x: 1350, endPoint y: 414, distance: 41.9
click at [1350, 420] on tr "03-01030 Partake 2024 Soft Snickerdoodle Cookies (6/5.5oz) CS - - - 3,965 3965 …" at bounding box center [768, 429] width 1534 height 19
drag, startPoint x: 1307, startPoint y: 318, endPoint x: 1359, endPoint y: 318, distance: 51.6
click at [1359, 328] on tr "03-01012 PARTAKE-2024 3PK SS Soft Chocolate Chip Cookies (24-1.09oz) CS 1,270 -…" at bounding box center [768, 337] width 1534 height 19
drag, startPoint x: 1308, startPoint y: 298, endPoint x: 1351, endPoint y: 298, distance: 42.7
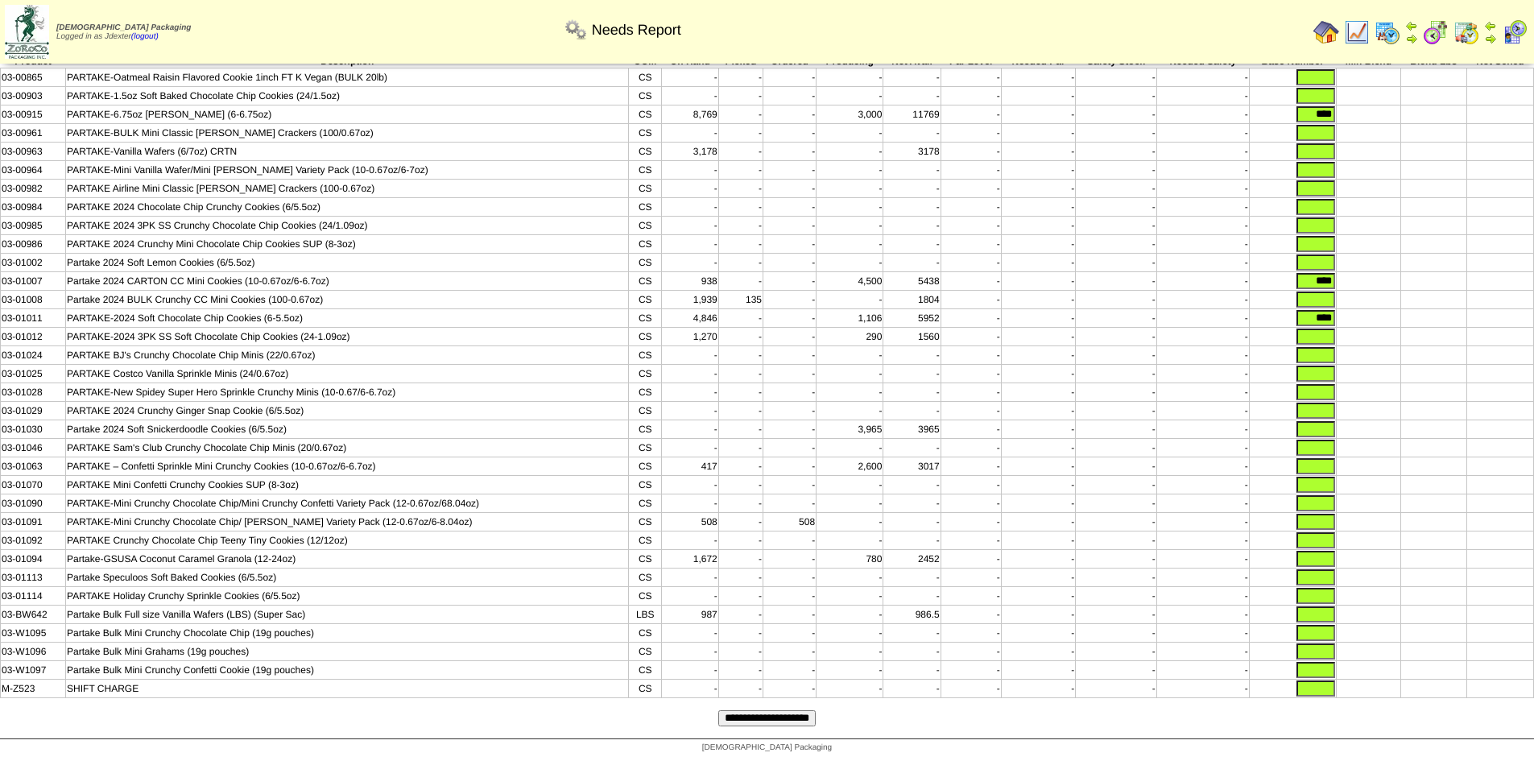
click at [1351, 309] on tr "03-01011 PARTAKE-2024 Soft Chocolate Chip Cookies (6-5.5oz) CS 4,846 - - 1,106 …" at bounding box center [768, 318] width 1534 height 19
drag, startPoint x: 1311, startPoint y: 261, endPoint x: 1358, endPoint y: 260, distance: 46.7
click at [1358, 272] on tr "03-01007 Partake 2024 CARTON CC Mini Cookies (10-0.67oz/6-6.7oz) CS 938 - - 4,5…" at bounding box center [768, 281] width 1534 height 19
drag, startPoint x: 1305, startPoint y: 259, endPoint x: 1344, endPoint y: 263, distance: 39.7
click at [1344, 272] on tr "03-01007 Partake 2024 CARTON CC Mini Cookies (10-0.67oz/6-6.7oz) CS 938 - - 4,5…" at bounding box center [768, 281] width 1534 height 19
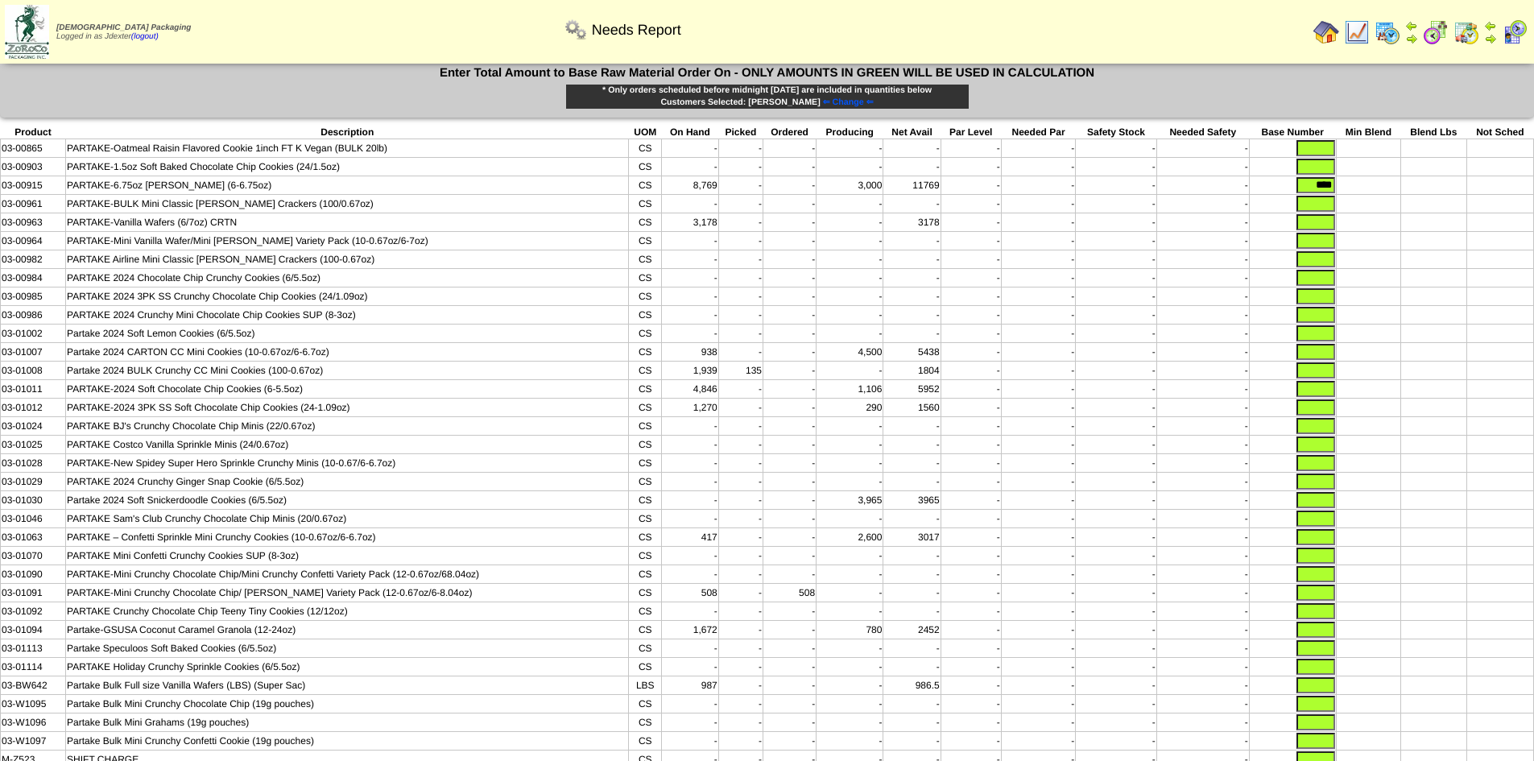
scroll to position [0, 0]
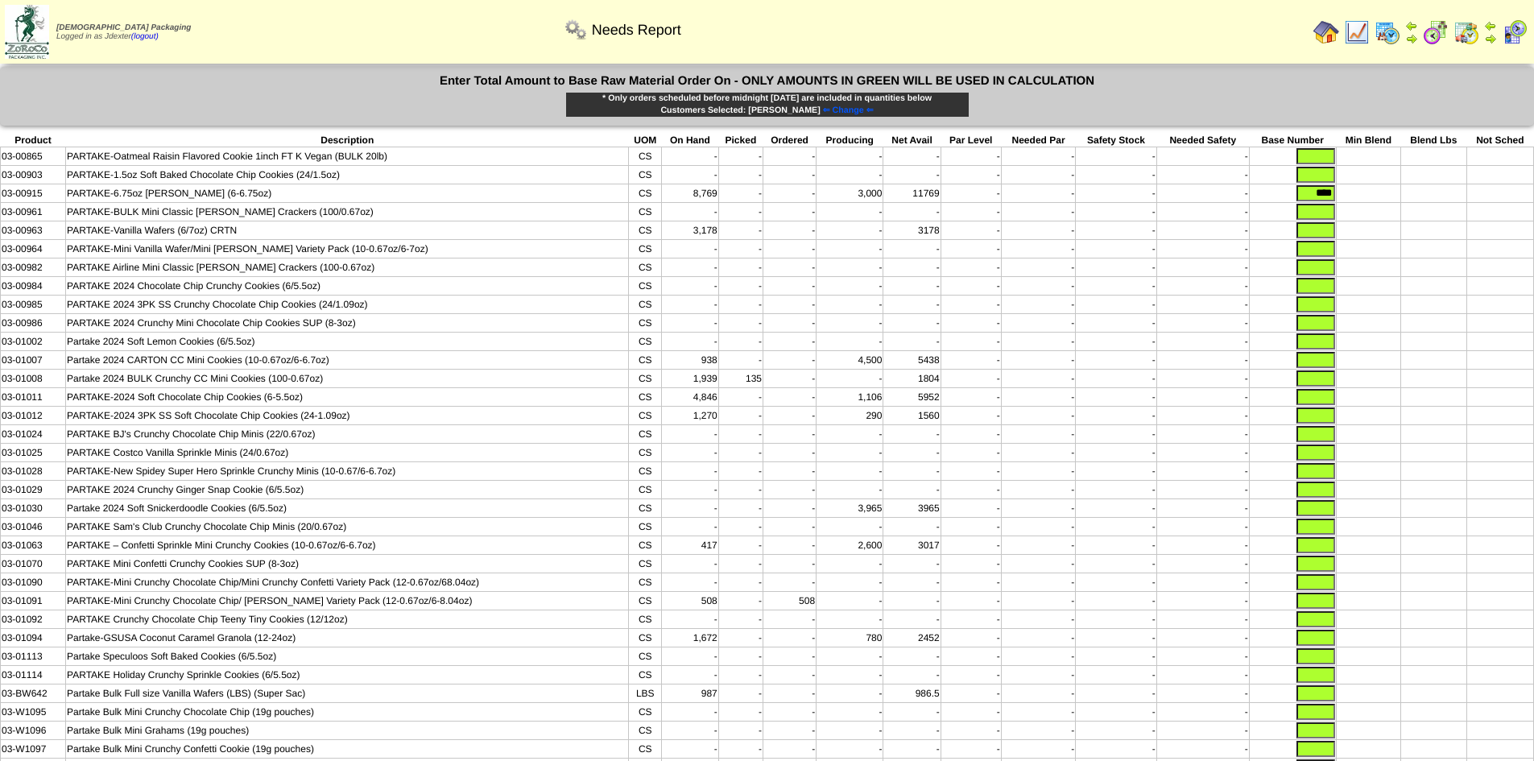
drag, startPoint x: 1306, startPoint y: 194, endPoint x: 1346, endPoint y: 194, distance: 40.3
click at [1344, 194] on tr "03-00915 PARTAKE-6.75oz Graham Cracker (6-6.75oz) CS 8,769 - - 3,000 11769 - - …" at bounding box center [768, 193] width 1534 height 19
click at [1412, 277] on td at bounding box center [1434, 268] width 65 height 19
click at [1318, 311] on input "text" at bounding box center [1316, 304] width 39 height 16
type input "***"
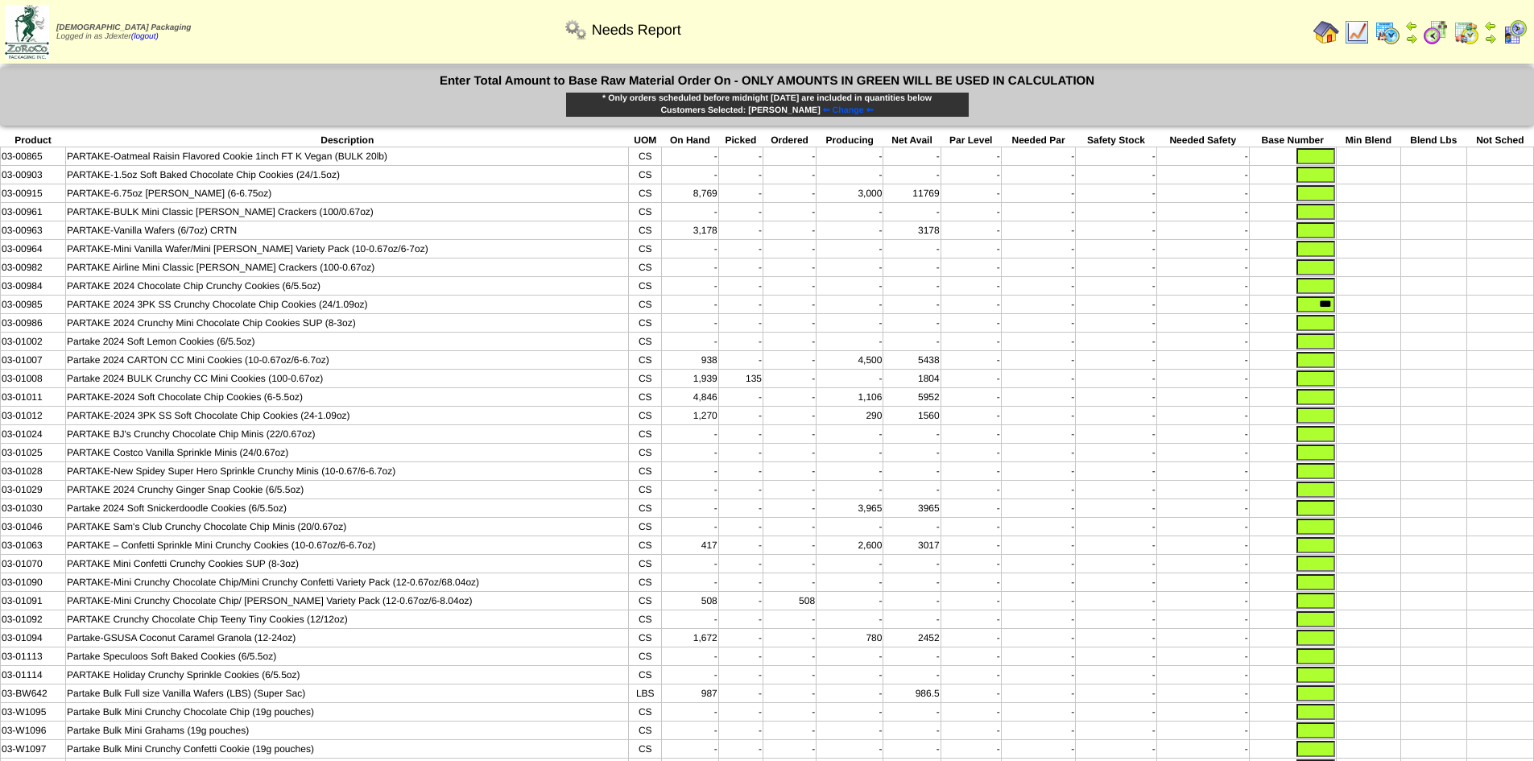
drag, startPoint x: 1365, startPoint y: 337, endPoint x: 1398, endPoint y: 336, distance: 32.3
click at [1371, 333] on td at bounding box center [1368, 323] width 65 height 19
click at [1315, 424] on input "text" at bounding box center [1316, 416] width 39 height 16
type input "****"
click at [1422, 370] on td at bounding box center [1434, 360] width 65 height 19
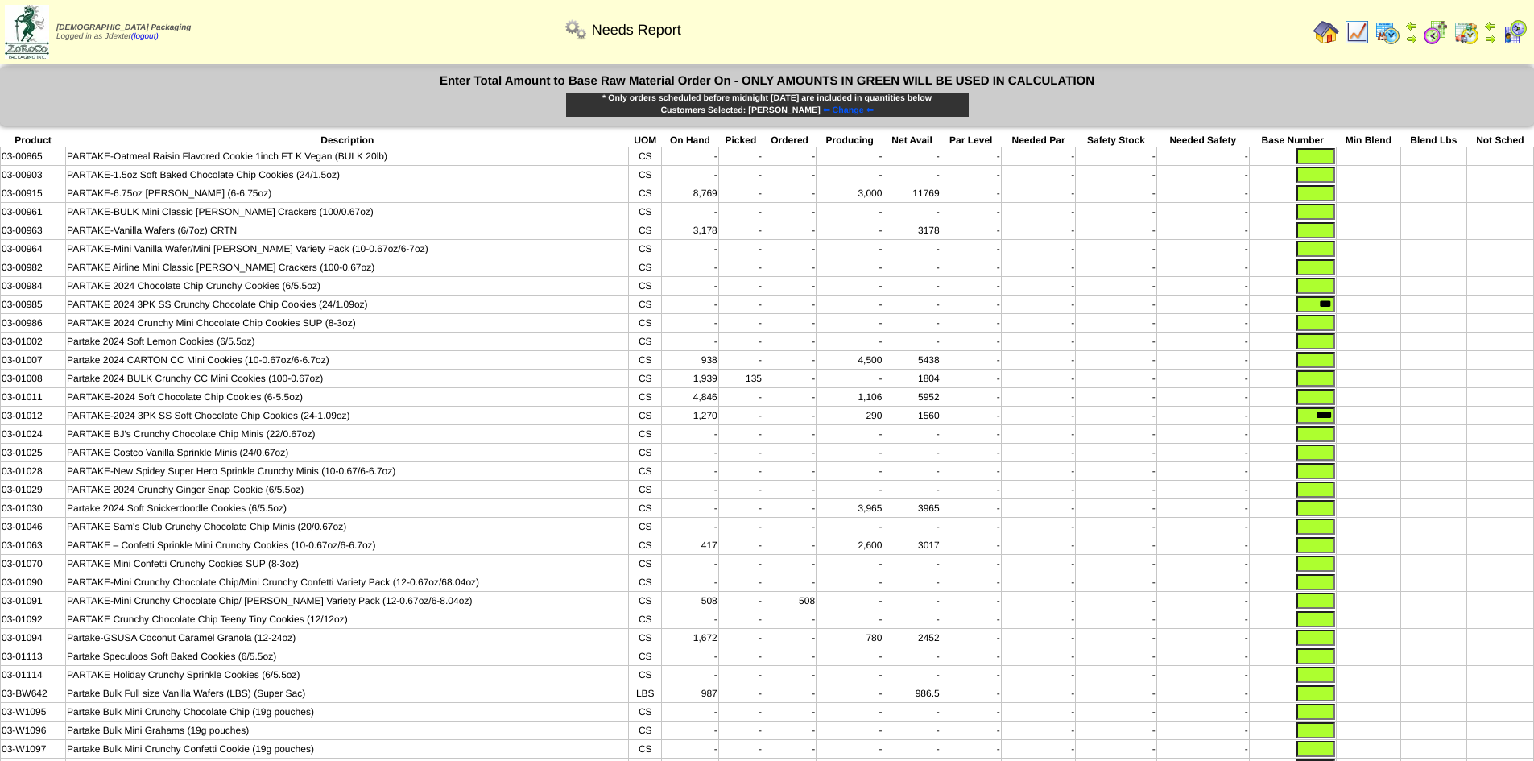
click at [1321, 404] on input "text" at bounding box center [1316, 397] width 39 height 16
type input "****"
click at [1370, 407] on td at bounding box center [1368, 397] width 65 height 19
click at [1310, 516] on input "text" at bounding box center [1316, 508] width 39 height 16
type input "****"
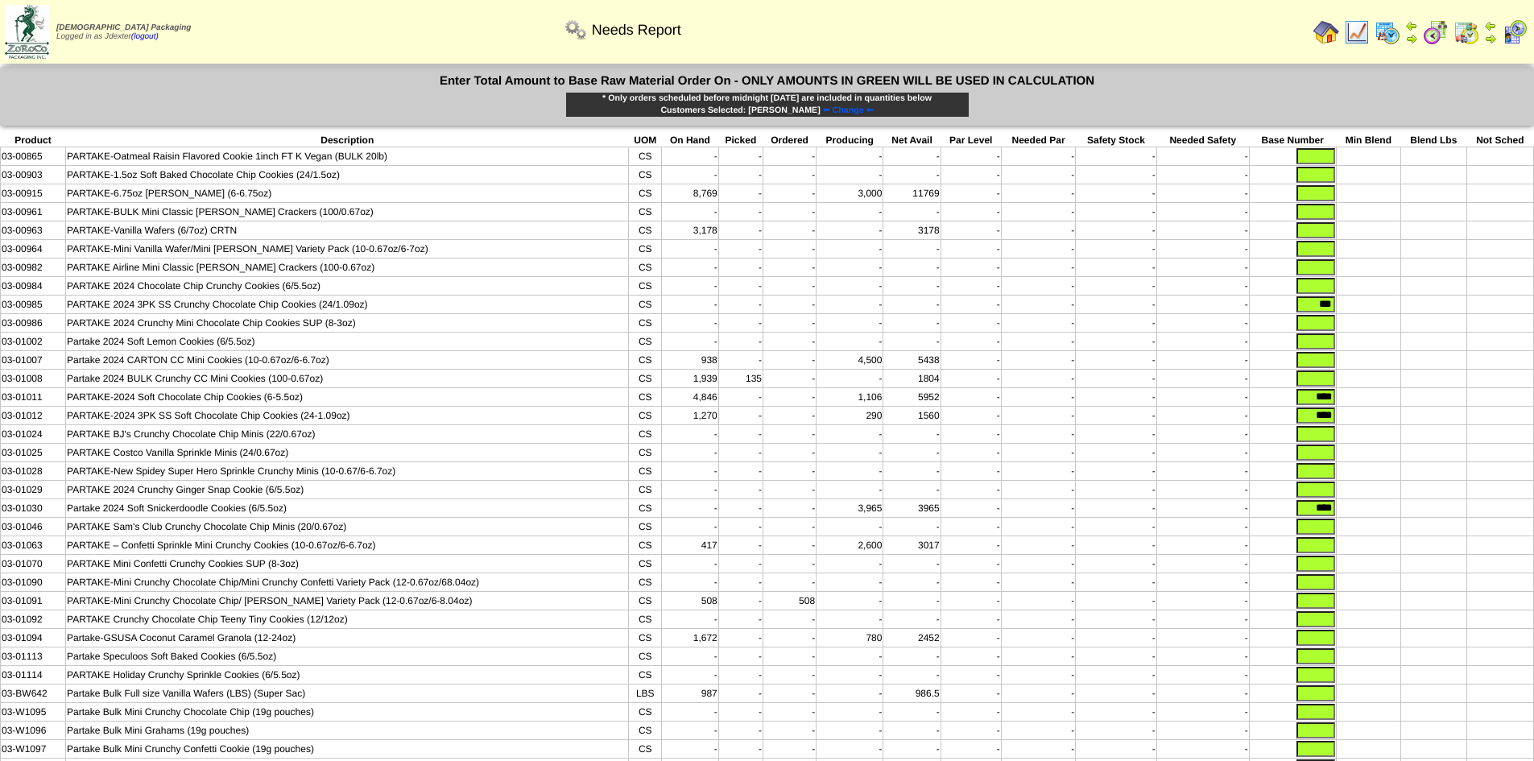
click at [1428, 518] on td at bounding box center [1434, 508] width 65 height 19
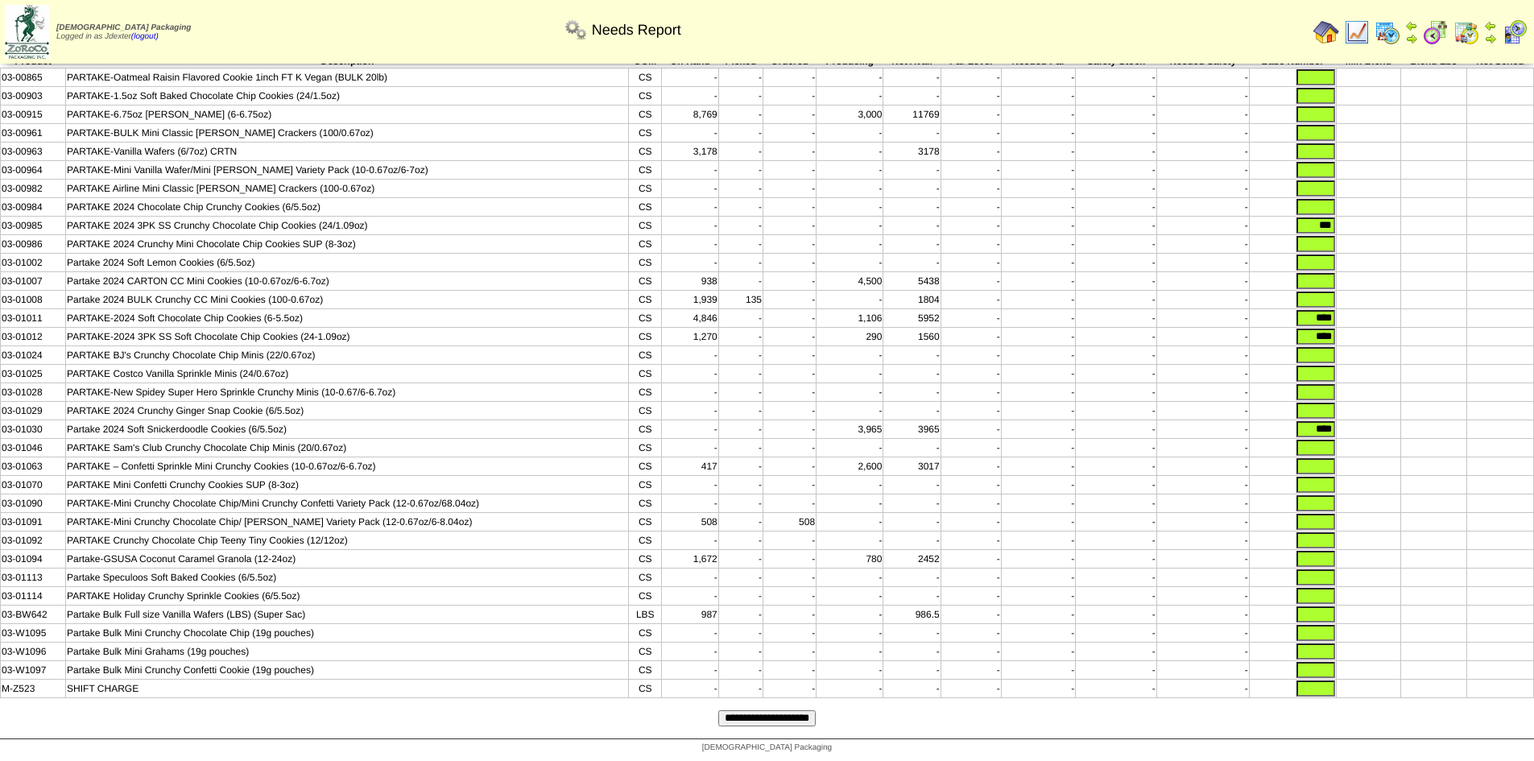
scroll to position [107, 0]
drag, startPoint x: 1325, startPoint y: 569, endPoint x: 1333, endPoint y: 571, distance: 8.2
click at [1325, 569] on input "text" at bounding box center [1316, 577] width 39 height 16
type input "****"
click at [1315, 591] on input "text" at bounding box center [1316, 596] width 39 height 16
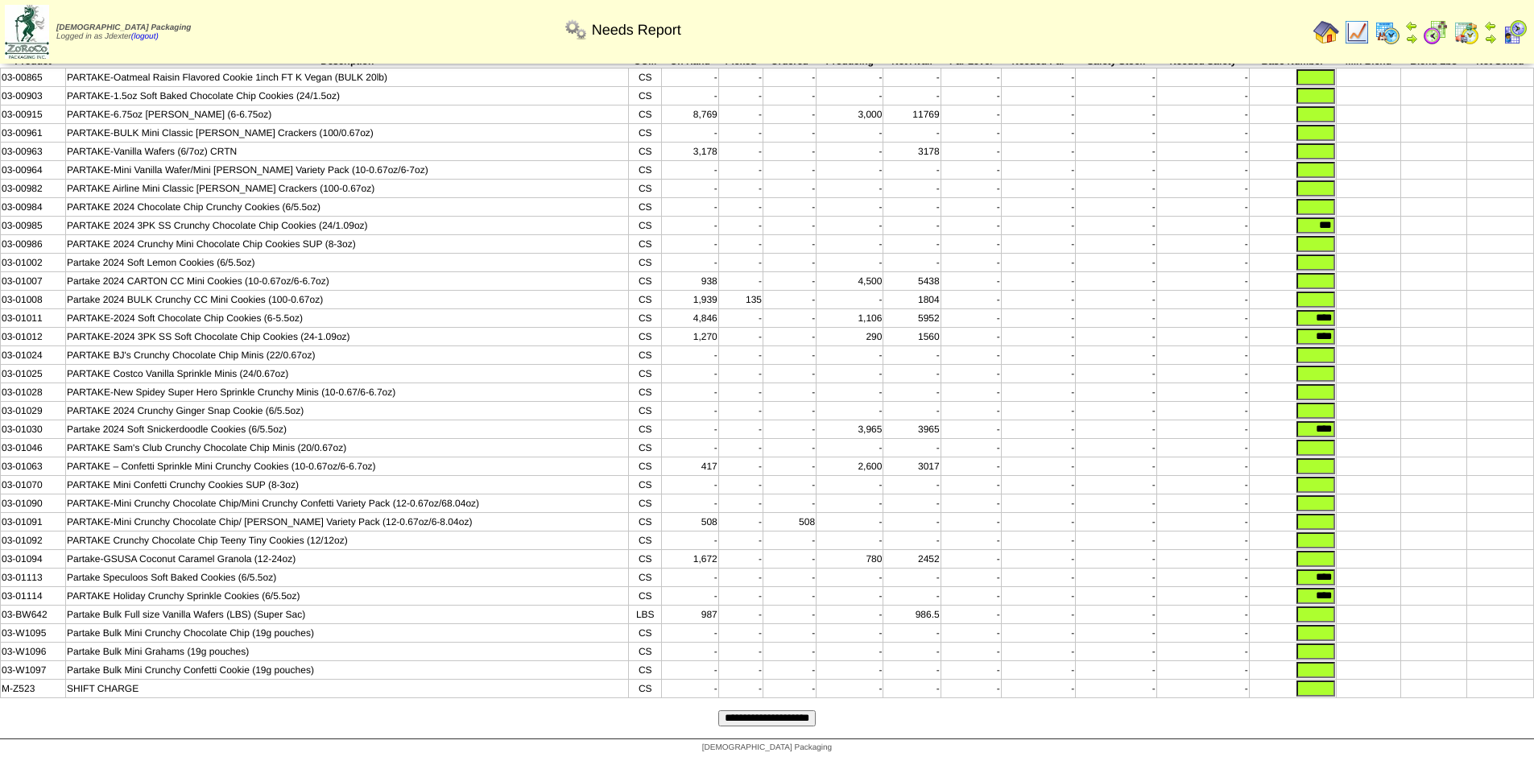
type input "****"
click at [1433, 614] on td at bounding box center [1434, 615] width 65 height 19
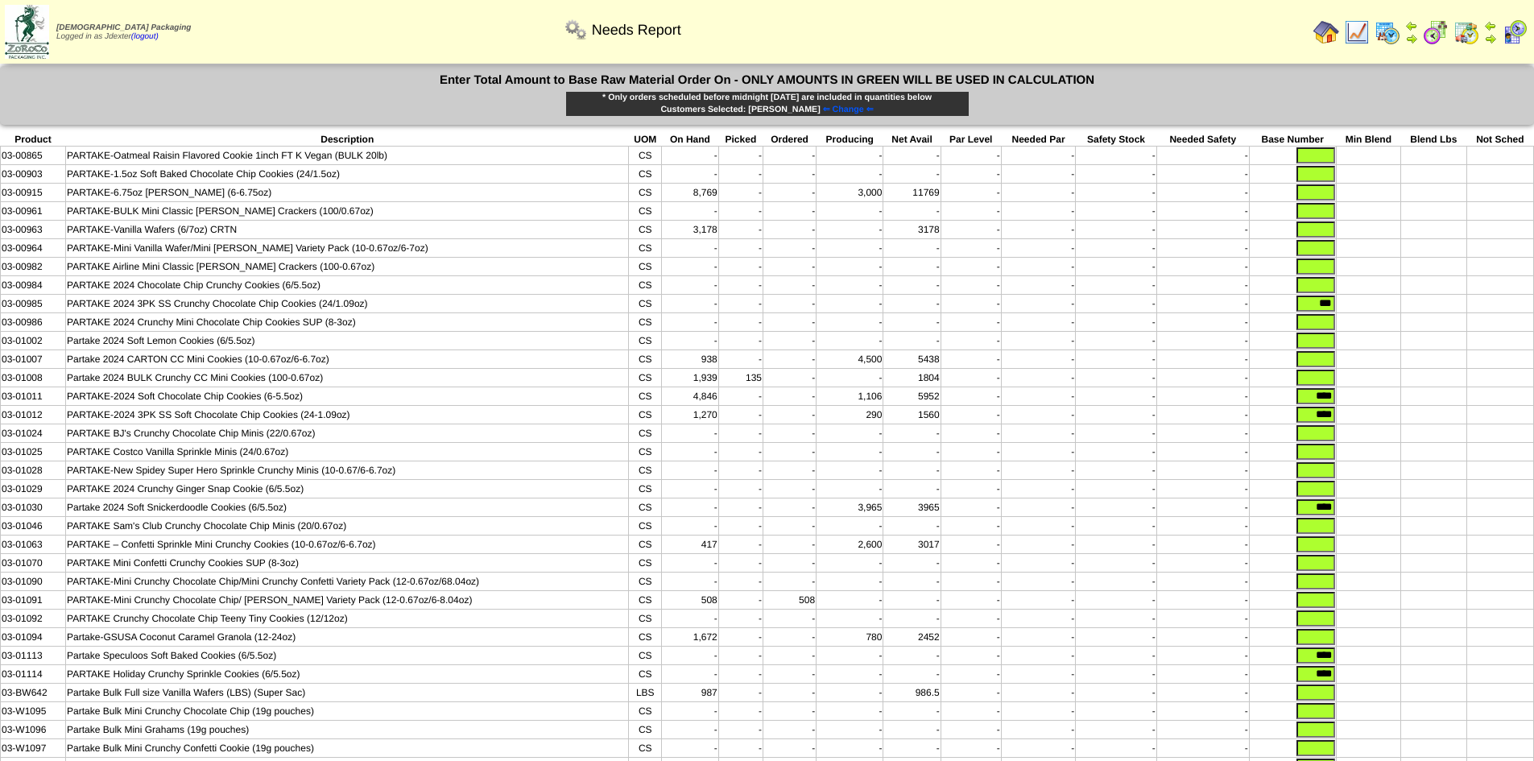
scroll to position [0, 0]
click at [1322, 197] on input "text" at bounding box center [1316, 193] width 39 height 16
type input "*****"
click at [1376, 237] on td at bounding box center [1368, 231] width 65 height 19
click at [1327, 236] on input "text" at bounding box center [1316, 230] width 39 height 16
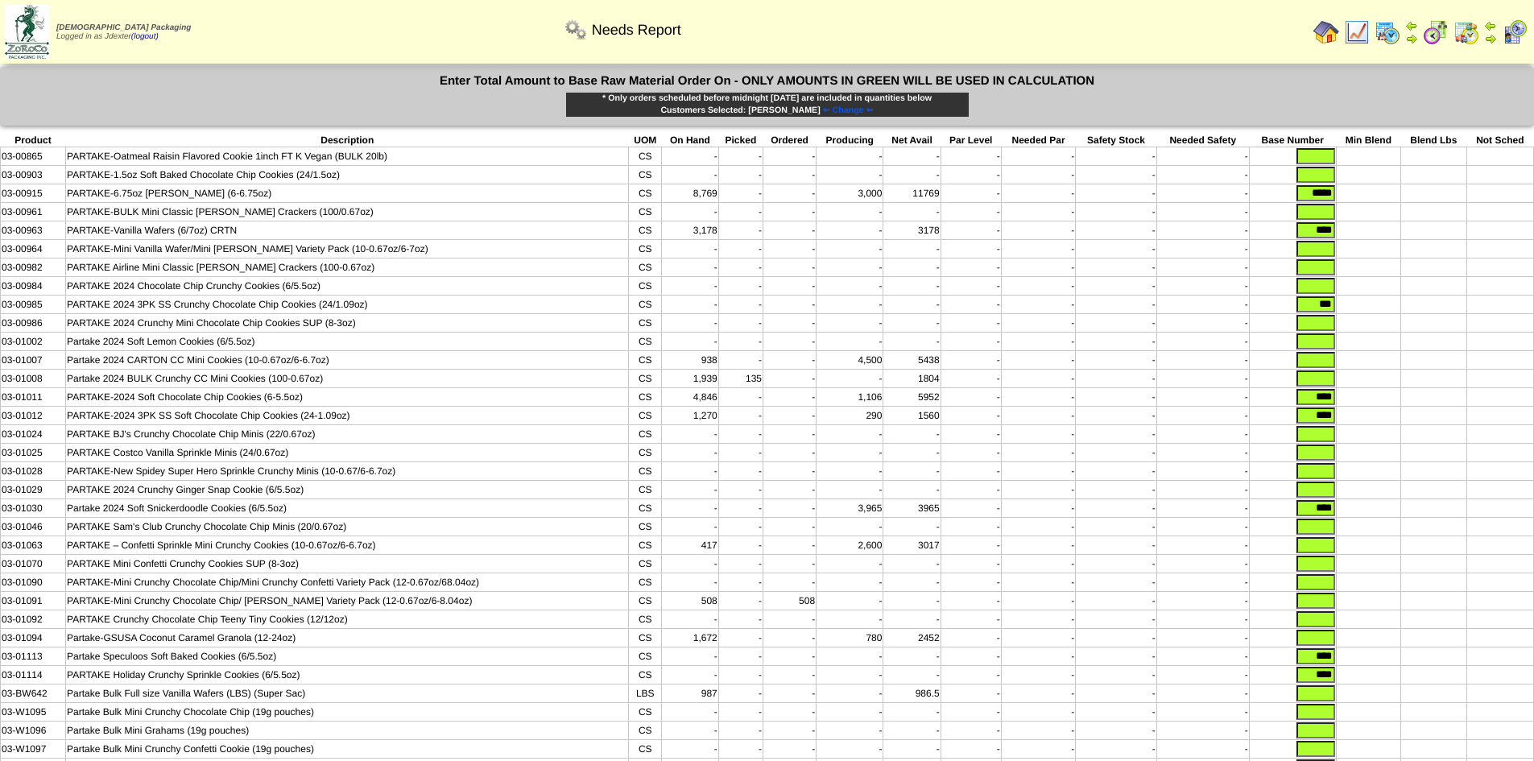
type input "****"
click at [1377, 277] on td at bounding box center [1368, 268] width 65 height 19
click at [1315, 367] on input "text" at bounding box center [1316, 360] width 39 height 16
type input "****"
click at [1471, 437] on td at bounding box center [1500, 434] width 67 height 19
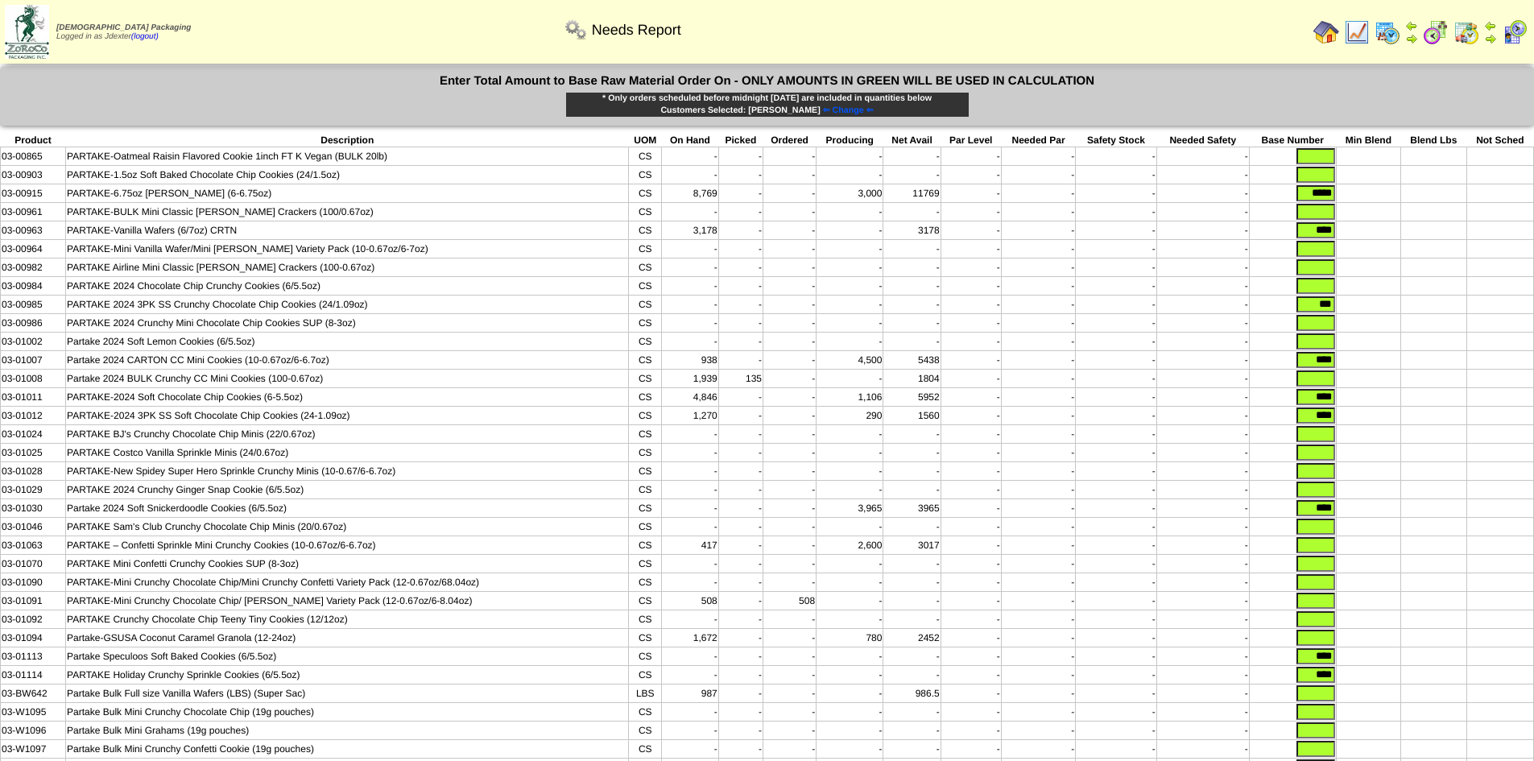
click at [1302, 553] on input "text" at bounding box center [1316, 545] width 39 height 16
type input "****"
click at [1361, 553] on td at bounding box center [1368, 545] width 65 height 19
click at [1298, 329] on input "text" at bounding box center [1316, 323] width 39 height 16
type input "****"
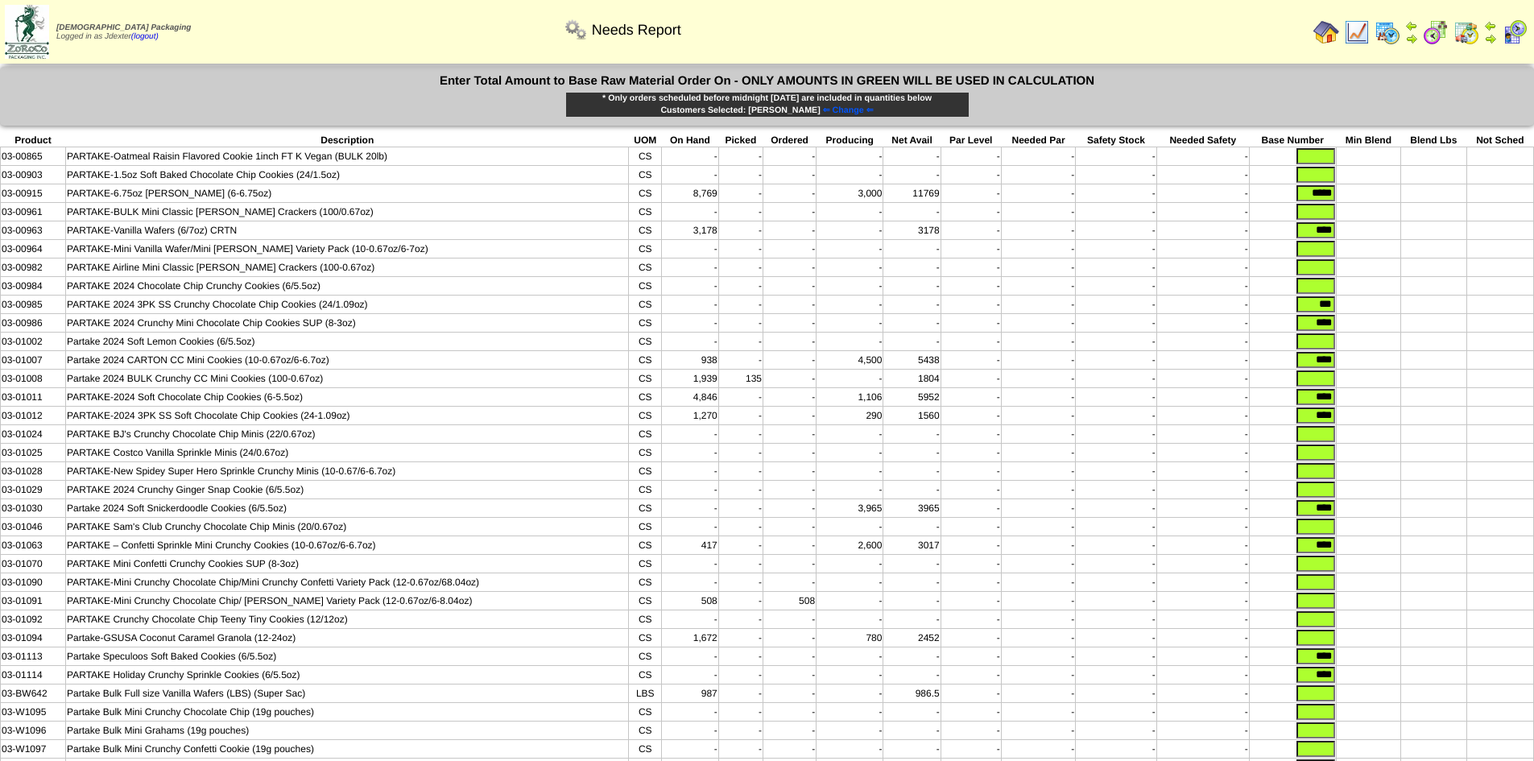
click at [1414, 344] on td at bounding box center [1434, 342] width 65 height 19
click at [1311, 572] on input "text" at bounding box center [1316, 564] width 39 height 16
type input "****"
click at [1385, 536] on td at bounding box center [1368, 527] width 65 height 19
click at [1338, 251] on td at bounding box center [1368, 249] width 65 height 19
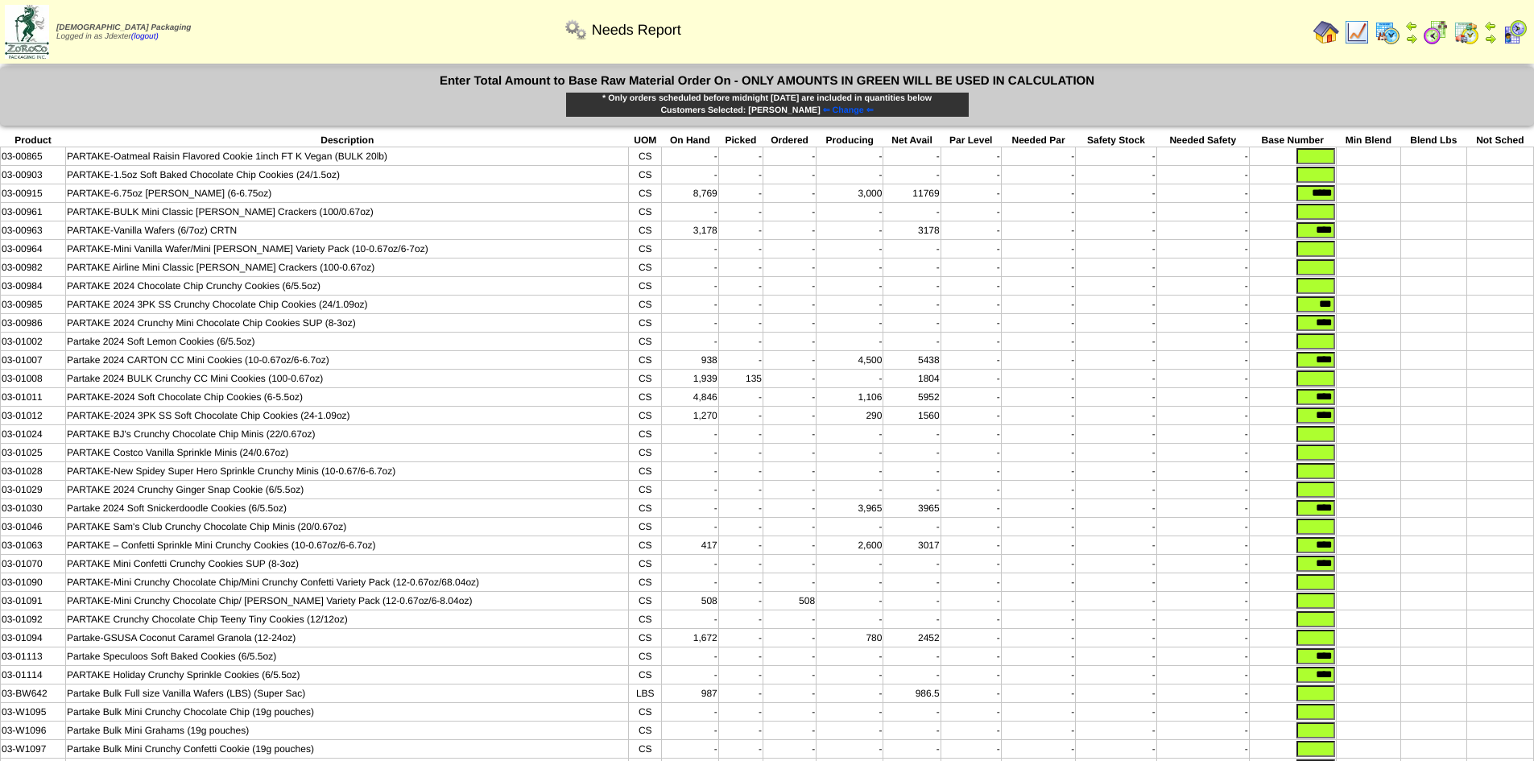
click at [1315, 251] on input "text" at bounding box center [1316, 249] width 39 height 16
type input "****"
click at [1385, 309] on td at bounding box center [1368, 305] width 65 height 19
click at [1312, 387] on input "text" at bounding box center [1316, 379] width 39 height 16
type input "****"
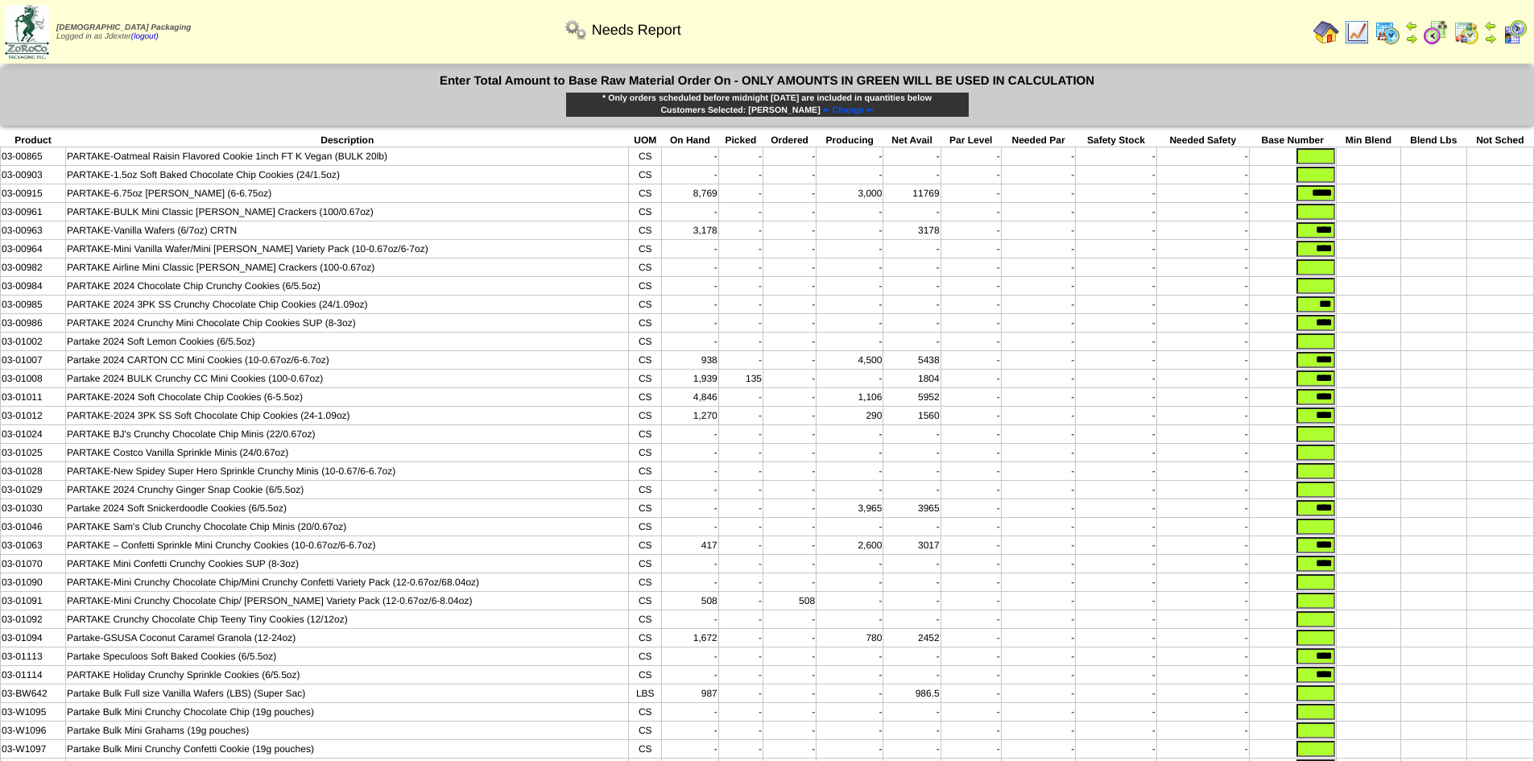
click at [1449, 437] on td at bounding box center [1434, 434] width 65 height 19
click at [1306, 216] on input "text" at bounding box center [1316, 212] width 39 height 16
type input "****"
click at [1386, 275] on td at bounding box center [1368, 268] width 65 height 19
click at [1327, 627] on input "text" at bounding box center [1316, 619] width 39 height 16
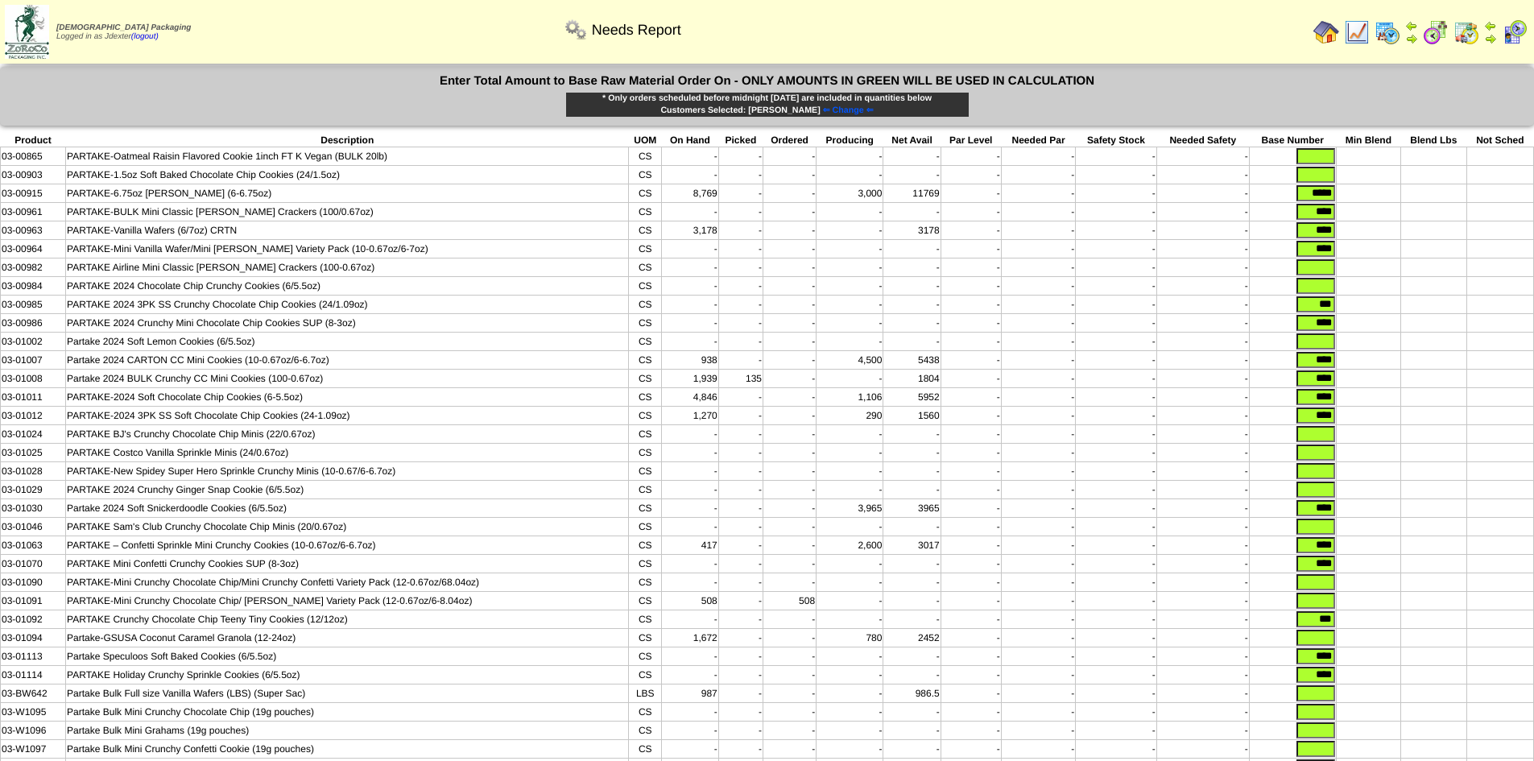
type input "***"
click at [1443, 629] on td at bounding box center [1434, 620] width 65 height 19
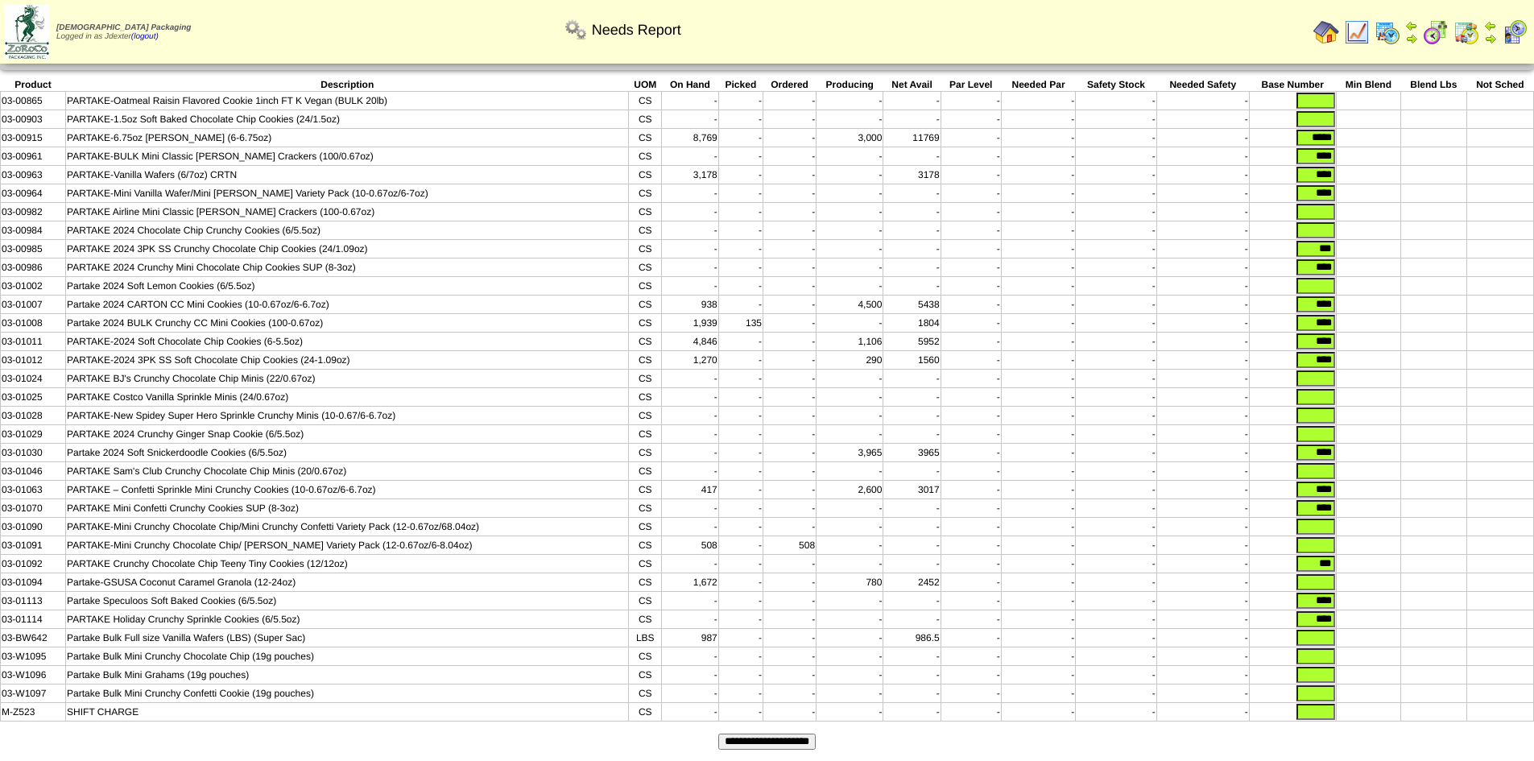
scroll to position [27, 0]
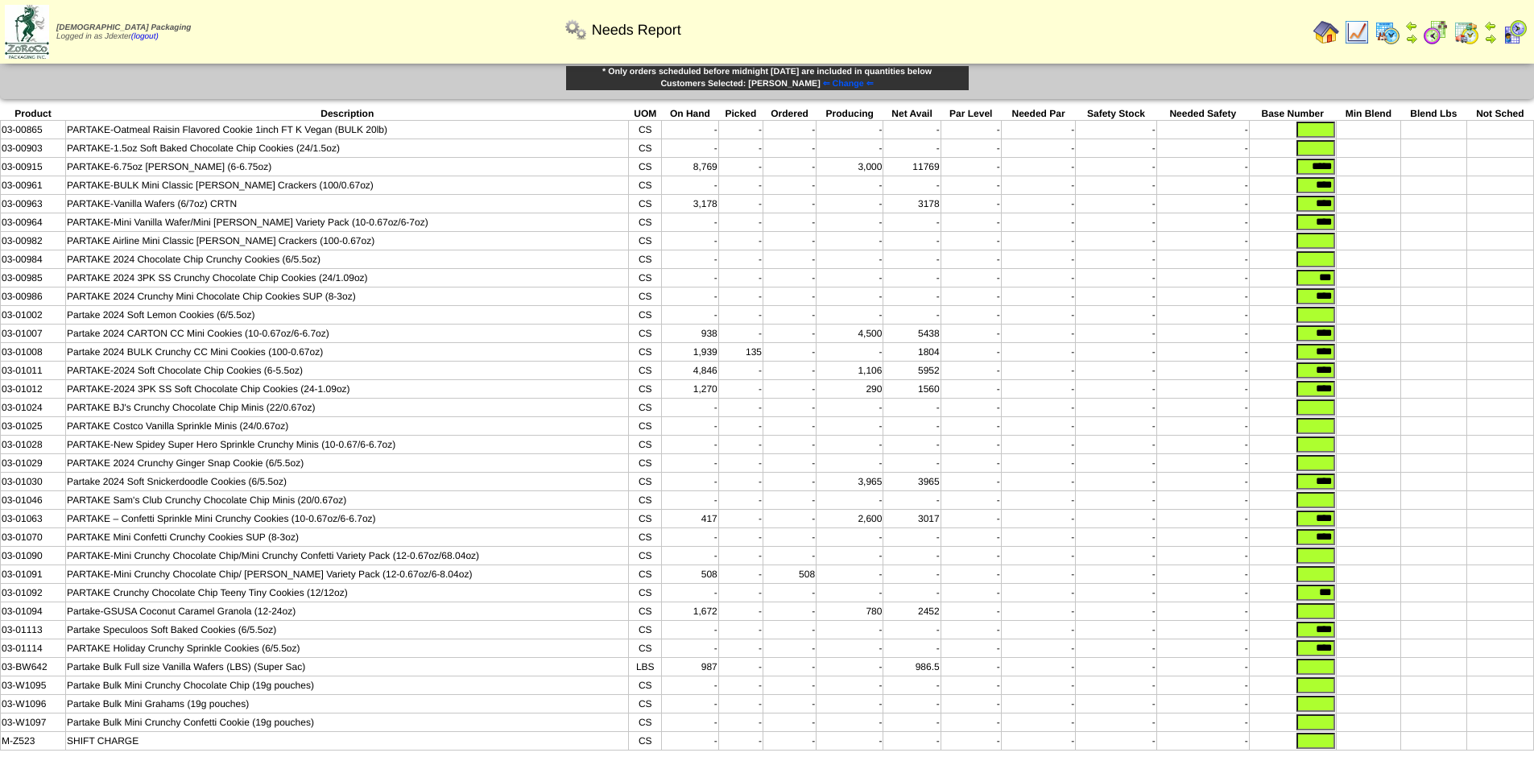
click at [1309, 151] on input "text" at bounding box center [1316, 148] width 39 height 16
type input "****"
click at [1480, 241] on td at bounding box center [1500, 241] width 67 height 19
click at [1322, 619] on input "text" at bounding box center [1316, 611] width 39 height 16
type input "***"
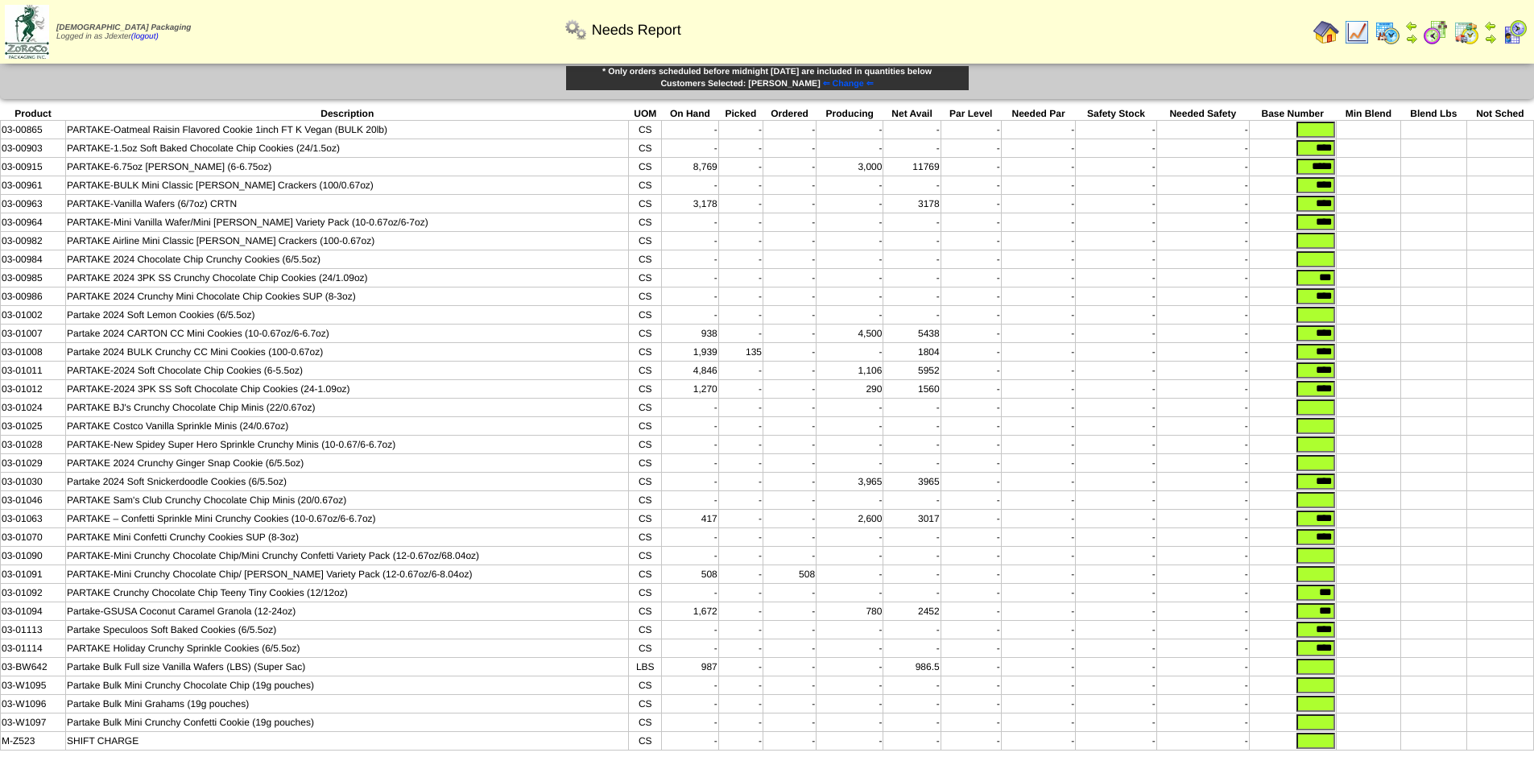
click at [1376, 621] on td at bounding box center [1368, 612] width 65 height 19
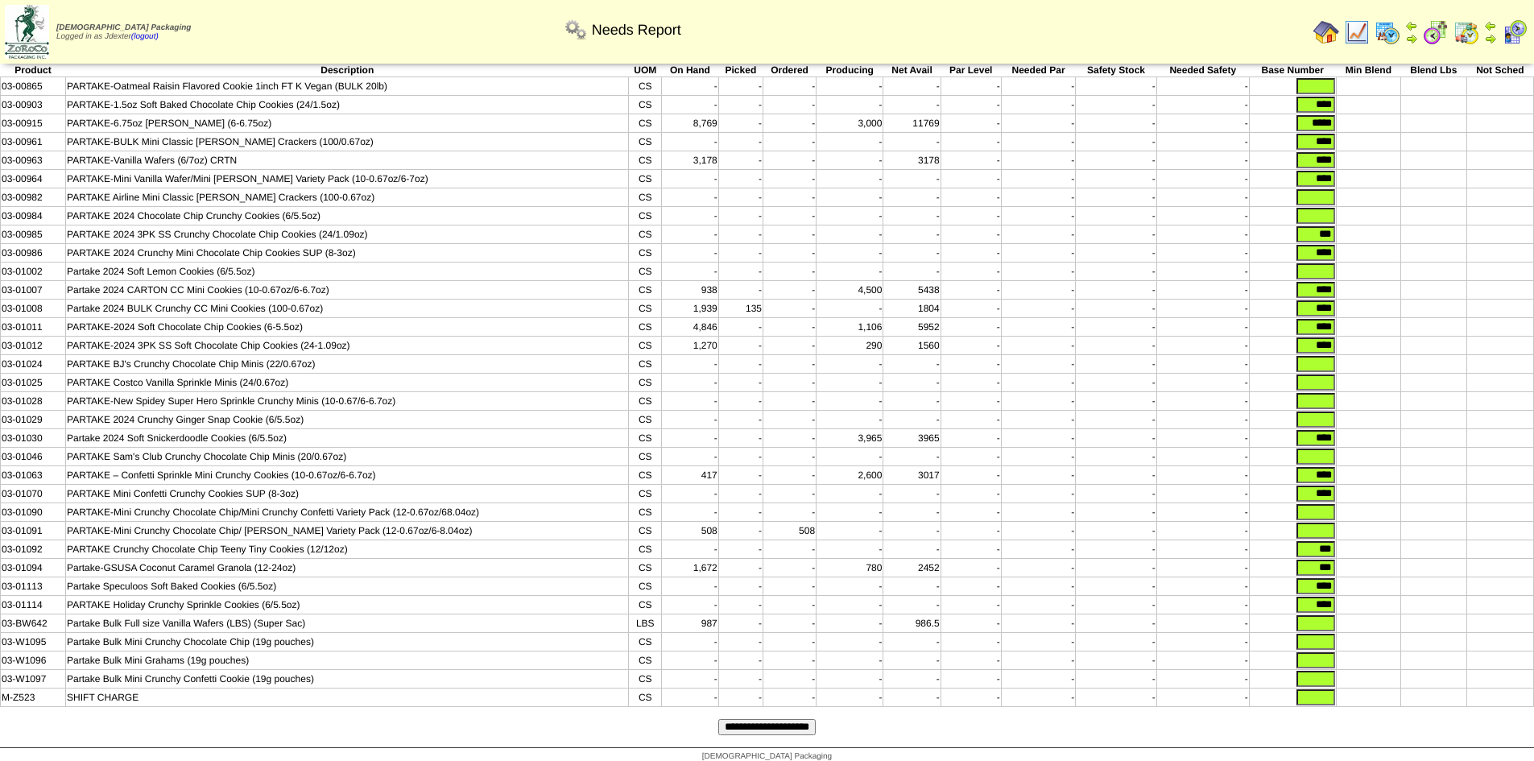
scroll to position [107, 0]
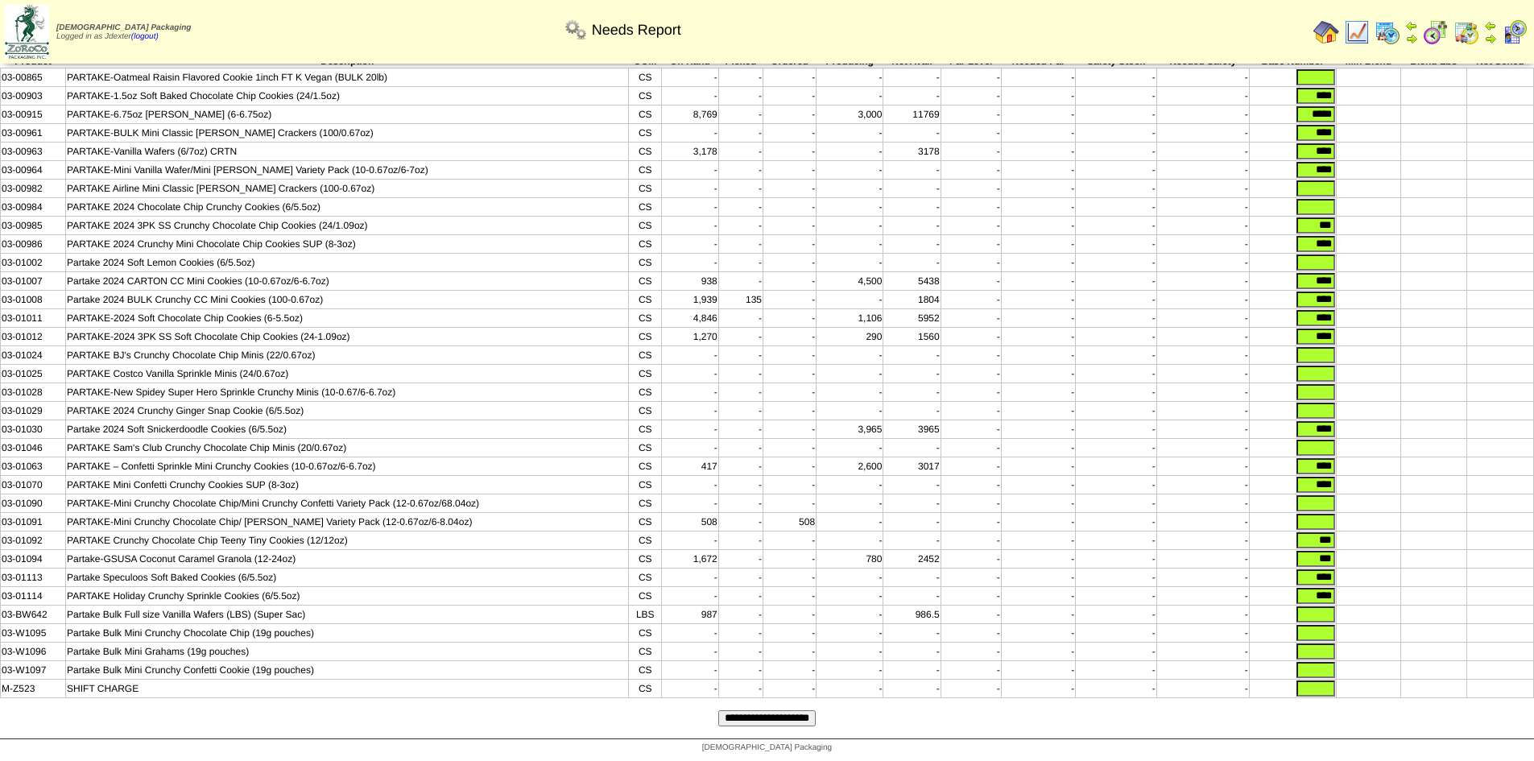
click at [1320, 689] on input "text" at bounding box center [1316, 689] width 39 height 16
type input "*"
click at [1321, 668] on input "text" at bounding box center [1316, 670] width 39 height 16
type input "*"
click at [1324, 647] on input "text" at bounding box center [1316, 652] width 39 height 16
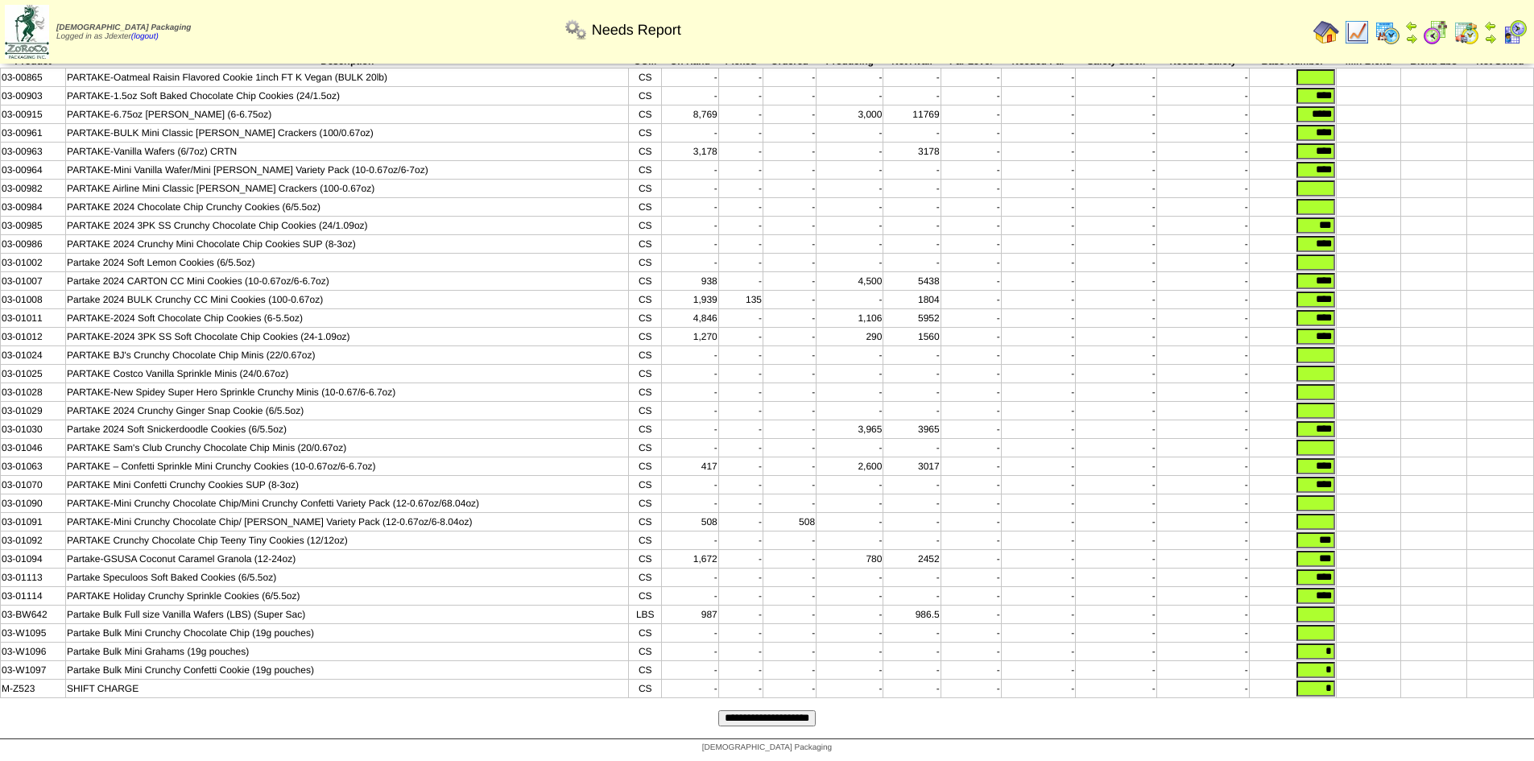
type input "*"
click at [1323, 626] on input "text" at bounding box center [1316, 633] width 39 height 16
type input "*"
click at [1323, 609] on input "text" at bounding box center [1316, 615] width 39 height 16
type input "*"
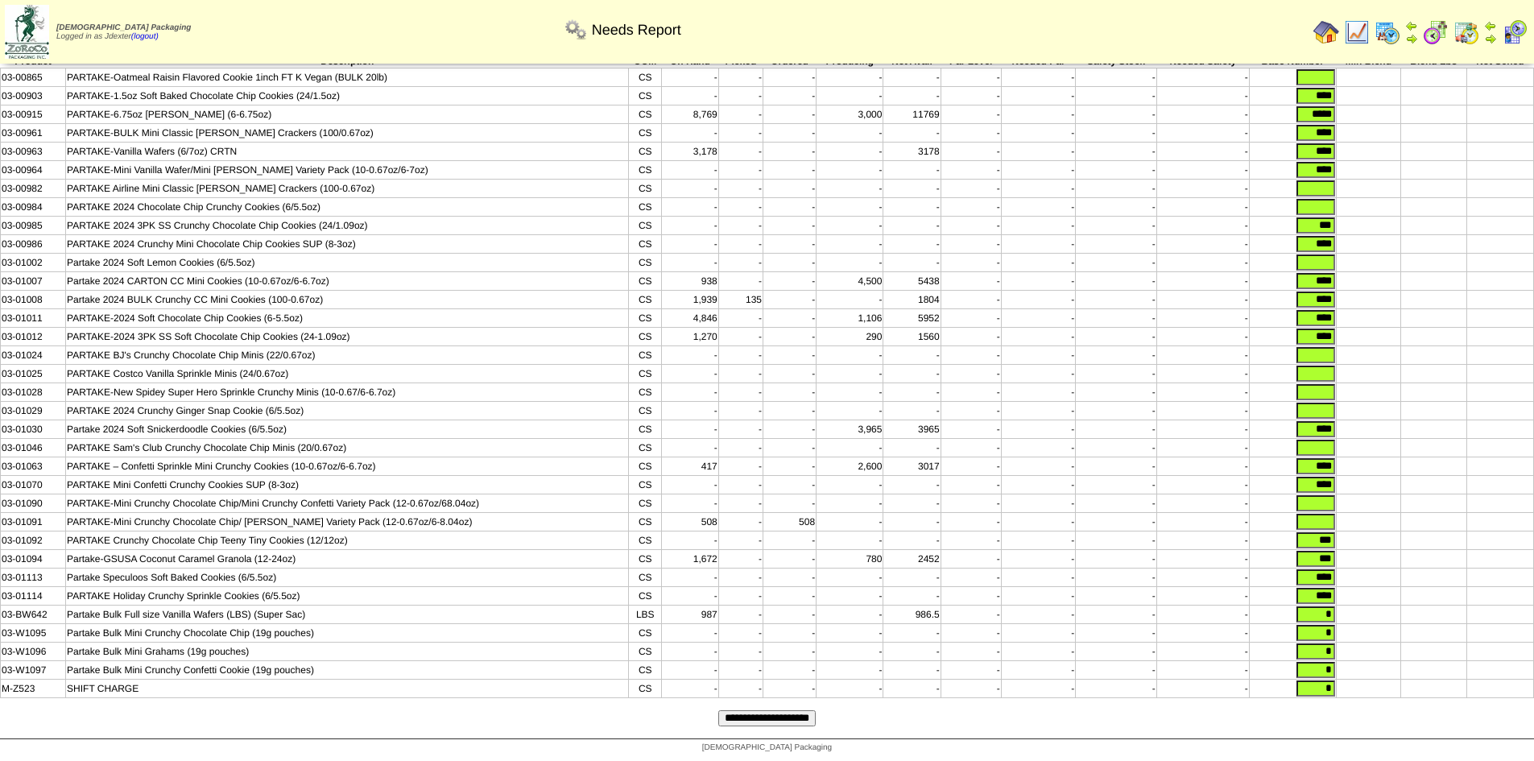
click at [1331, 514] on input "text" at bounding box center [1316, 522] width 39 height 16
type input "*"
click at [1328, 498] on input "text" at bounding box center [1316, 503] width 39 height 16
type input "*"
click at [1320, 440] on input "text" at bounding box center [1316, 448] width 39 height 16
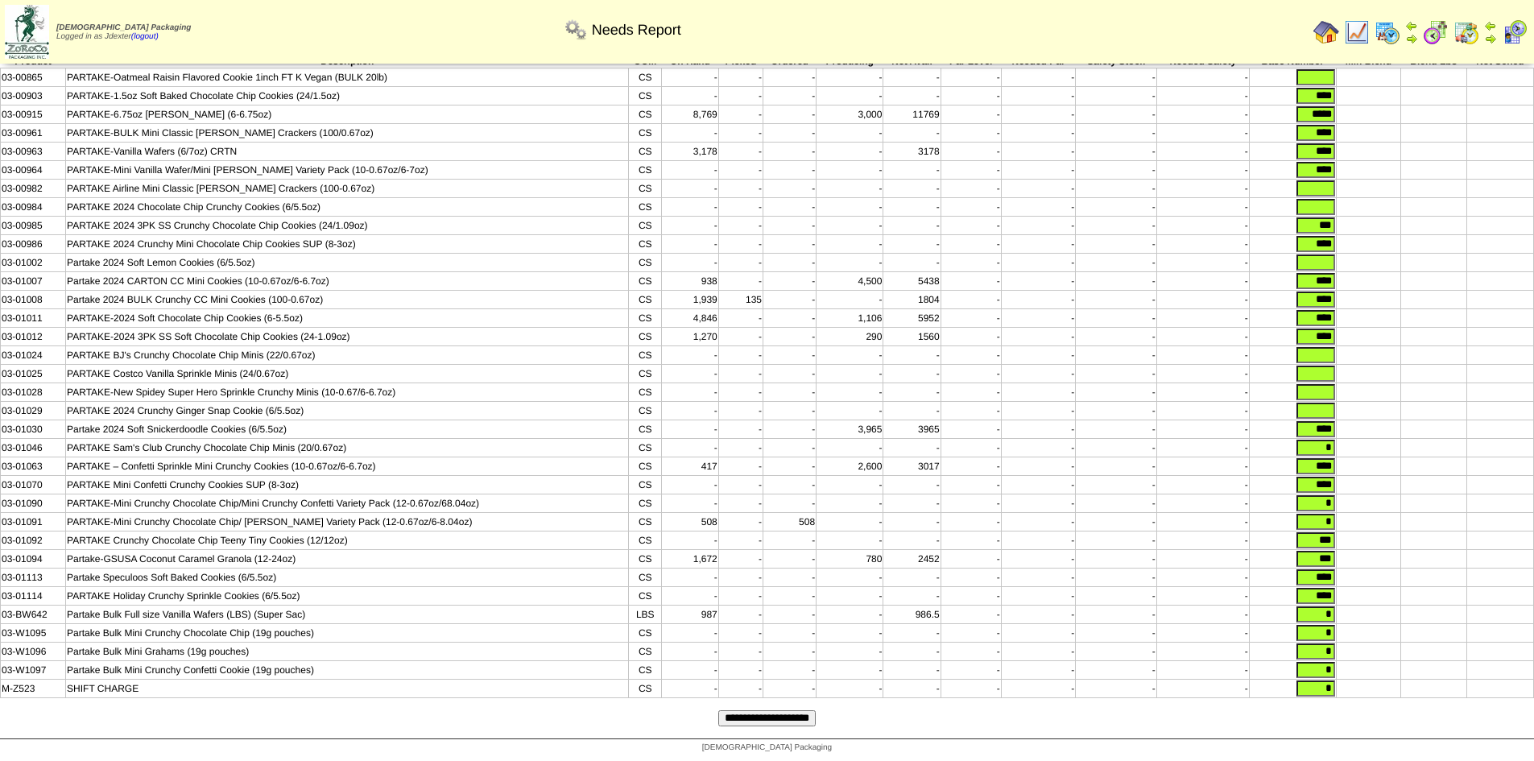
type input "*"
click at [1324, 403] on input "text" at bounding box center [1316, 411] width 39 height 16
type input "*"
click at [1326, 384] on input "text" at bounding box center [1316, 392] width 39 height 16
type input "*"
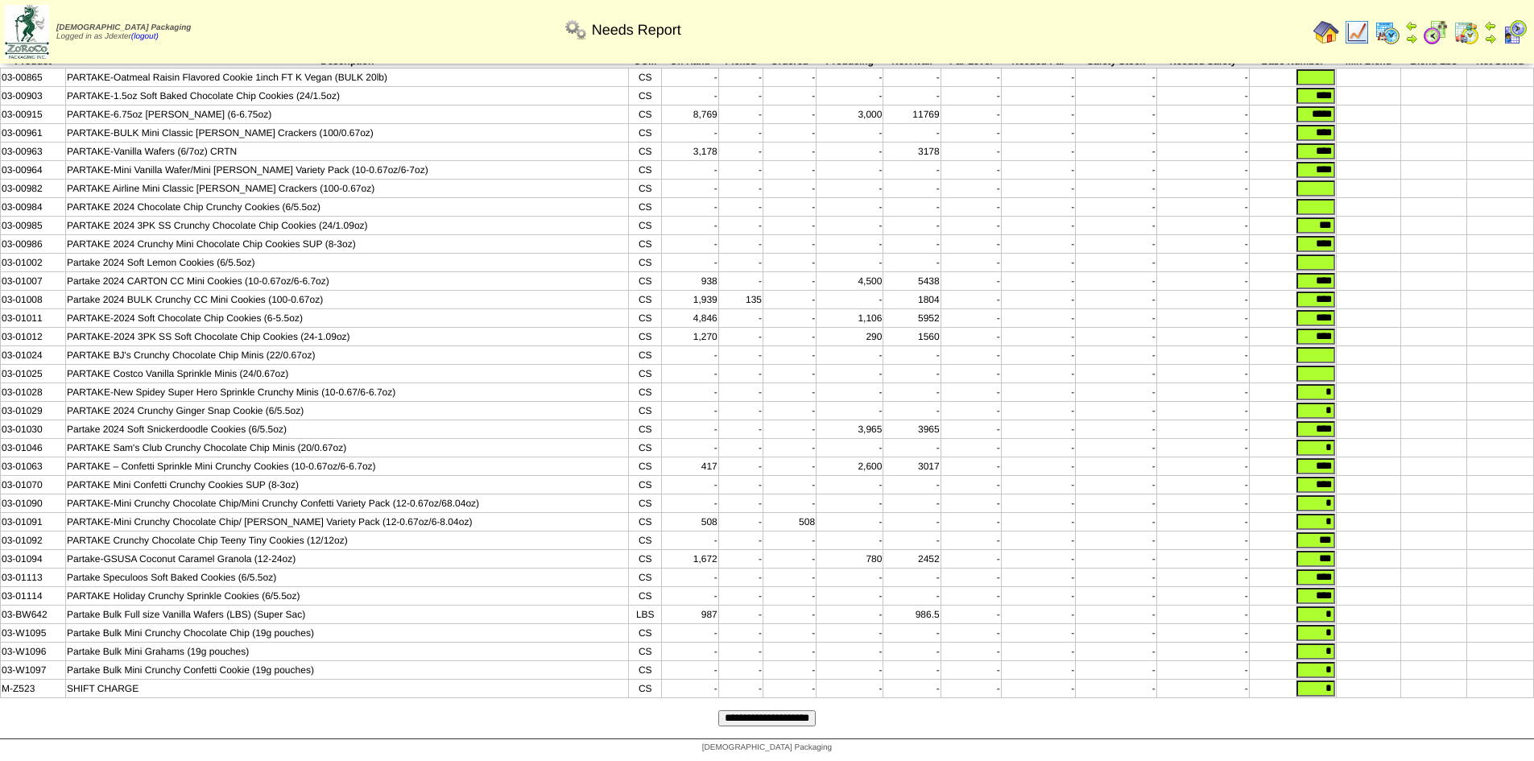
click at [1323, 366] on input "text" at bounding box center [1316, 374] width 39 height 16
type input "*"
click at [1325, 347] on input "text" at bounding box center [1316, 355] width 39 height 16
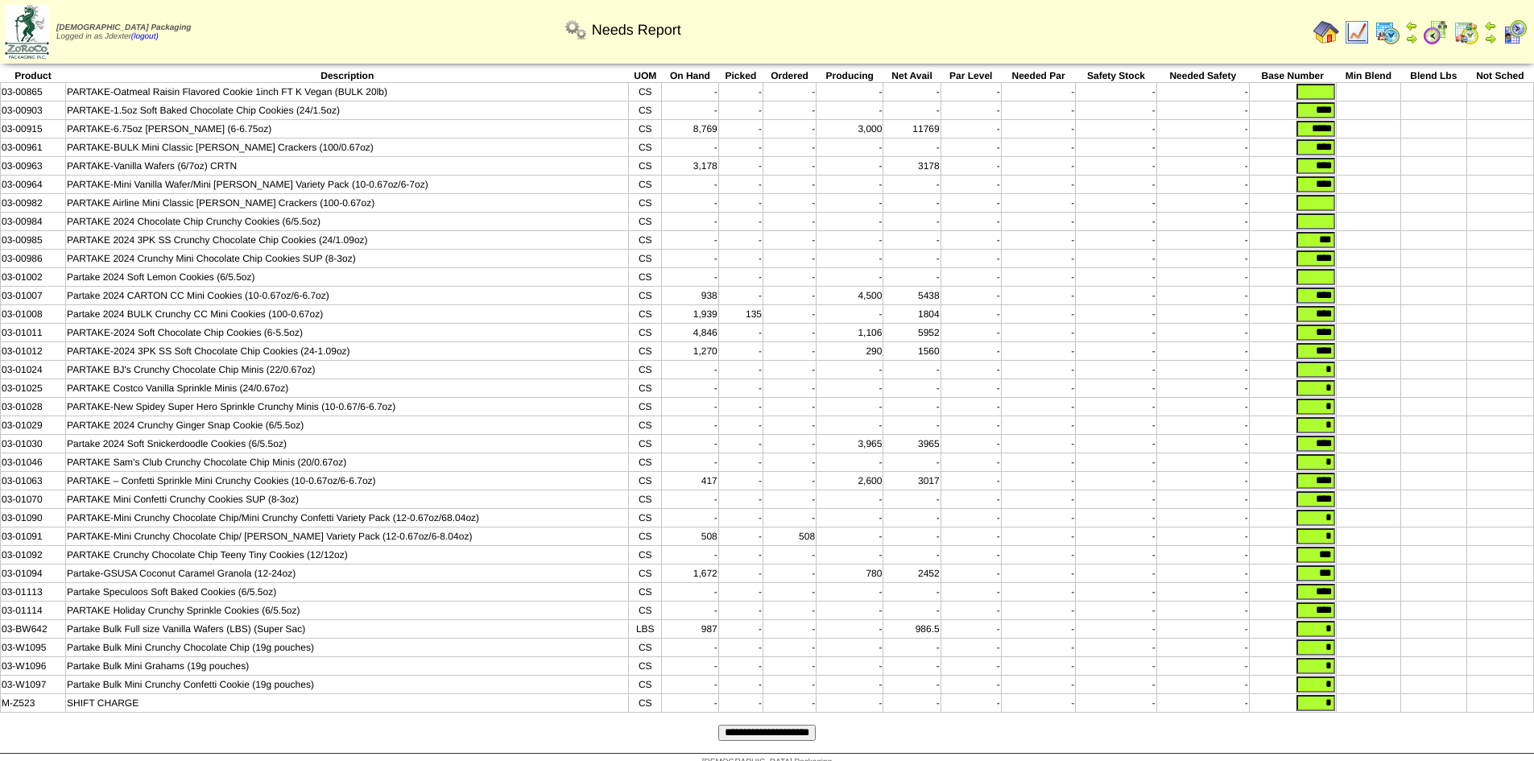
scroll to position [27, 0]
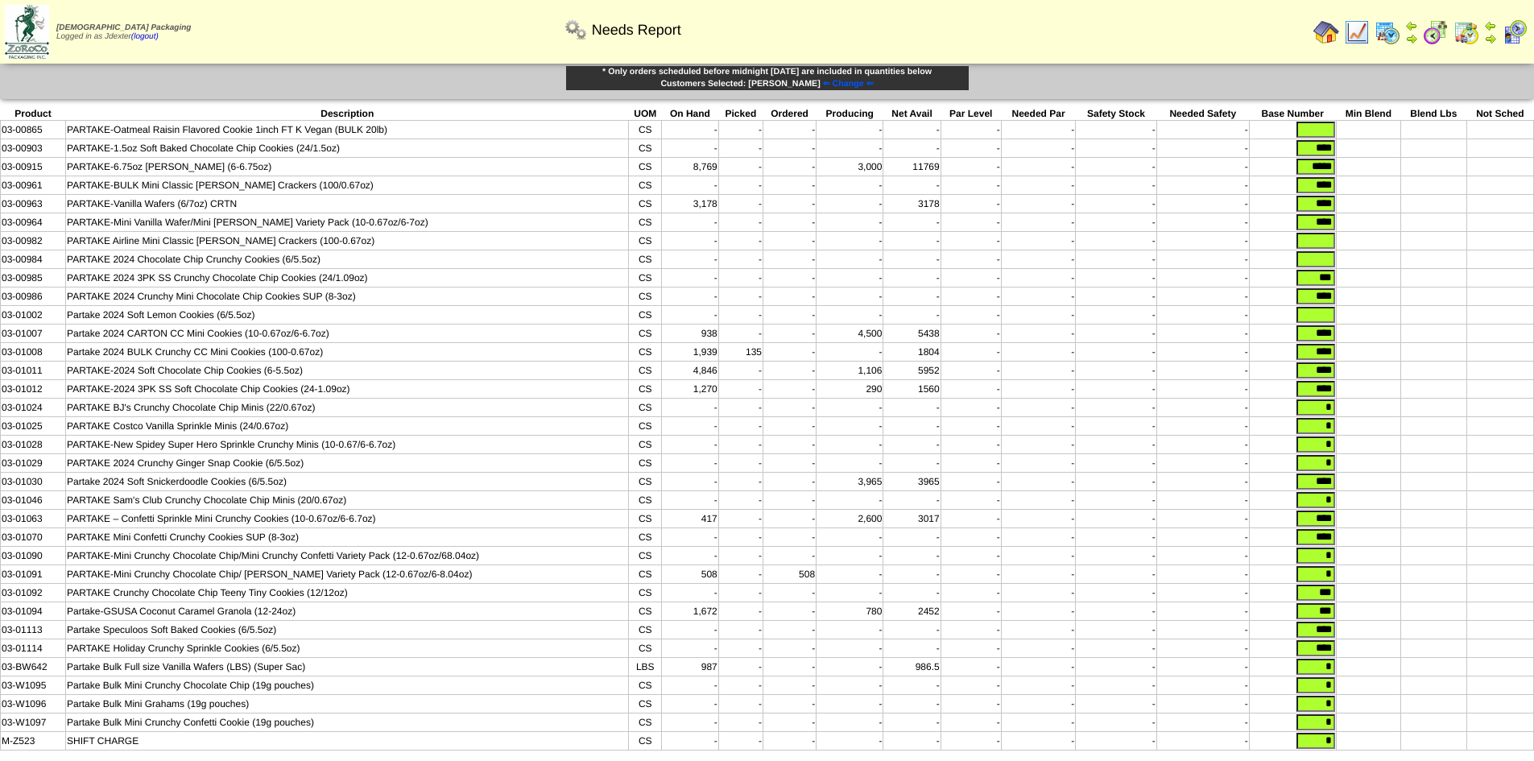
type input "*"
click at [1324, 320] on input "text" at bounding box center [1316, 315] width 39 height 16
type input "*"
click at [1324, 264] on input "text" at bounding box center [1316, 259] width 39 height 16
type input "*"
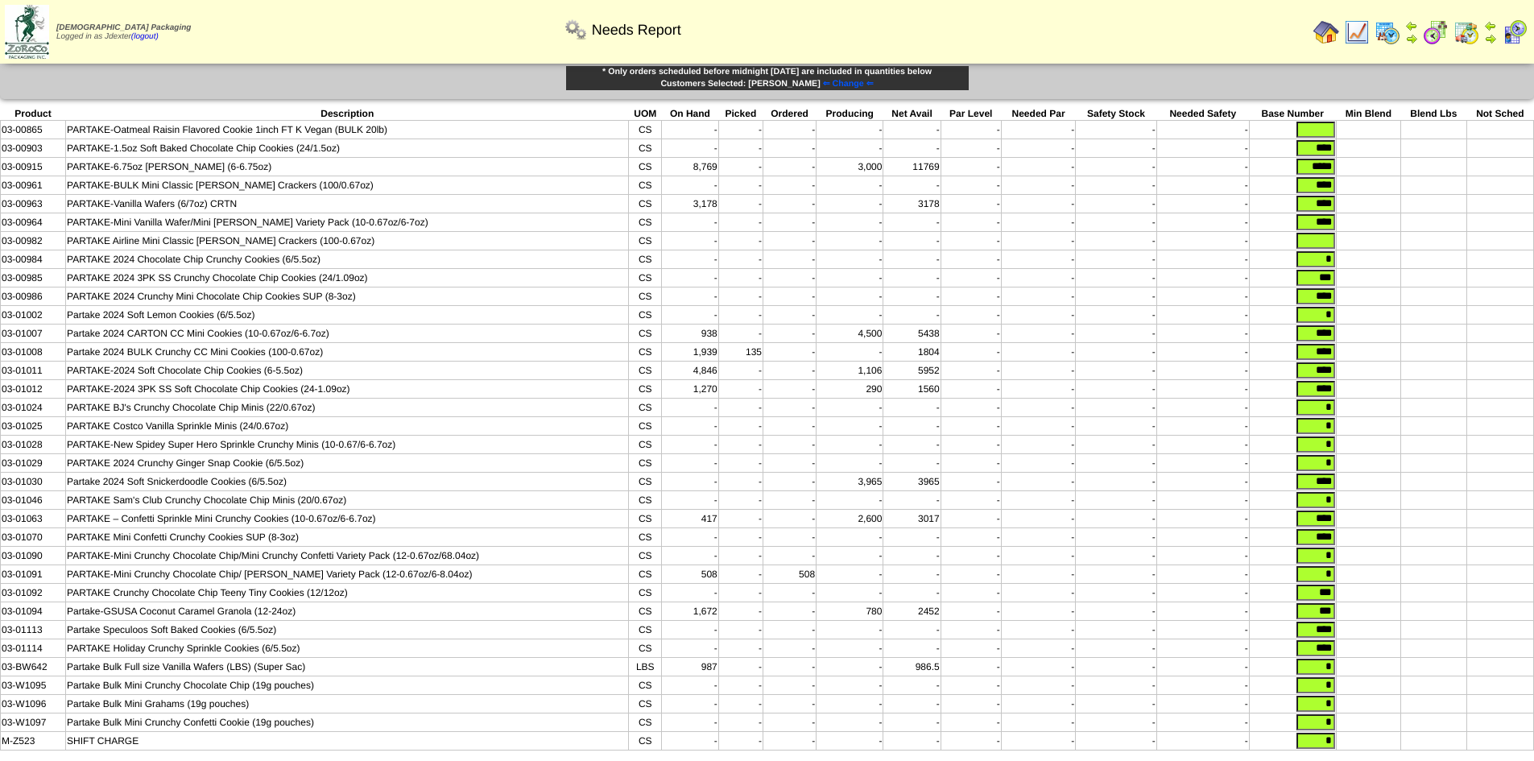
click at [1323, 246] on input "text" at bounding box center [1316, 241] width 39 height 16
type input "*"
click at [1317, 121] on td at bounding box center [1292, 130] width 87 height 19
click at [1324, 122] on input "text" at bounding box center [1316, 130] width 39 height 16
type input "*"
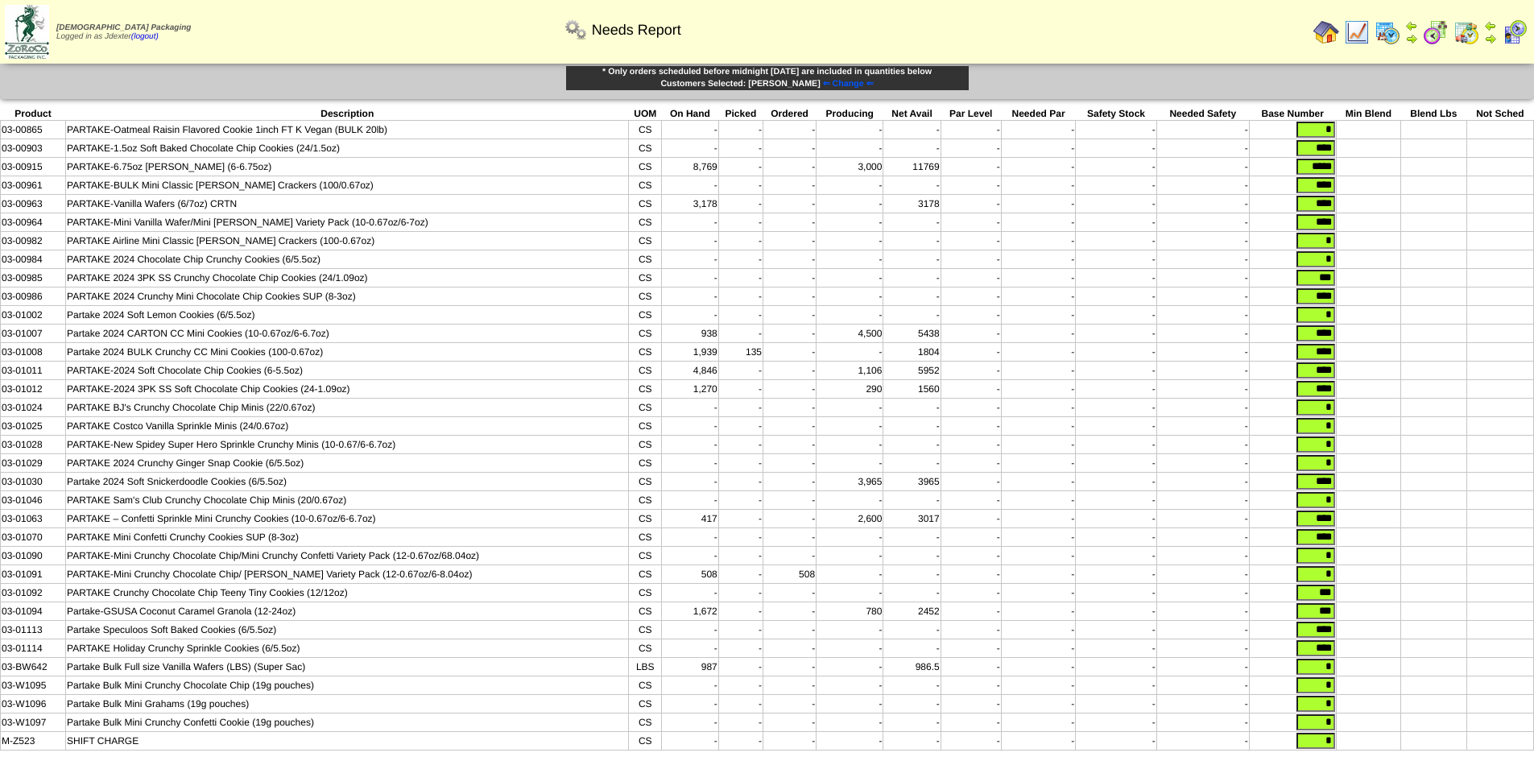
click at [1403, 225] on td at bounding box center [1434, 222] width 65 height 19
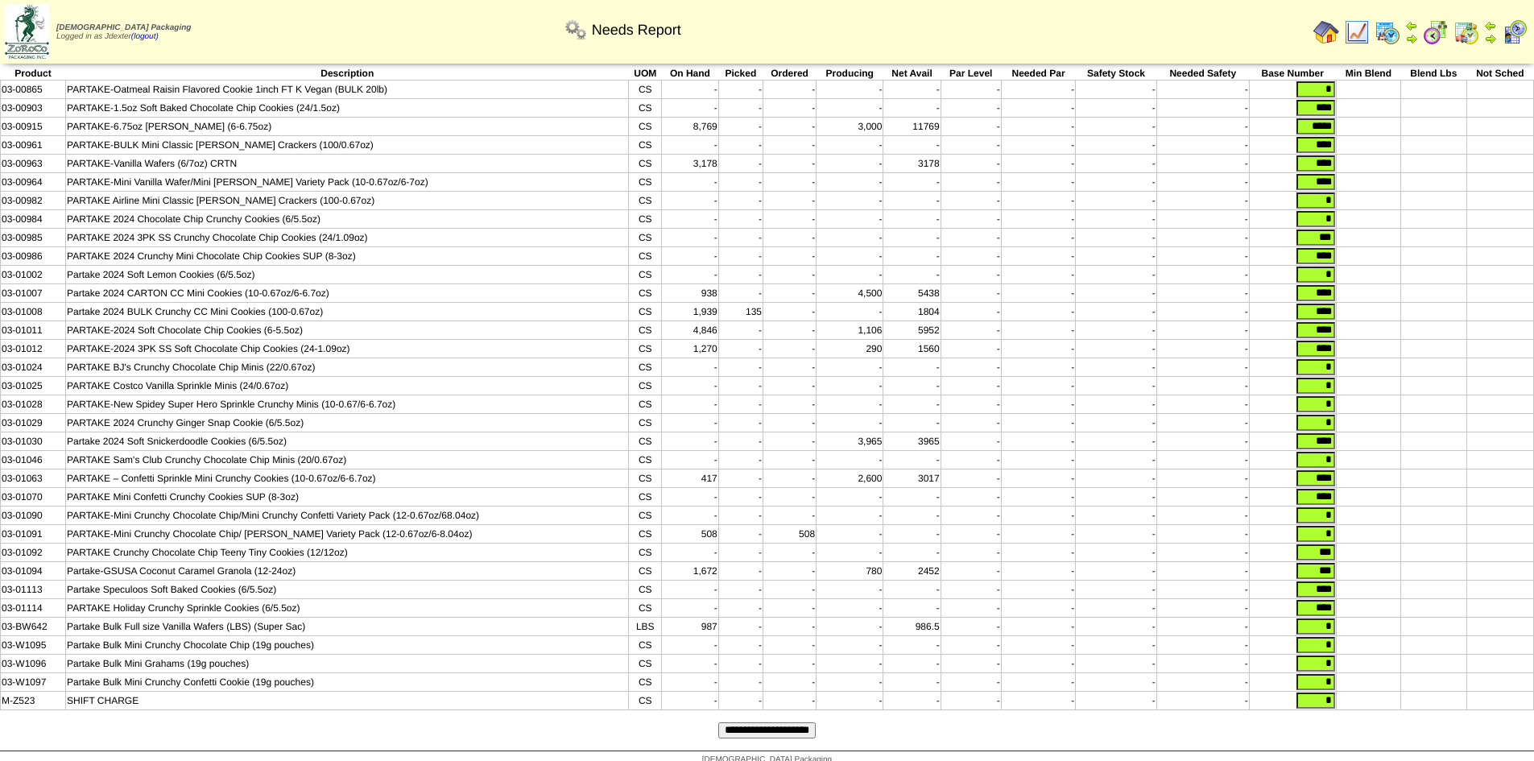
scroll to position [107, 0]
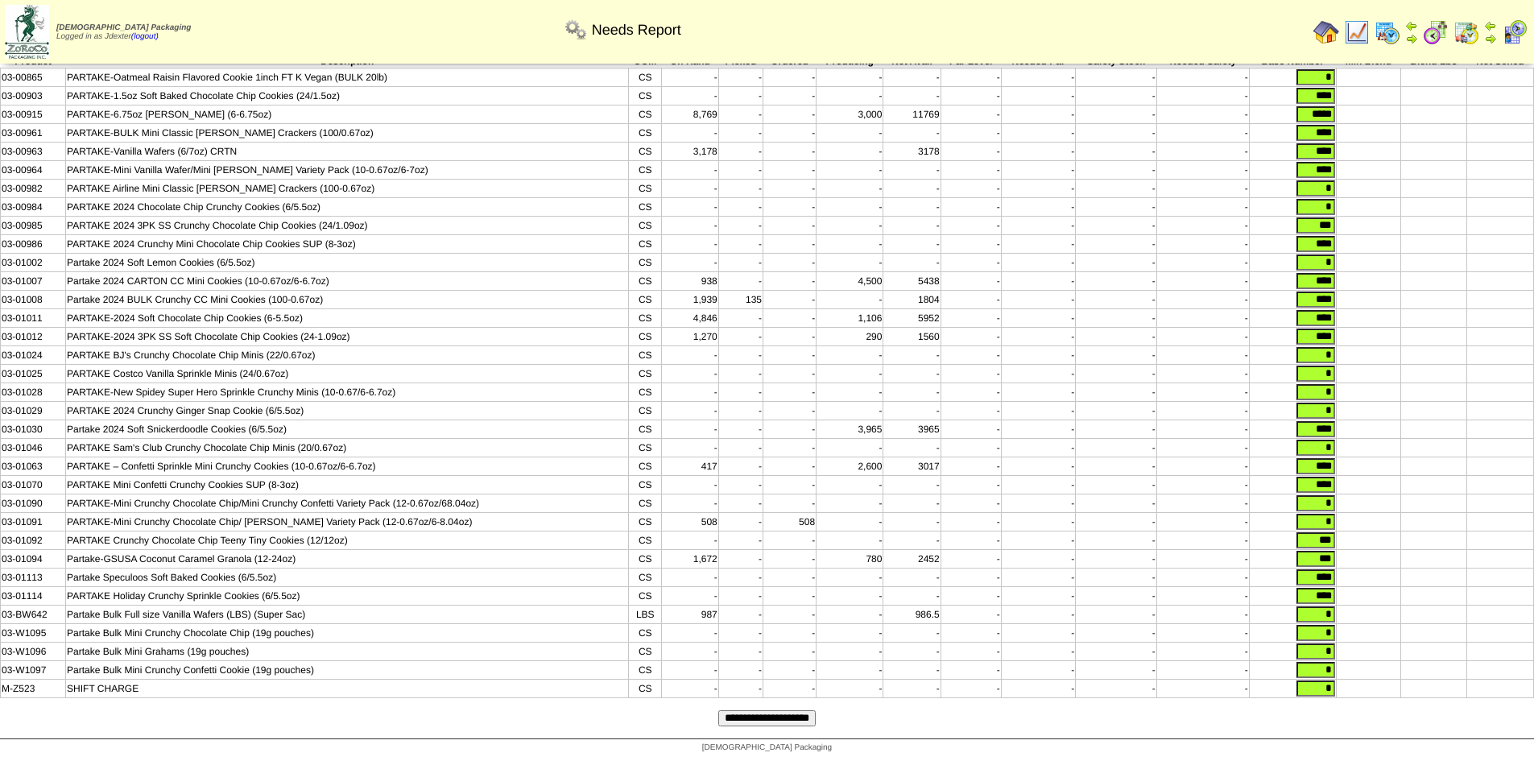
drag, startPoint x: 798, startPoint y: 715, endPoint x: 815, endPoint y: 712, distance: 17.2
click at [798, 714] on input "**********" at bounding box center [766, 718] width 97 height 16
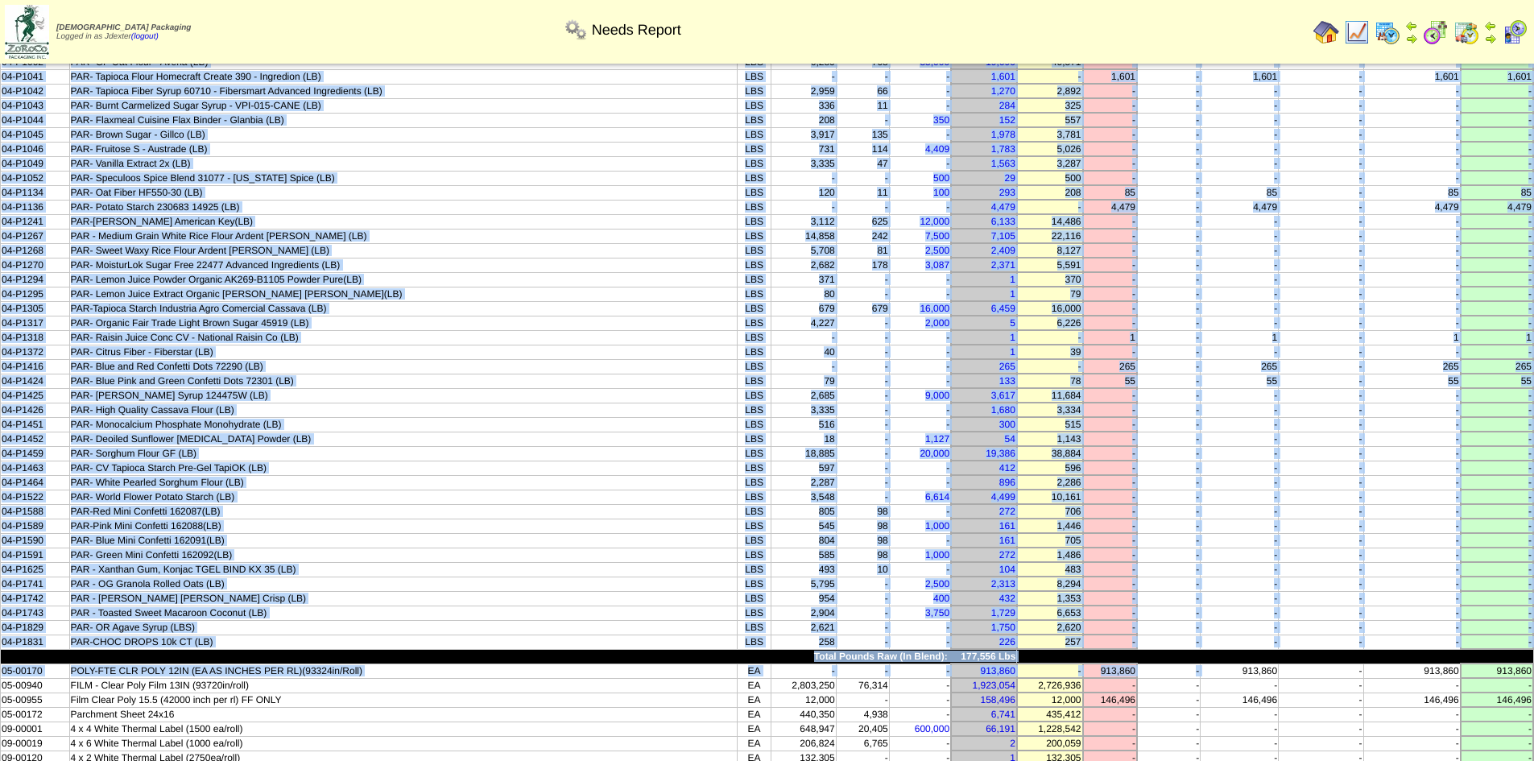
scroll to position [242, 0]
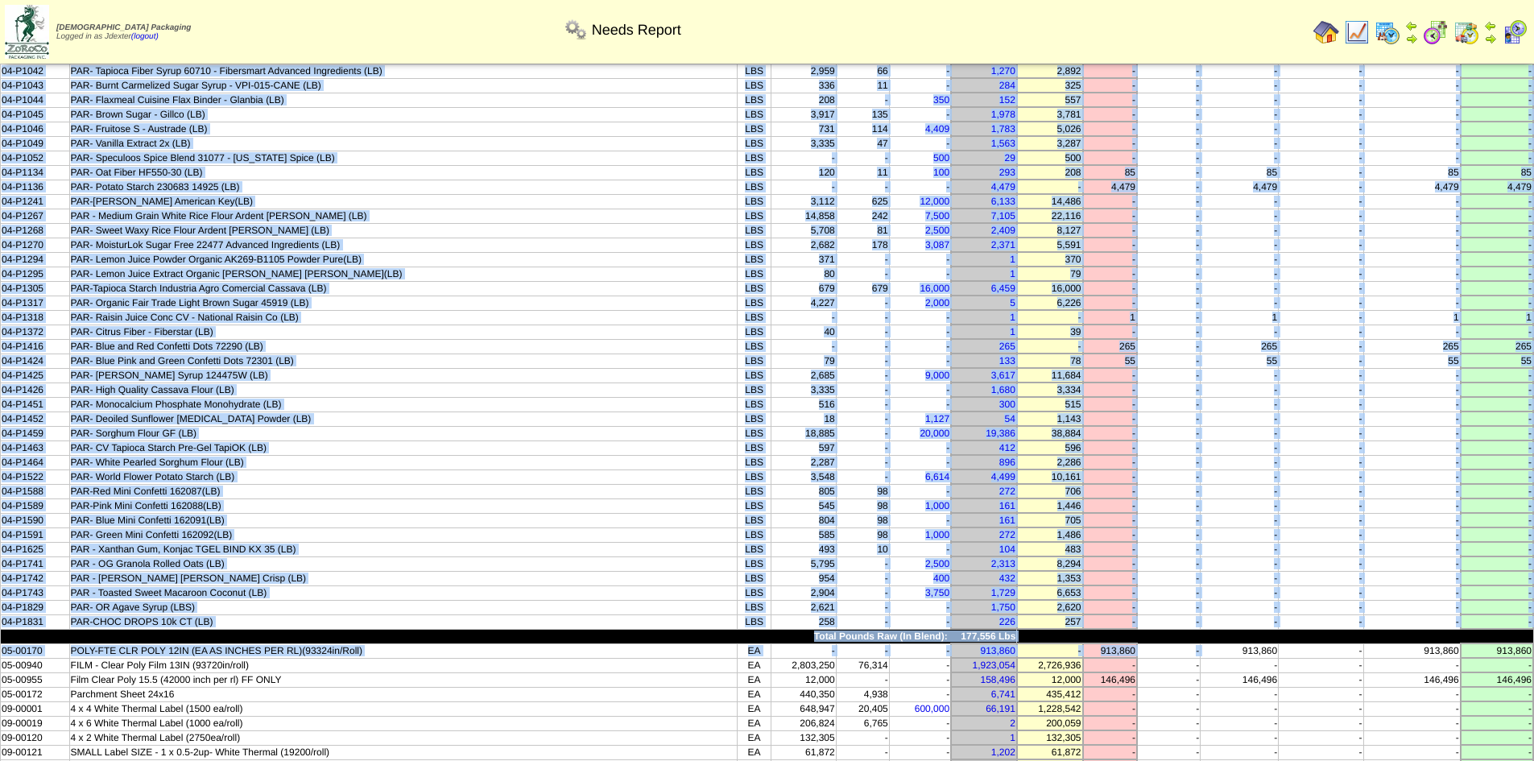
drag, startPoint x: 19, startPoint y: 106, endPoint x: 1533, endPoint y: 627, distance: 1601.7
click at [1533, 627] on tbody "Product Description UOM On Hand Picked In Bound Needed Net Avail Short Par Leve…" at bounding box center [768, 752] width 1534 height 1783
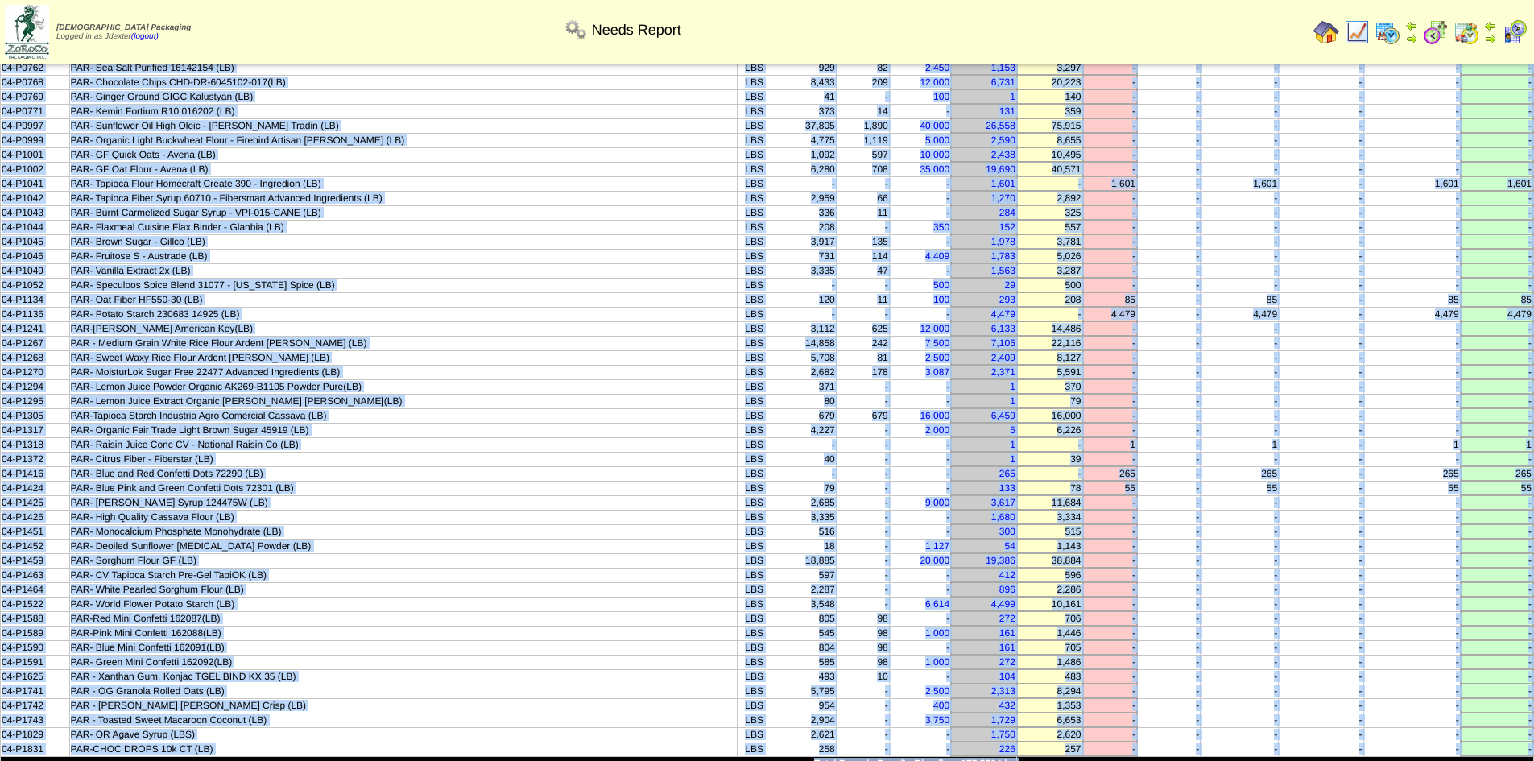
scroll to position [0, 0]
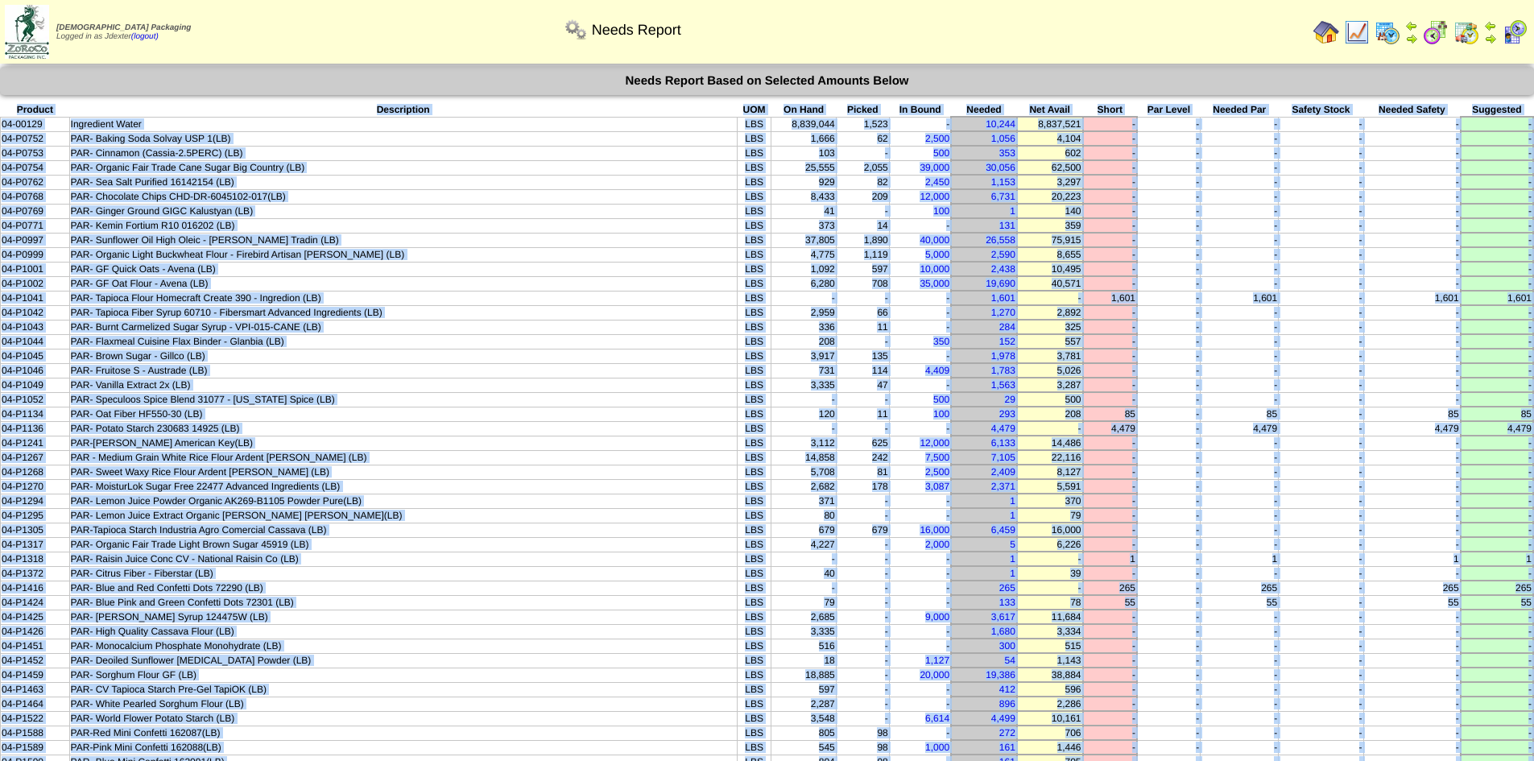
copy tbody "Product Description UOM On Hand Picked In Bound Needed Net Avail Short Par Leve…"
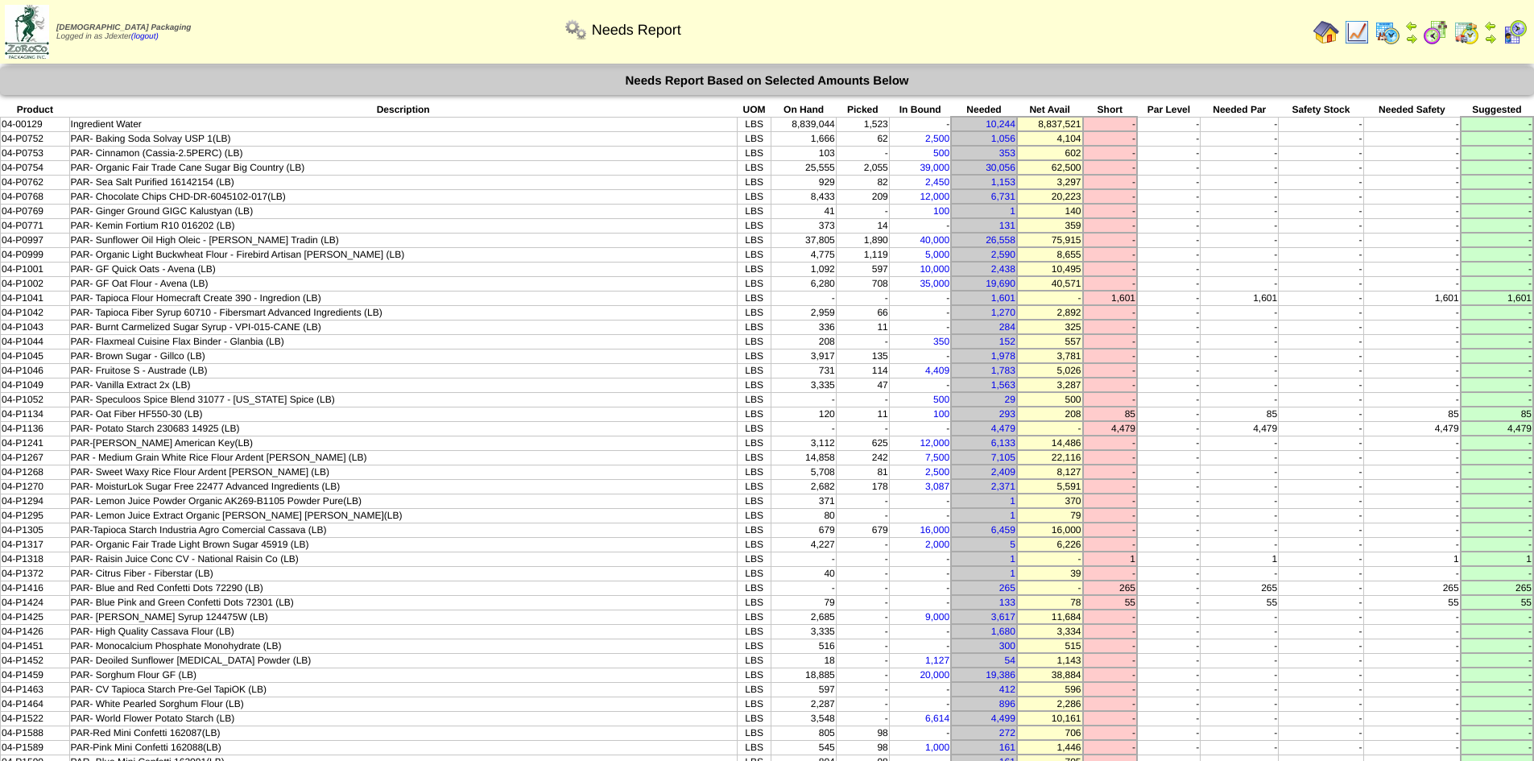
click at [1318, 31] on img at bounding box center [1327, 32] width 26 height 26
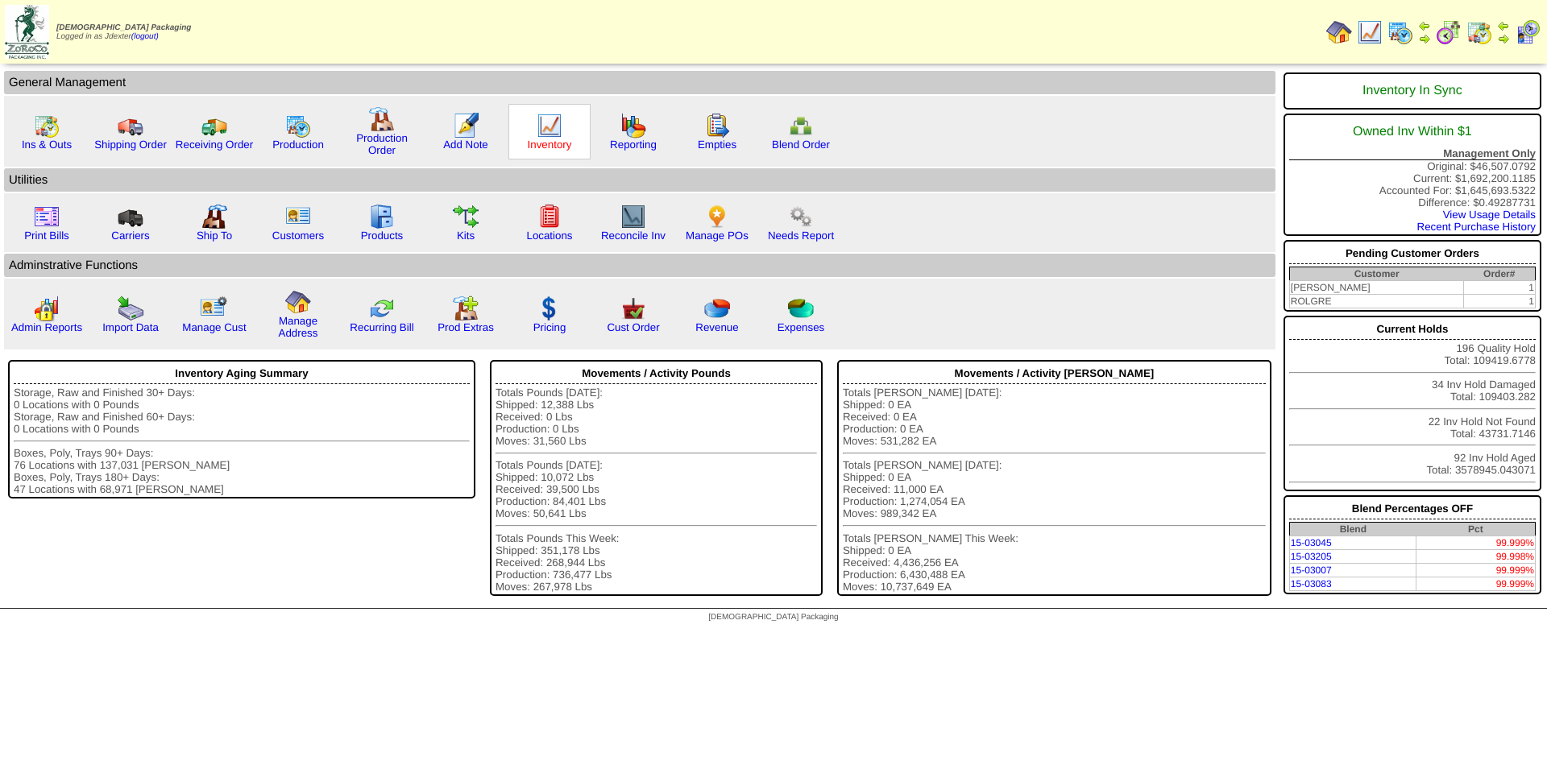
click at [558, 142] on link "Inventory" at bounding box center [550, 145] width 44 height 12
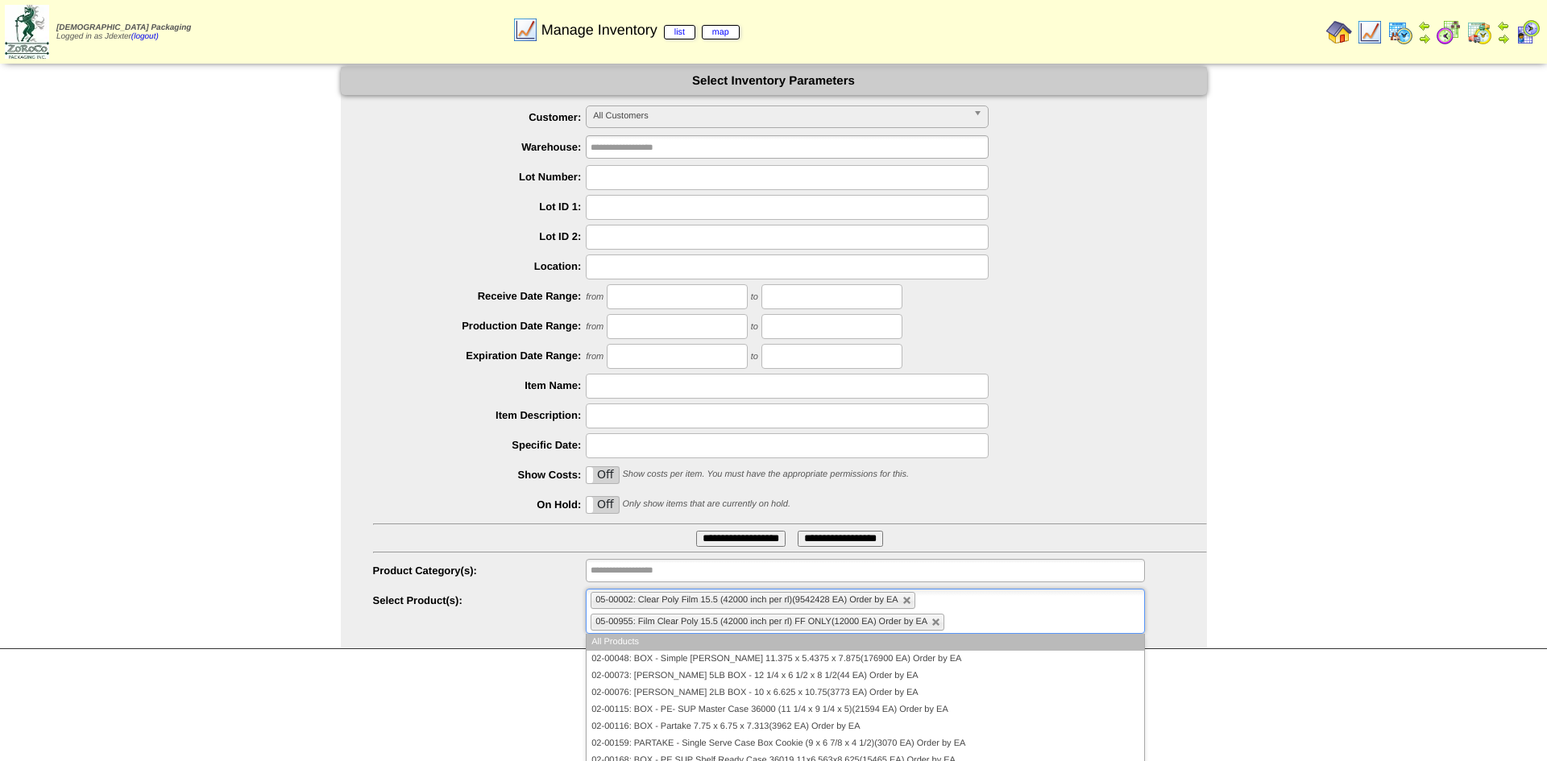
click at [907, 607] on li "05-00002: Clear Poly Film 15.5 (42000 inch per rl)(9542428 EA) Order by EA" at bounding box center [752, 600] width 324 height 17
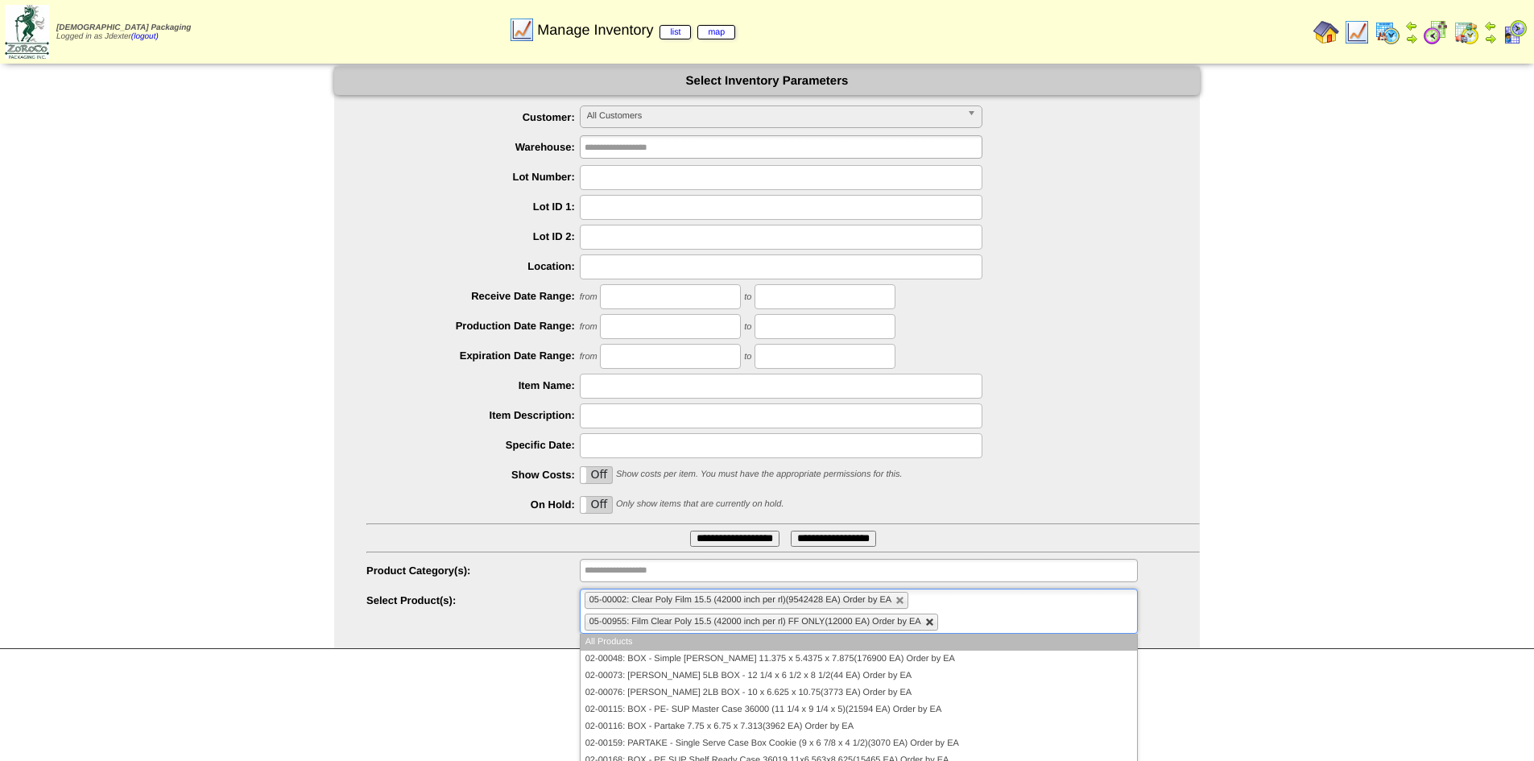
click at [930, 626] on link at bounding box center [931, 623] width 10 height 10
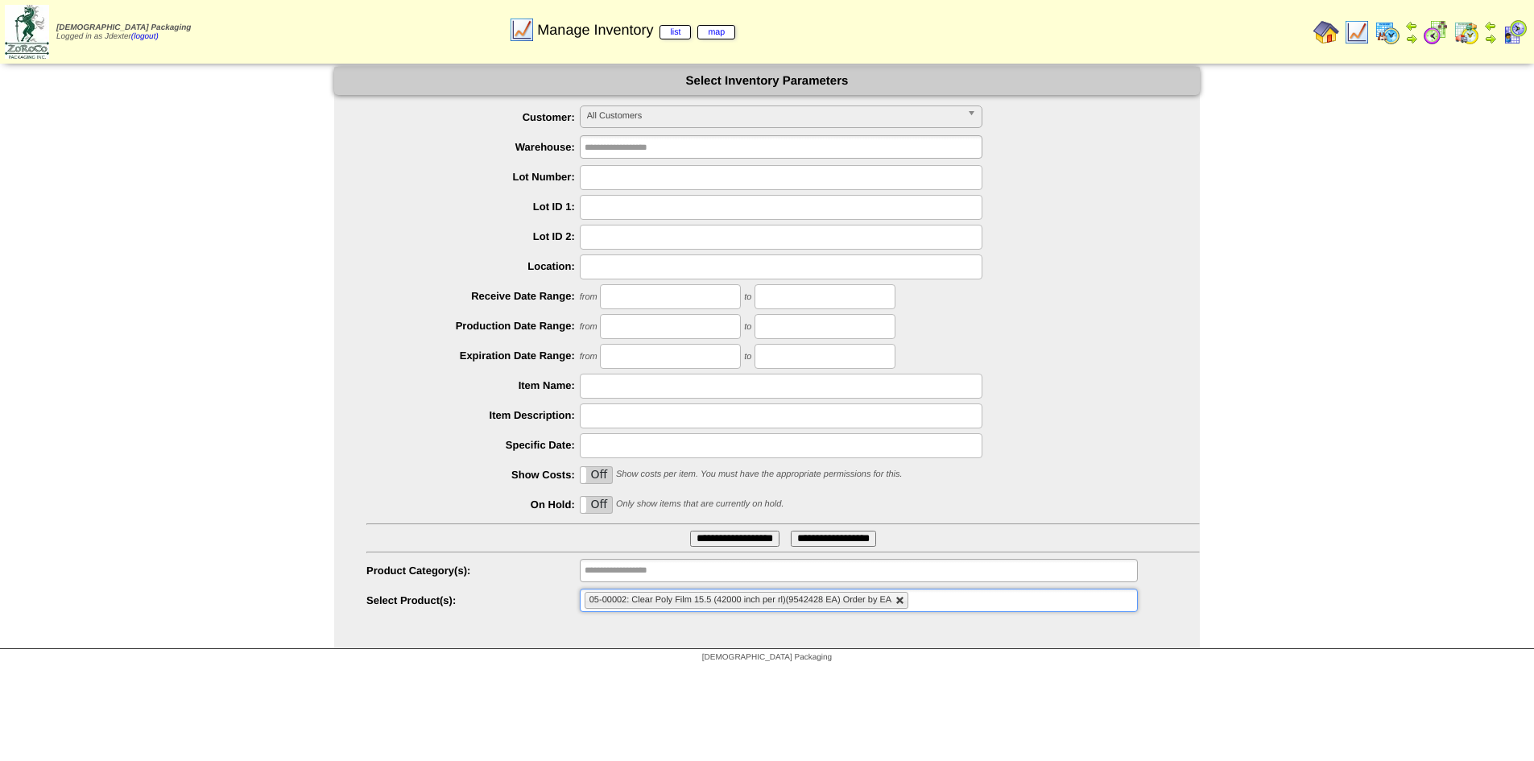
click at [897, 602] on link at bounding box center [901, 601] width 10 height 10
click at [878, 603] on ul at bounding box center [859, 600] width 558 height 23
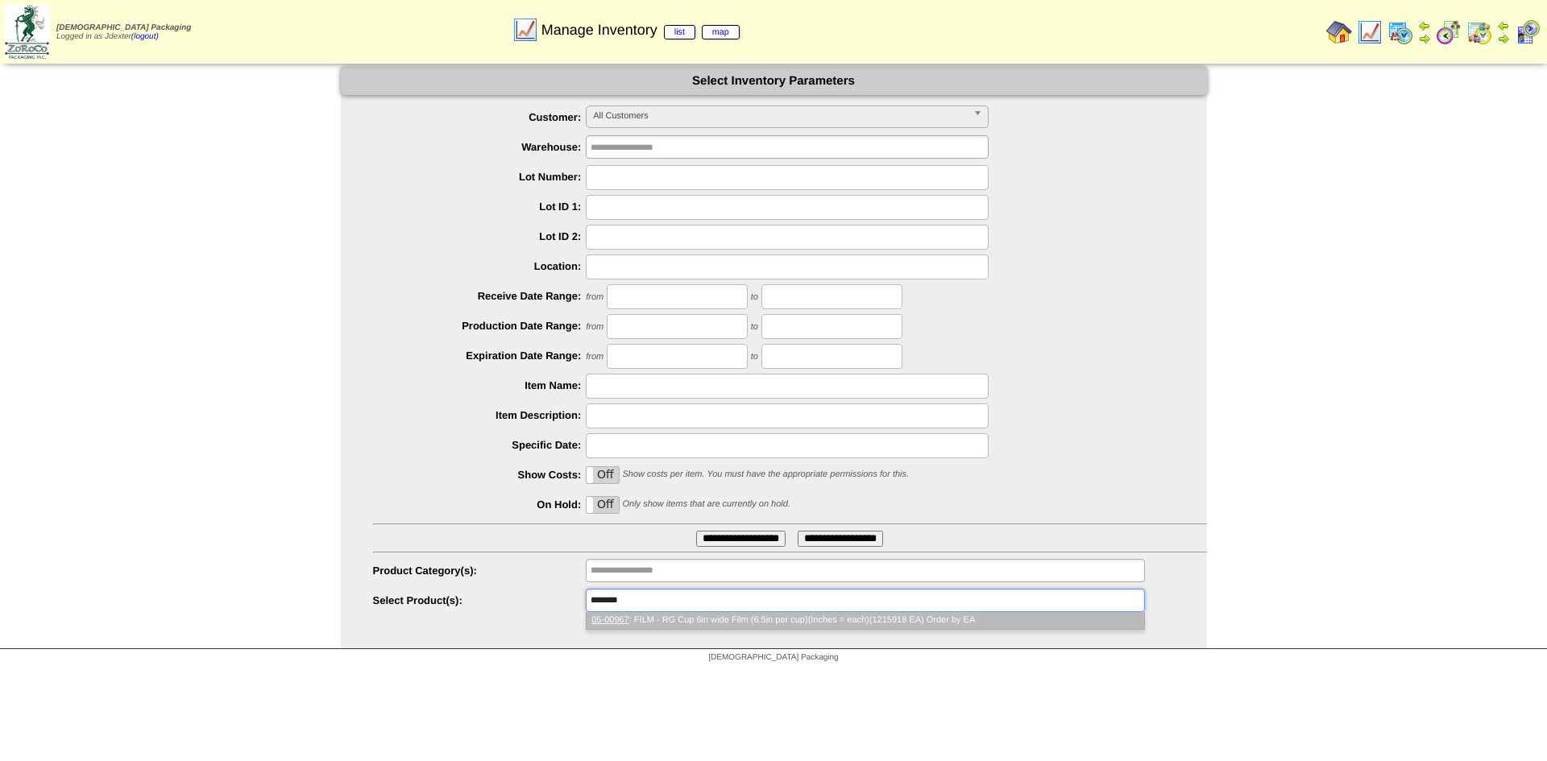
type input "********"
click at [876, 618] on li "05-00967 : FILM - RG Cup 6in wide Film (6.5in per cup)(Inches = each)(1215918 E…" at bounding box center [864, 620] width 557 height 17
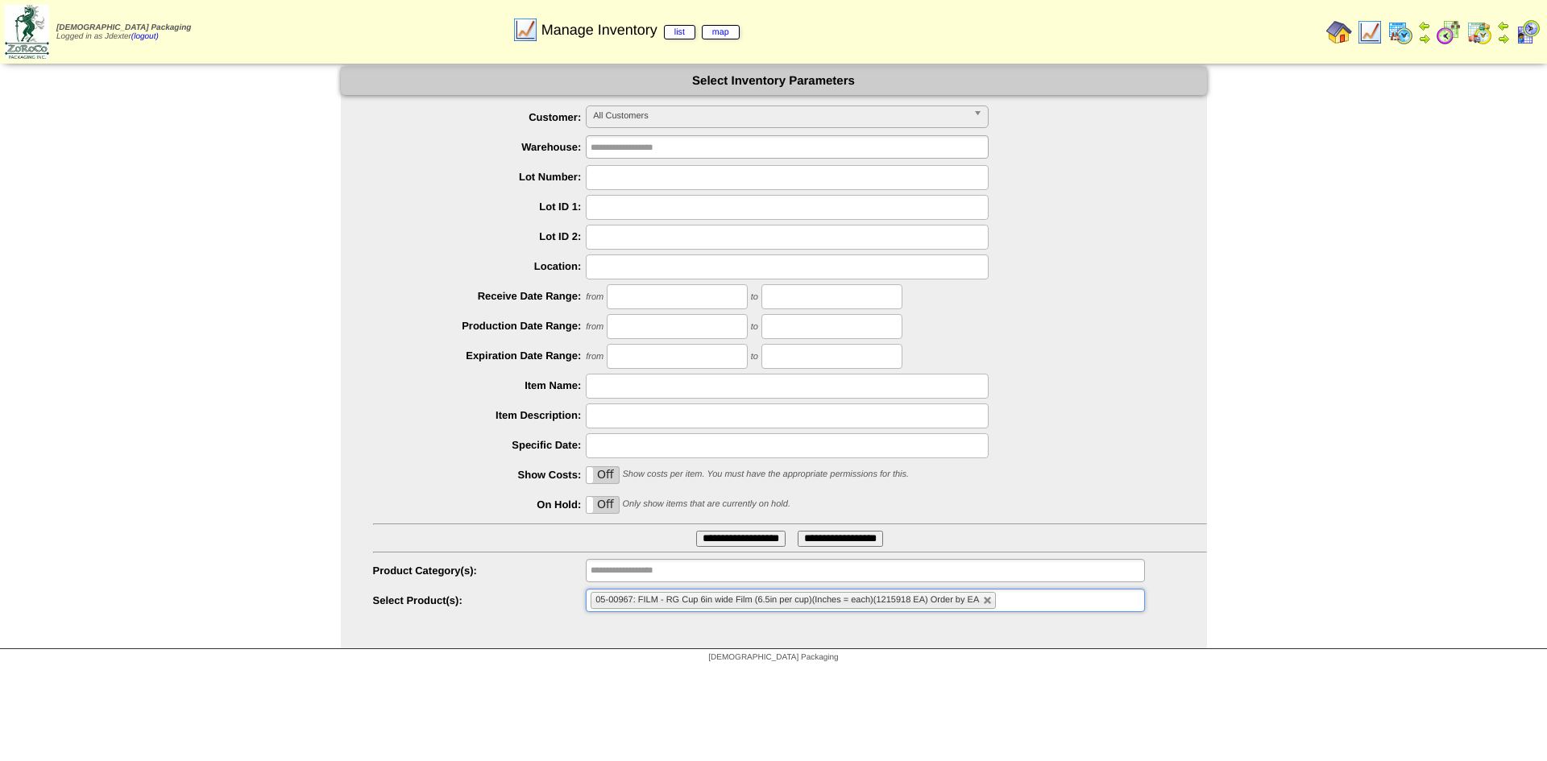
click at [756, 544] on input "**********" at bounding box center [740, 539] width 89 height 16
click at [611, 475] on label "Off" at bounding box center [602, 475] width 32 height 16
click at [734, 542] on input "**********" at bounding box center [740, 539] width 89 height 16
